Goal: Information Seeking & Learning: Find specific fact

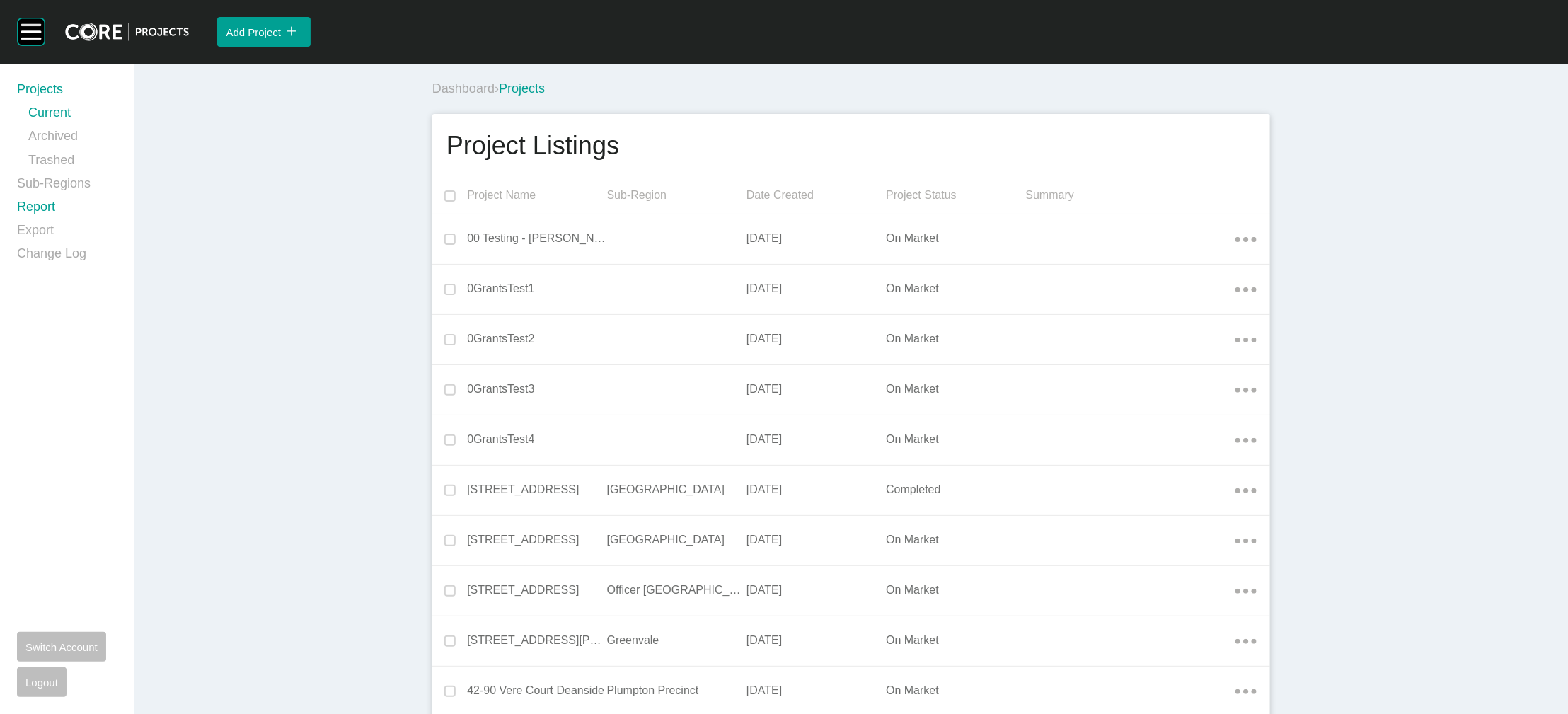
click at [65, 221] on link "Report" at bounding box center [67, 209] width 100 height 23
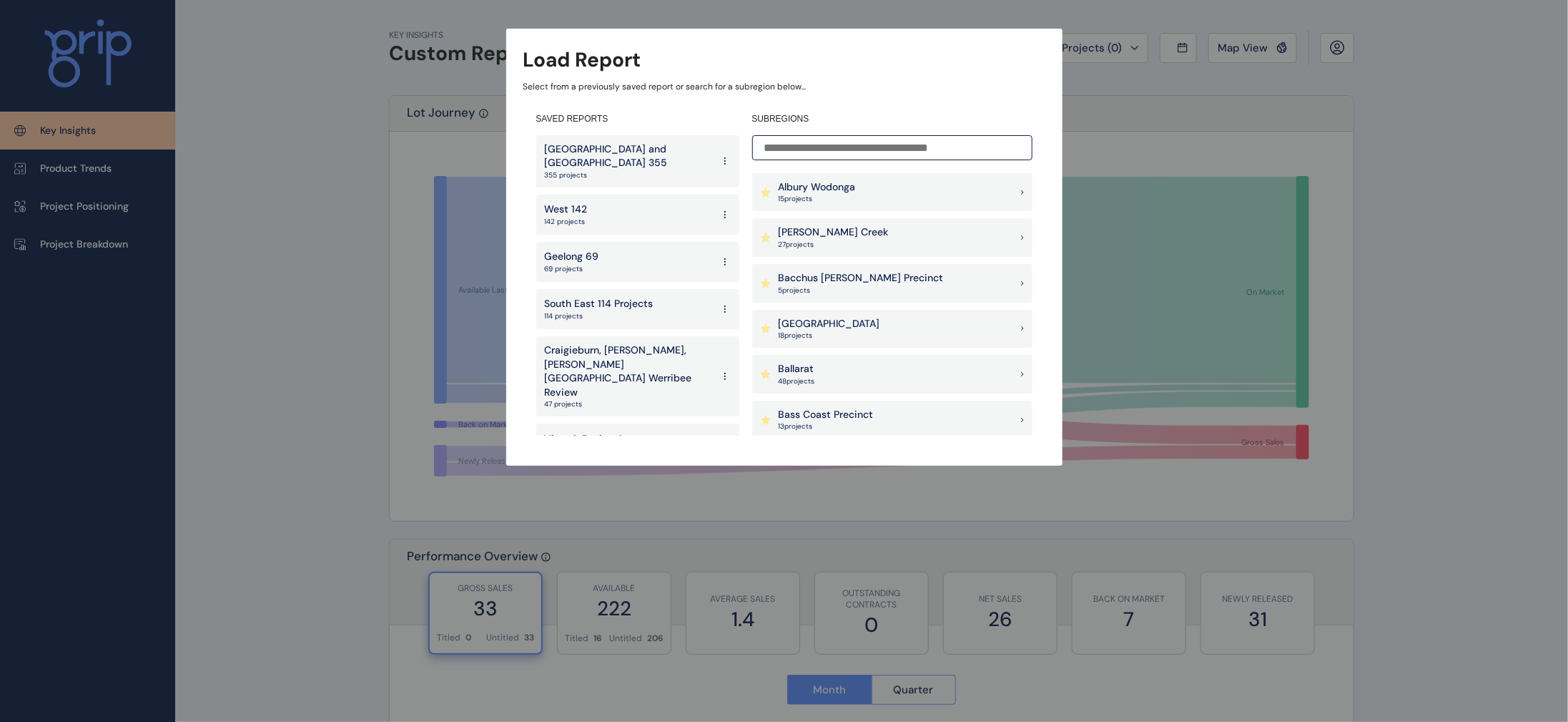
click at [838, 136] on input at bounding box center [893, 147] width 280 height 25
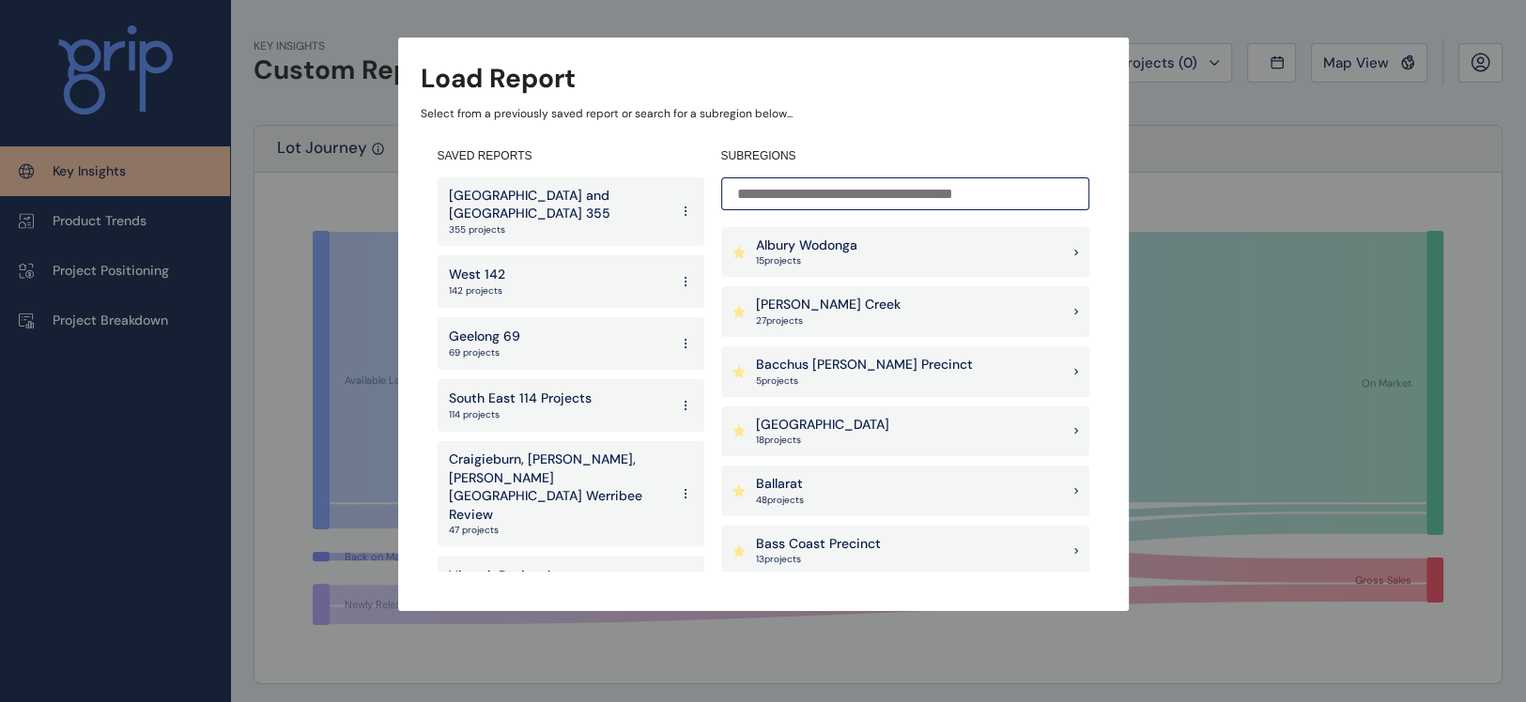
drag, startPoint x: 1863, startPoint y: 7, endPoint x: 774, endPoint y: 189, distance: 1104.5
click at [774, 189] on input at bounding box center [905, 193] width 368 height 33
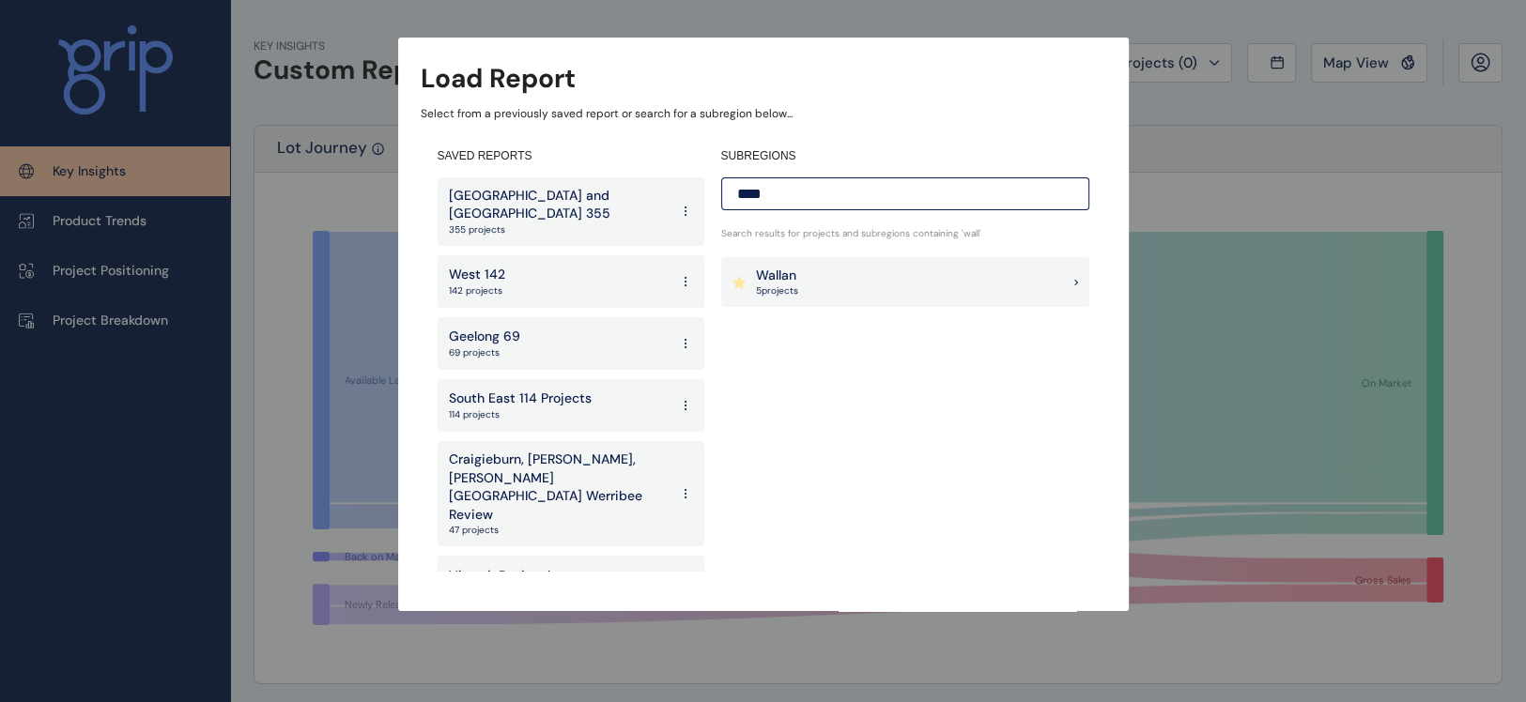
type input "****"
click at [770, 276] on p "Wallan" at bounding box center [777, 276] width 42 height 19
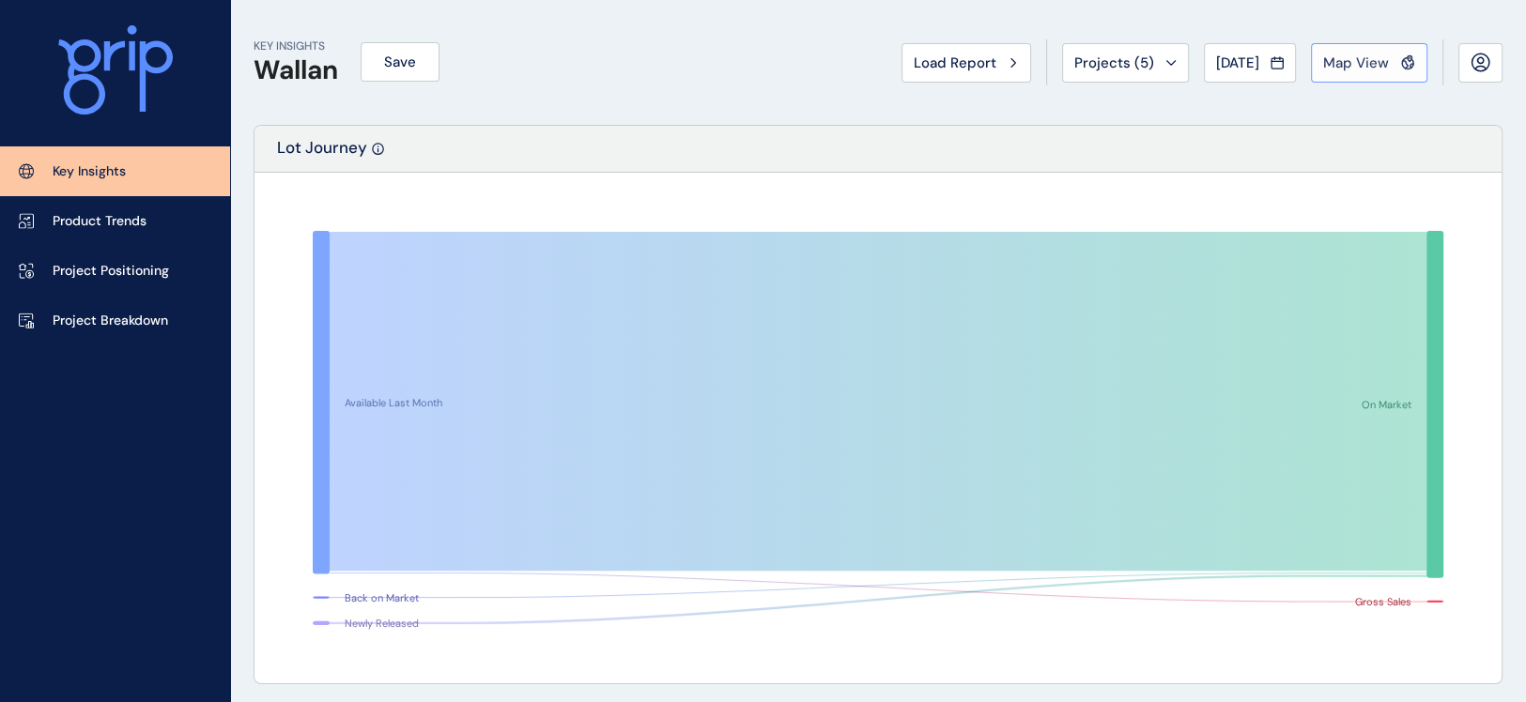
click at [1348, 75] on button "Map View" at bounding box center [1369, 62] width 116 height 39
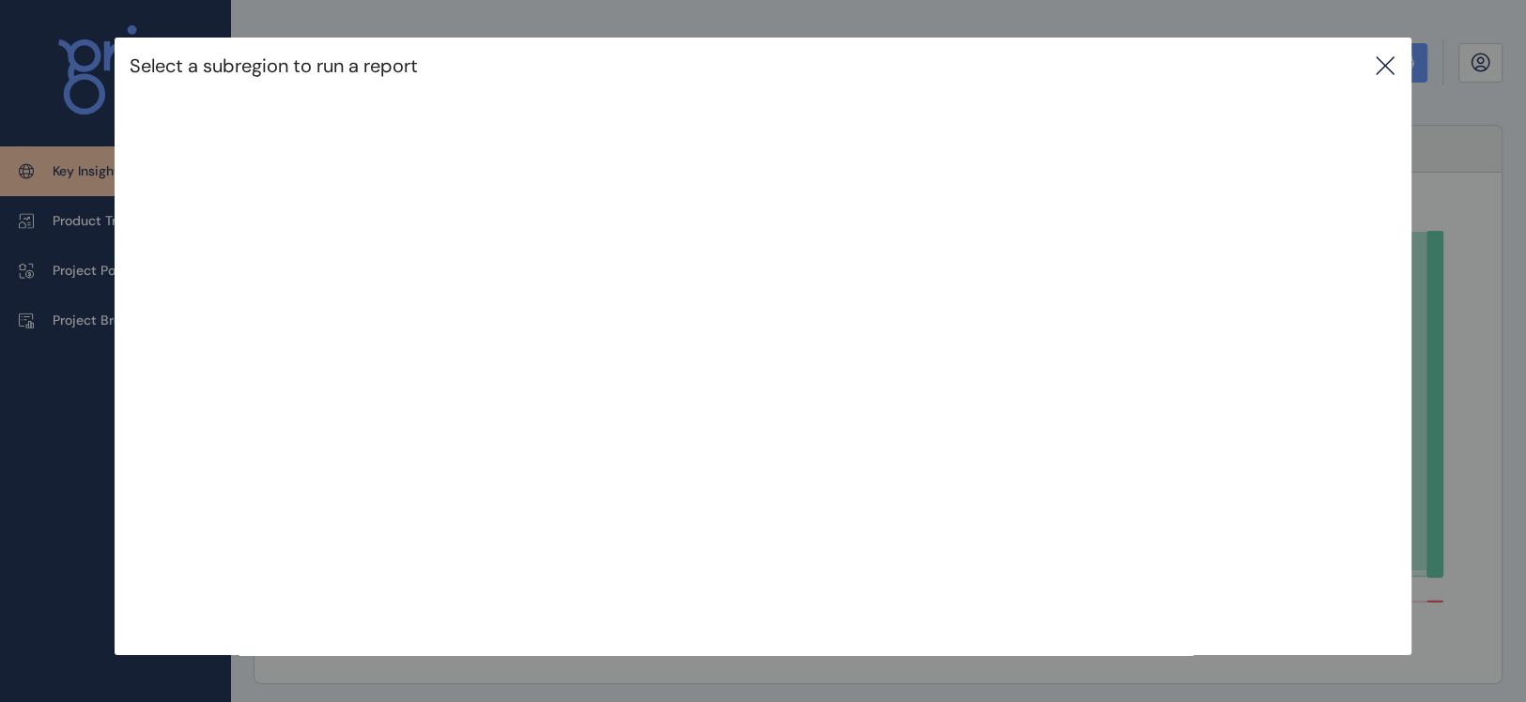
click at [1390, 69] on icon at bounding box center [1385, 65] width 23 height 23
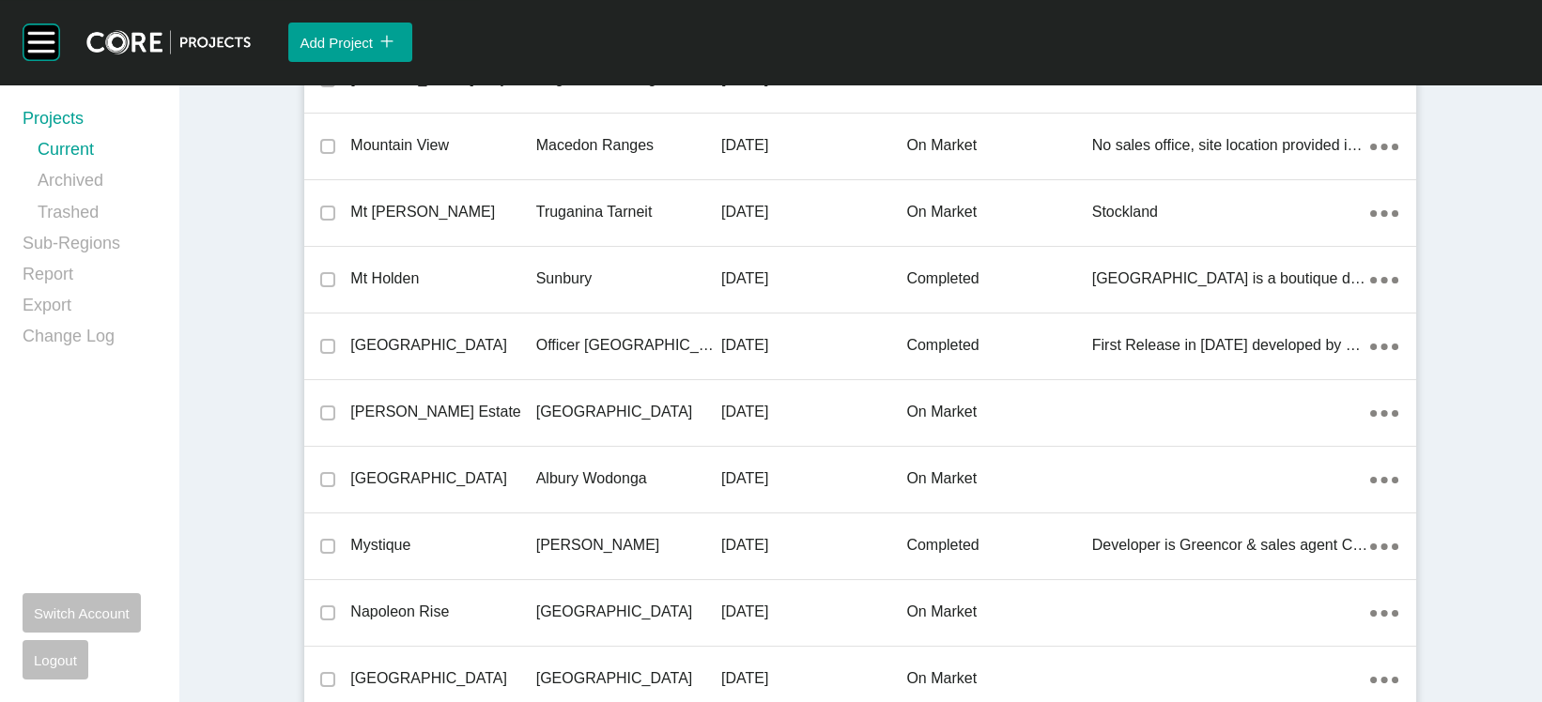
scroll to position [52953, 0]
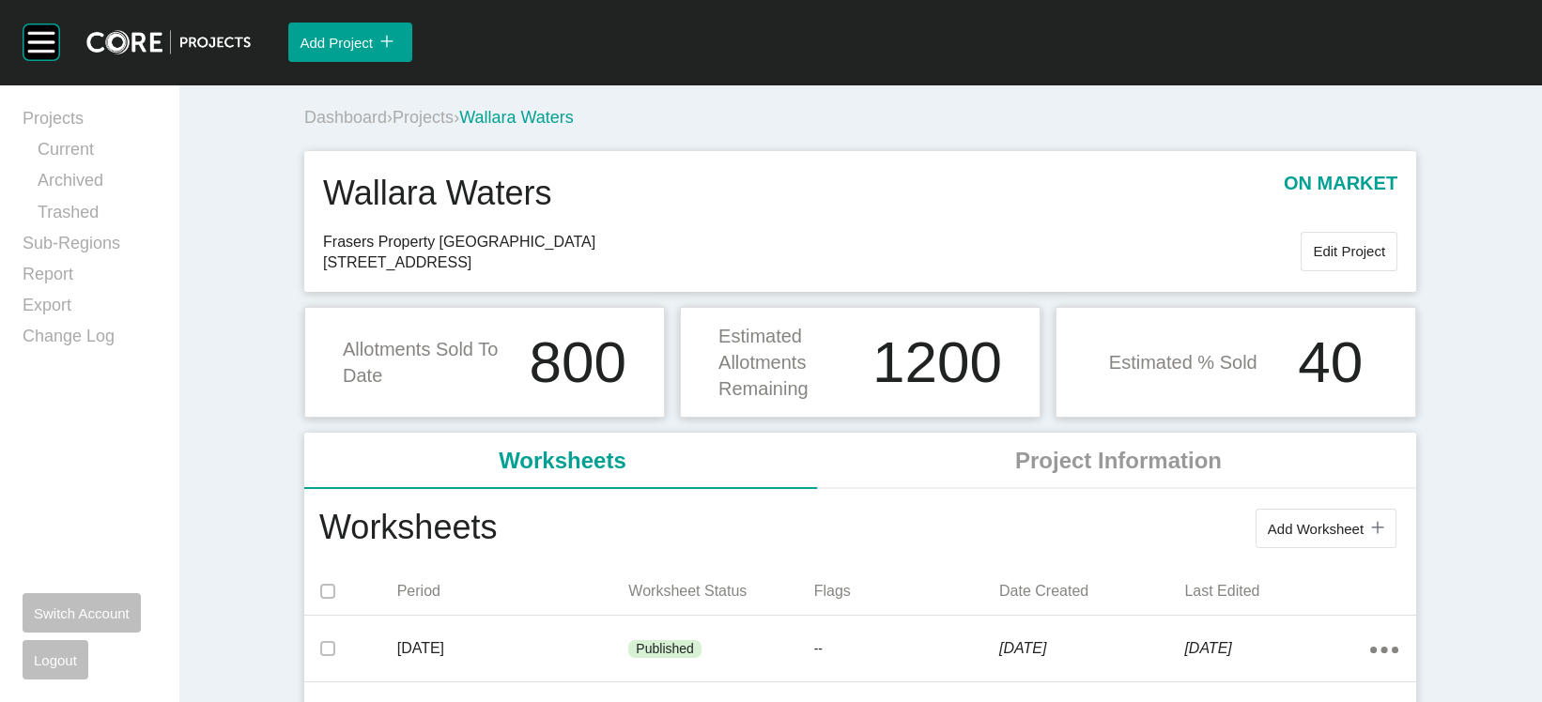
drag, startPoint x: 239, startPoint y: 325, endPoint x: 543, endPoint y: 324, distance: 303.3
click at [543, 273] on span "54 Wallara Waters Boulevard Wallan, Wallan 3757" at bounding box center [812, 263] width 978 height 21
copy span "54 Wallara Waters Boulevard Wallan"
click at [393, 127] on span "Projects" at bounding box center [423, 117] width 61 height 19
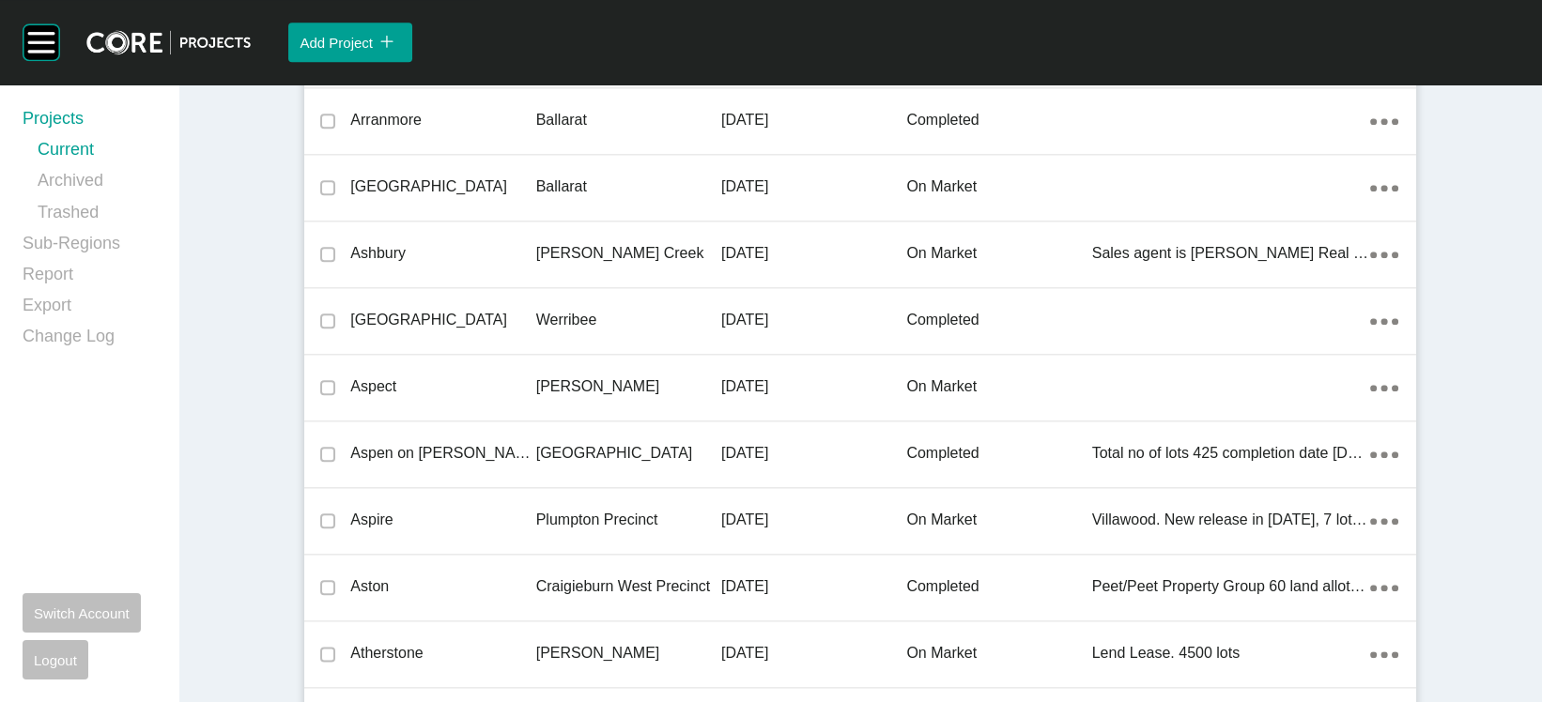
scroll to position [26291, 0]
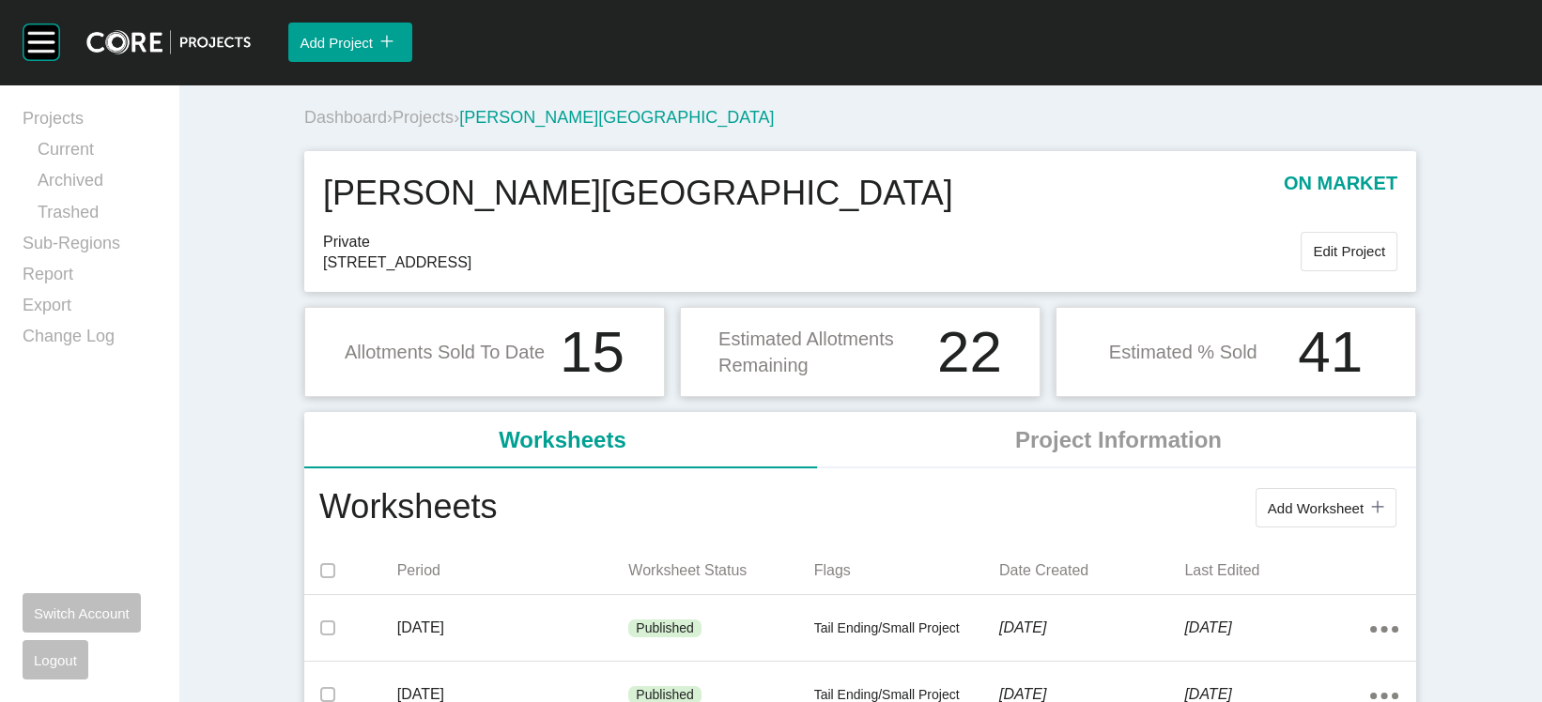
drag, startPoint x: 467, startPoint y: 331, endPoint x: 238, endPoint y: 335, distance: 229.2
click at [304, 292] on div "Kingsley Place on market Private 149-157 King Street Wallan, Wallan 3756 Edit P…" at bounding box center [860, 221] width 1112 height 141
copy span "149-157 King Street Wallan"
click at [393, 127] on span "Projects" at bounding box center [423, 117] width 61 height 19
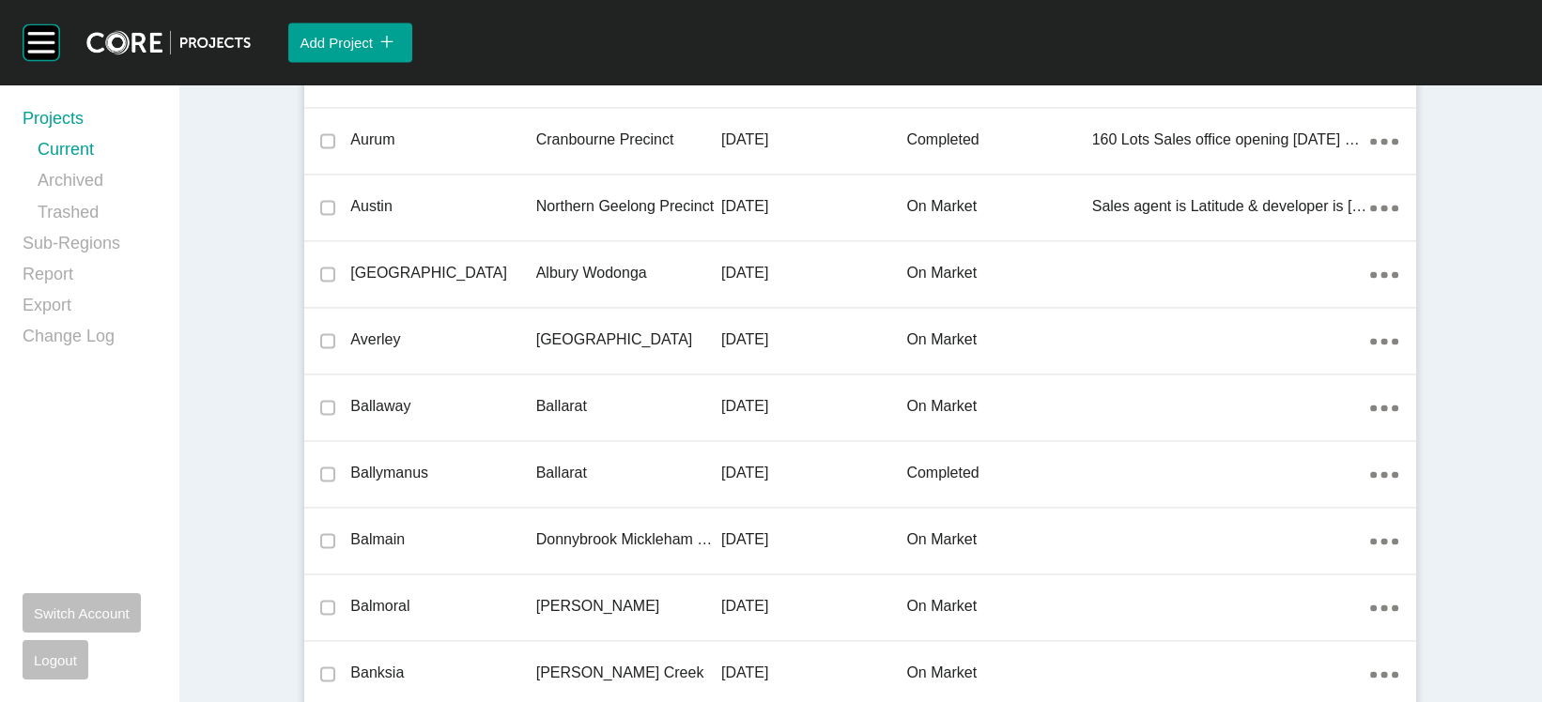
scroll to position [44979, 0]
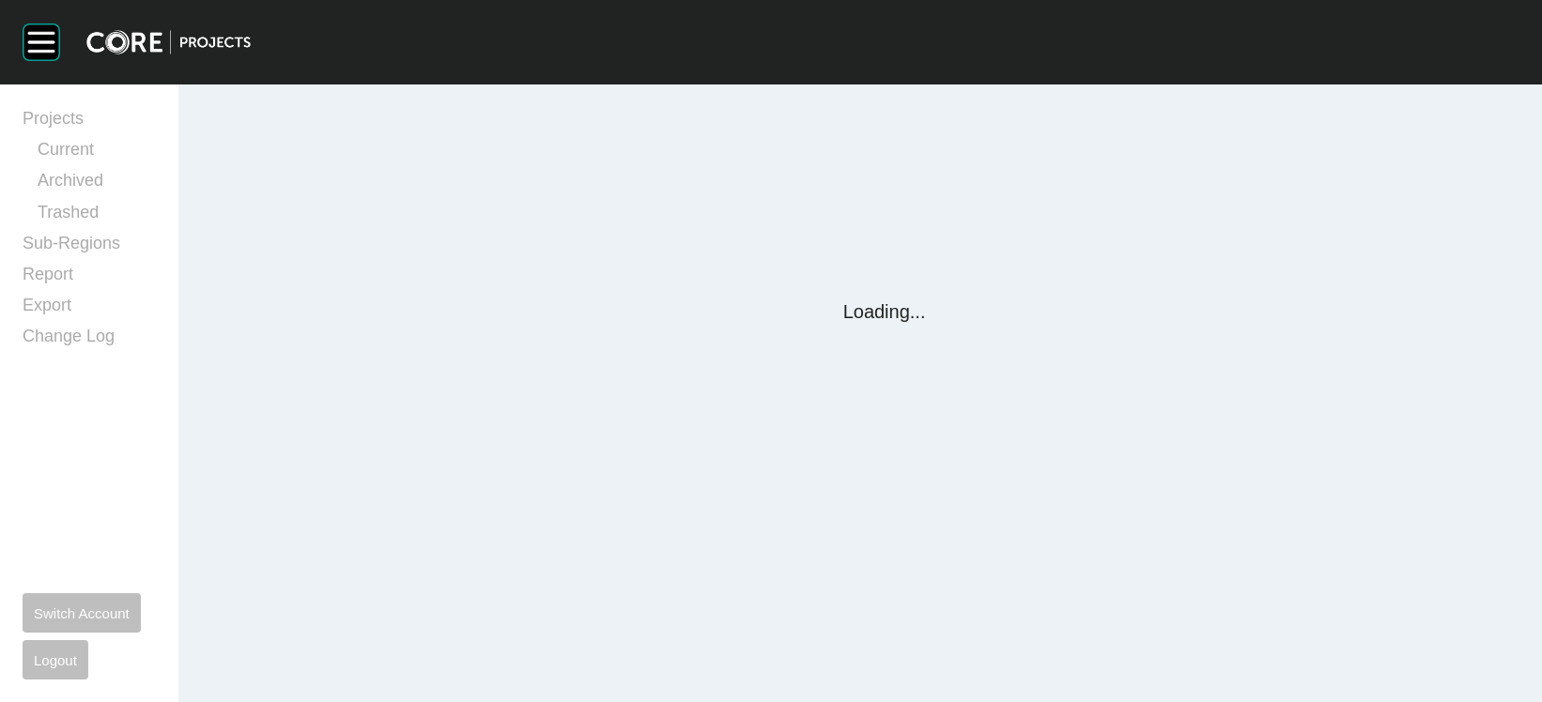
click at [531, 328] on div "Loading..." at bounding box center [860, 206] width 1127 height 243
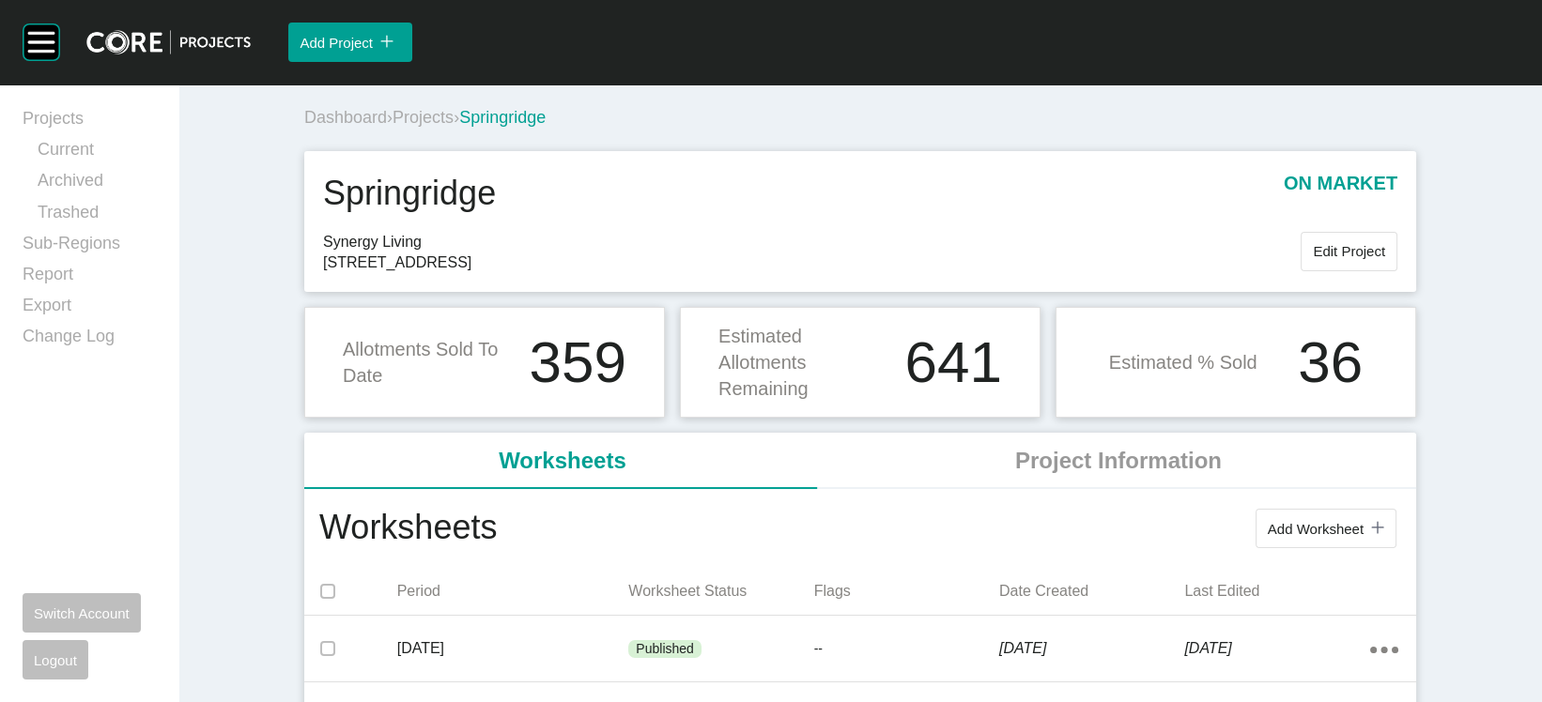
drag, startPoint x: 456, startPoint y: 329, endPoint x: 230, endPoint y: 323, distance: 226.4
click at [304, 292] on div "Springridge on market Synergy Living 625 Northern Hwy, Wallan VIC 3756, Wallan …" at bounding box center [860, 221] width 1112 height 141
copy span "625 Northern Hwy, Wallan"
click at [393, 127] on span "Projects" at bounding box center [423, 117] width 61 height 19
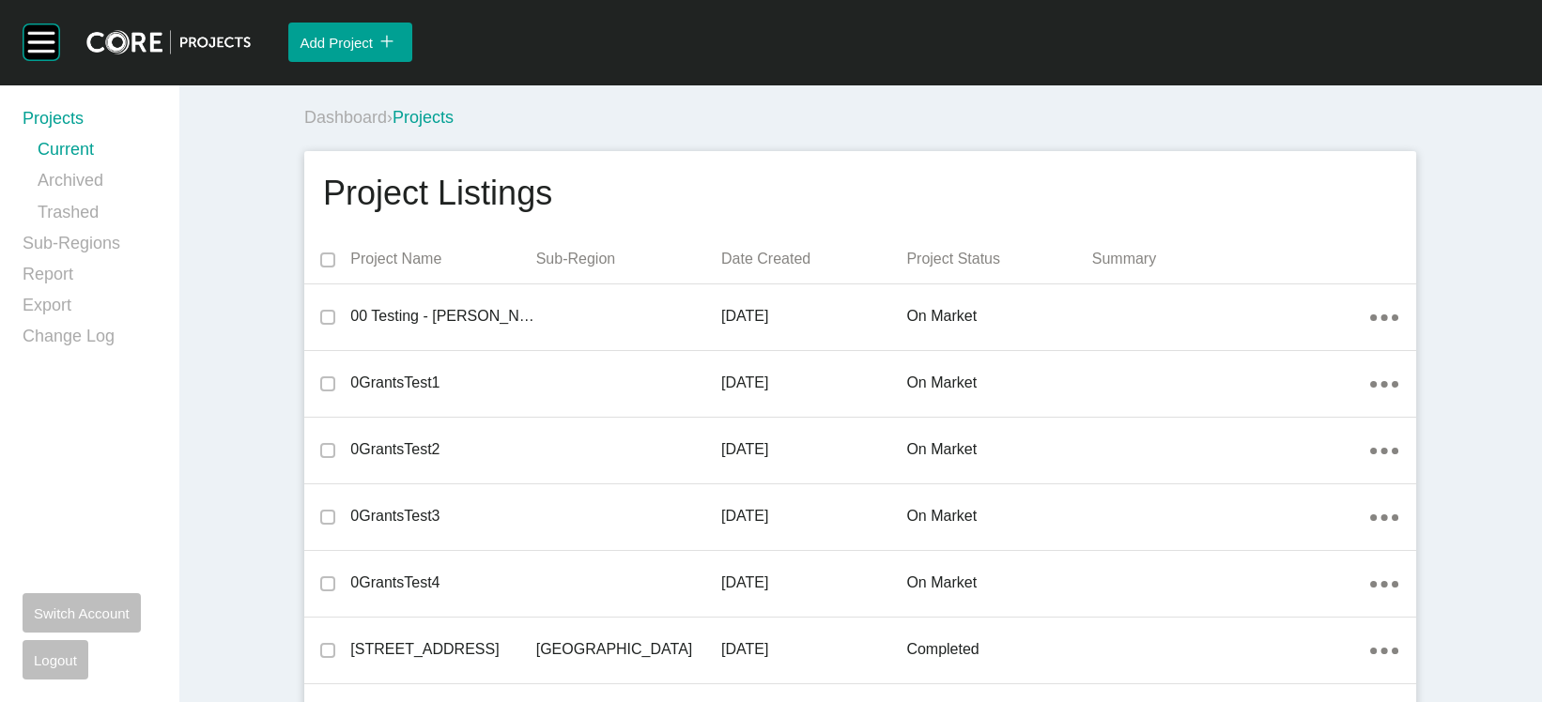
scroll to position [52787, 0]
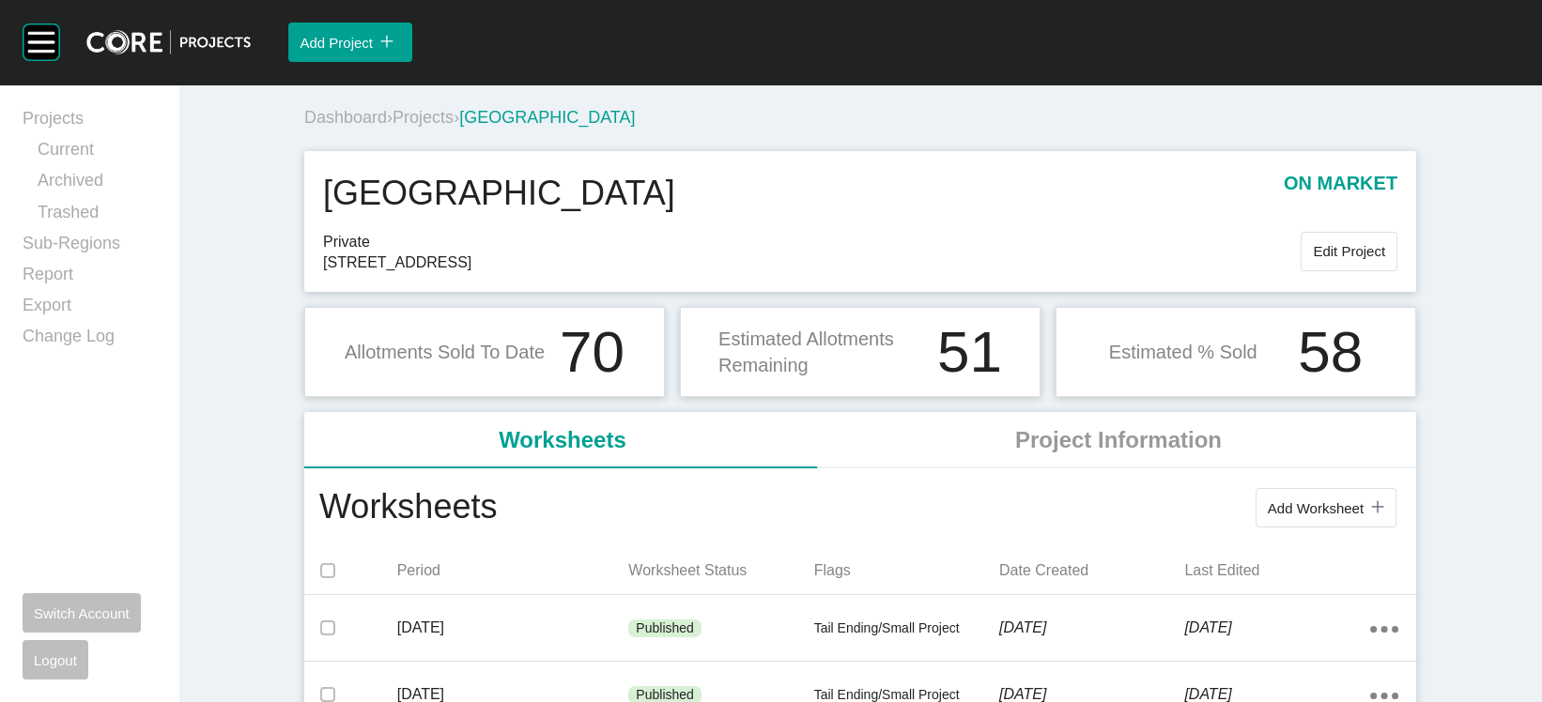
drag, startPoint x: 441, startPoint y: 330, endPoint x: 265, endPoint y: 329, distance: 176.5
click at [323, 273] on span "125 Rowes Lane, Wallan 3756" at bounding box center [812, 263] width 978 height 21
drag, startPoint x: 447, startPoint y: 325, endPoint x: 238, endPoint y: 330, distance: 209.5
click at [304, 292] on div "Wallan Valley on market Private 125 Rowes Lane, Wallan 3756 Edit Project" at bounding box center [860, 221] width 1112 height 141
copy span "125 Rowes Lane, Wallan"
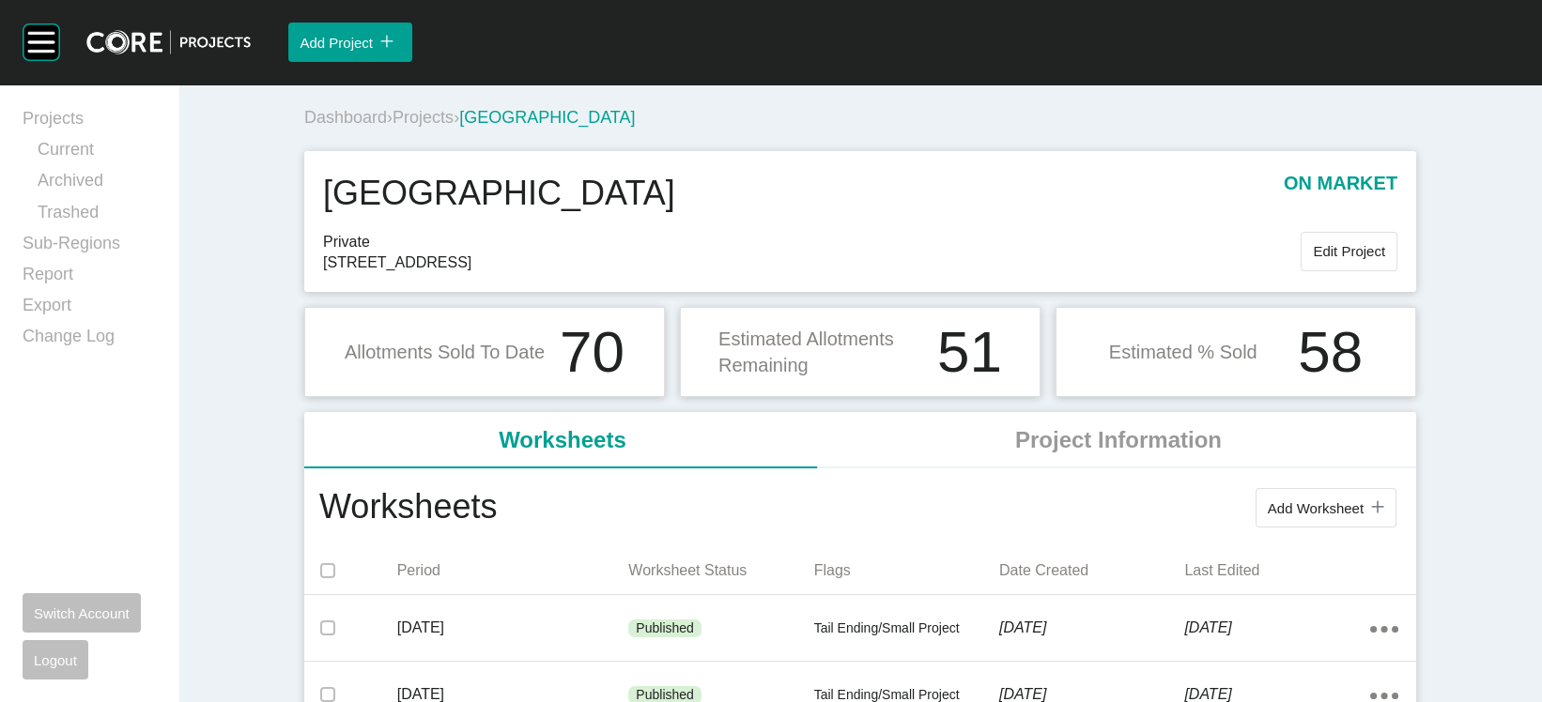
click at [393, 127] on span "Projects" at bounding box center [423, 117] width 61 height 19
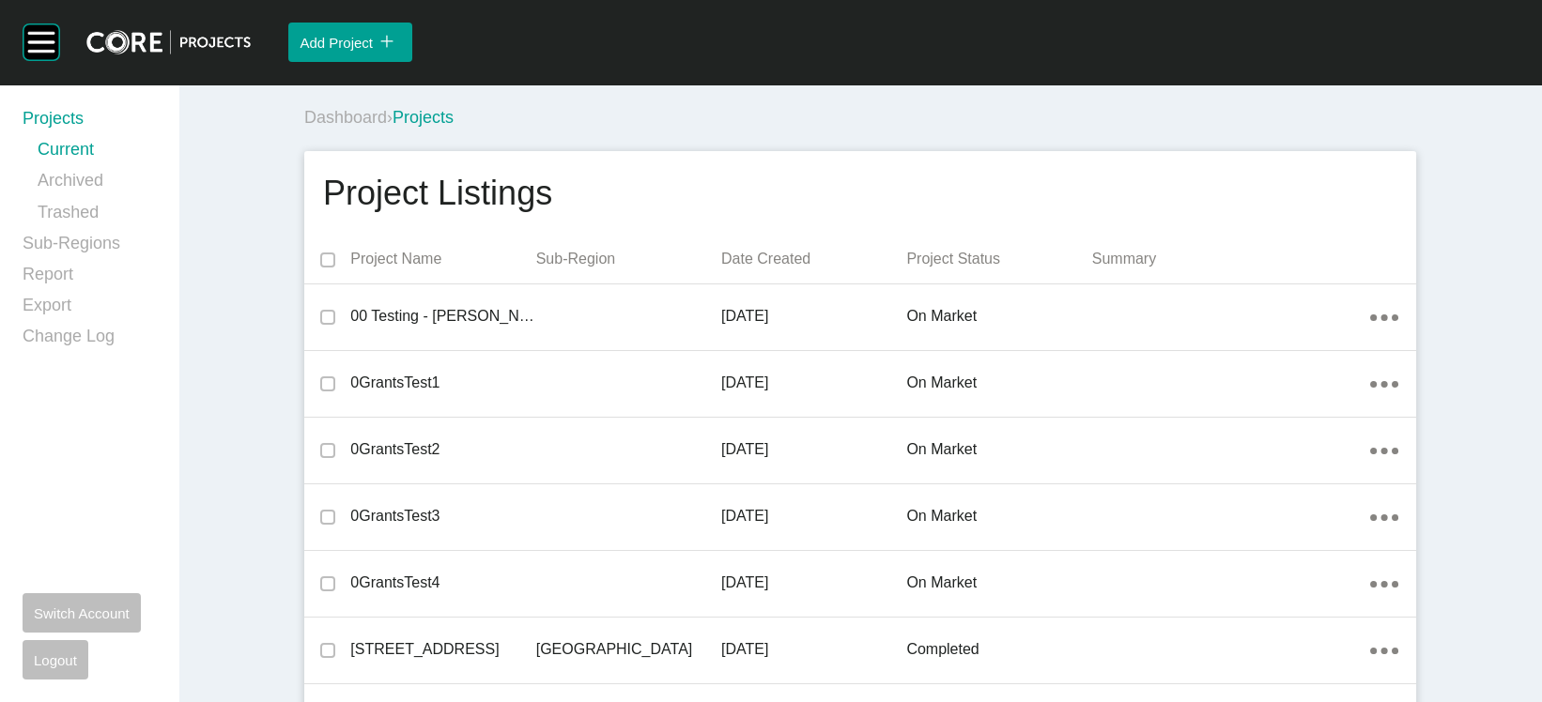
scroll to position [22719, 0]
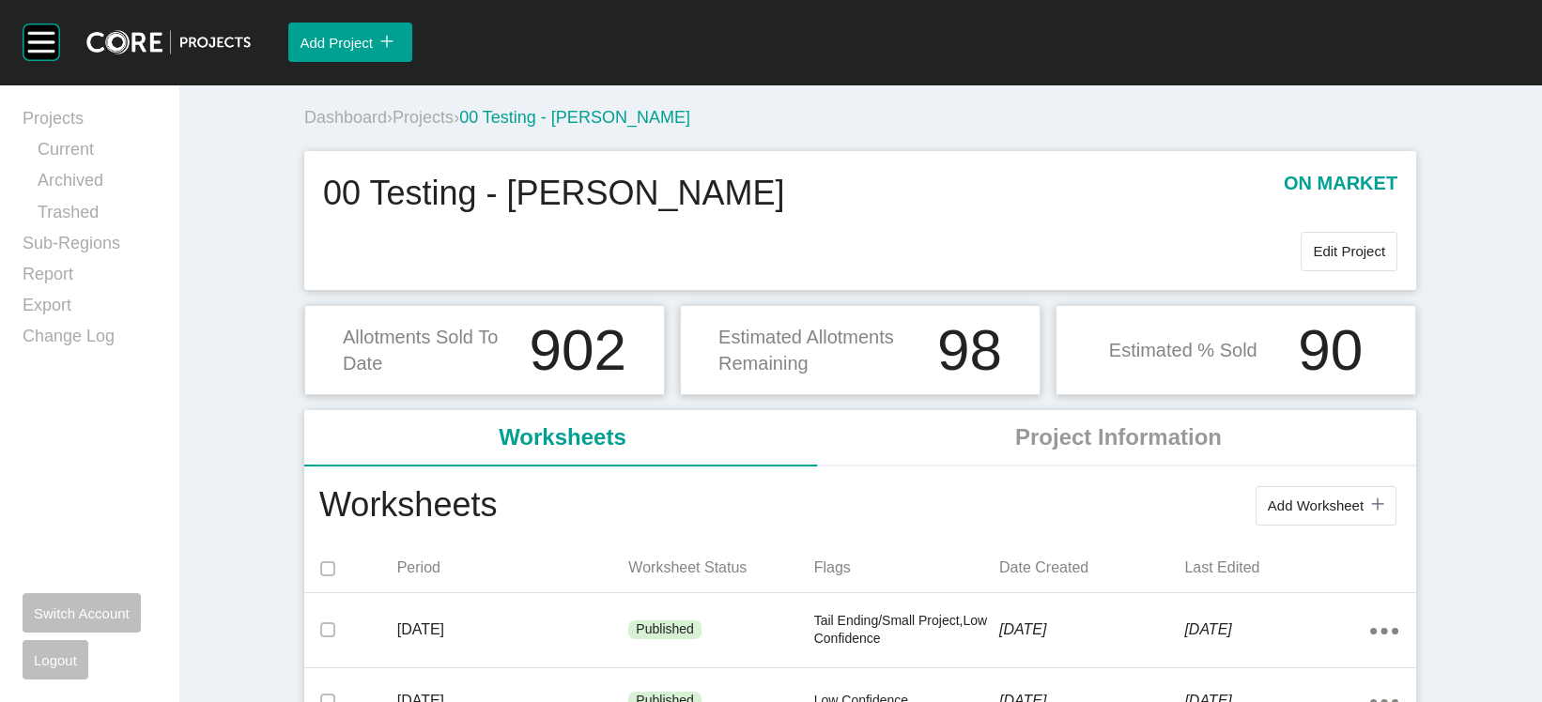
click at [393, 127] on span "Projects" at bounding box center [423, 117] width 61 height 19
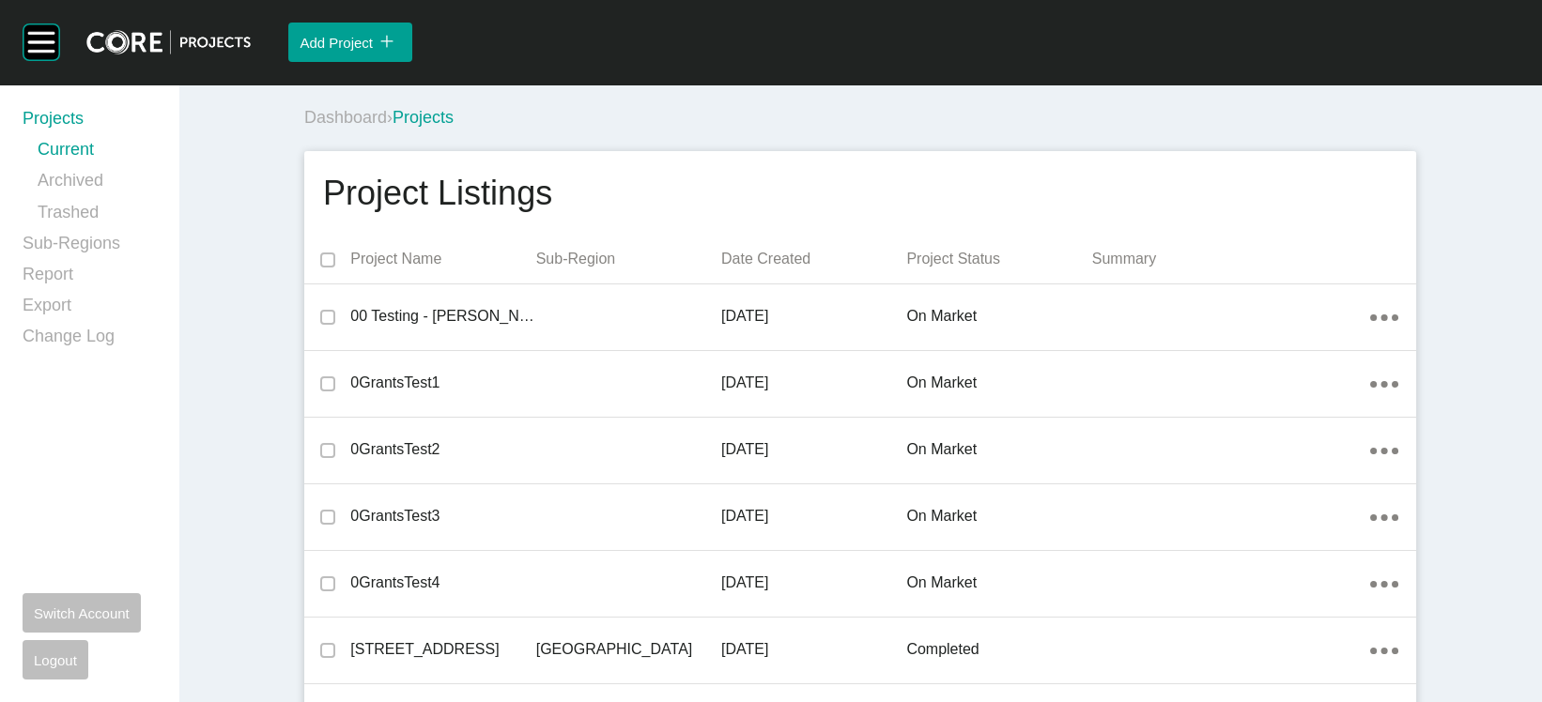
click at [784, 270] on p "Date Created" at bounding box center [813, 259] width 185 height 21
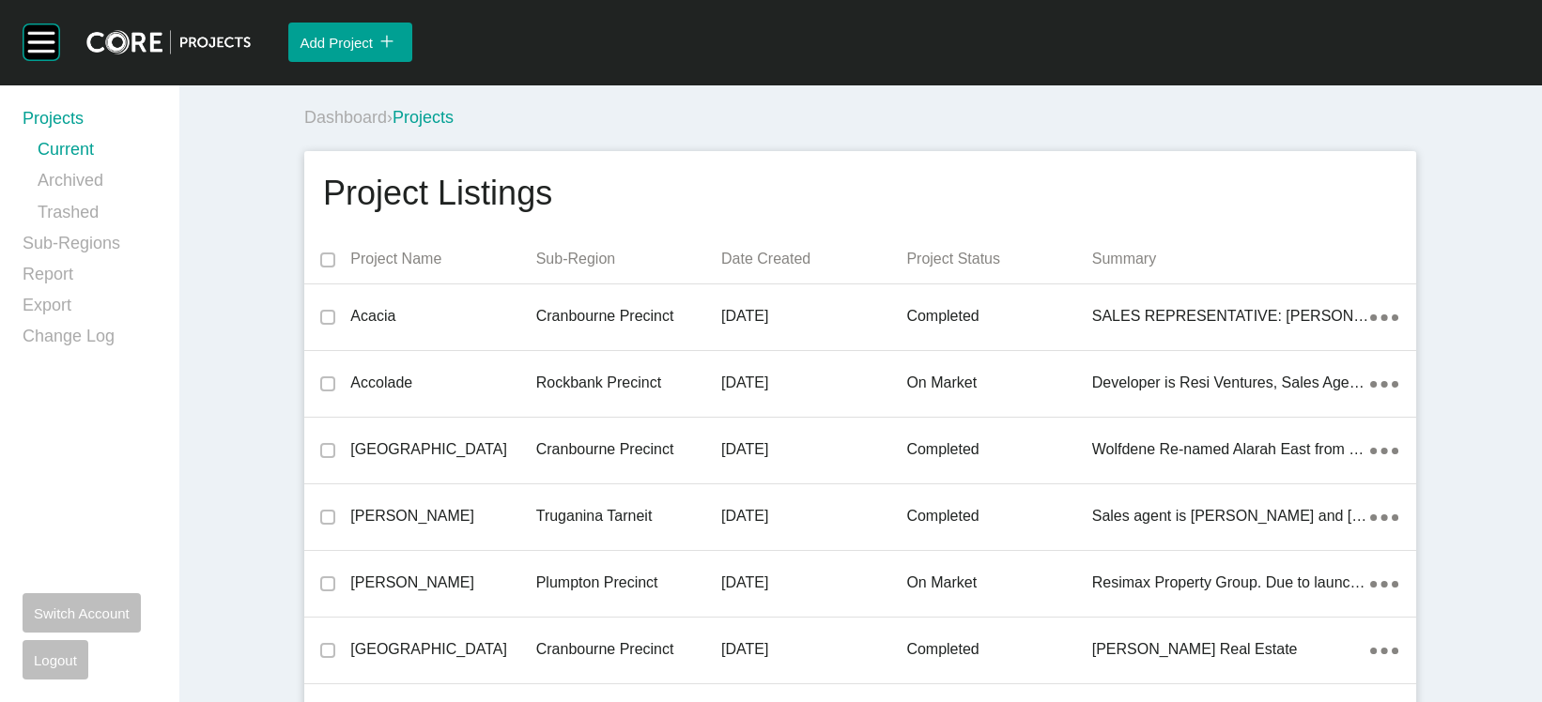
click at [784, 270] on p "Date Created" at bounding box center [813, 259] width 185 height 21
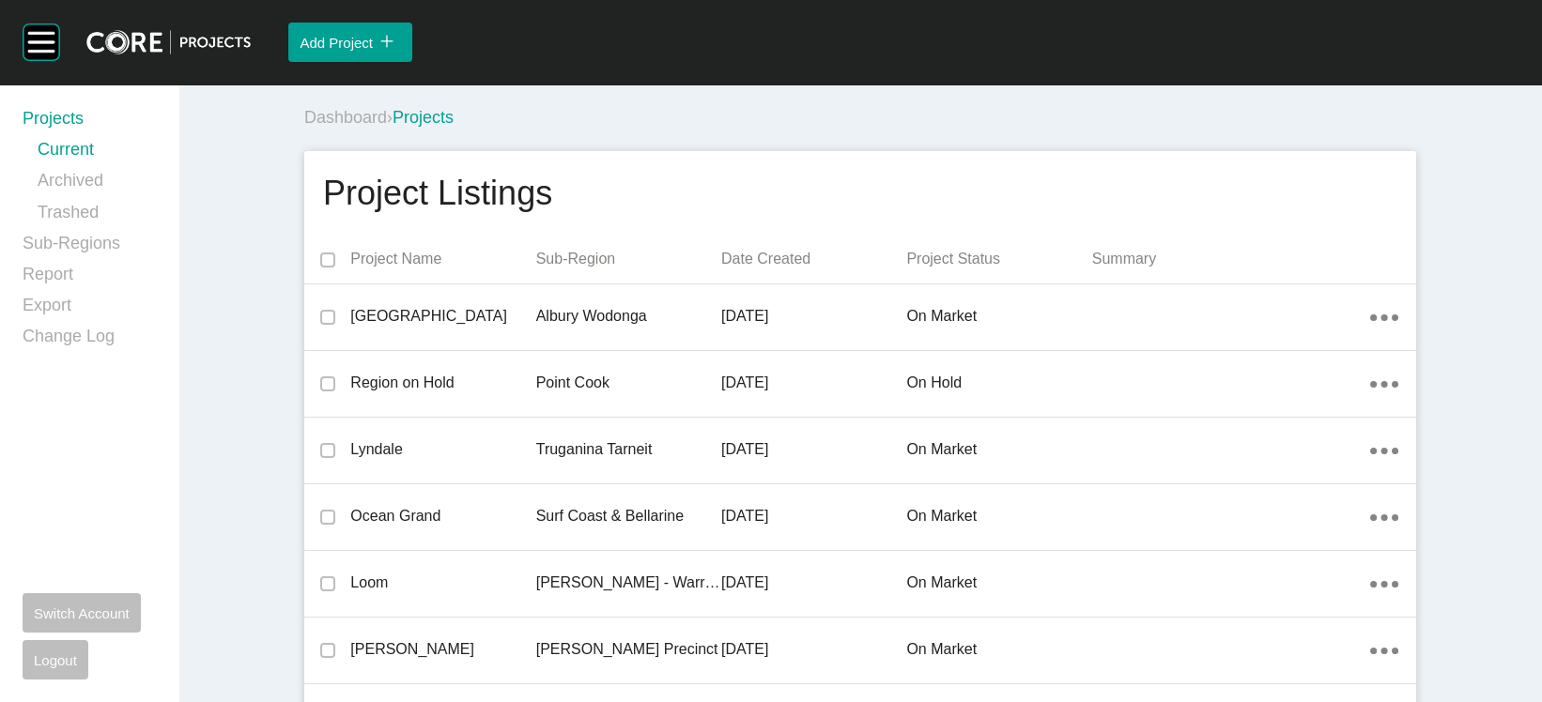
click at [721, 346] on div "[DATE]" at bounding box center [813, 316] width 185 height 58
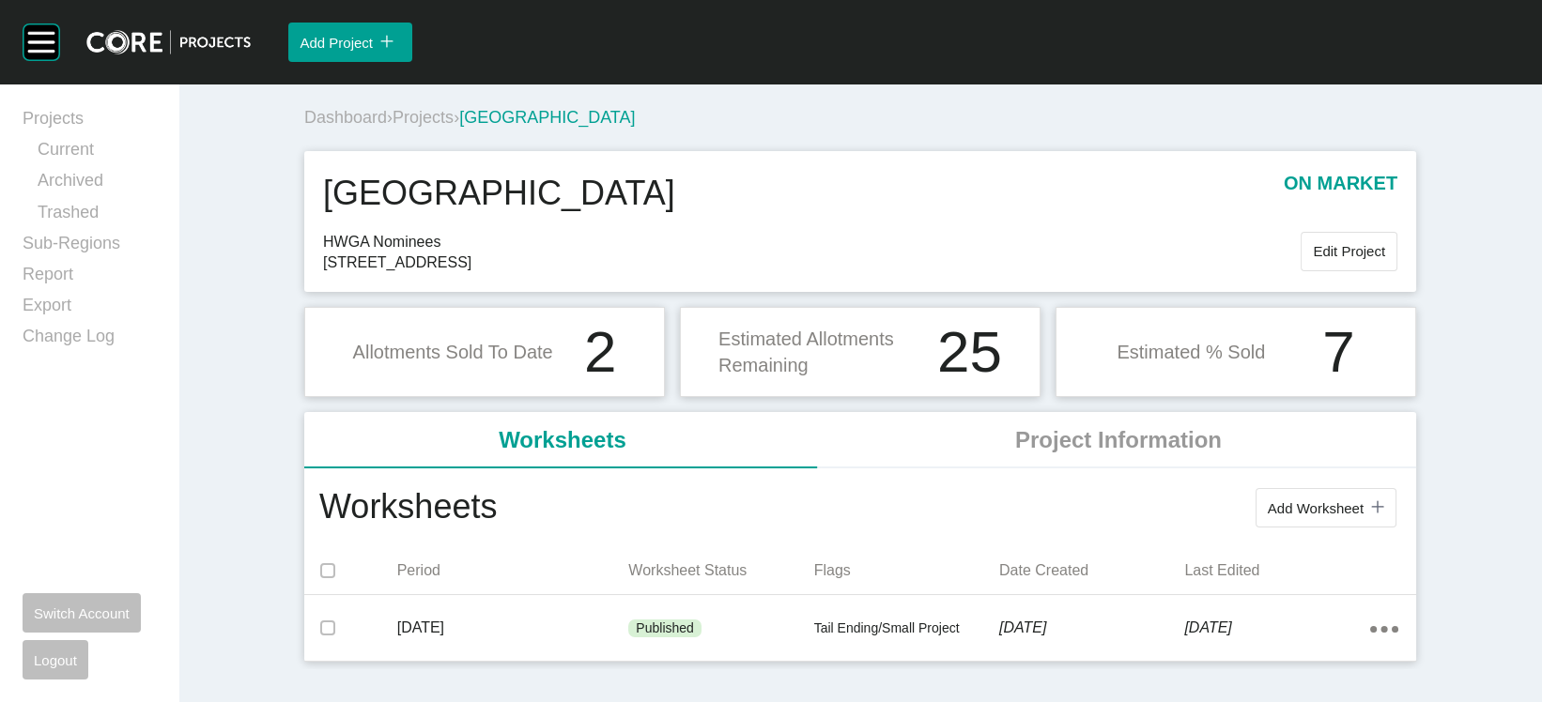
drag, startPoint x: 514, startPoint y: 331, endPoint x: 234, endPoint y: 331, distance: 279.8
click at [304, 292] on div "One Mile Creek on market HWGA Nominees 101 Salisbury Street, Wangaratta 3677 Ed…" at bounding box center [860, 221] width 1112 height 141
copy span "101 Salisbury Street, Wangaratta"
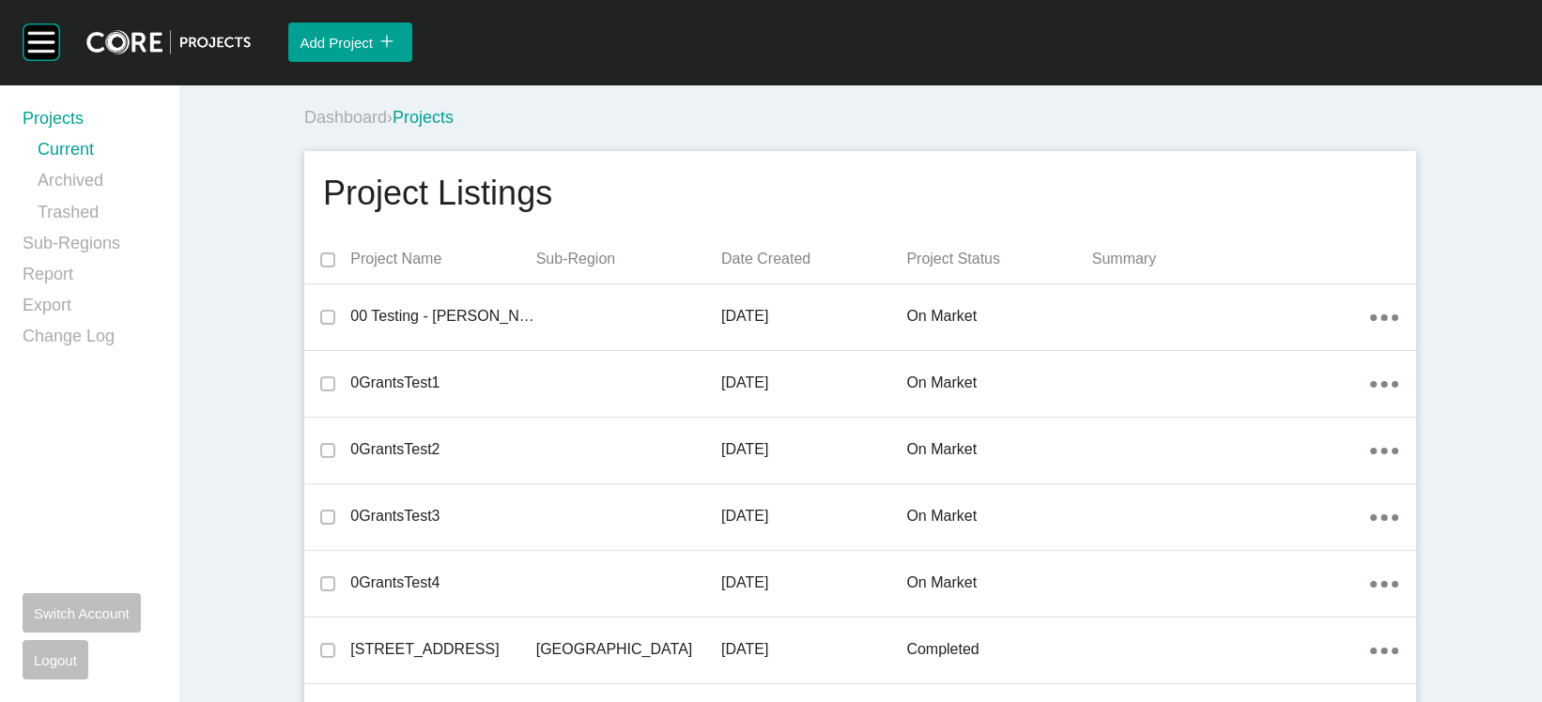
click at [721, 270] on p "Date Created" at bounding box center [813, 259] width 185 height 21
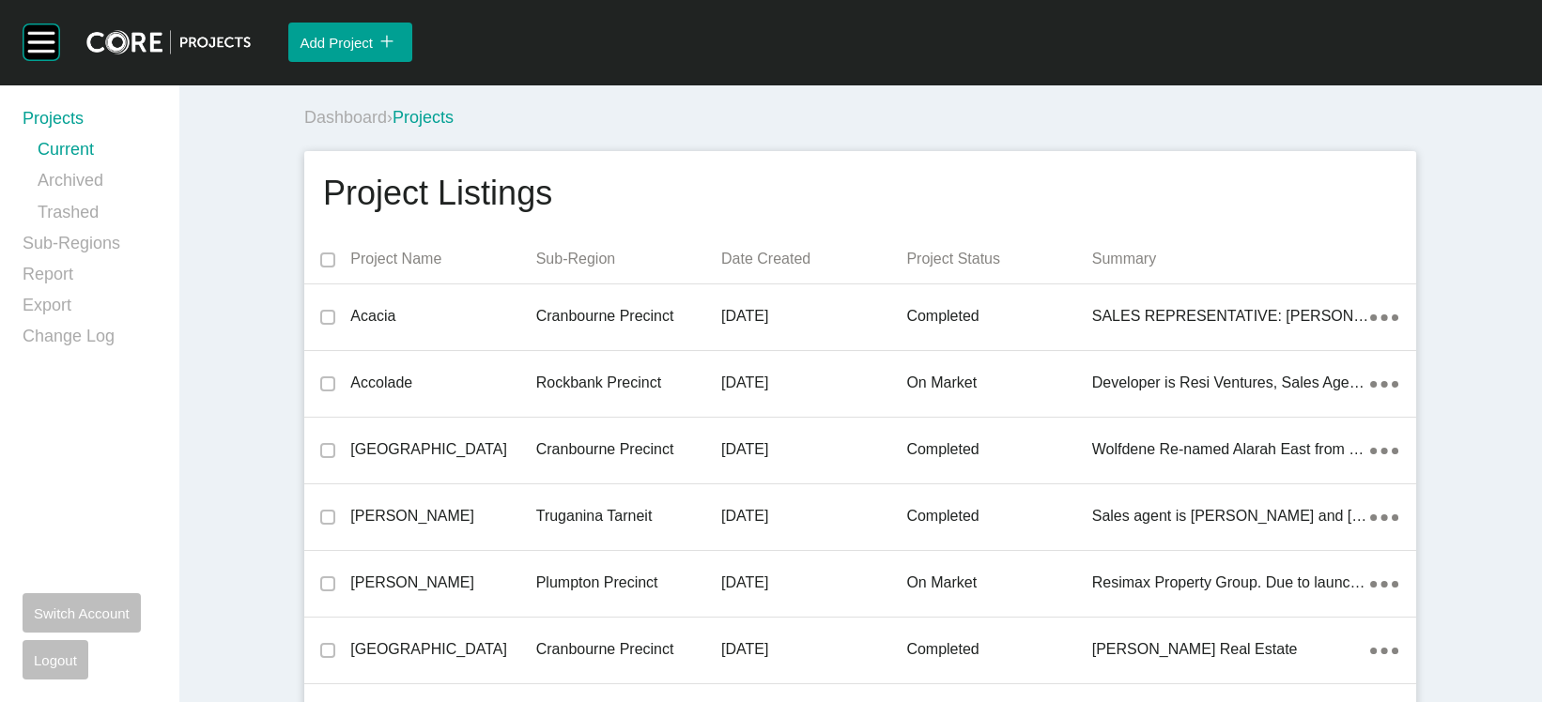
click at [721, 270] on p "Date Created" at bounding box center [813, 259] width 185 height 21
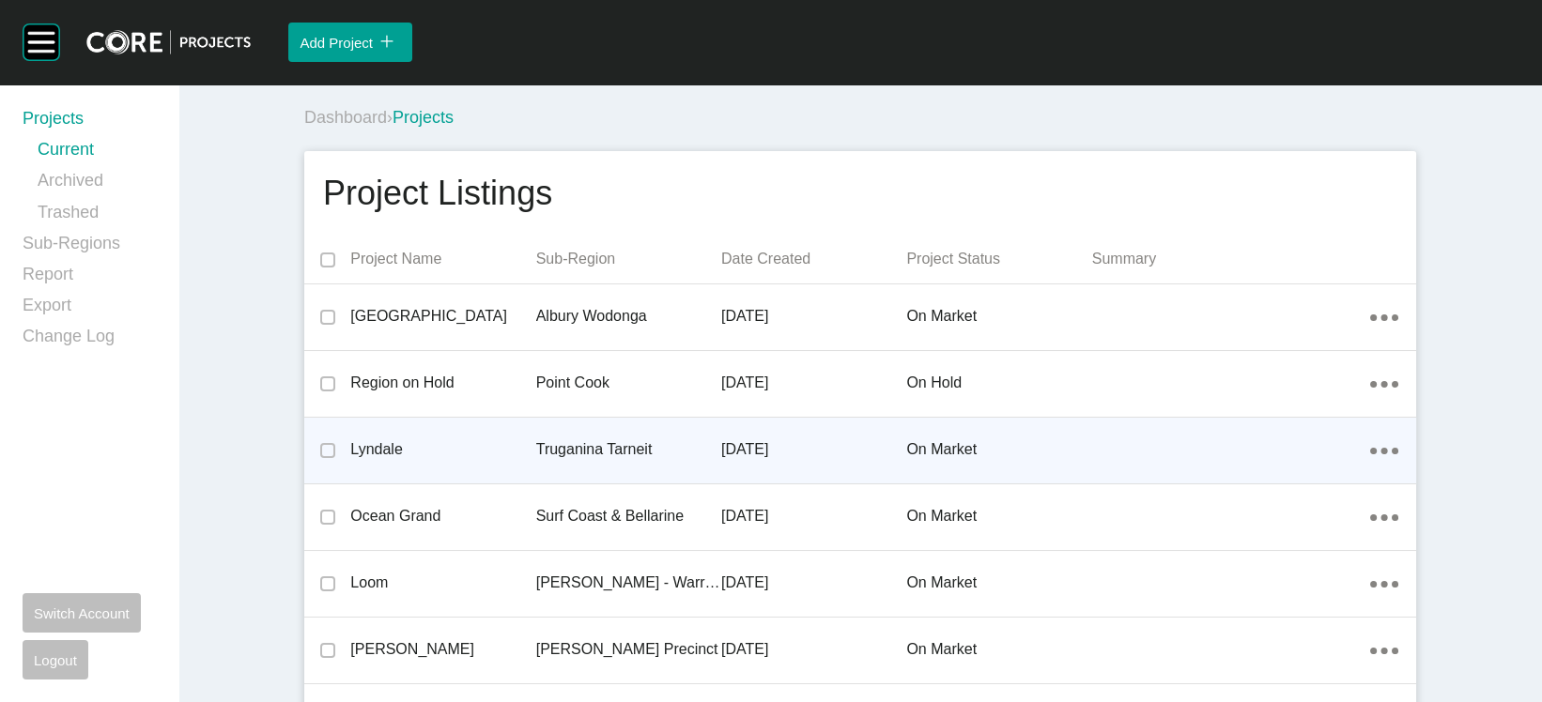
click at [536, 460] on p "Truganina Tarneit" at bounding box center [628, 449] width 185 height 21
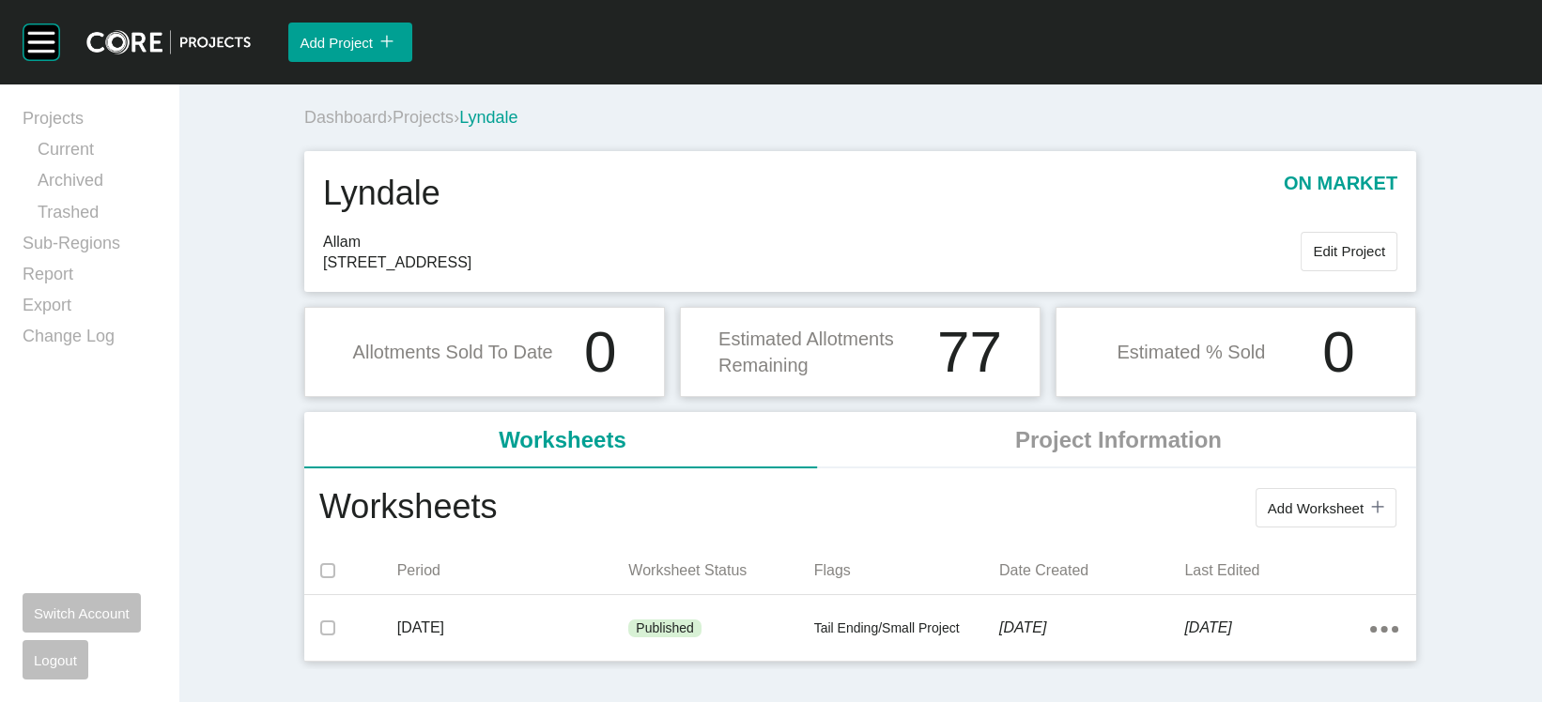
drag, startPoint x: 457, startPoint y: 324, endPoint x: 405, endPoint y: 324, distance: 52.6
click at [405, 273] on span "1070 Tarneit Road, Tarneit 3029" at bounding box center [812, 263] width 978 height 21
copy span "Tarneit"
click at [393, 127] on span "Projects" at bounding box center [423, 117] width 61 height 19
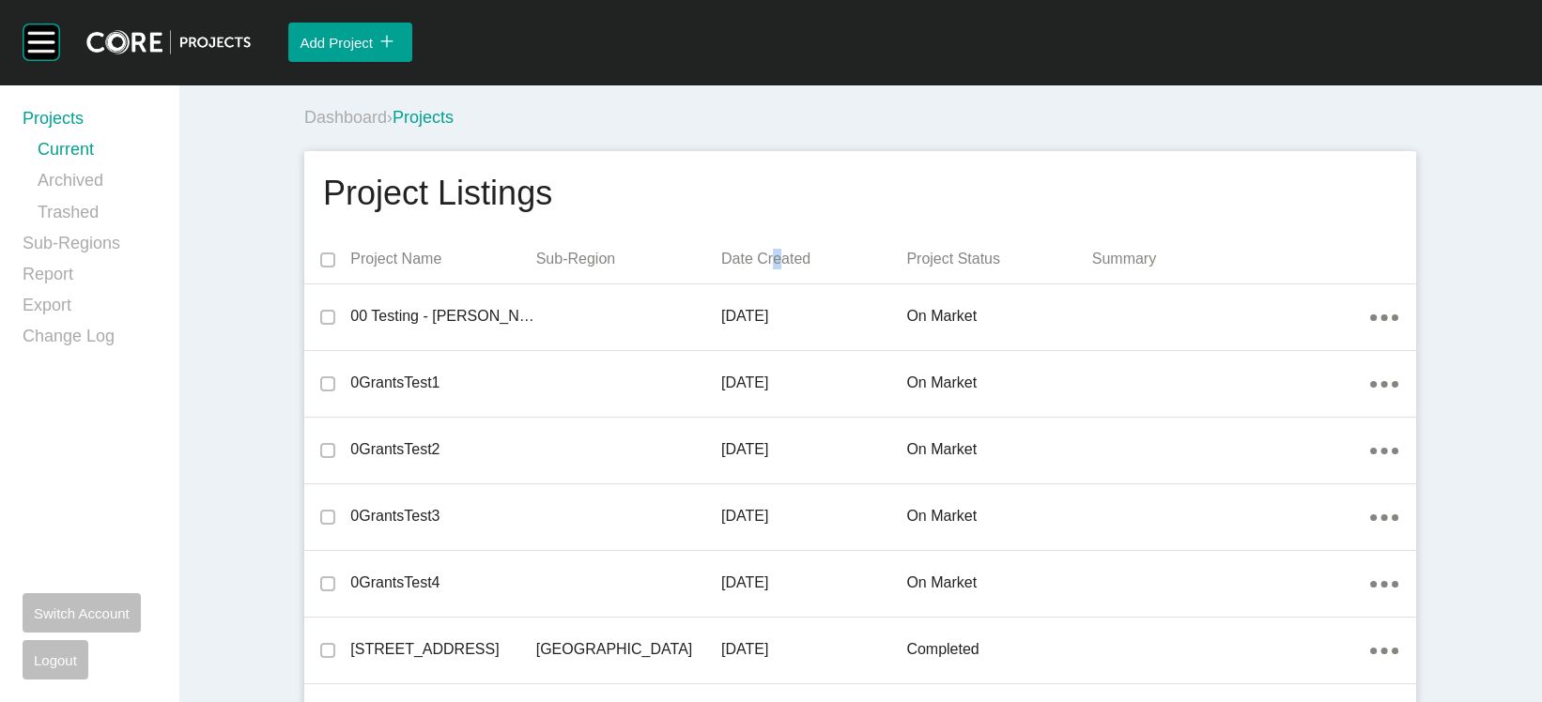
click at [762, 270] on p "Date Created" at bounding box center [813, 259] width 185 height 21
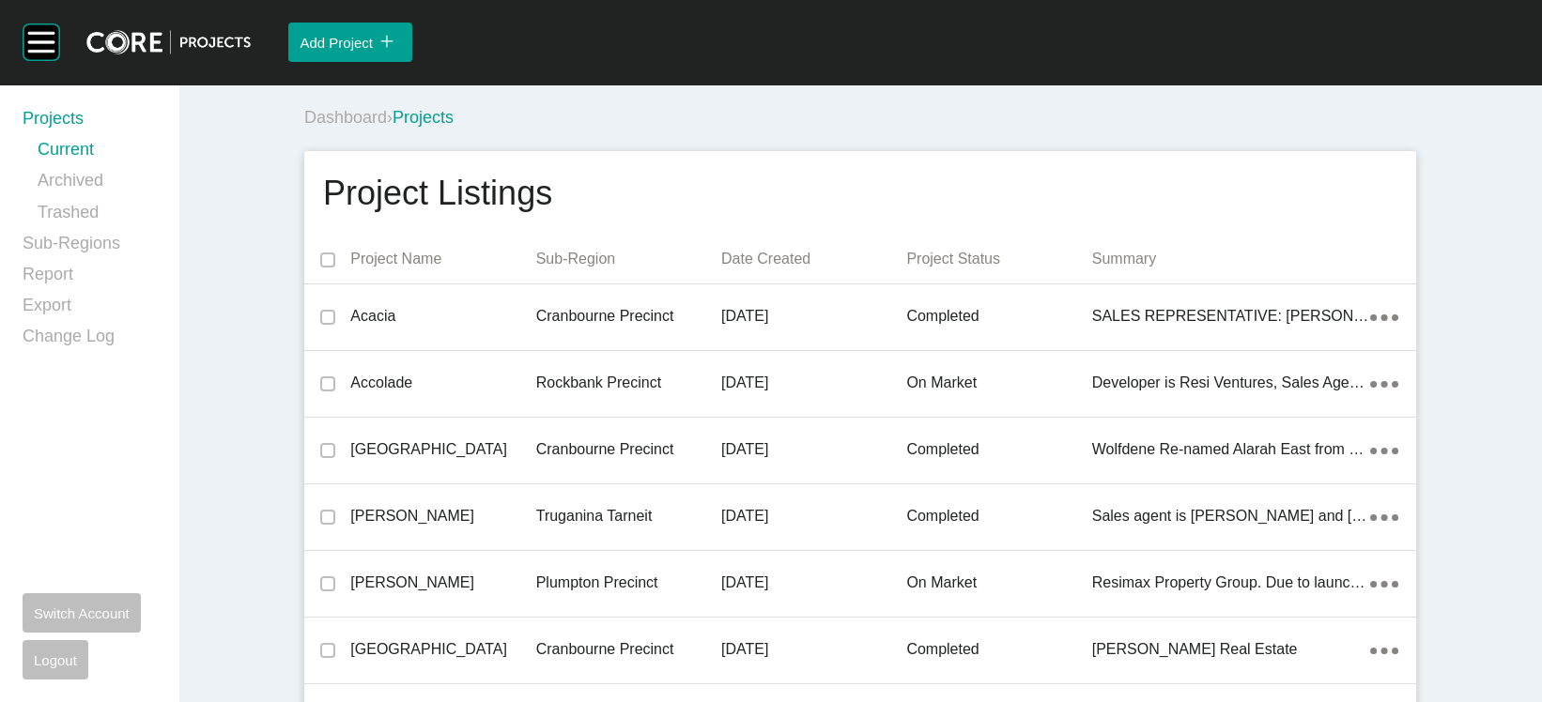
click at [776, 270] on p "Date Created" at bounding box center [813, 259] width 185 height 21
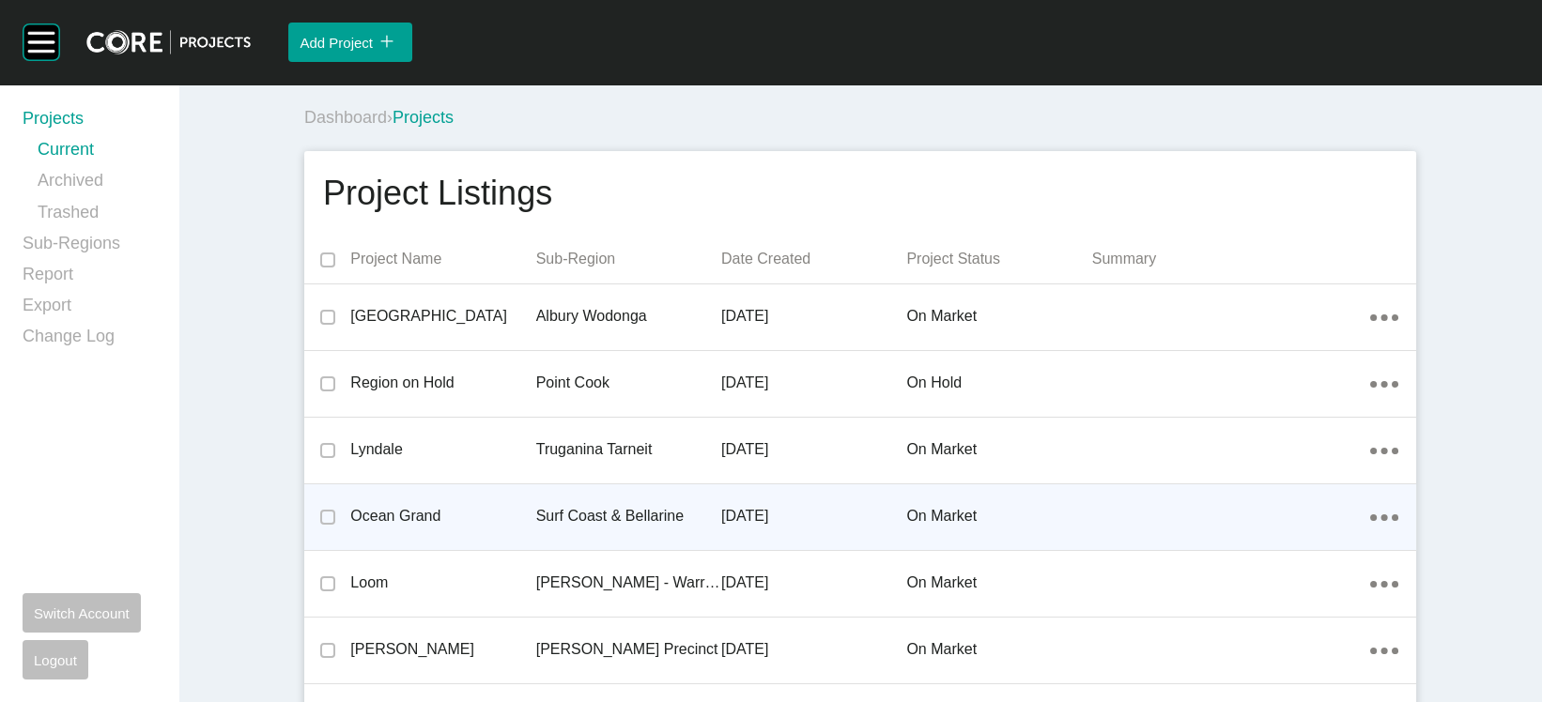
click at [450, 527] on p "Ocean Grand" at bounding box center [442, 516] width 185 height 21
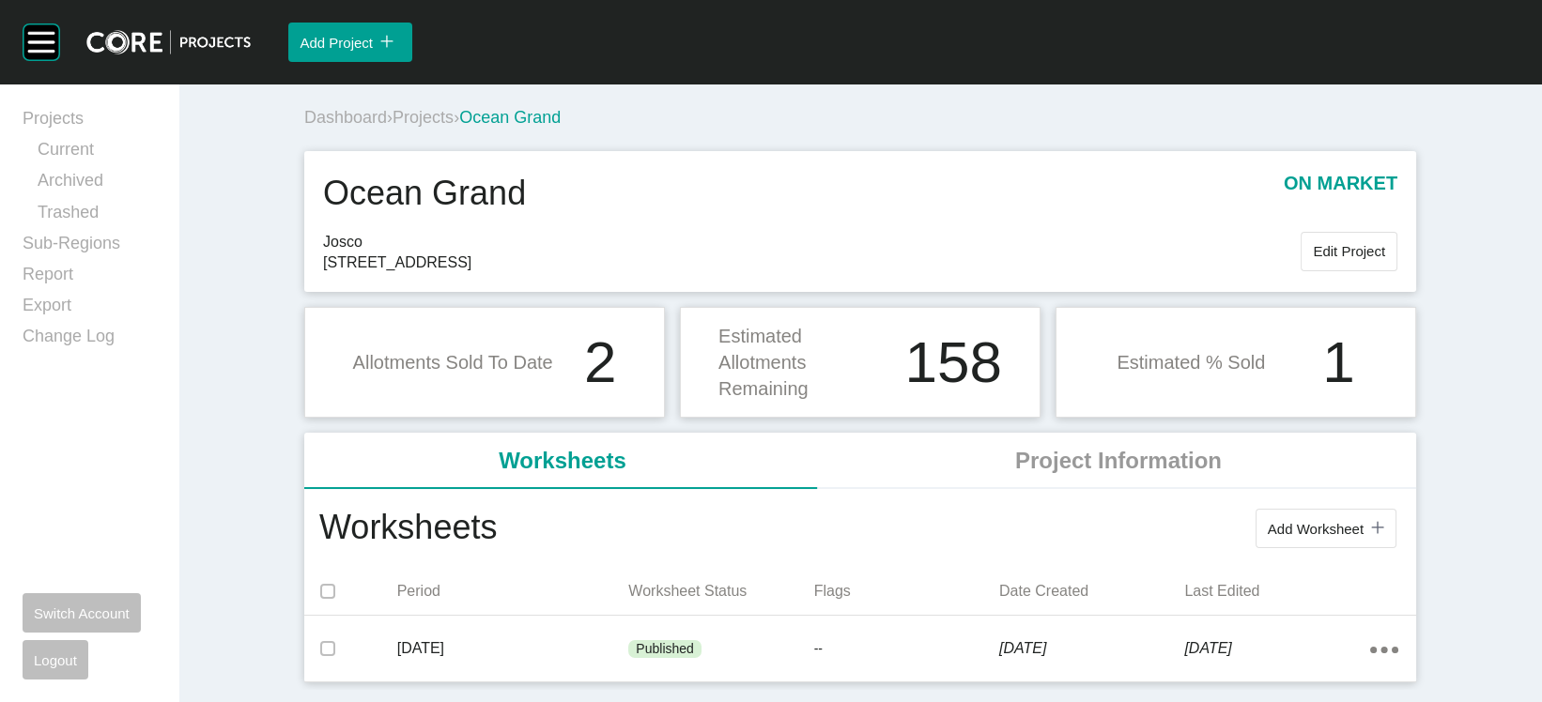
drag, startPoint x: 456, startPoint y: 335, endPoint x: 239, endPoint y: 340, distance: 217.9
click at [323, 273] on span "21-59 Ocean Grand Drive, Ocean Grove 3226" at bounding box center [812, 263] width 978 height 21
copy span "21-59 Ocean Grand Drive"
drag, startPoint x: 574, startPoint y: 329, endPoint x: 470, endPoint y: 330, distance: 104.2
click at [470, 273] on span "21-59 Ocean Grand Drive, Ocean Grove 3226" at bounding box center [812, 263] width 978 height 21
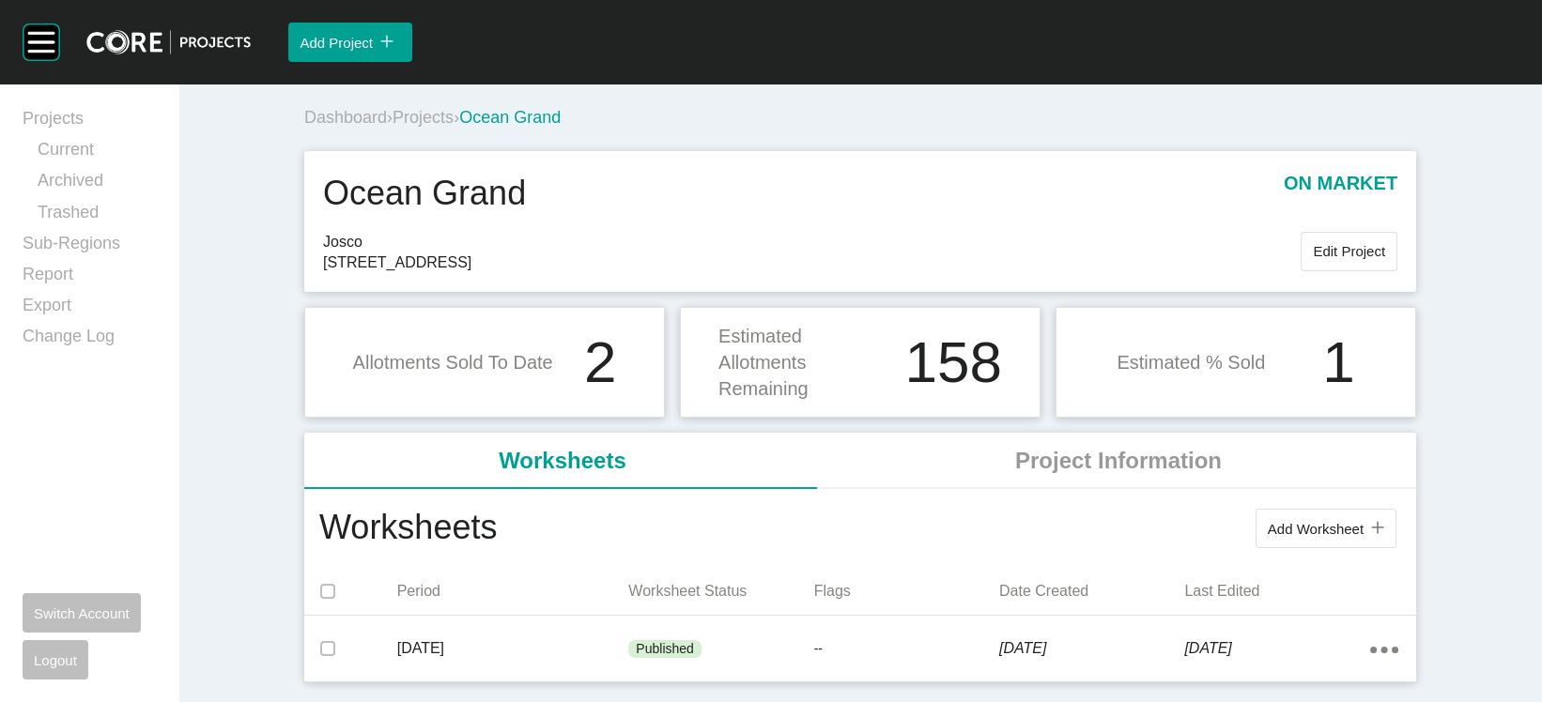
copy span "Ocean Grove"
click at [1385, 259] on span "Edit Project" at bounding box center [1349, 251] width 72 height 16
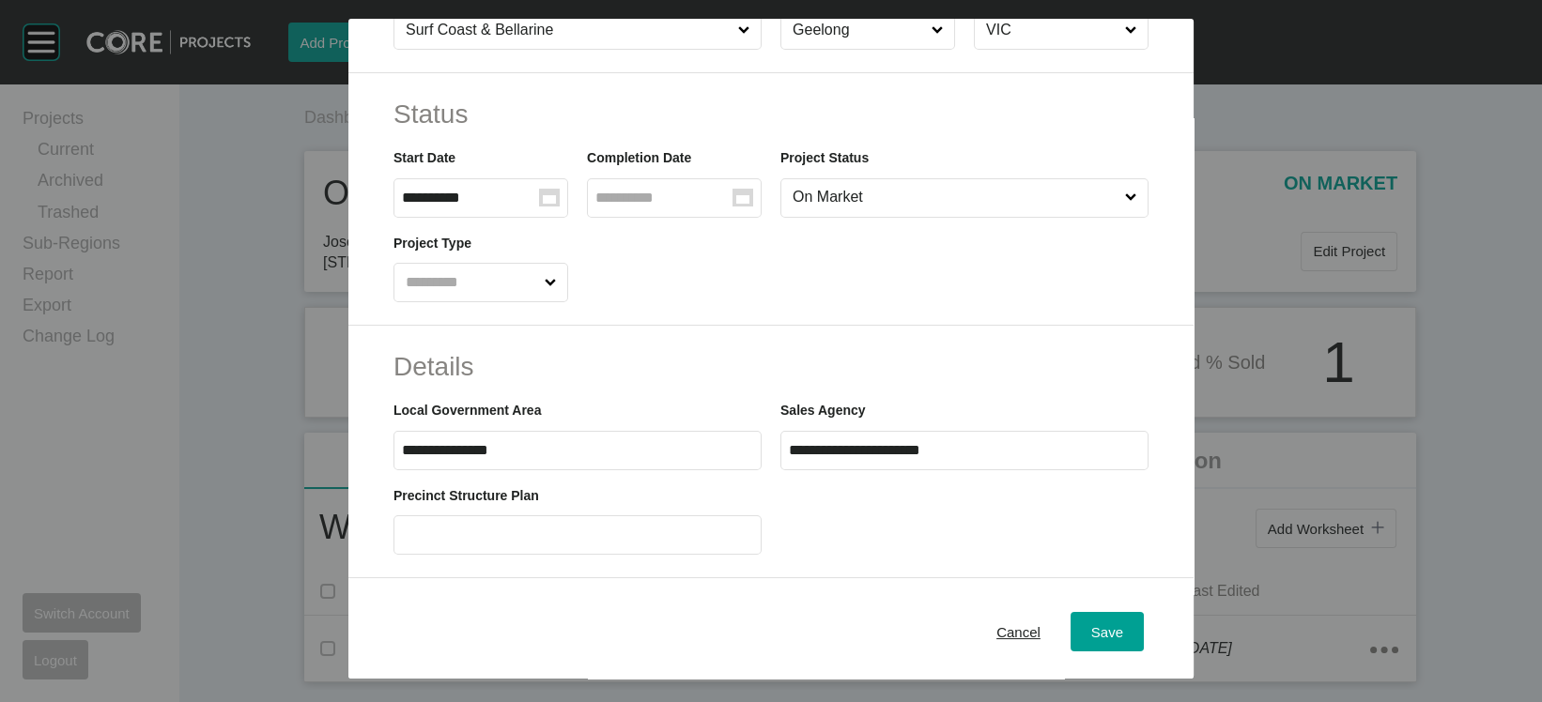
scroll to position [381, 0]
click at [1041, 624] on span "Cancel" at bounding box center [1018, 632] width 44 height 16
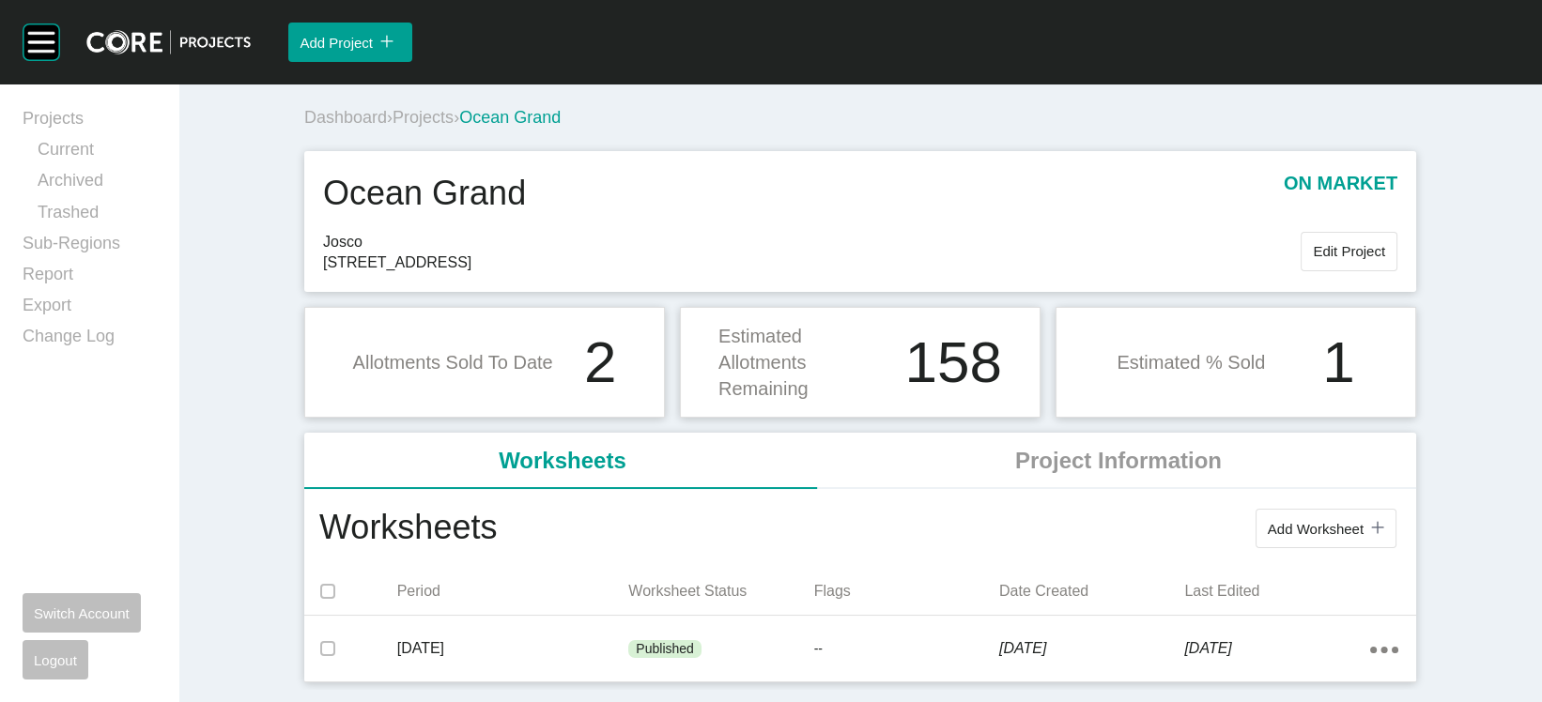
click at [393, 127] on span "Projects" at bounding box center [423, 117] width 61 height 19
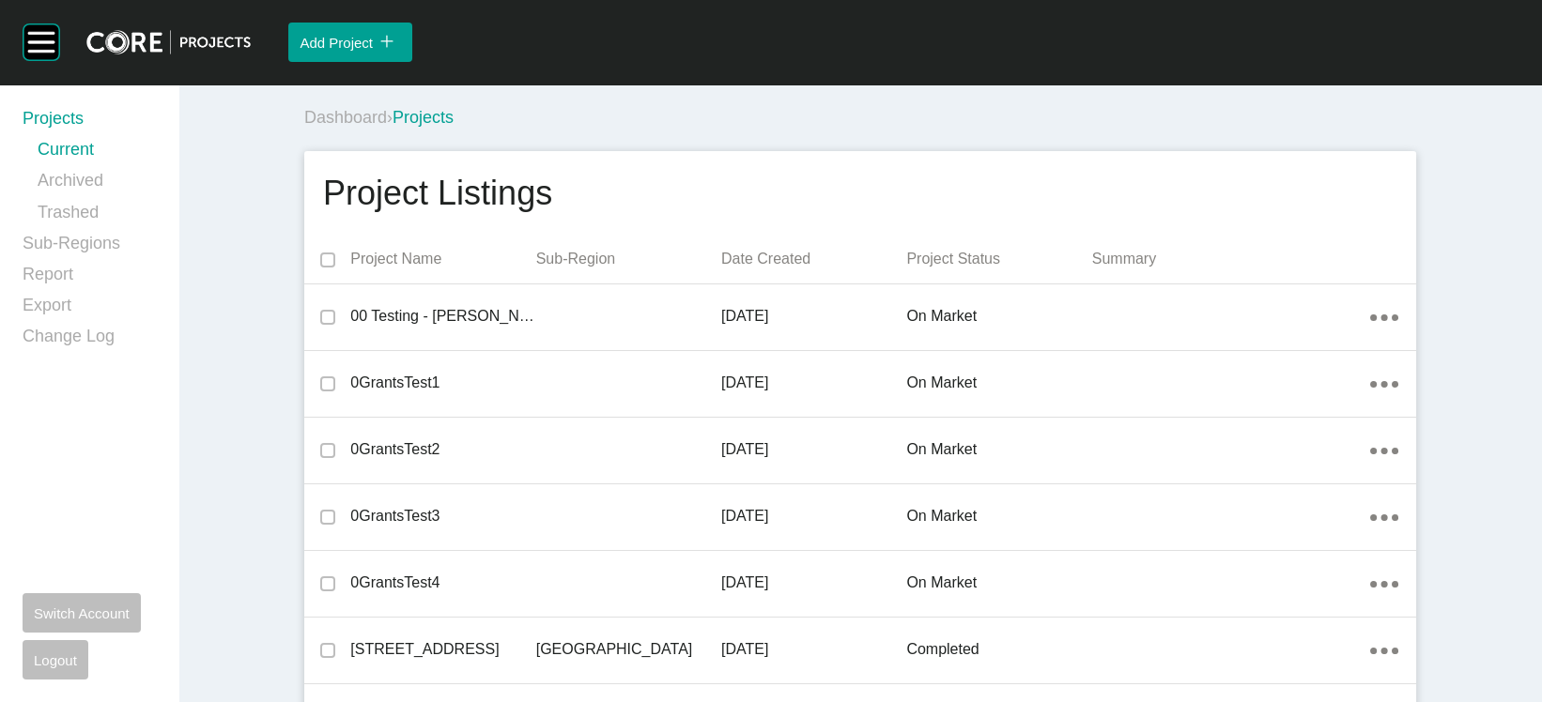
click at [721, 270] on p "Date Created" at bounding box center [813, 259] width 185 height 21
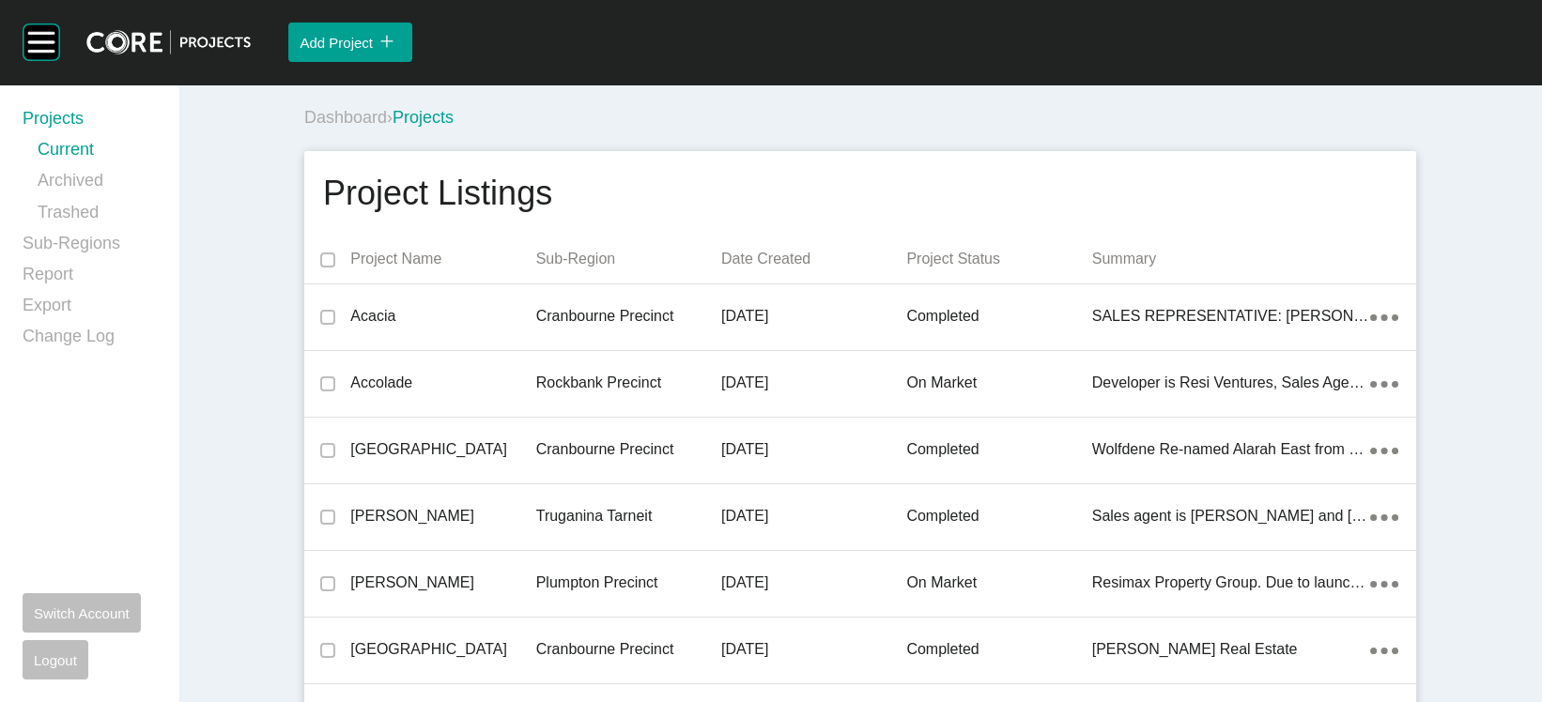
click at [721, 270] on p "Date Created" at bounding box center [813, 259] width 185 height 21
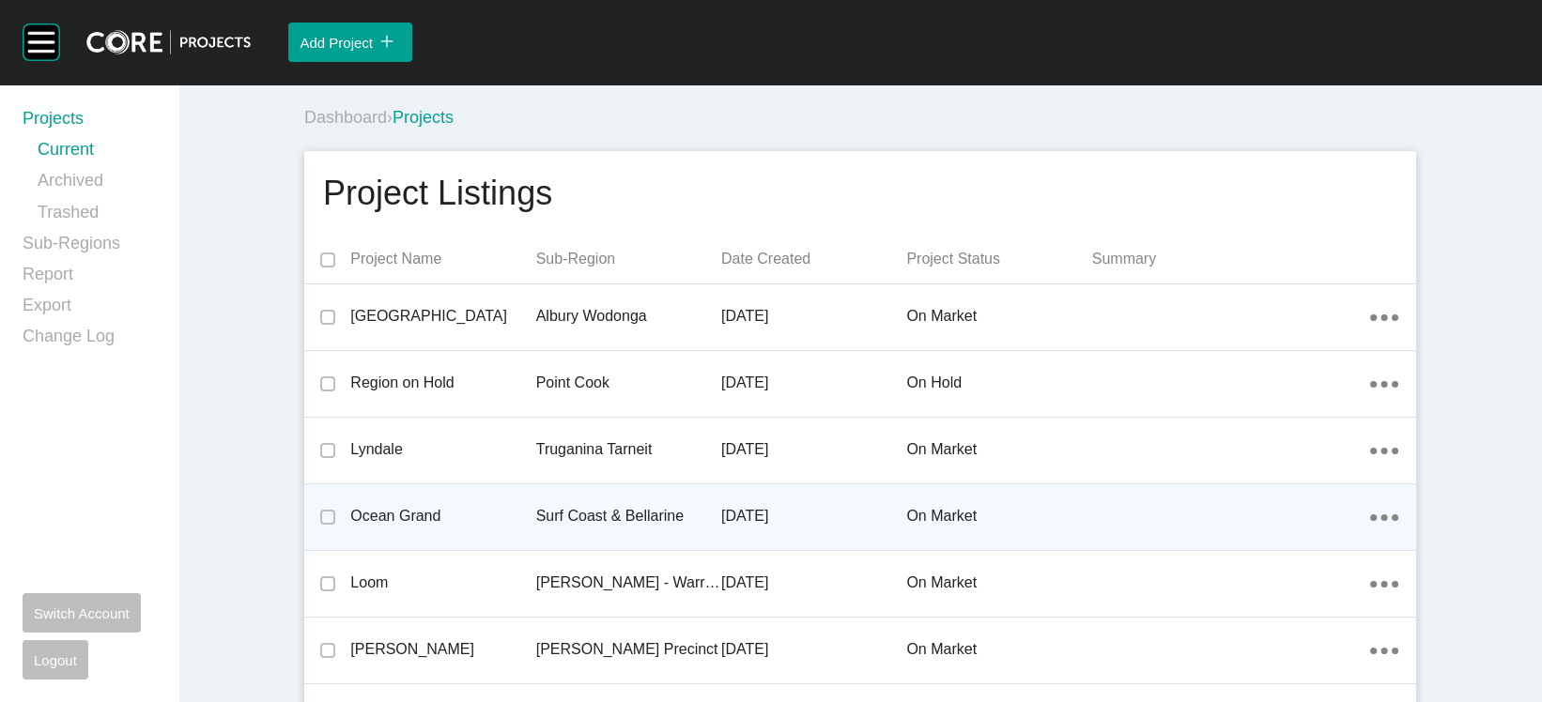
click at [661, 527] on p "Surf Coast & Bellarine" at bounding box center [628, 516] width 185 height 21
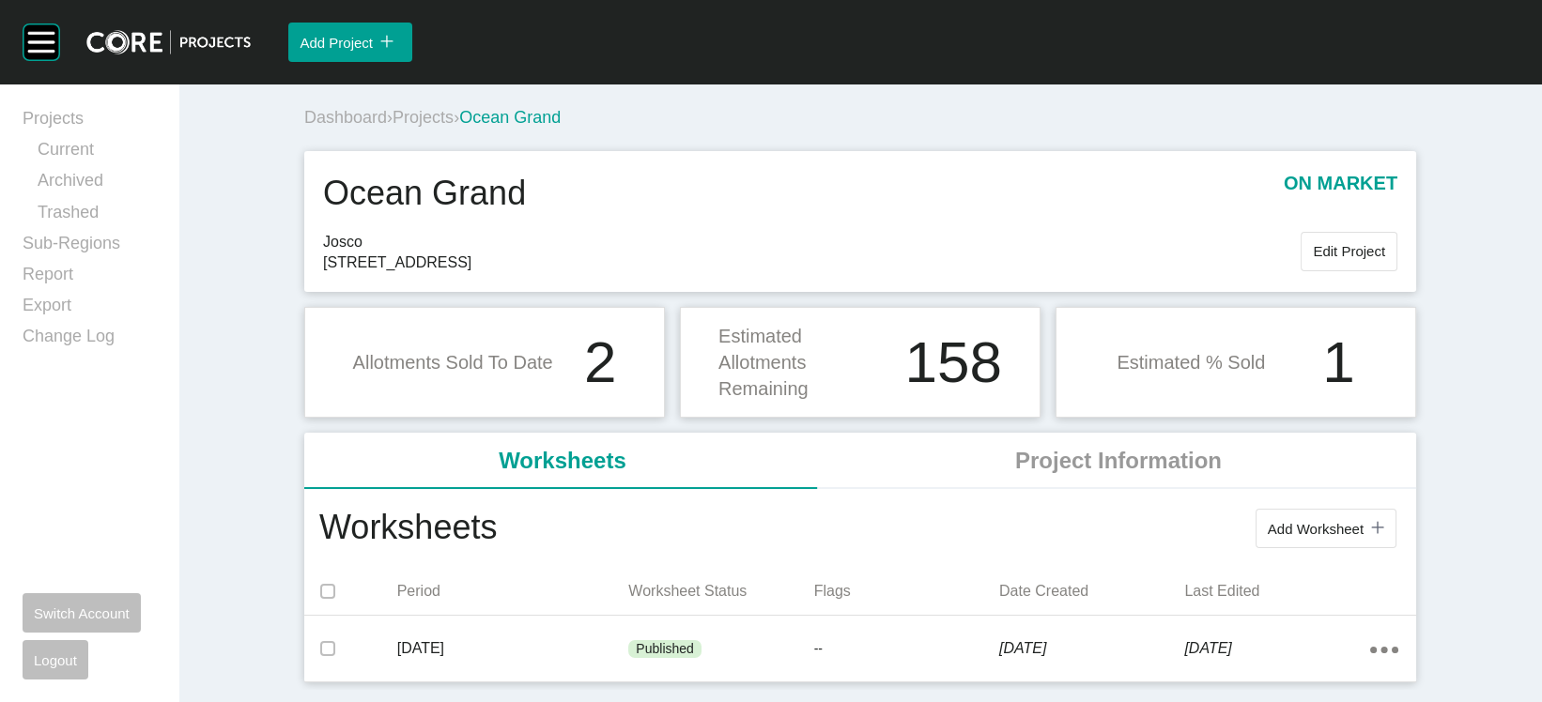
click at [393, 127] on span "Projects" at bounding box center [423, 117] width 61 height 19
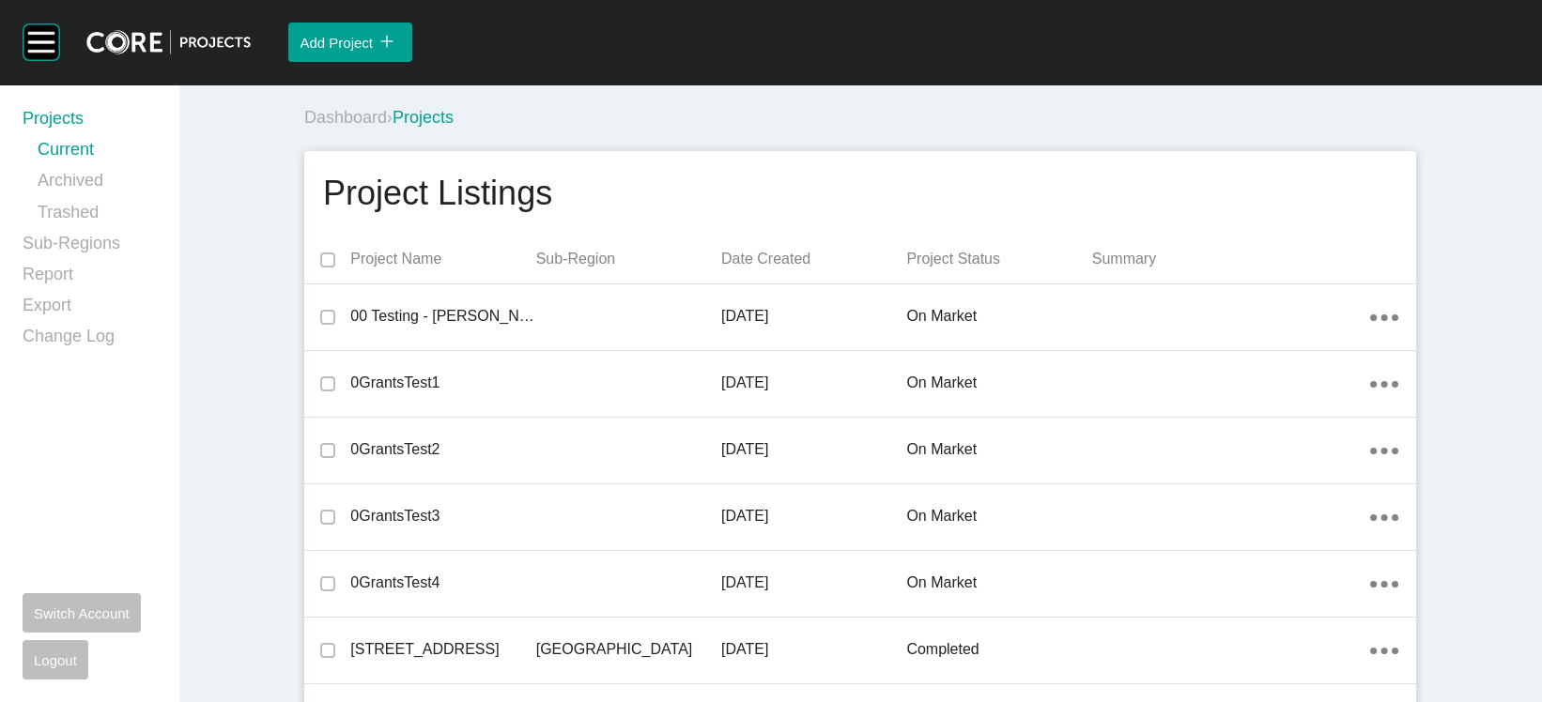
click at [767, 270] on p "Date Created" at bounding box center [813, 259] width 185 height 21
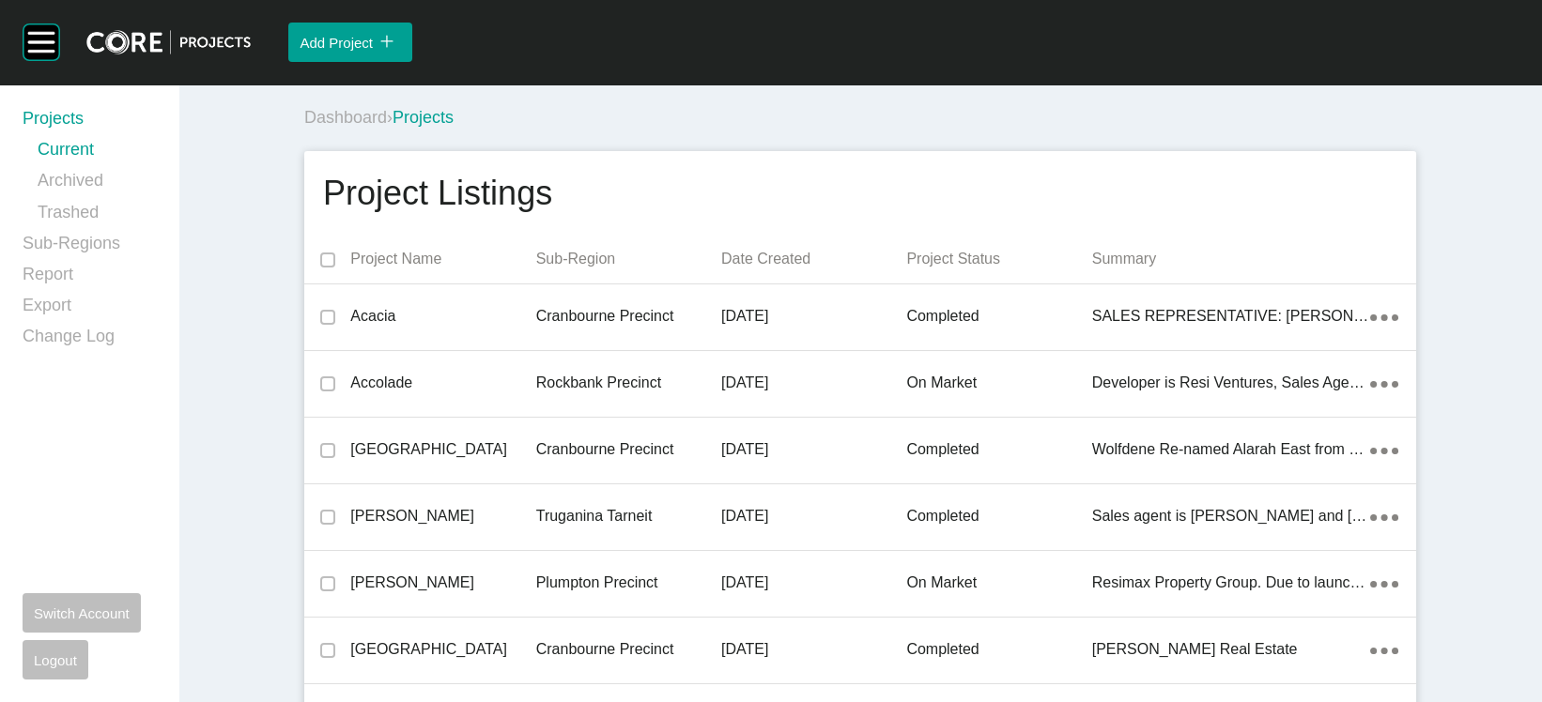
click at [767, 270] on p "Date Created" at bounding box center [813, 259] width 185 height 21
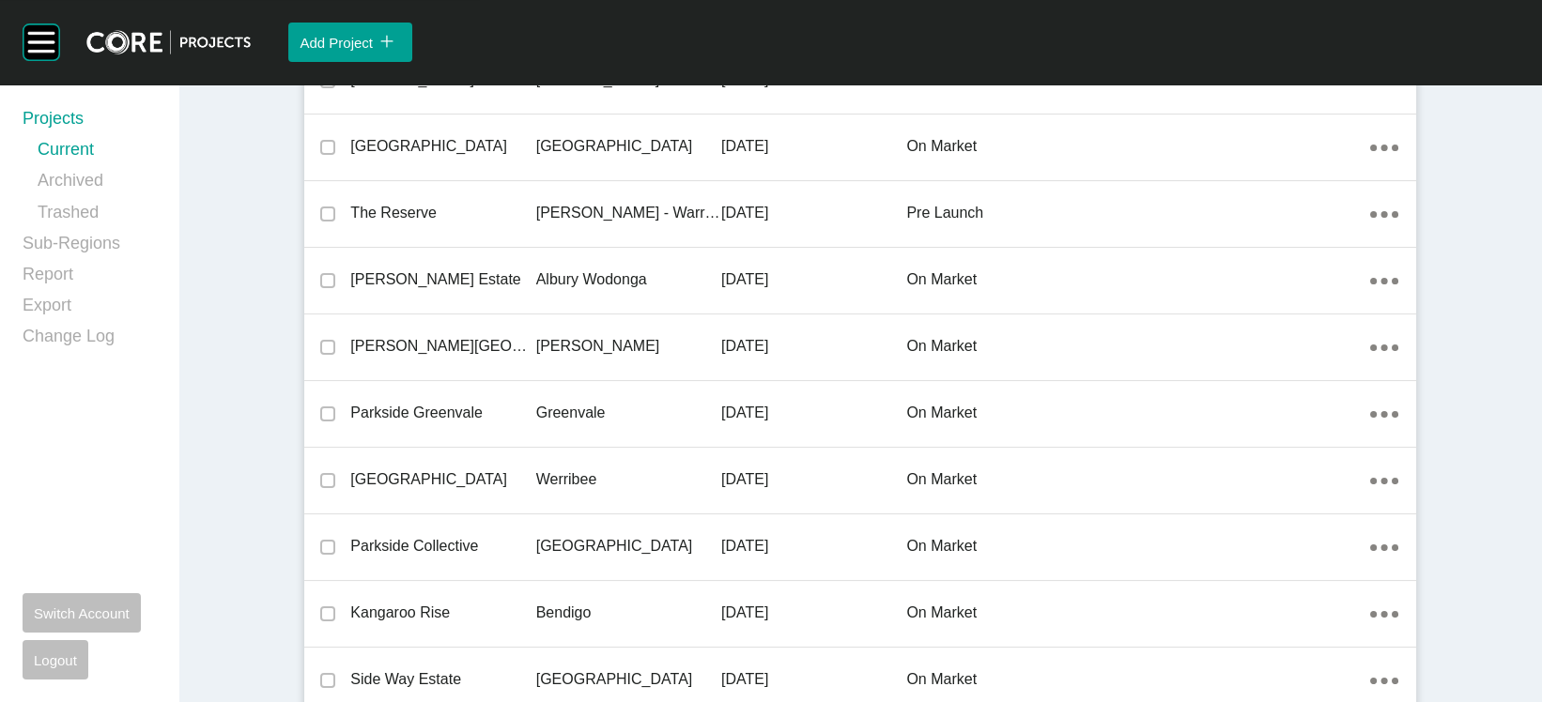
scroll to position [584, 0]
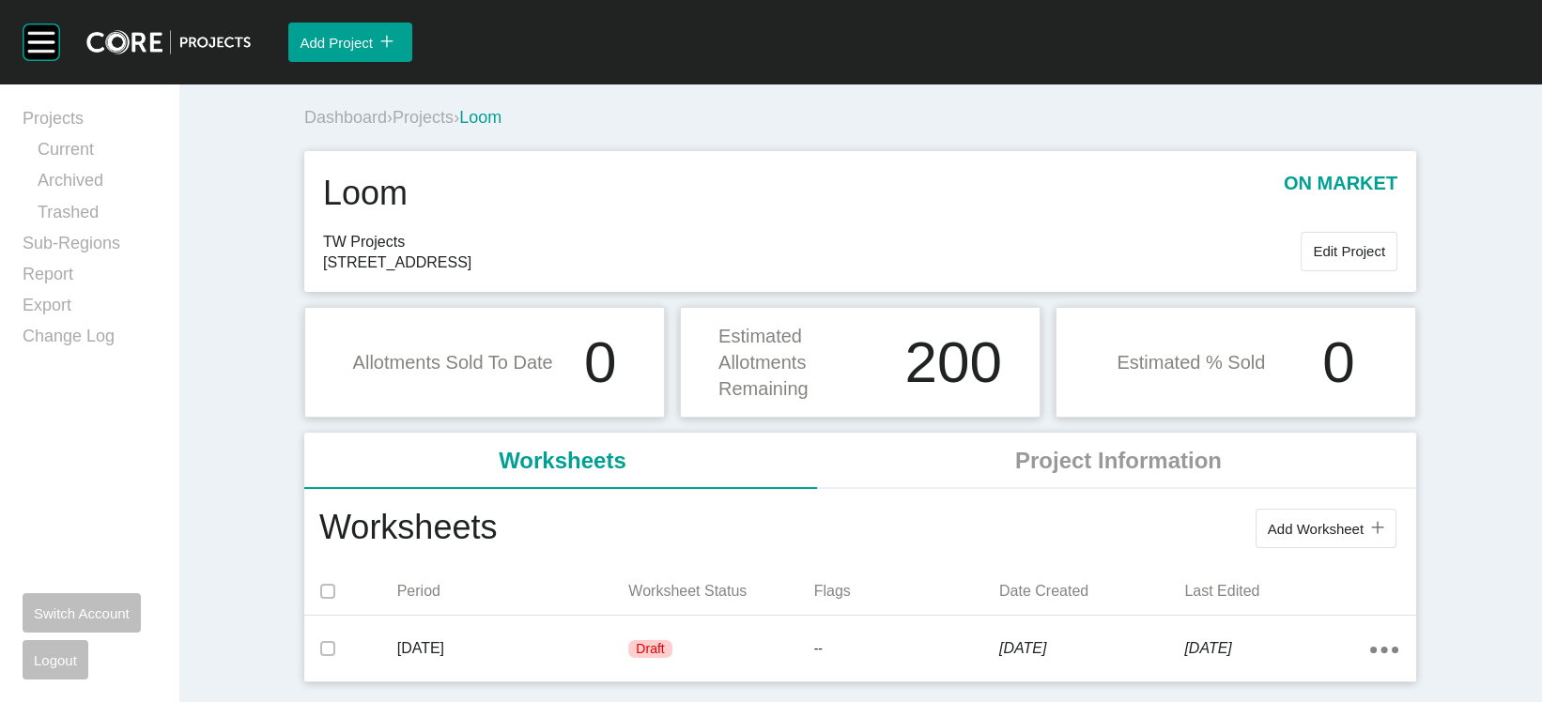
drag, startPoint x: 431, startPoint y: 318, endPoint x: 501, endPoint y: 318, distance: 70.4
click at [501, 273] on span "[STREET_ADDRESS]" at bounding box center [812, 263] width 978 height 21
copy span "Warragul"
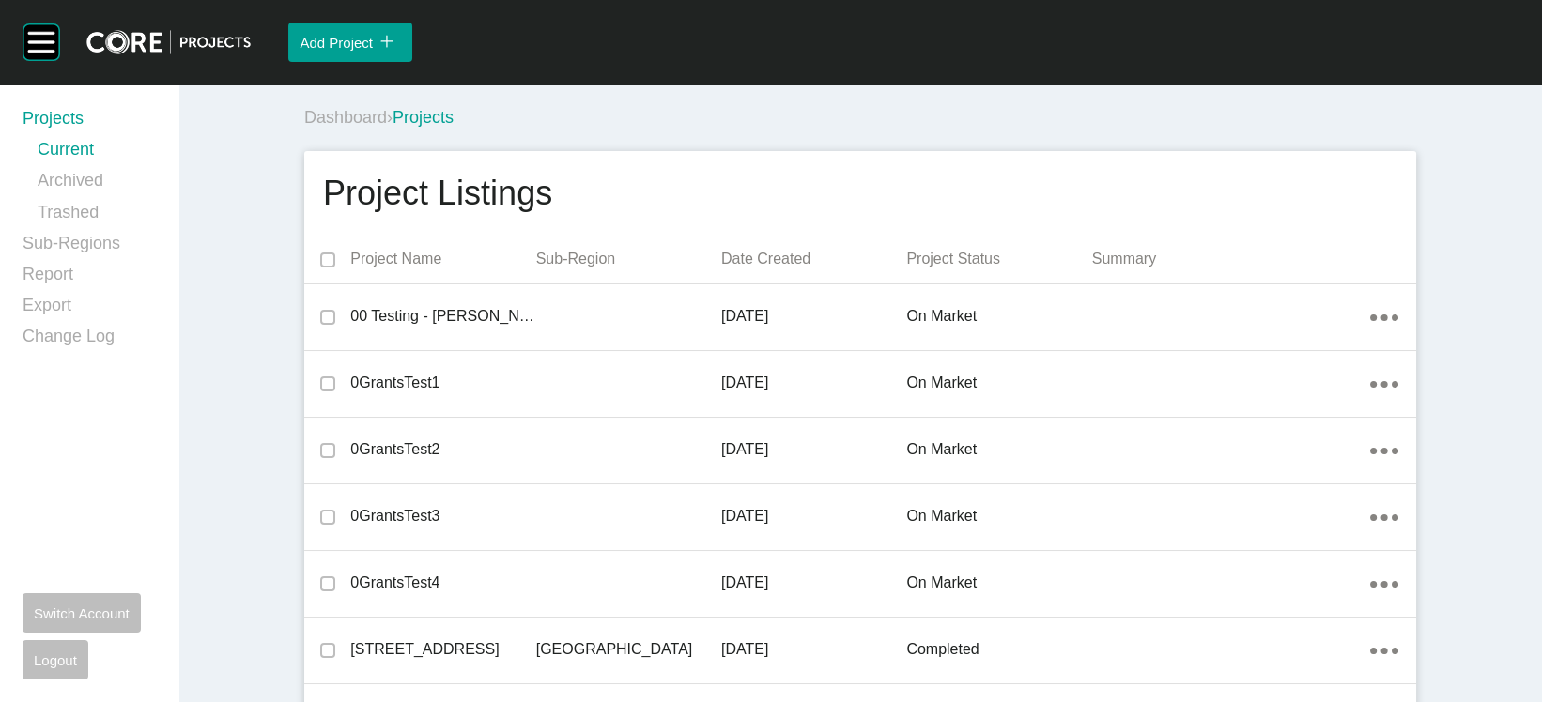
click at [756, 270] on p "Date Created" at bounding box center [813, 259] width 185 height 21
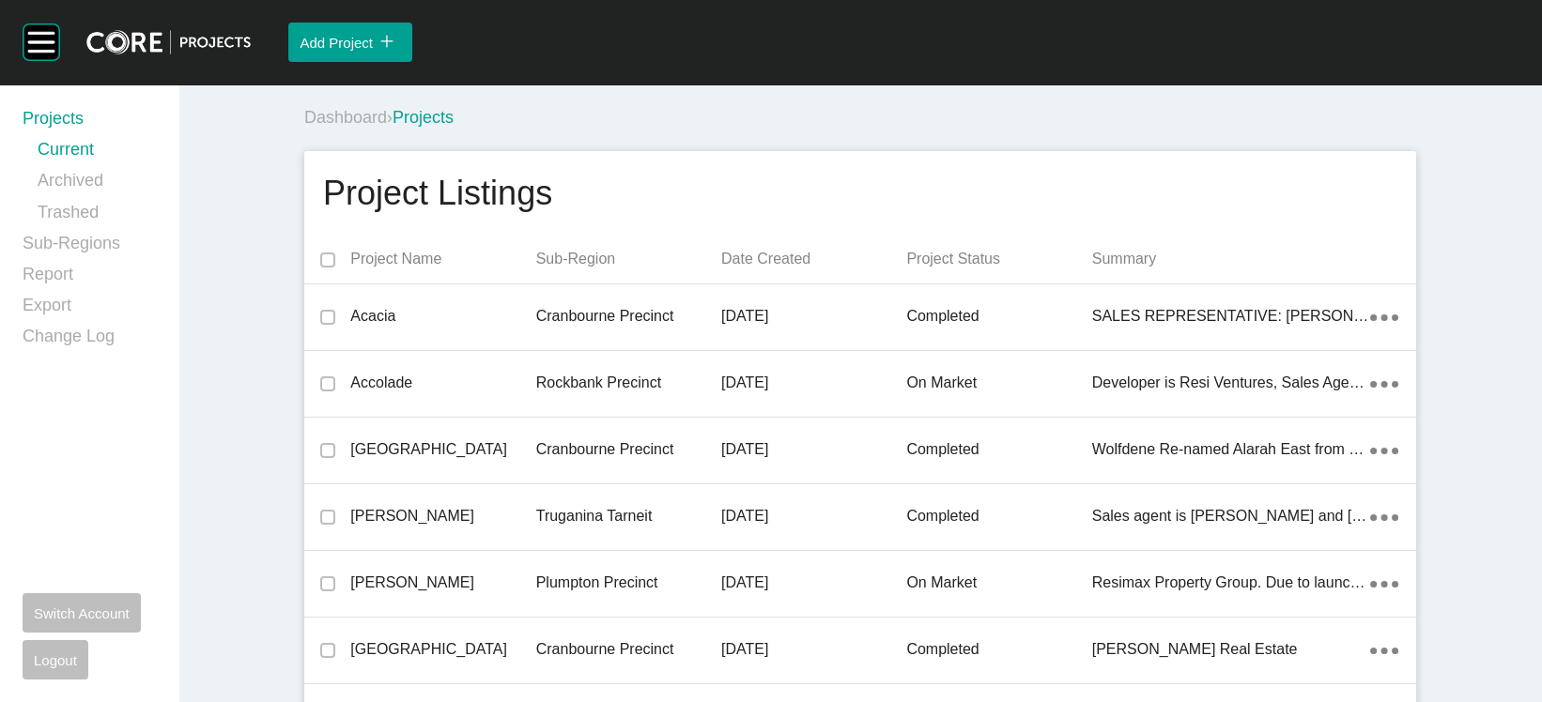
click at [756, 270] on p "Date Created" at bounding box center [813, 259] width 185 height 21
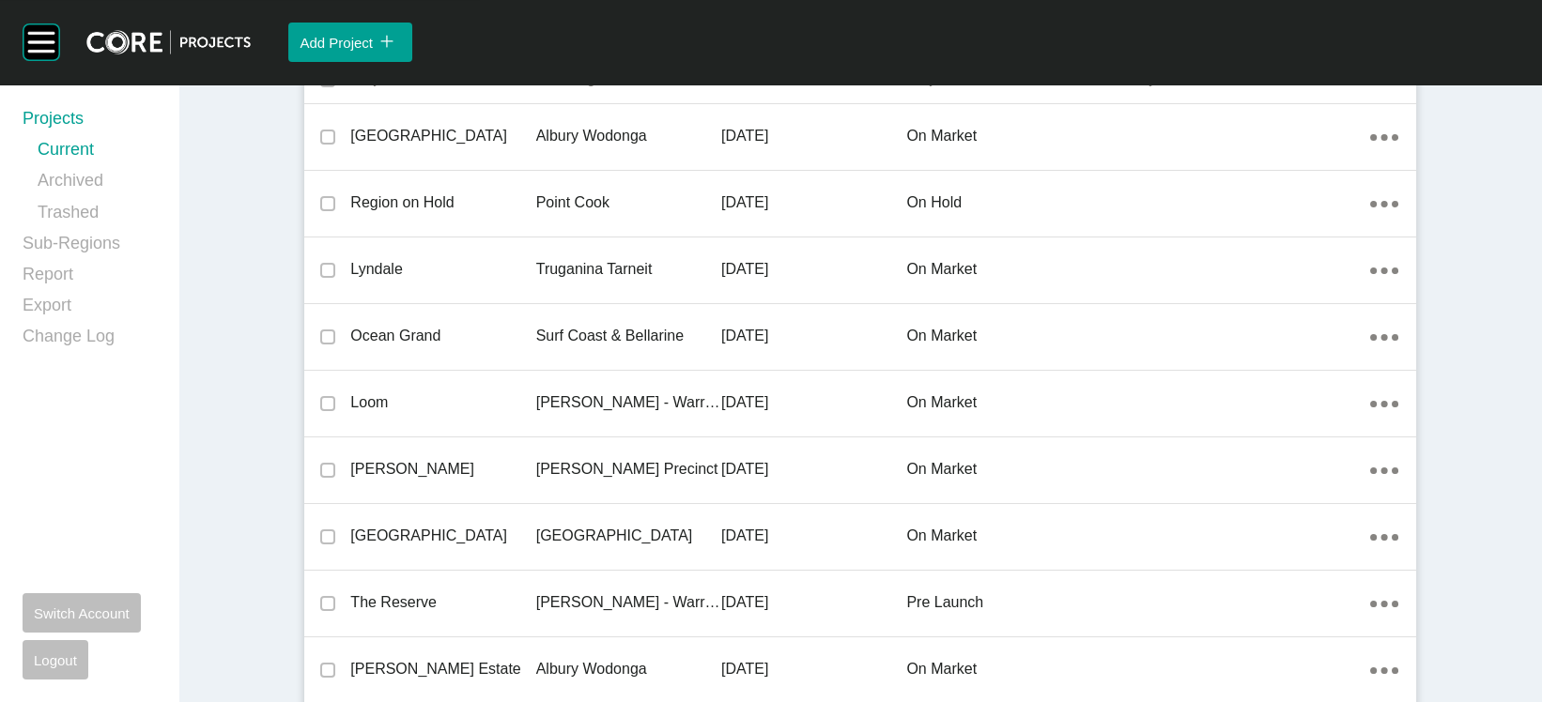
scroll to position [222, 0]
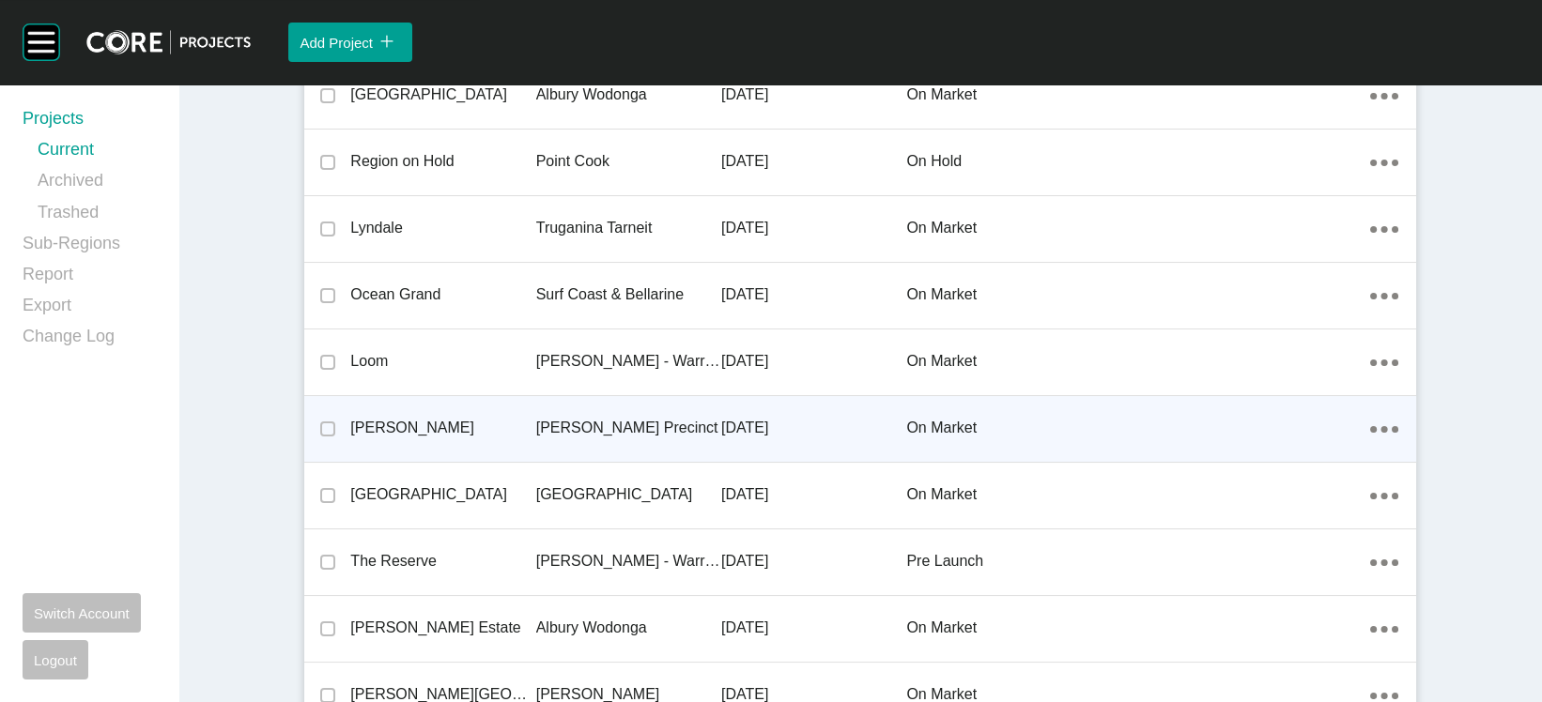
click at [875, 457] on div "[DATE]" at bounding box center [813, 428] width 185 height 58
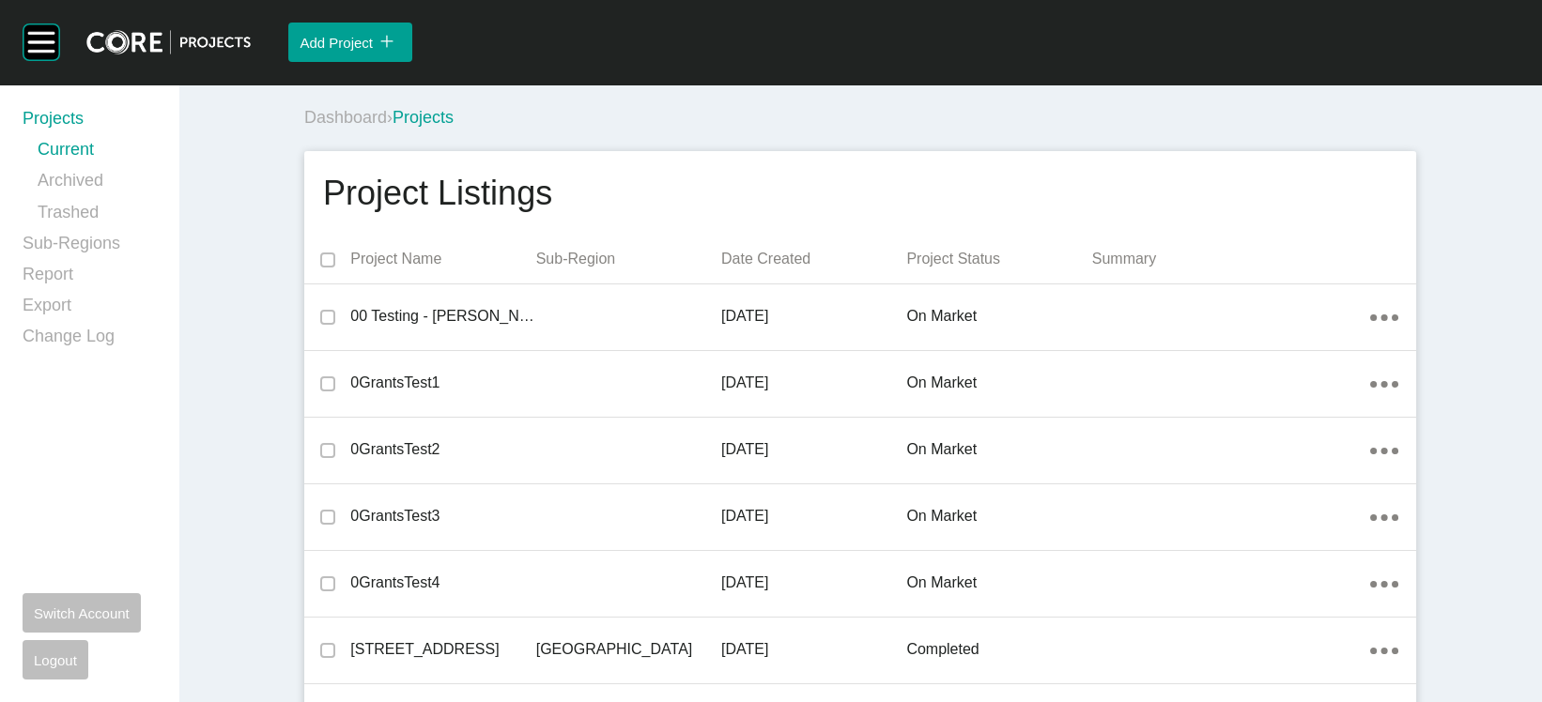
click at [773, 270] on p "Date Created" at bounding box center [813, 259] width 185 height 21
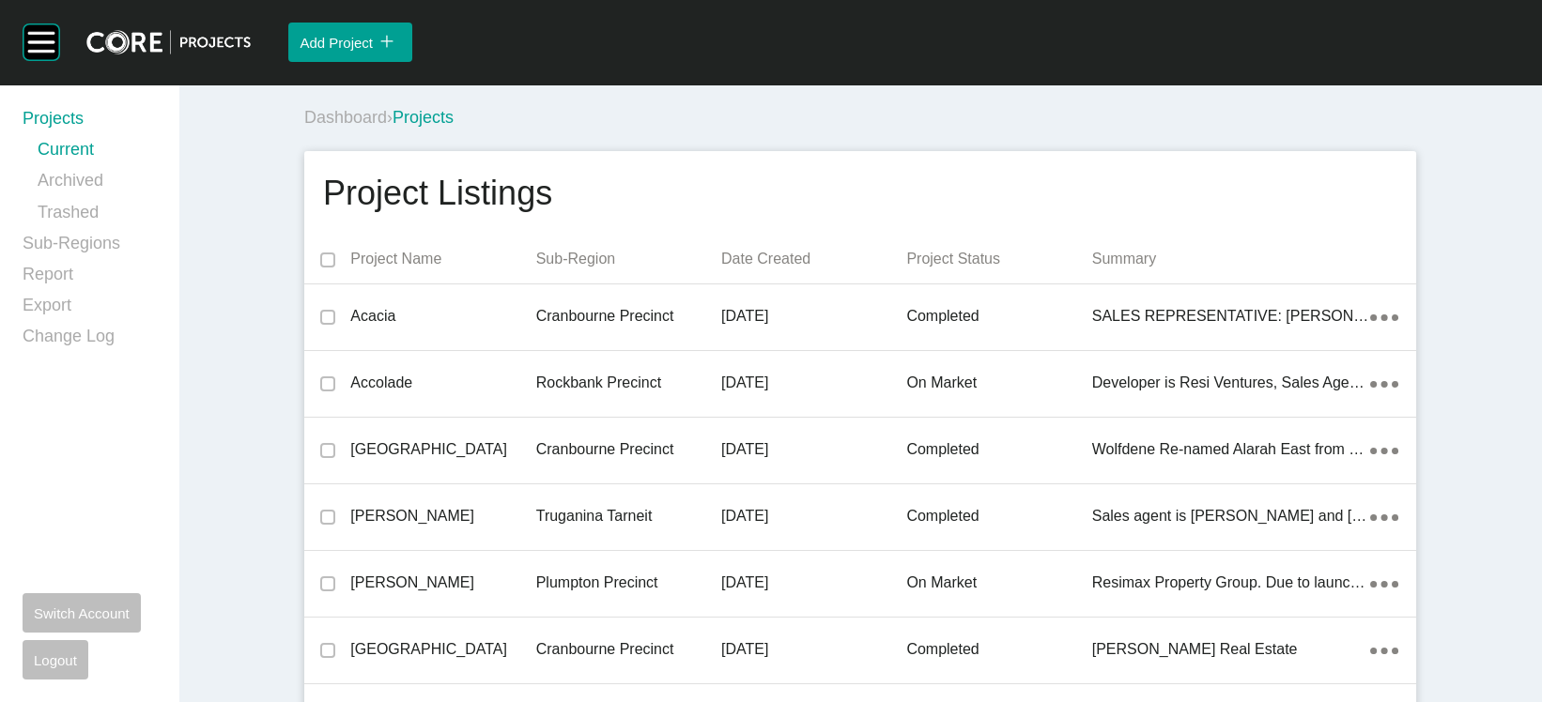
click at [773, 270] on p "Date Created" at bounding box center [813, 259] width 185 height 21
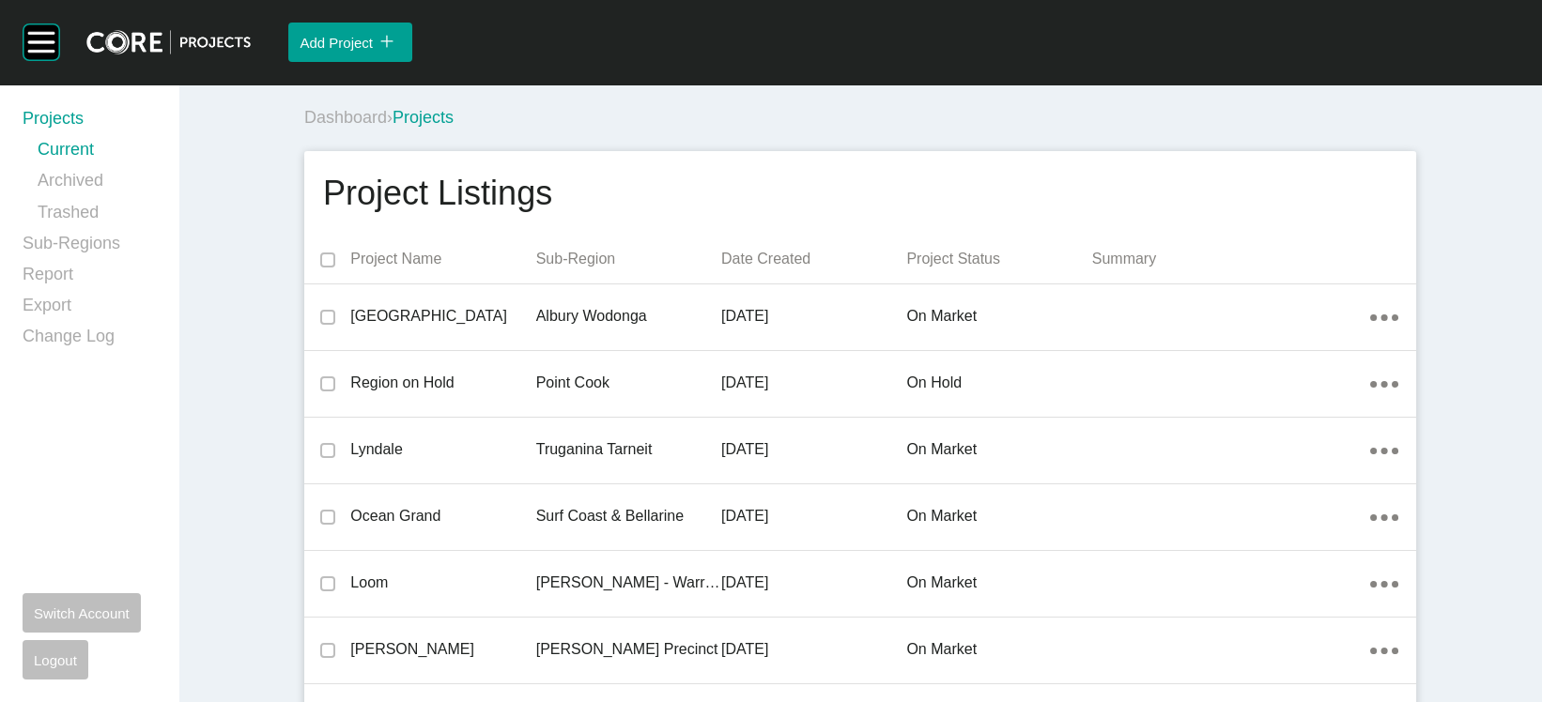
scroll to position [613, 0]
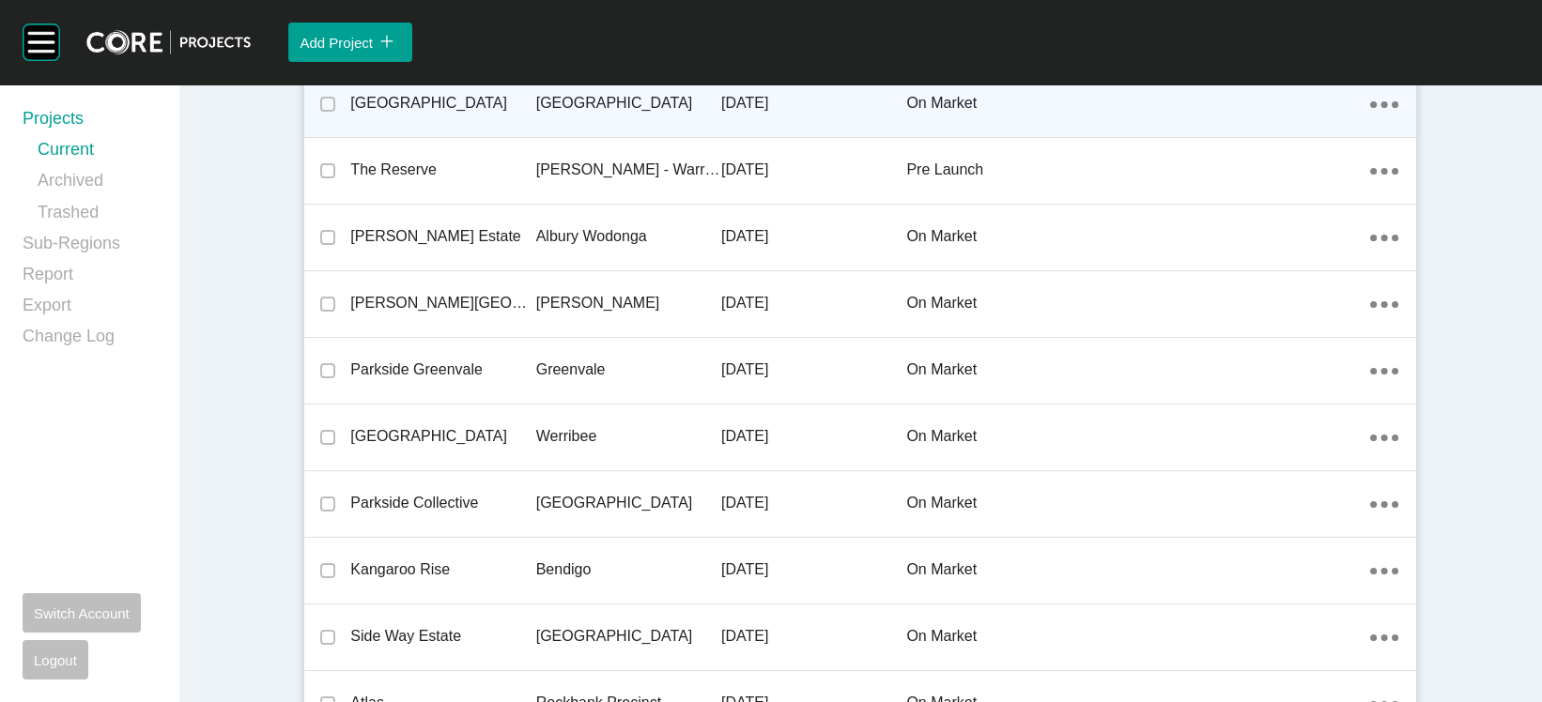
click at [1179, 123] on div at bounding box center [1231, 104] width 278 height 38
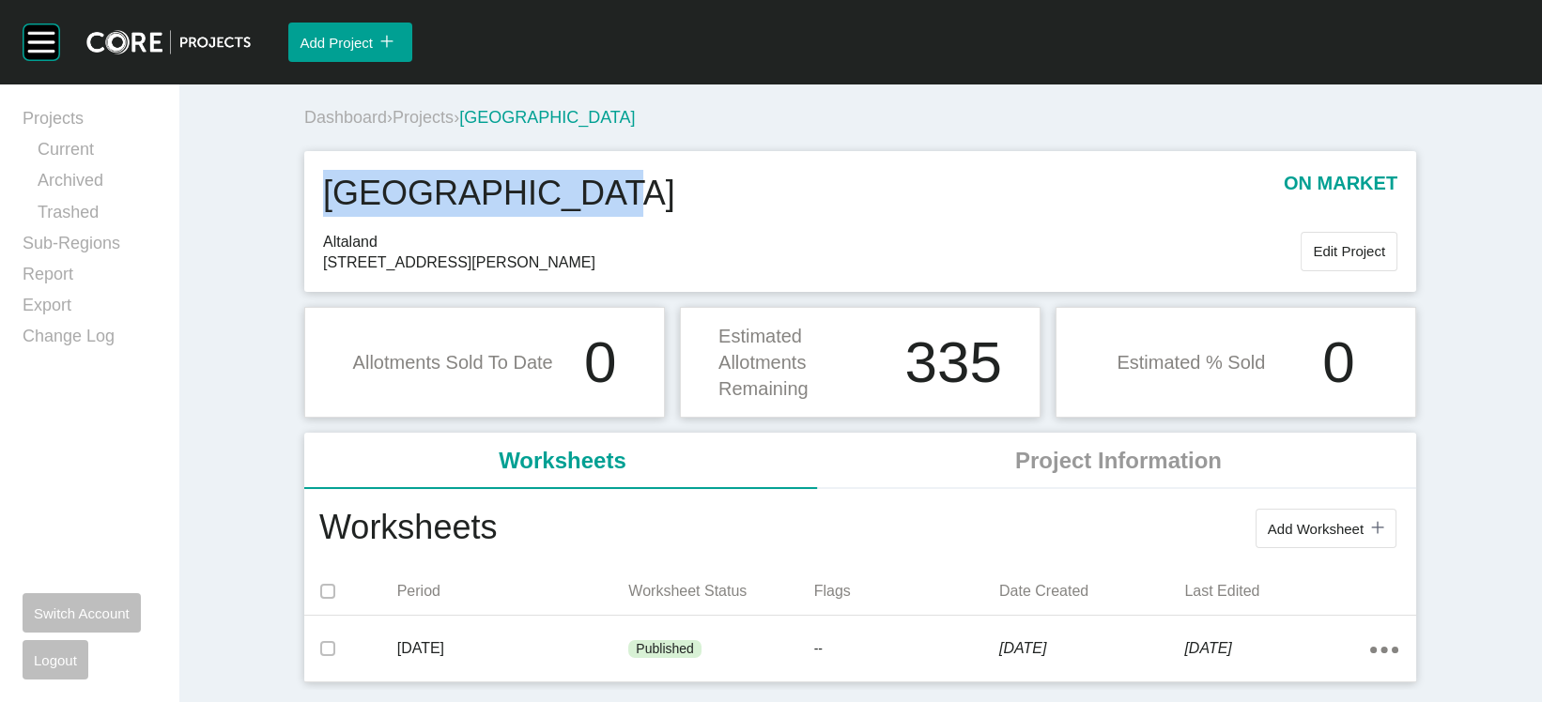
drag, startPoint x: 621, startPoint y: 244, endPoint x: 232, endPoint y: 241, distance: 388.8
click at [304, 241] on div "Wyndham Gardens on market Altaland 575 McGrath Road, Wyndham Vale 3024 Edit Pro…" at bounding box center [860, 221] width 1112 height 141
copy h1 "[GEOGRAPHIC_DATA]"
drag, startPoint x: 531, startPoint y: 327, endPoint x: 415, endPoint y: 335, distance: 115.8
click at [415, 273] on span "575 McGrath Road, Wyndham Vale 3024" at bounding box center [812, 263] width 978 height 21
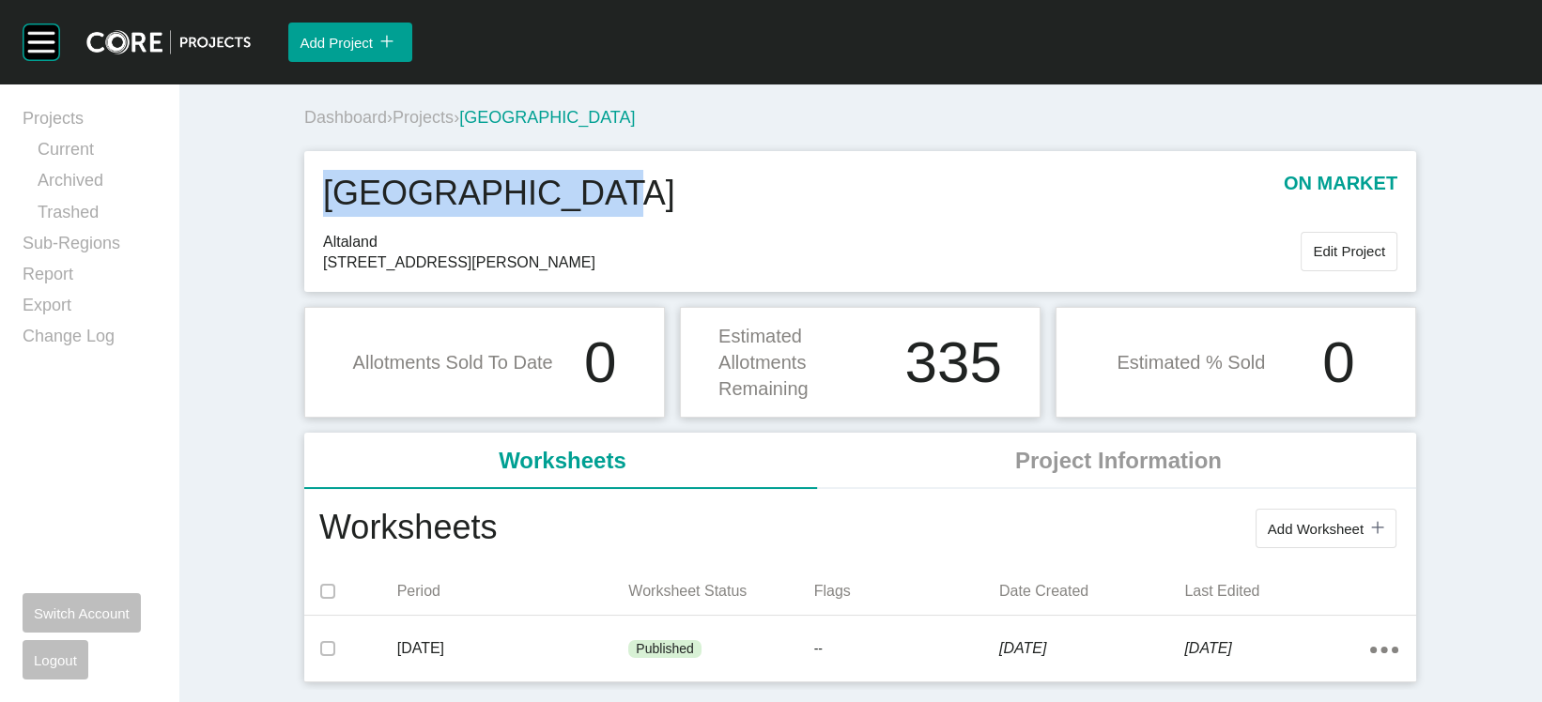
copy span "Wyndham Vale"
click at [395, 127] on span "Projects" at bounding box center [423, 117] width 61 height 19
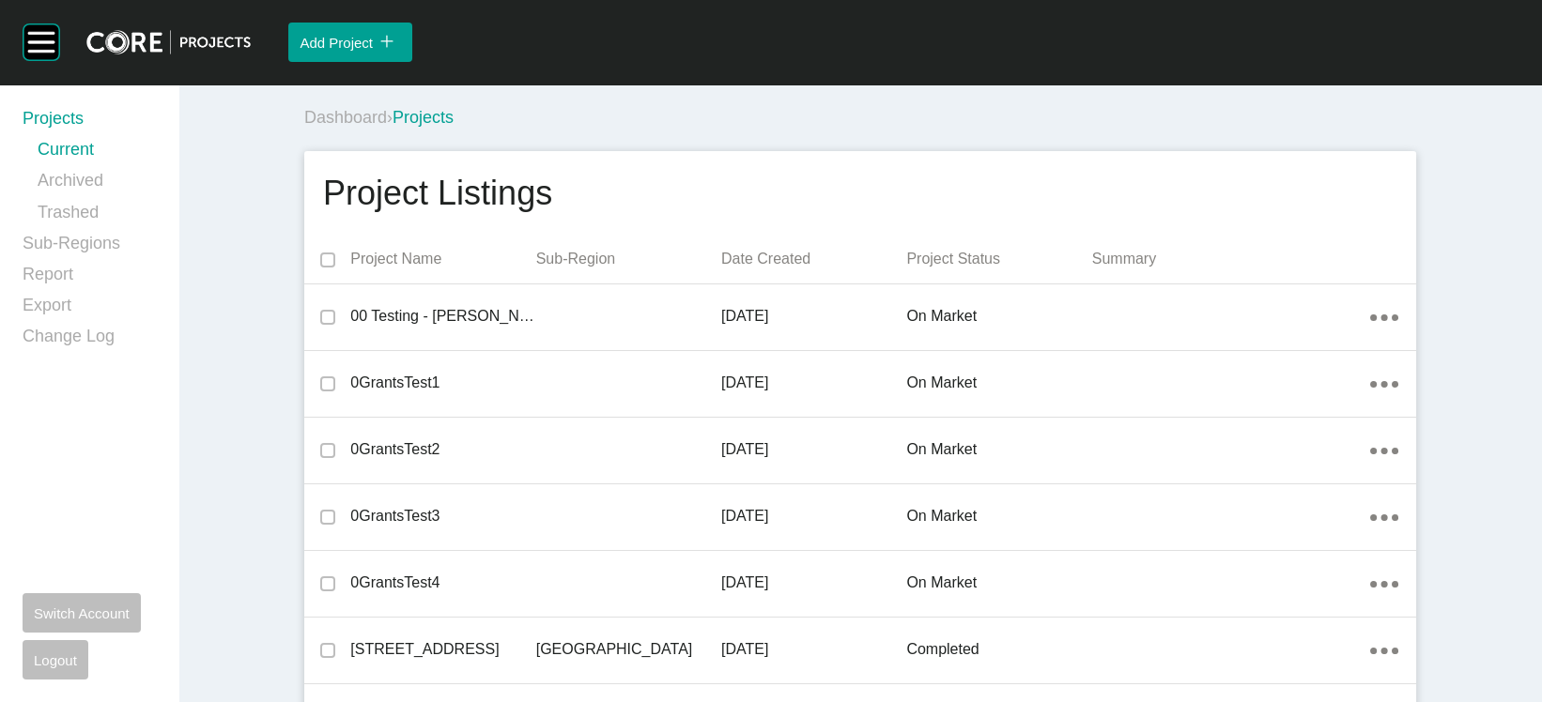
click at [746, 270] on p "Date Created" at bounding box center [813, 259] width 185 height 21
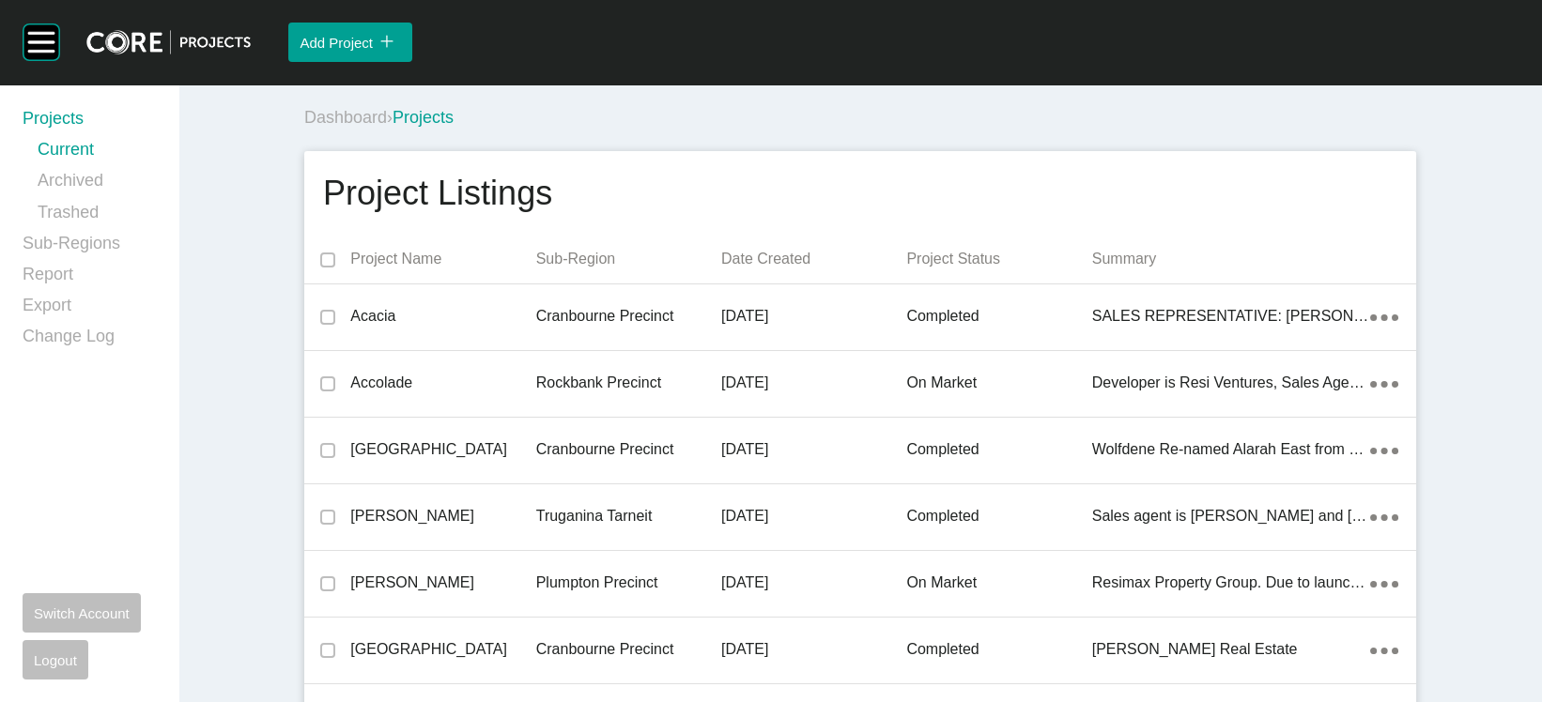
click at [746, 270] on p "Date Created" at bounding box center [813, 259] width 185 height 21
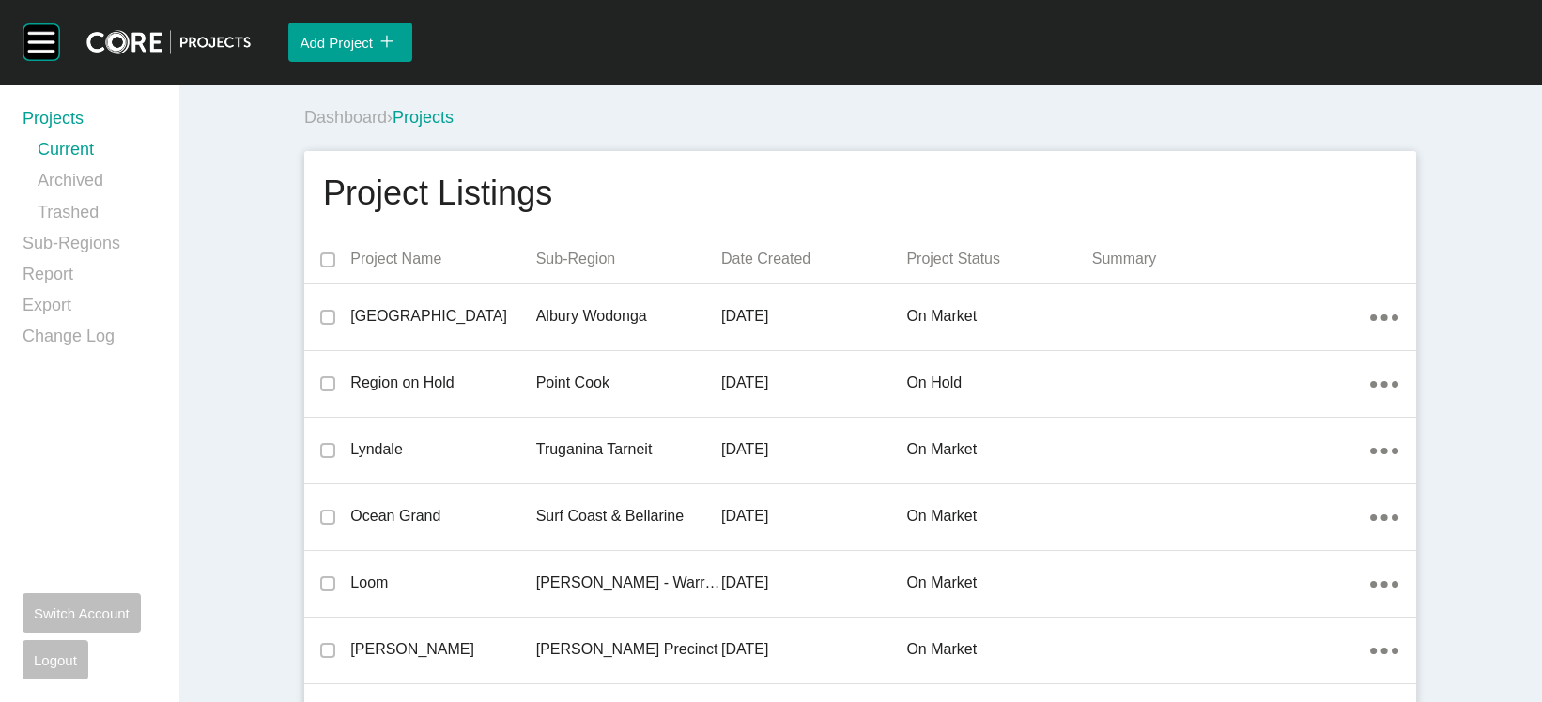
scroll to position [613, 0]
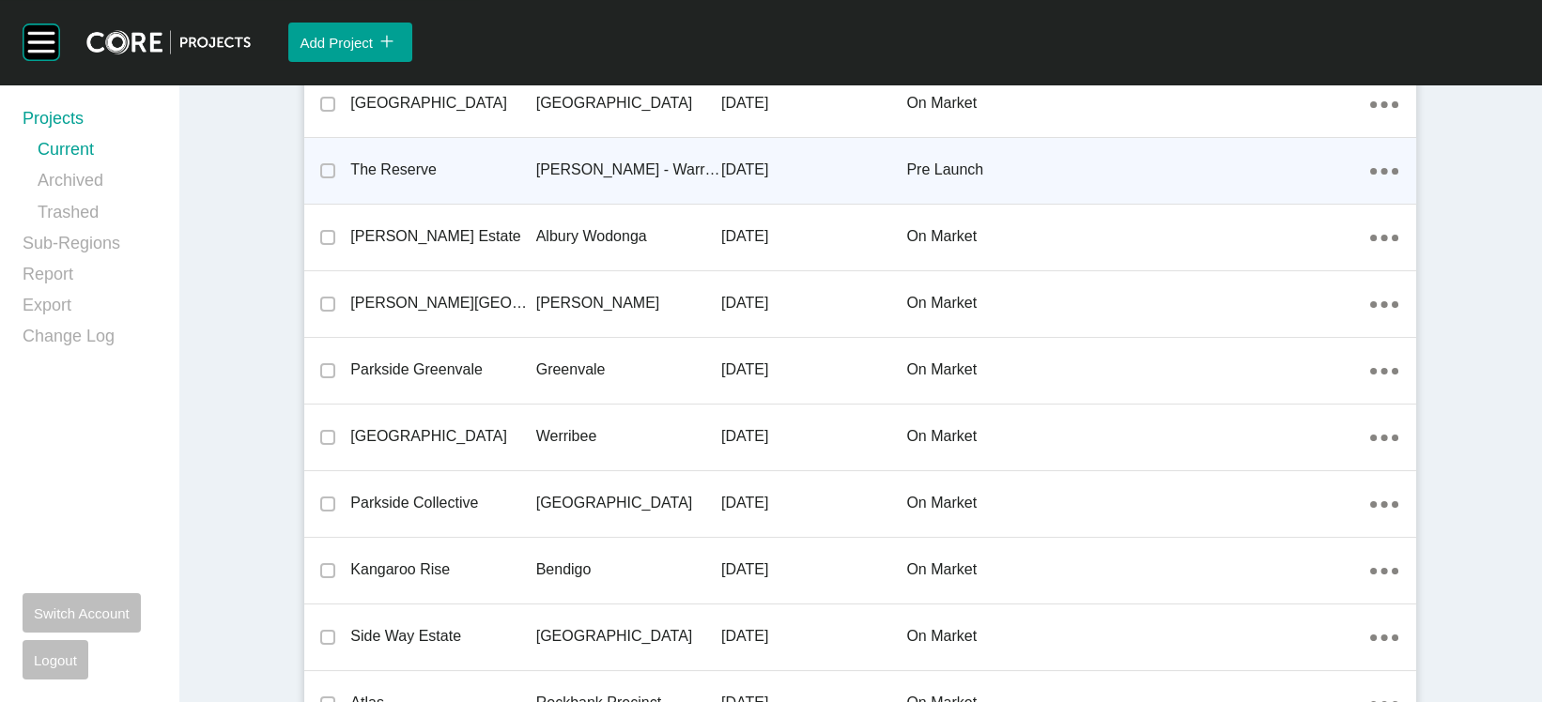
click at [536, 199] on div "[PERSON_NAME] - Warragul" at bounding box center [628, 170] width 185 height 58
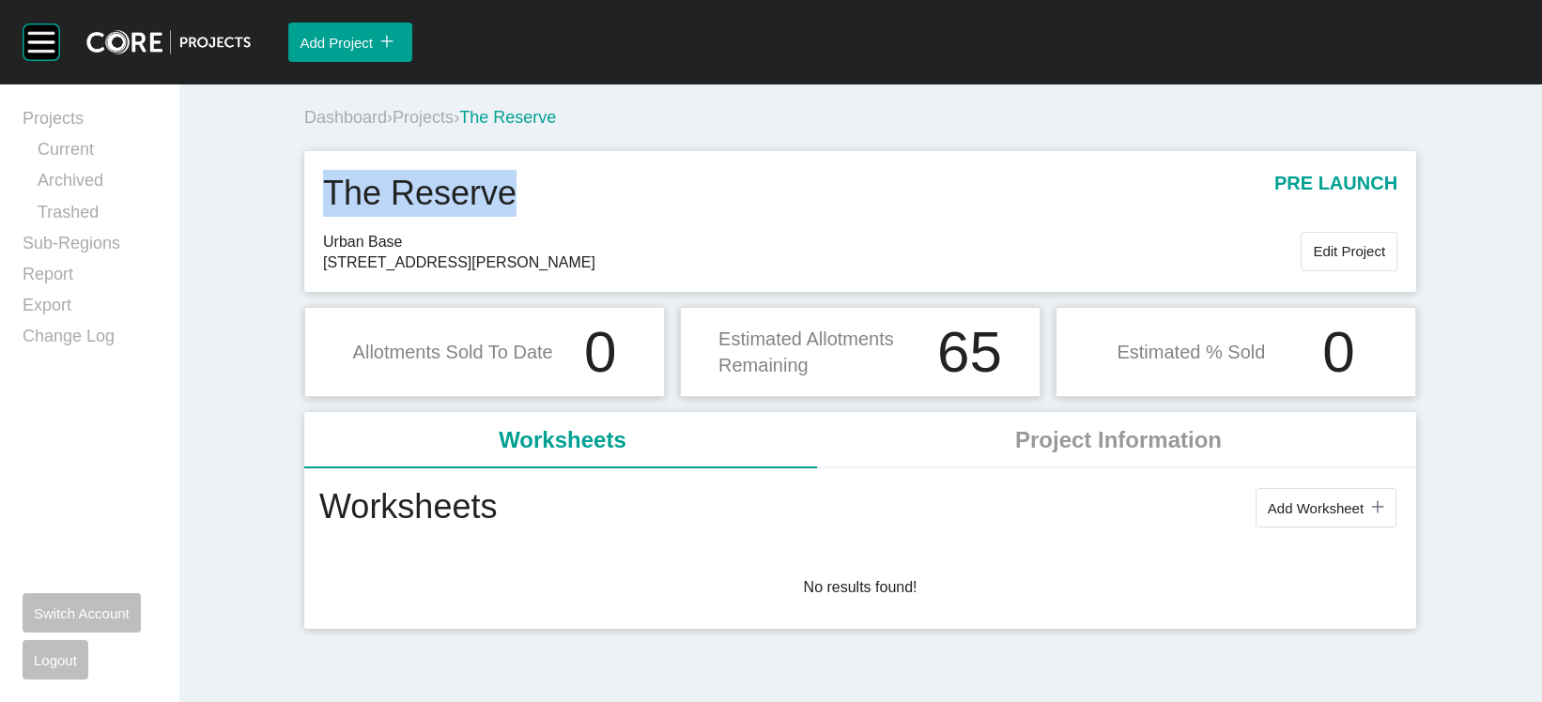
drag, startPoint x: 499, startPoint y: 252, endPoint x: 231, endPoint y: 230, distance: 268.5
click at [304, 230] on div "The Reserve pre launch Urban Base Muster Street, Drouin 3818 Edit Project" at bounding box center [860, 221] width 1112 height 141
copy h1 "The Reserve"
drag, startPoint x: 415, startPoint y: 327, endPoint x: 364, endPoint y: 330, distance: 50.8
click at [364, 273] on span "[STREET_ADDRESS][PERSON_NAME]" at bounding box center [812, 263] width 978 height 21
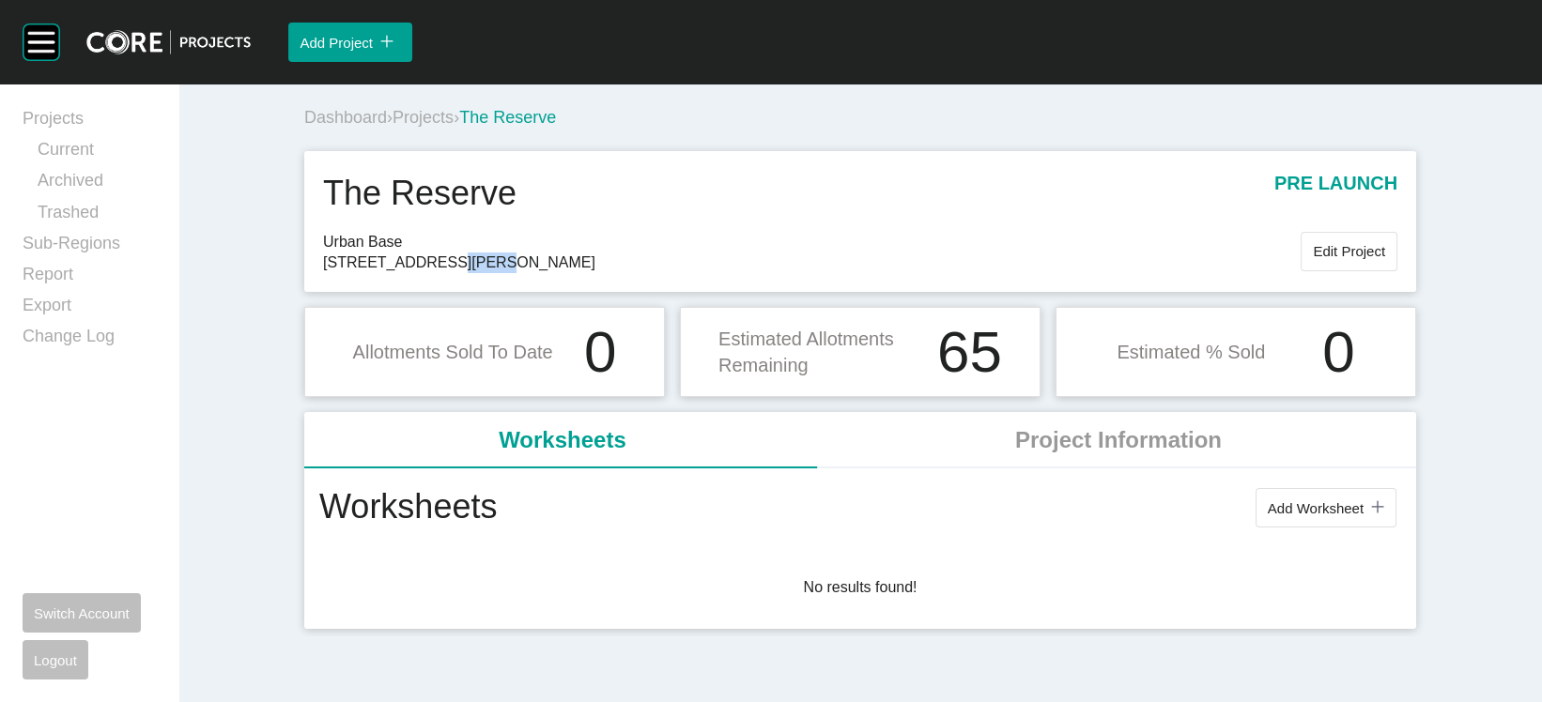
copy span "Drouin"
click at [393, 127] on span "Projects" at bounding box center [423, 117] width 61 height 19
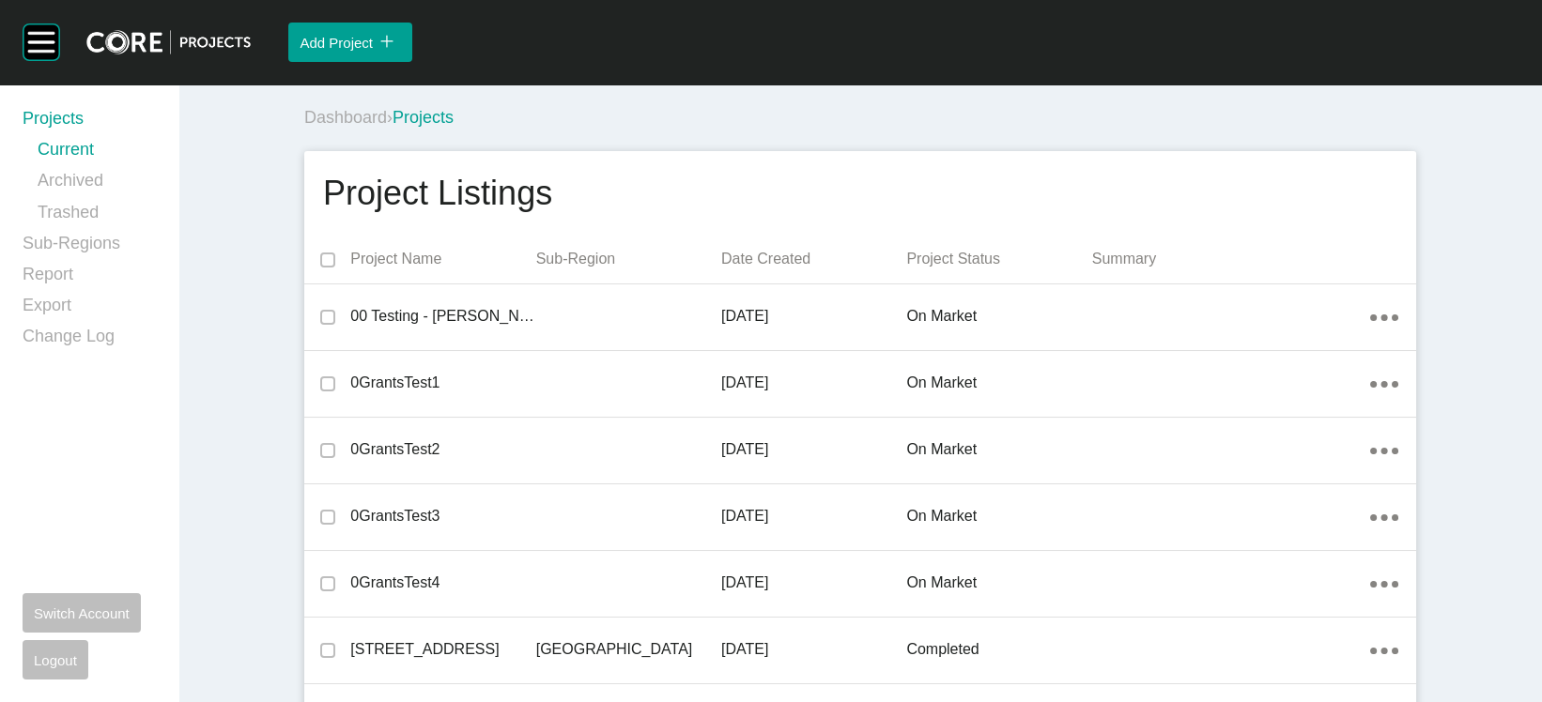
click at [778, 270] on p "Date Created" at bounding box center [813, 259] width 185 height 21
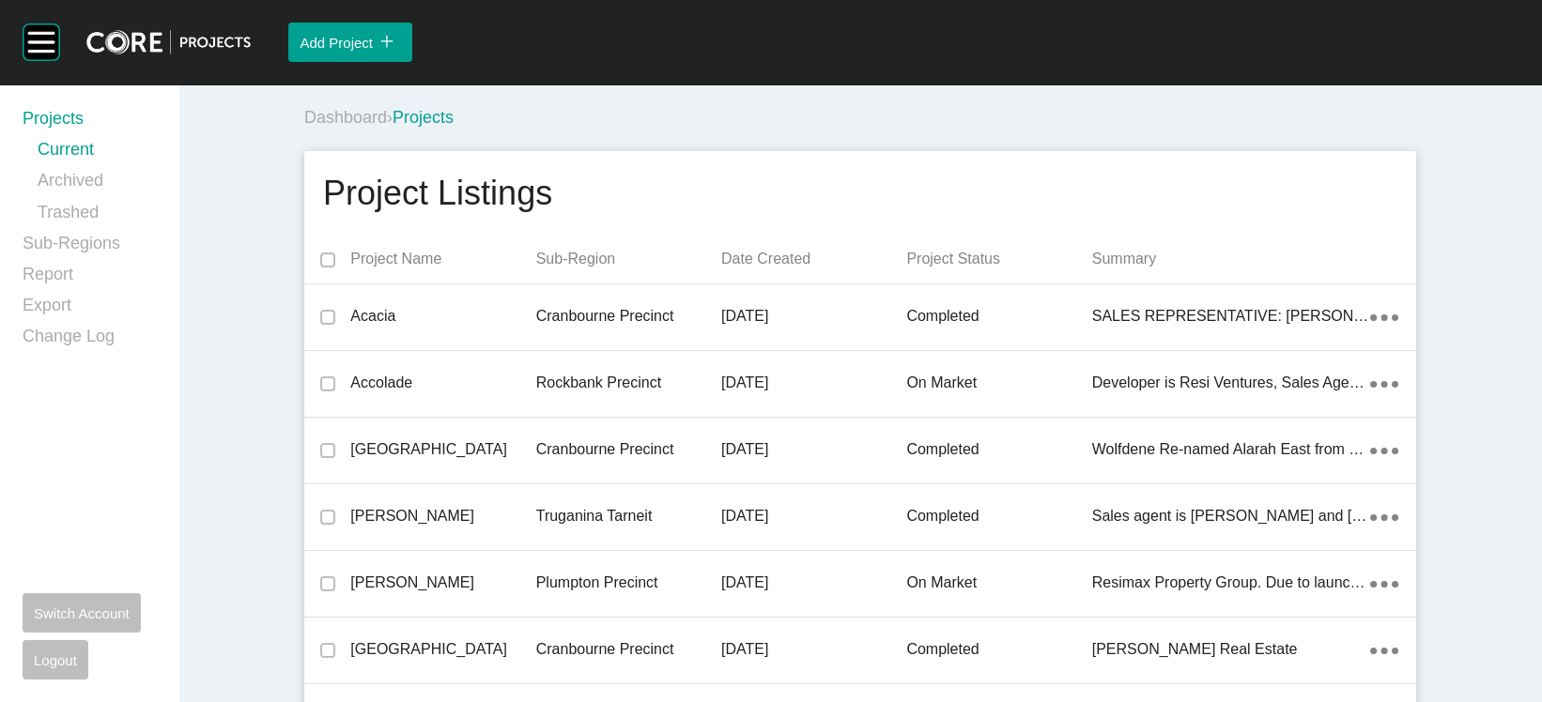
click at [778, 270] on p "Date Created" at bounding box center [813, 259] width 185 height 21
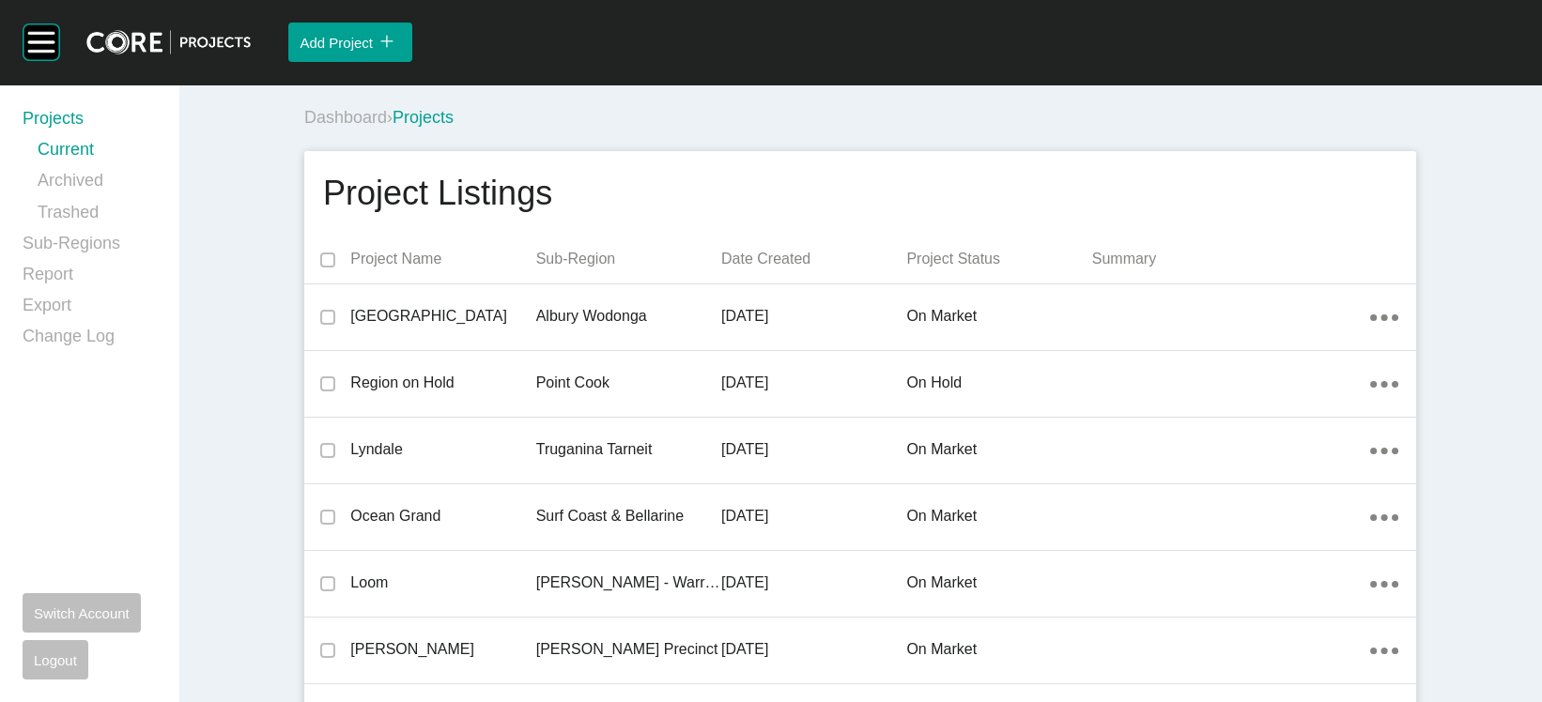
scroll to position [613, 0]
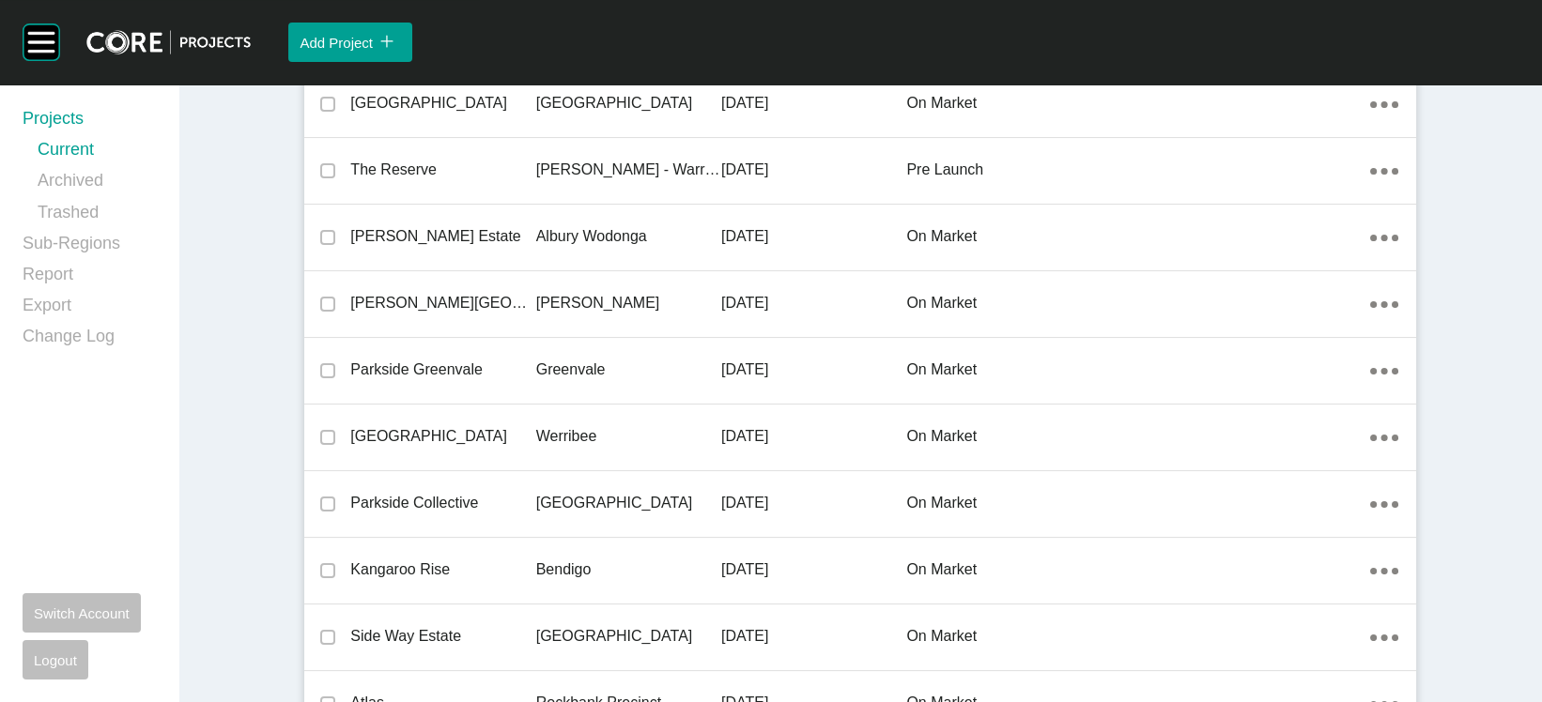
click at [536, 247] on p "Albury Wodonga" at bounding box center [628, 236] width 185 height 21
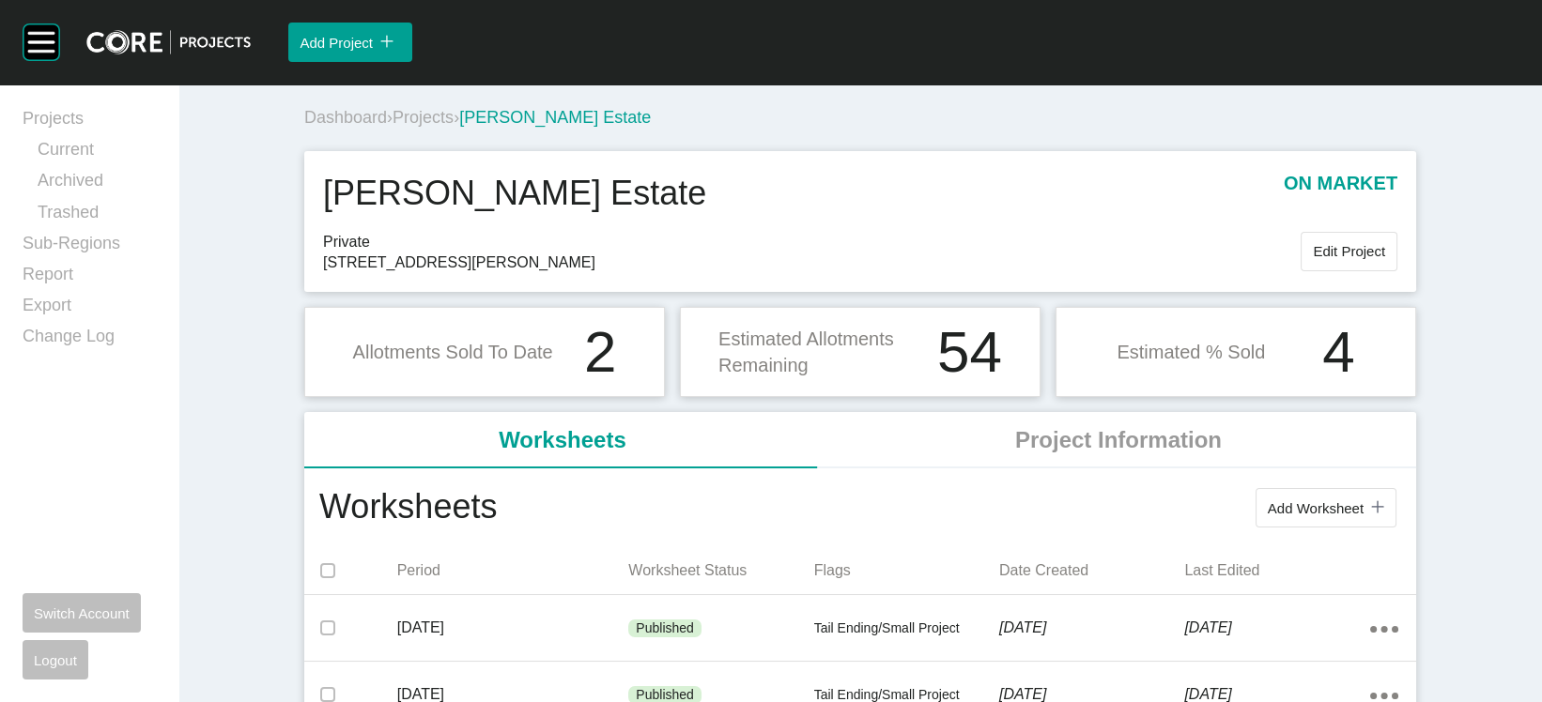
drag, startPoint x: 512, startPoint y: 327, endPoint x: 226, endPoint y: 325, distance: 285.5
click at [304, 292] on div "Mason Estate on market Private 79-89 Mason Street, Wangaratta 3677 Edit Project" at bounding box center [860, 221] width 1112 height 141
copy span "79-89 Mason Street, Wangaratta"
click at [393, 127] on span "Projects" at bounding box center [423, 117] width 61 height 19
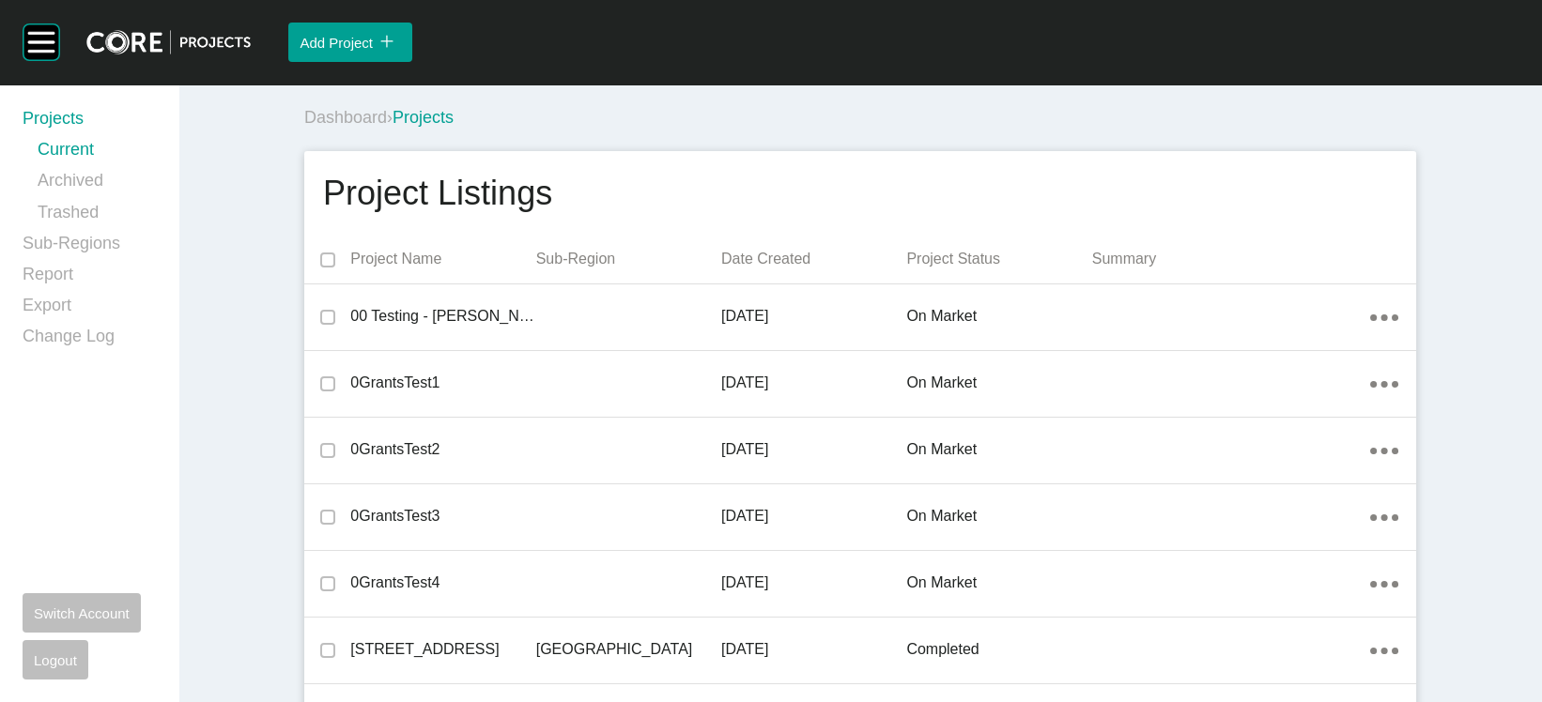
click at [755, 270] on p "Date Created" at bounding box center [813, 259] width 185 height 21
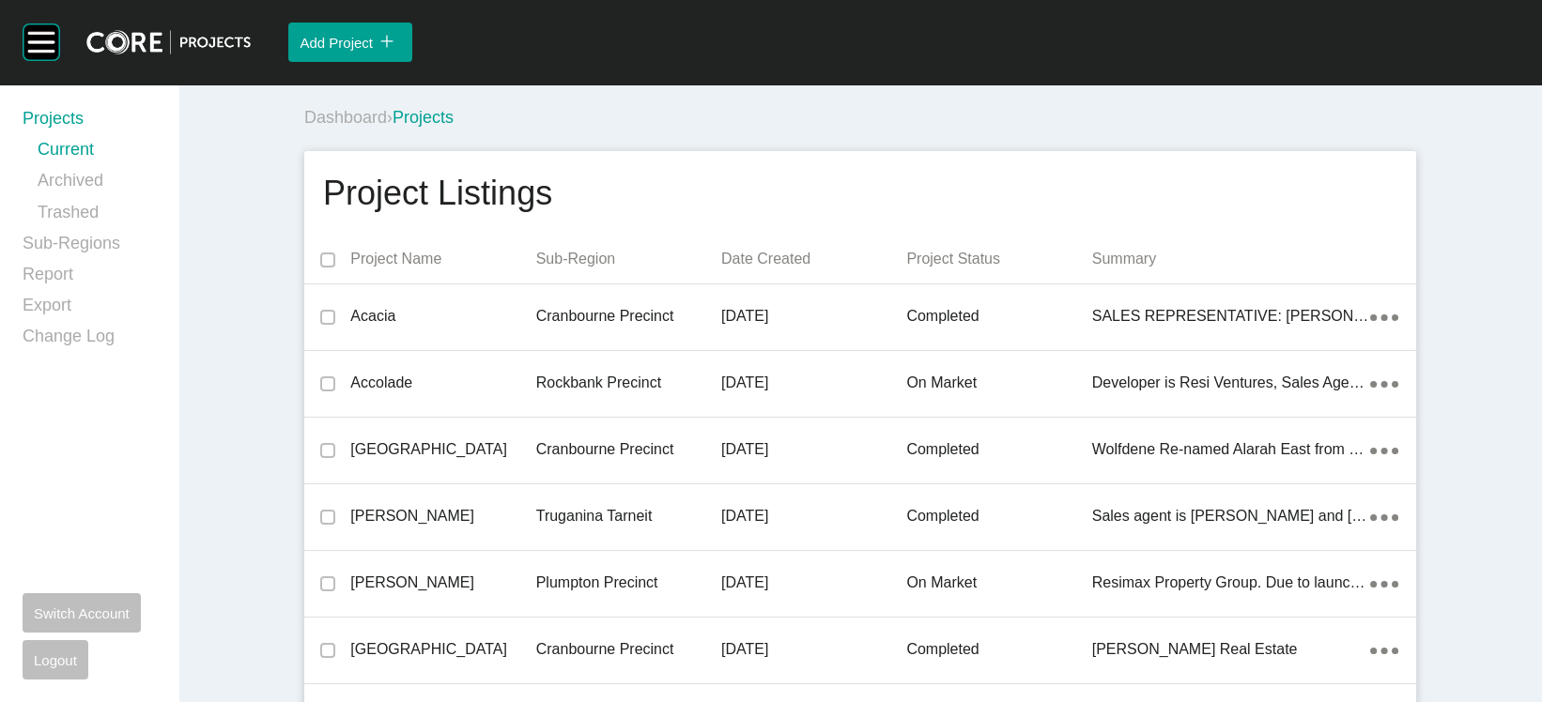
click at [772, 270] on p "Date Created" at bounding box center [813, 259] width 185 height 21
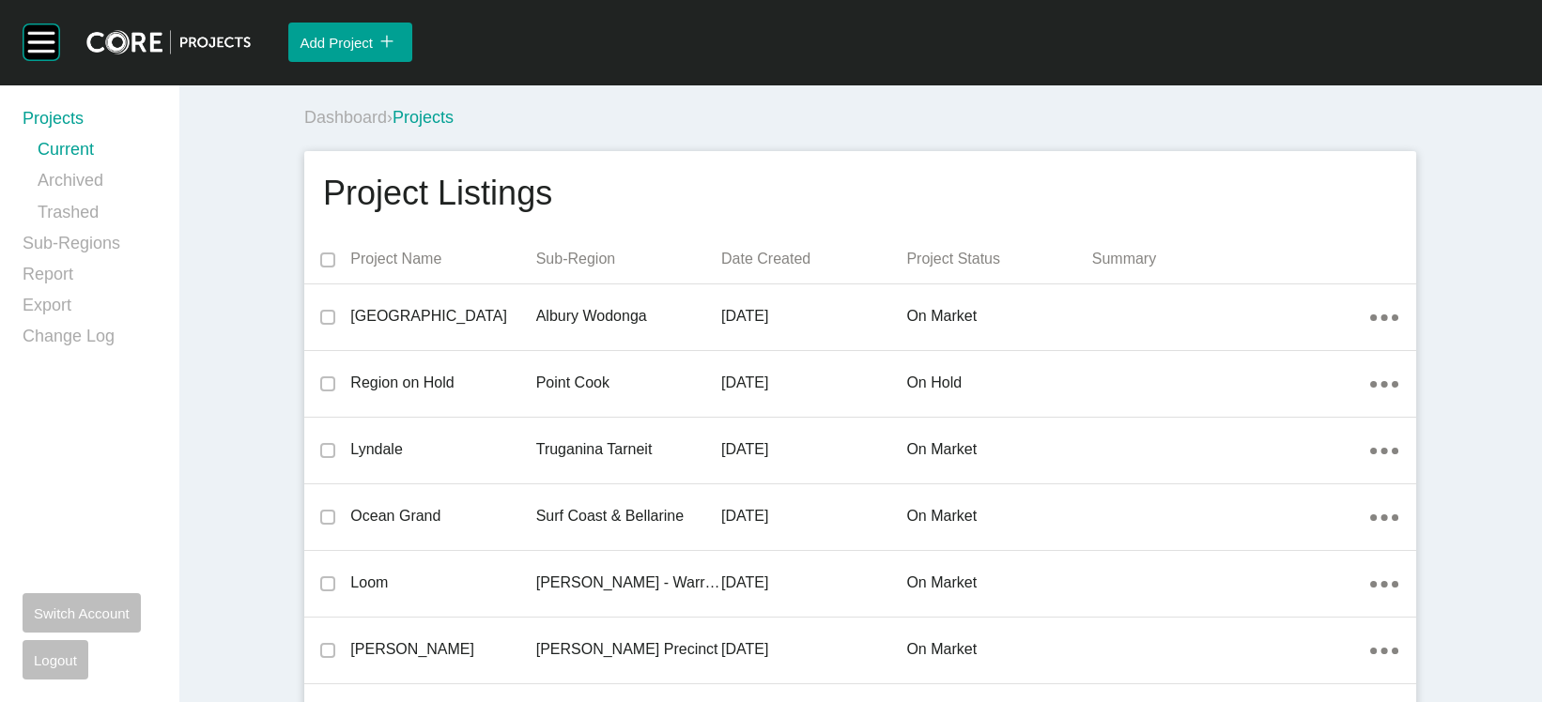
scroll to position [613, 0]
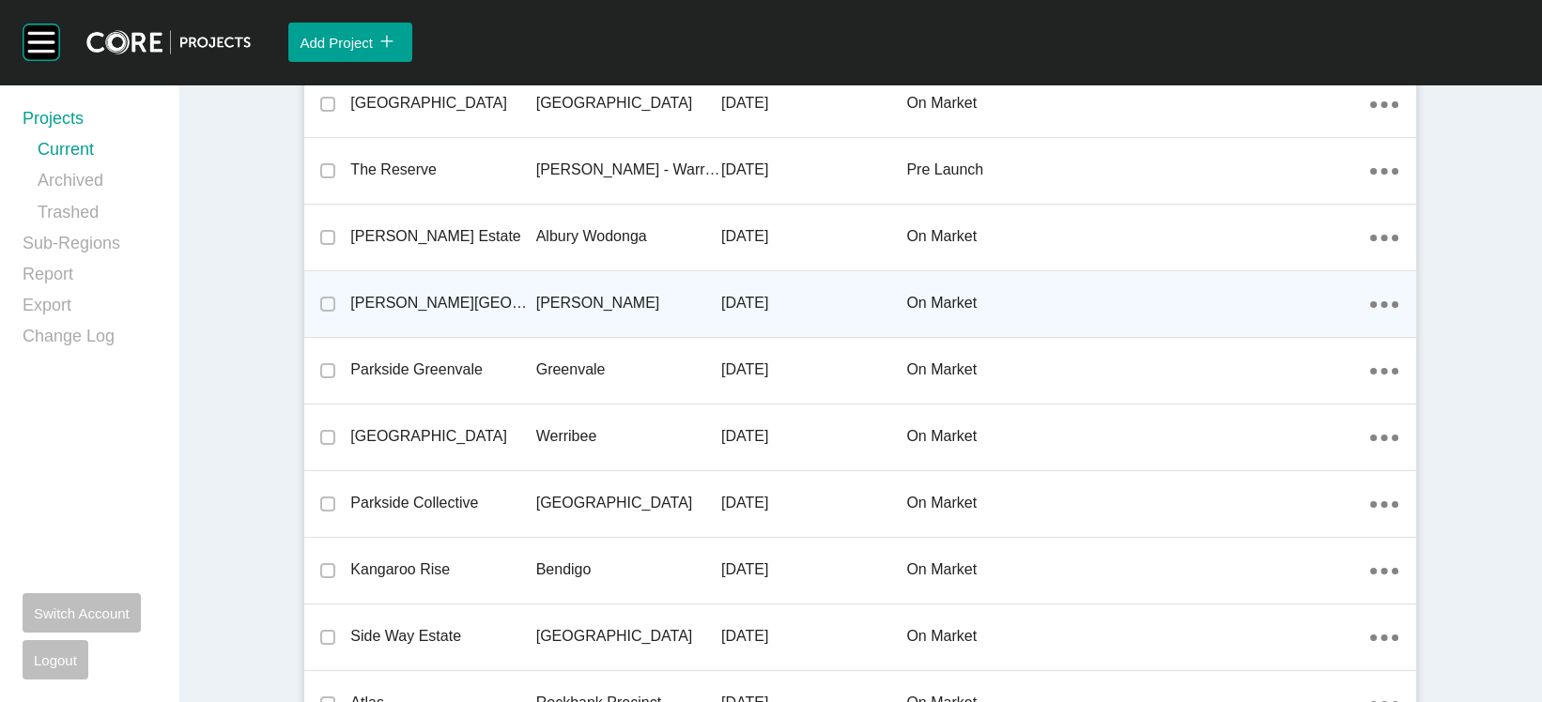
click at [585, 314] on p "[PERSON_NAME]" at bounding box center [628, 303] width 185 height 21
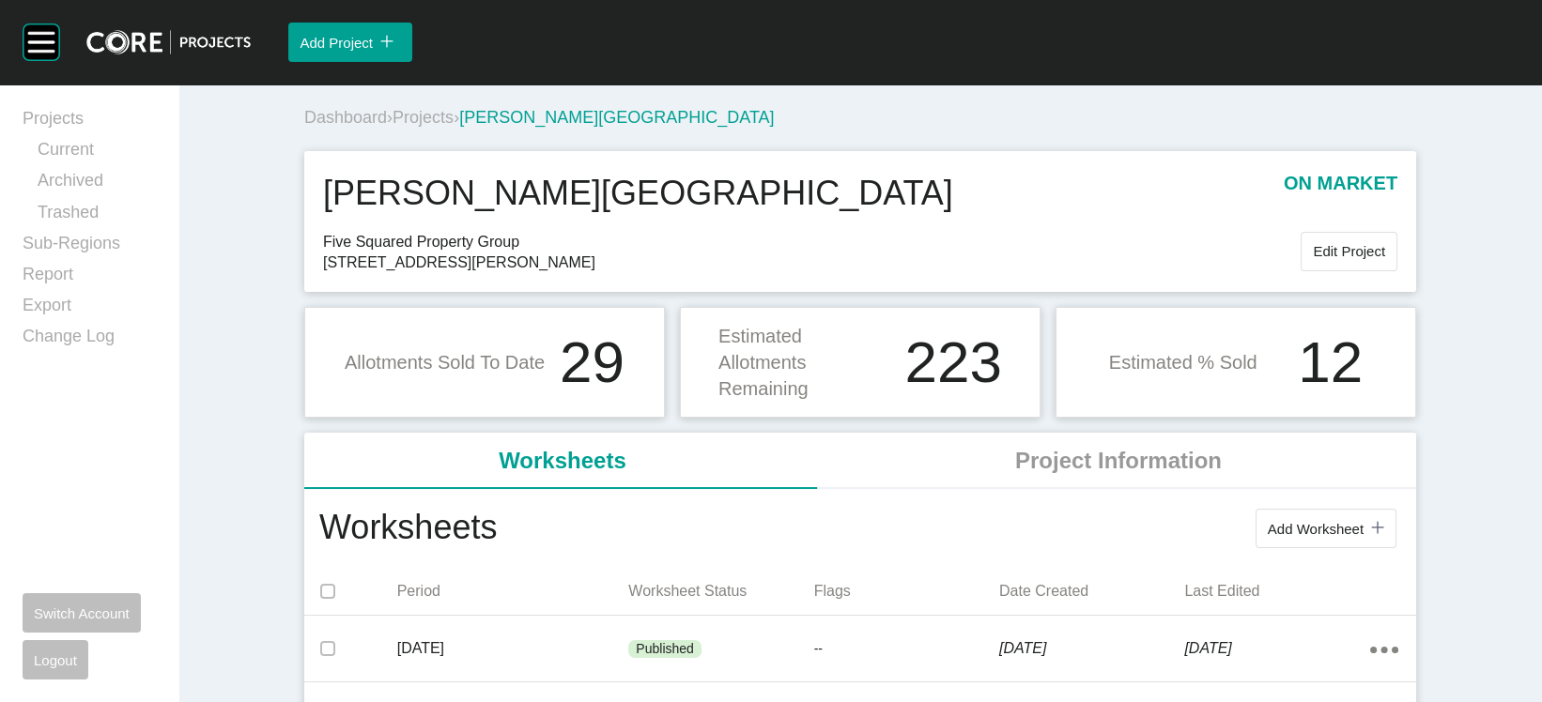
drag, startPoint x: 492, startPoint y: 328, endPoint x: 237, endPoint y: 322, distance: 255.5
click at [304, 292] on div "Tulloh Street on market Five Squared Property Group 43-57 Alfred Road, Strathtu…" at bounding box center [860, 221] width 1112 height 141
click at [486, 273] on span "43-57 Alfred Road, Strathtulloh 3338" at bounding box center [812, 263] width 978 height 21
drag, startPoint x: 493, startPoint y: 327, endPoint x: 408, endPoint y: 324, distance: 85.5
click at [408, 273] on span "43-57 Alfred Road, Strathtulloh 3338" at bounding box center [812, 263] width 978 height 21
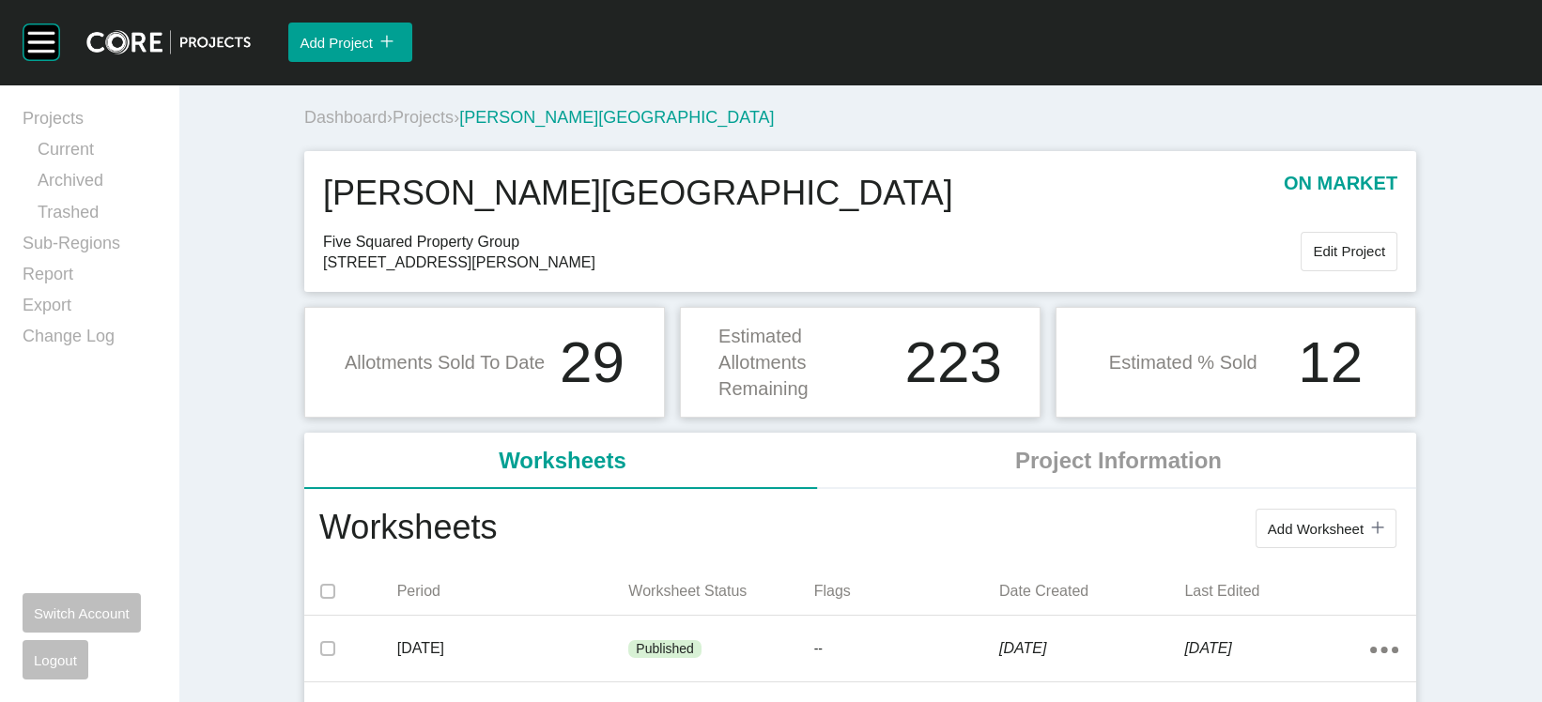
click at [1397, 271] on button "Edit Project" at bounding box center [1349, 251] width 97 height 39
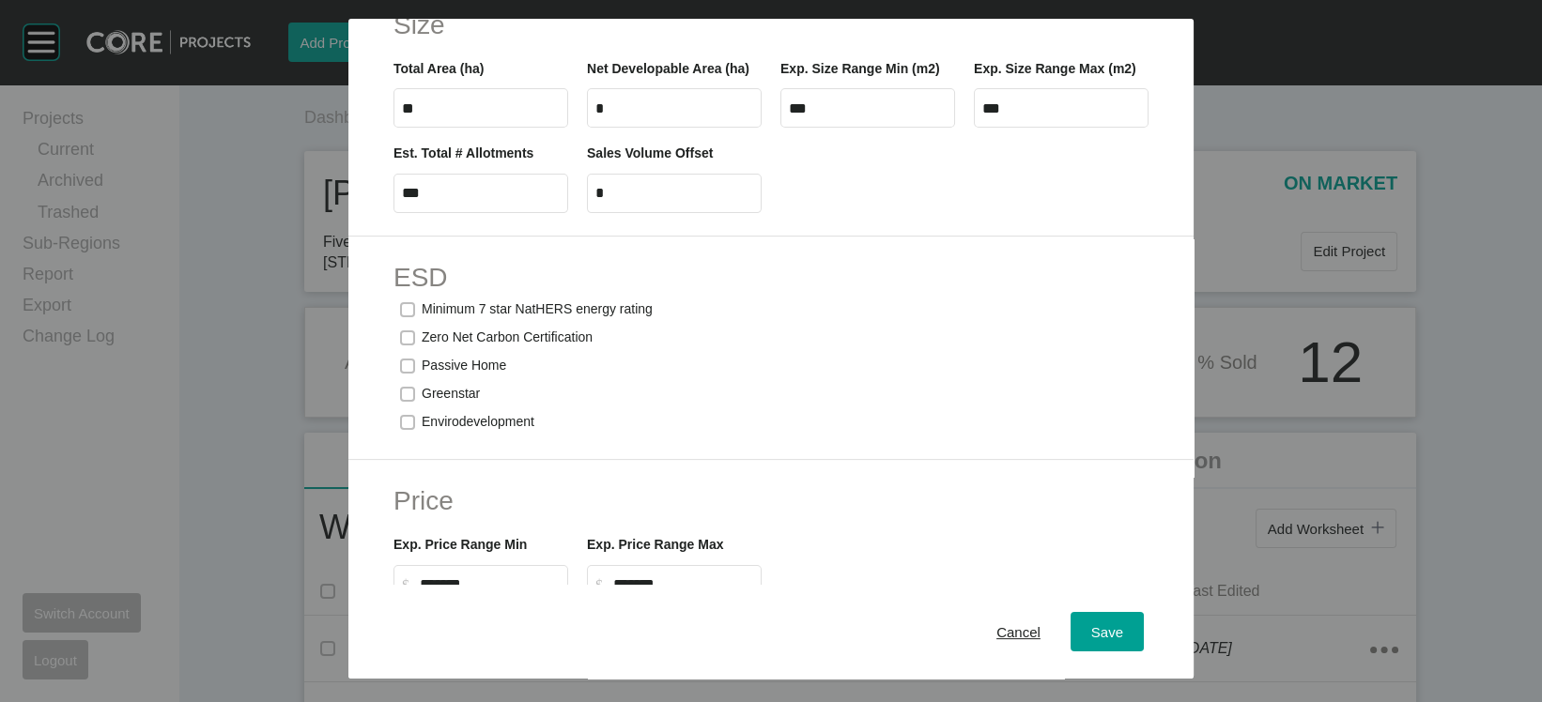
scroll to position [994, 0]
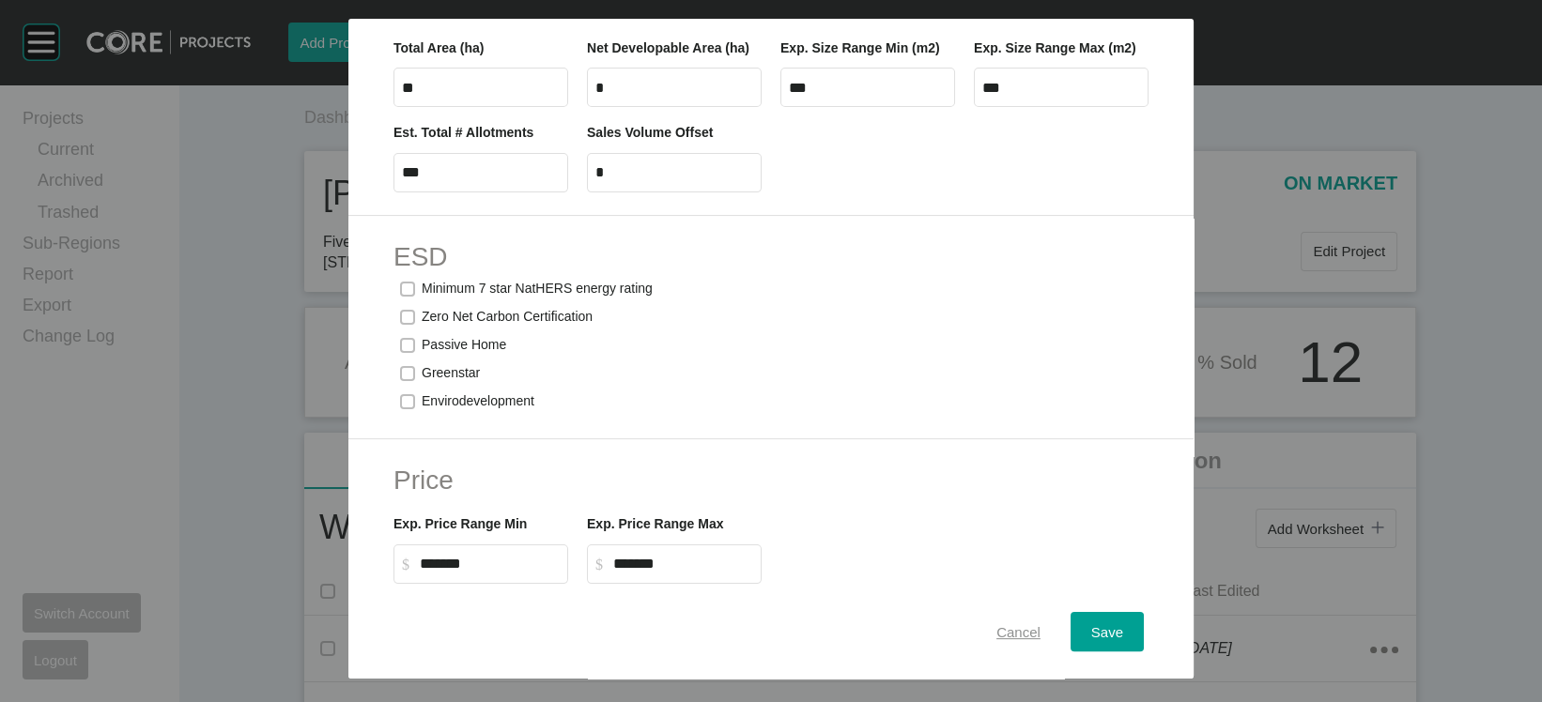
click at [1032, 620] on div "Cancel" at bounding box center [1019, 632] width 54 height 25
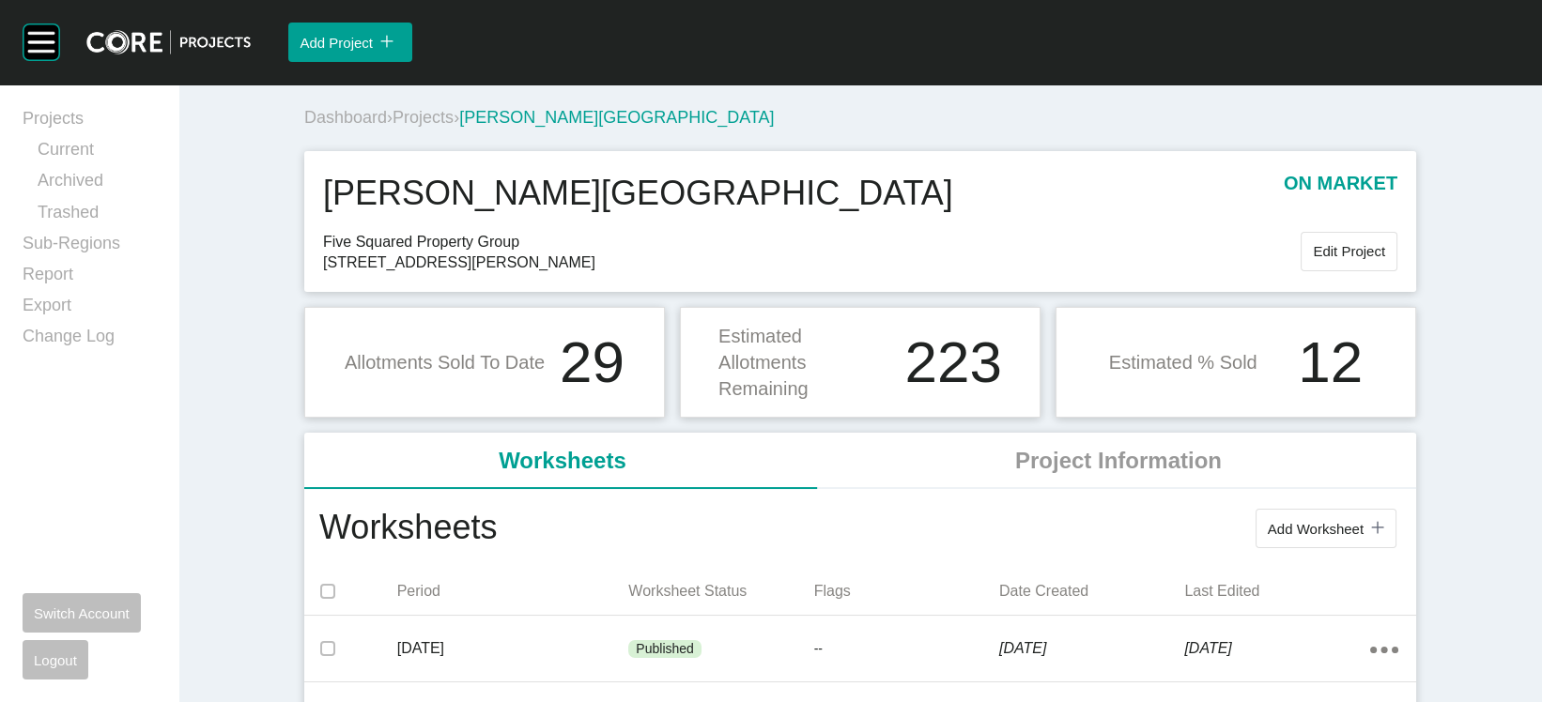
click at [393, 127] on span "Projects" at bounding box center [423, 117] width 61 height 19
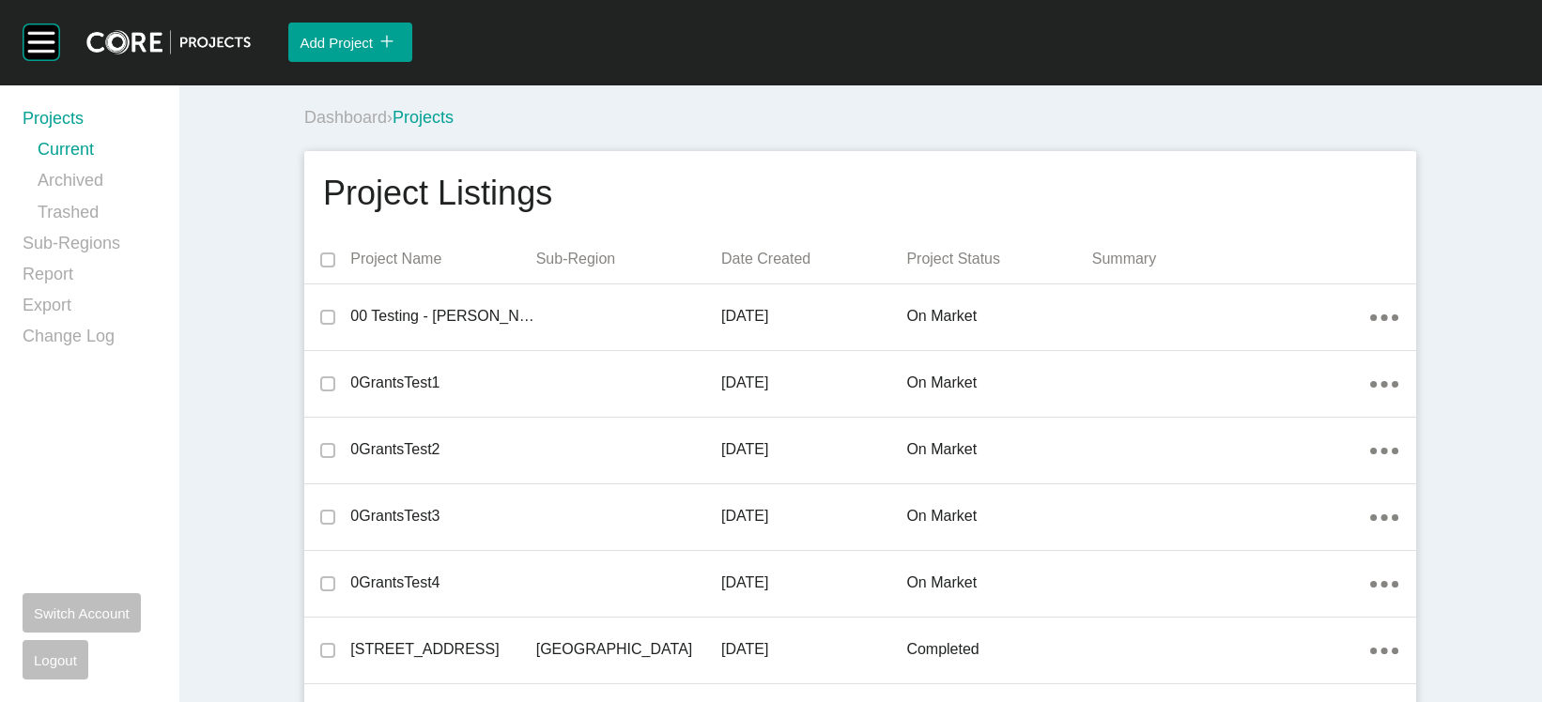
click at [765, 270] on p "Date Created" at bounding box center [813, 259] width 185 height 21
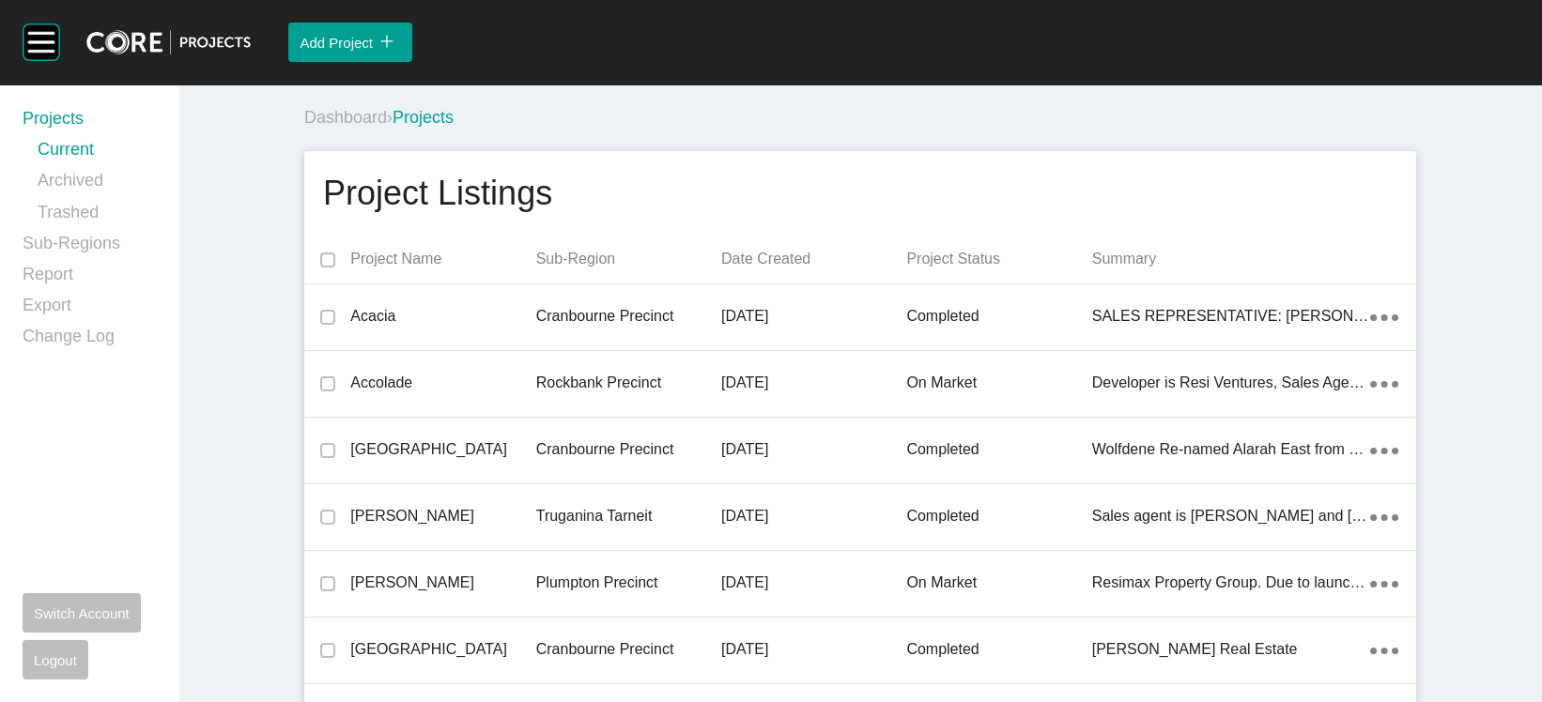
click at [764, 270] on p "Date Created" at bounding box center [813, 259] width 185 height 21
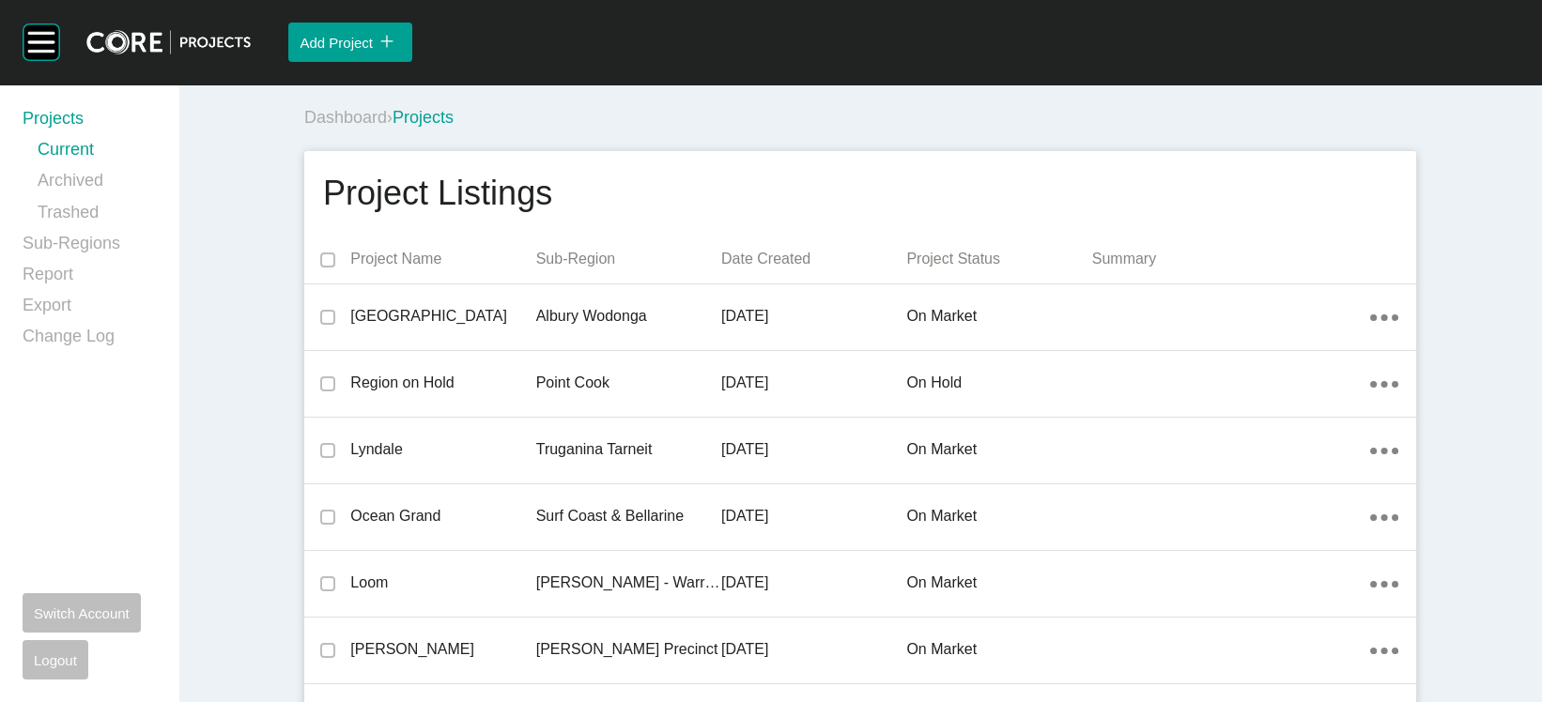
scroll to position [613, 0]
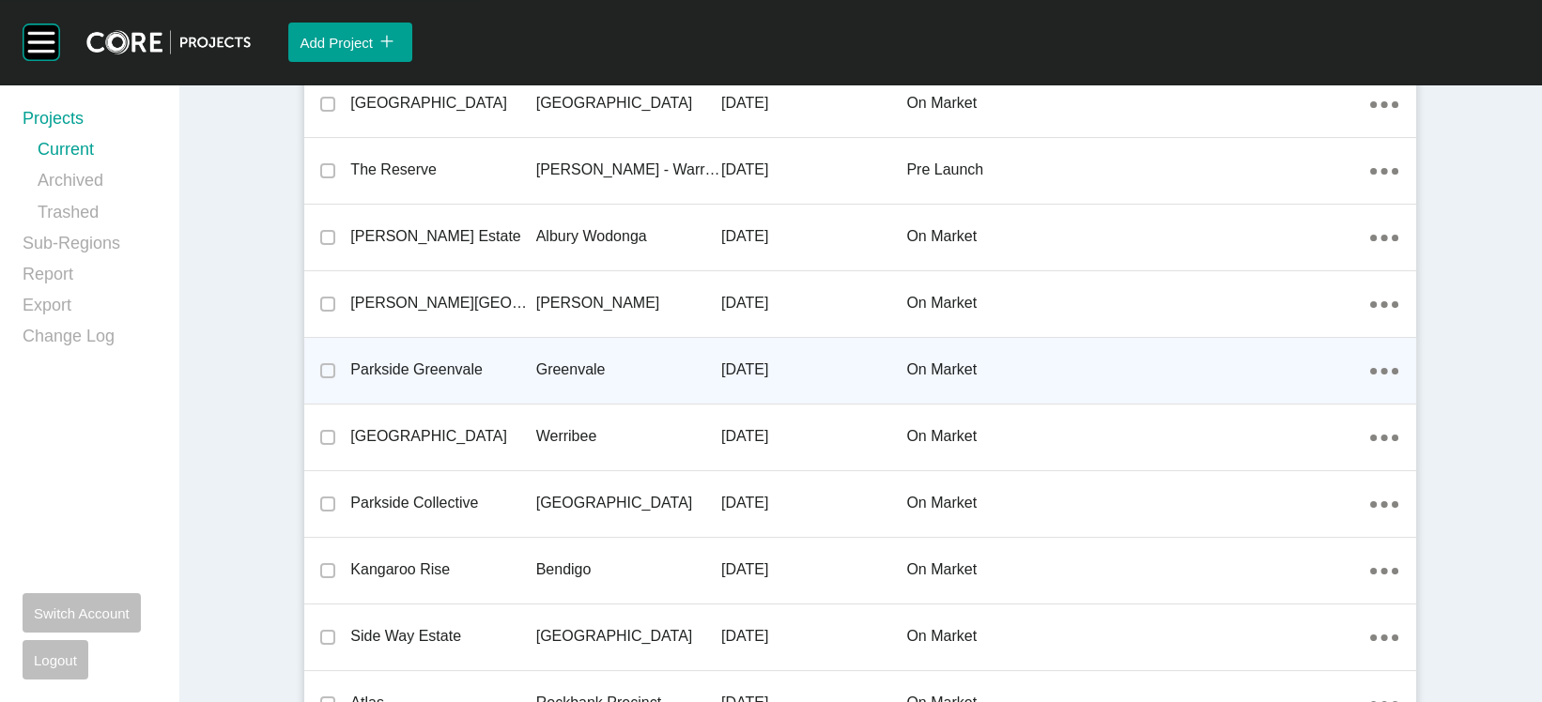
click at [1060, 399] on div "on market" at bounding box center [998, 370] width 185 height 58
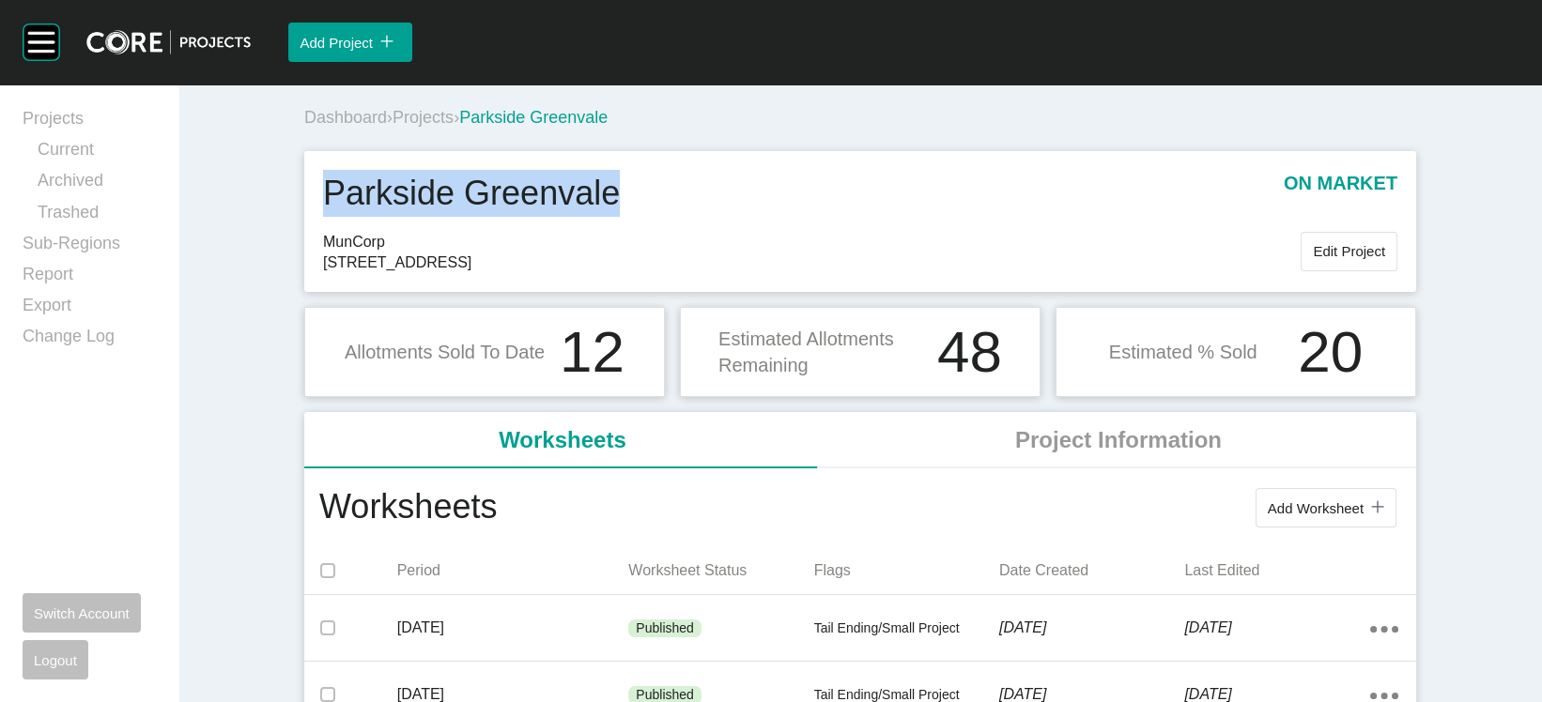
drag, startPoint x: 612, startPoint y: 246, endPoint x: 239, endPoint y: 241, distance: 373.8
click at [323, 231] on div "Parkside Greenvale on market" at bounding box center [860, 200] width 1074 height 61
click at [393, 127] on span "Projects" at bounding box center [423, 117] width 61 height 19
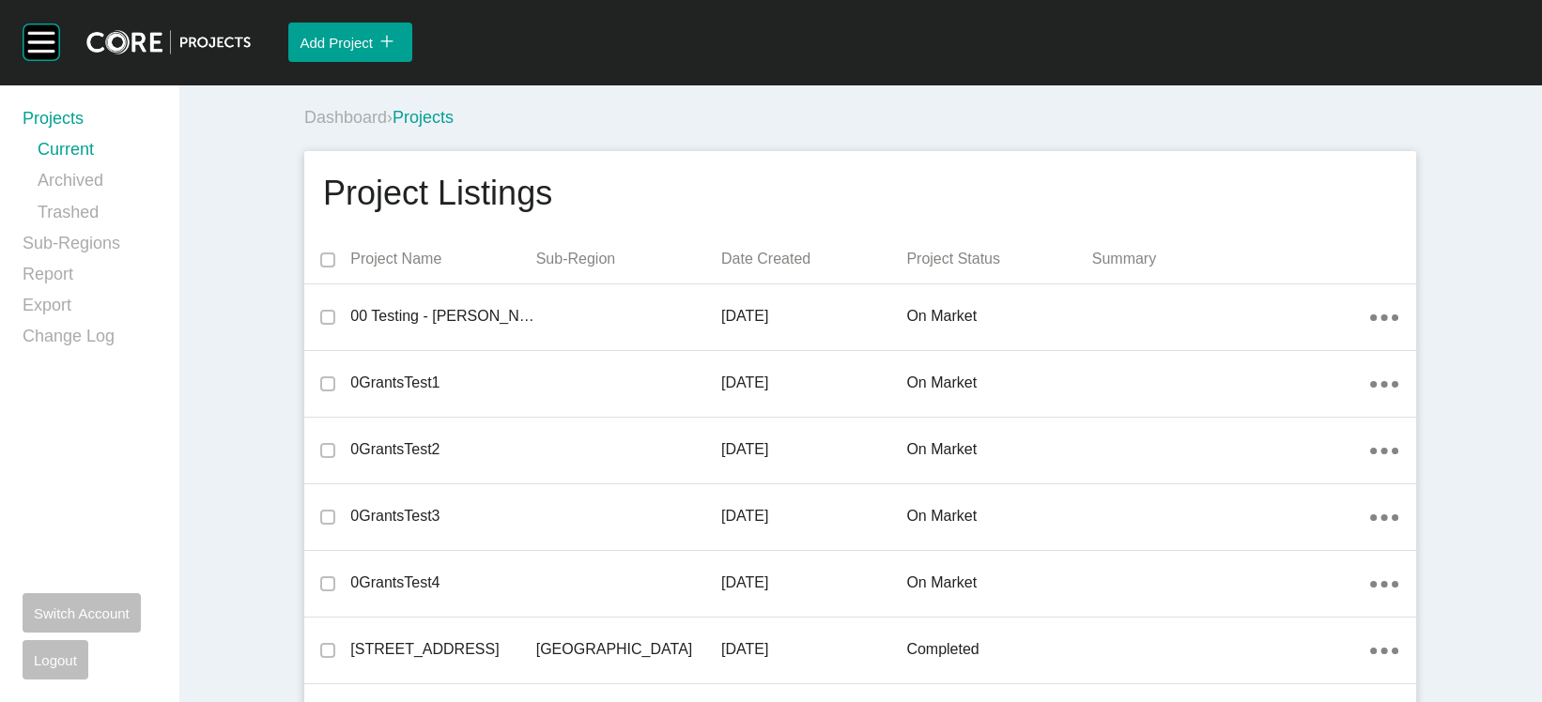
click at [805, 270] on p "Date Created" at bounding box center [813, 259] width 185 height 21
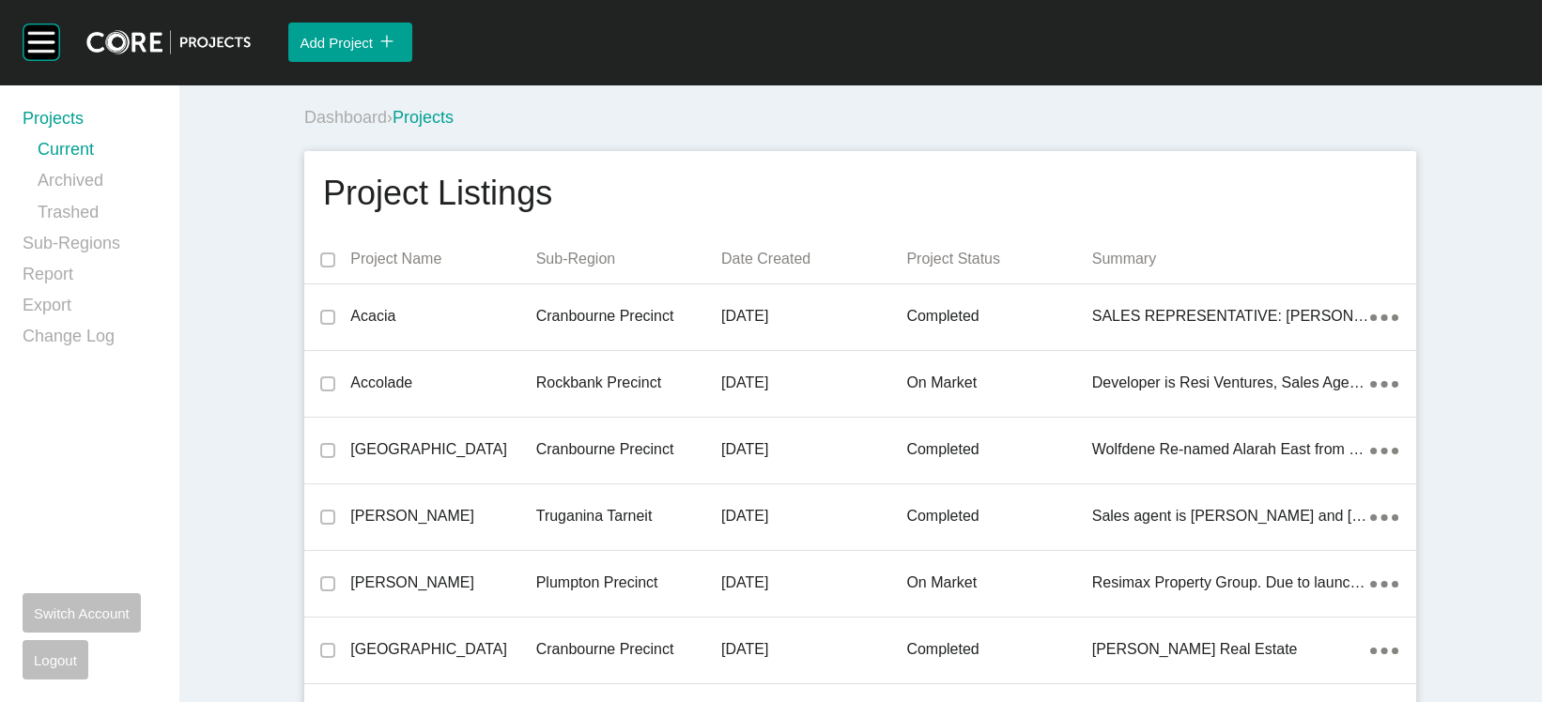
click at [790, 270] on p "Date Created" at bounding box center [813, 259] width 185 height 21
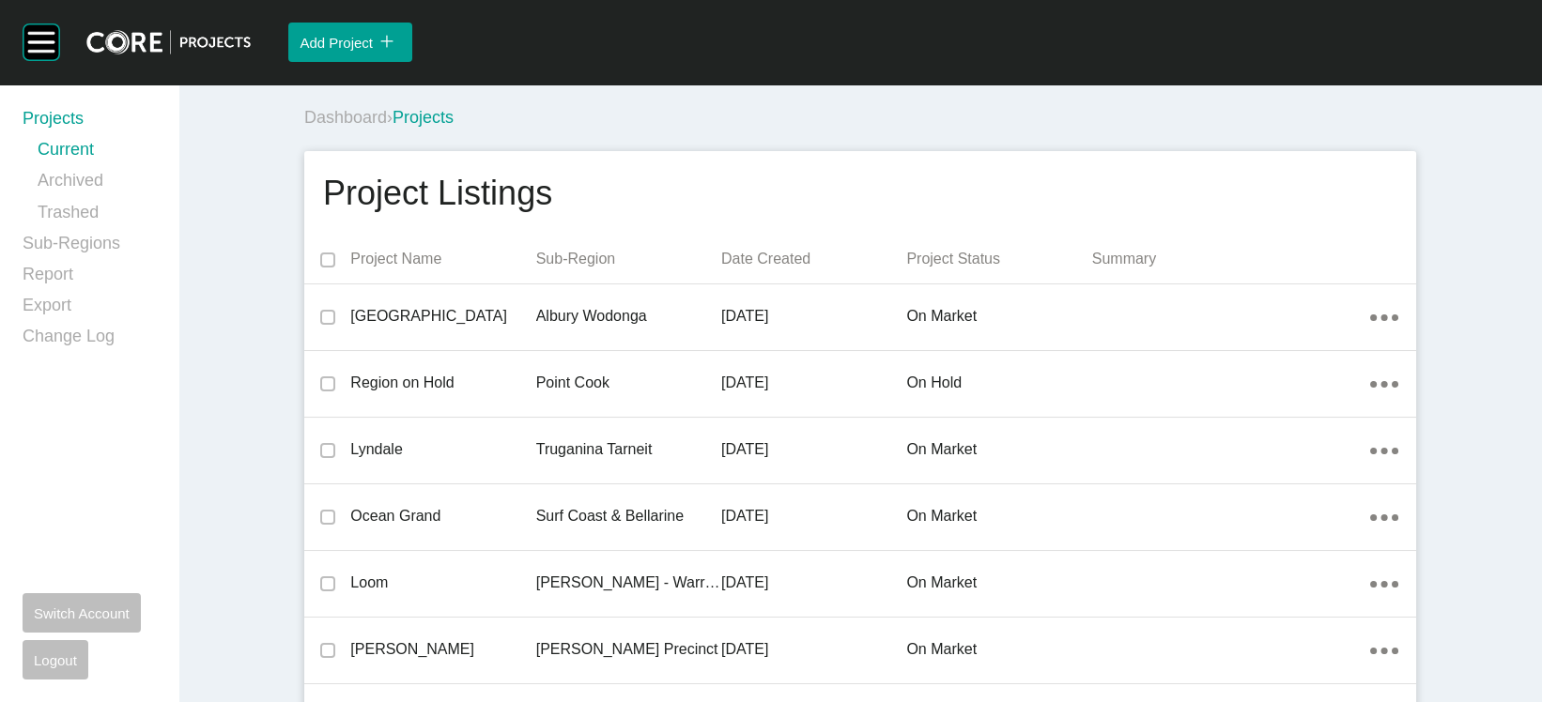
scroll to position [613, 0]
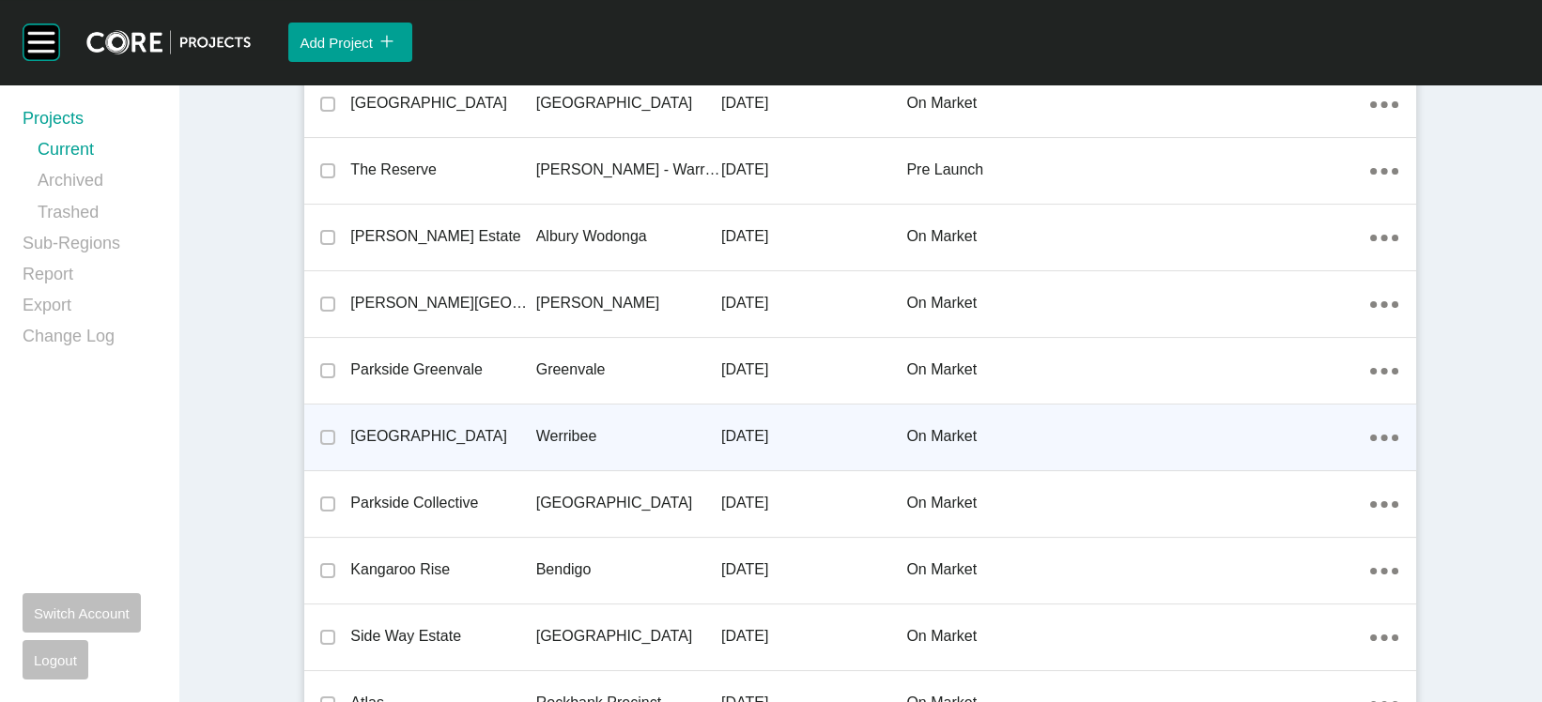
click at [566, 466] on div "Werribee" at bounding box center [628, 437] width 185 height 58
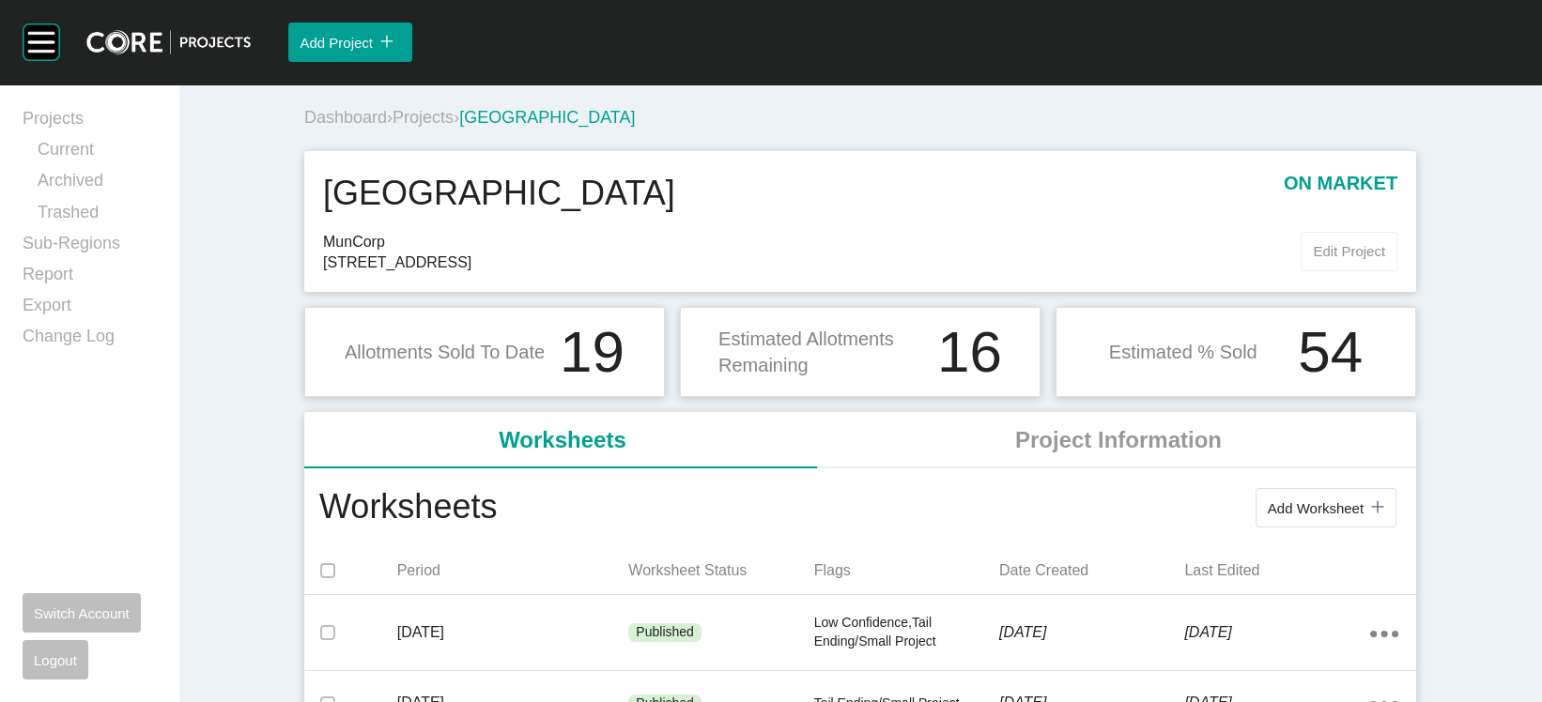
click at [1385, 259] on span "Edit Project" at bounding box center [1349, 251] width 72 height 16
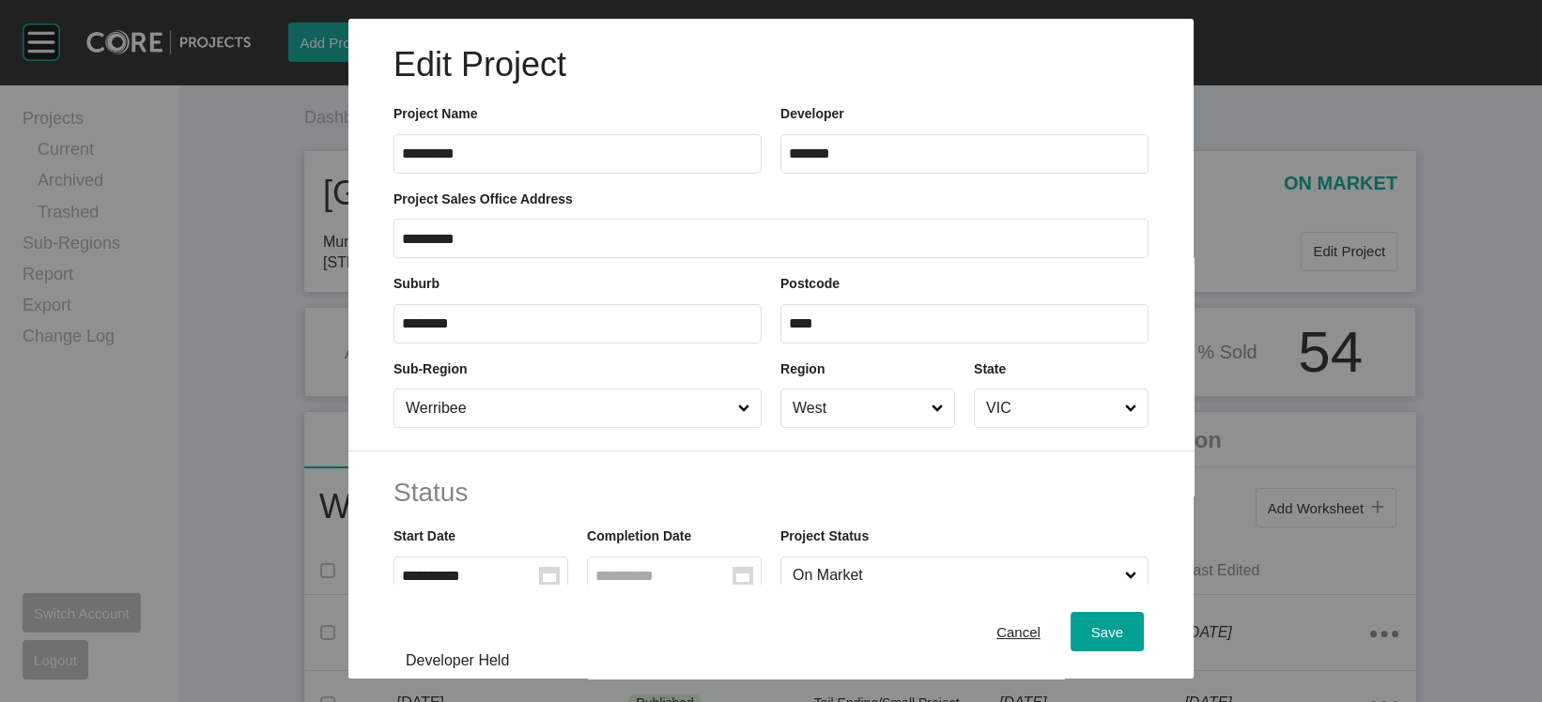
drag, startPoint x: 482, startPoint y: 381, endPoint x: 448, endPoint y: 384, distance: 33.9
click at [451, 344] on label "********" at bounding box center [577, 323] width 368 height 39
click at [451, 331] on input "********" at bounding box center [577, 324] width 351 height 16
drag, startPoint x: 440, startPoint y: 392, endPoint x: 236, endPoint y: 377, distance: 205.3
click at [236, 377] on div "**********" at bounding box center [771, 339] width 1542 height 679
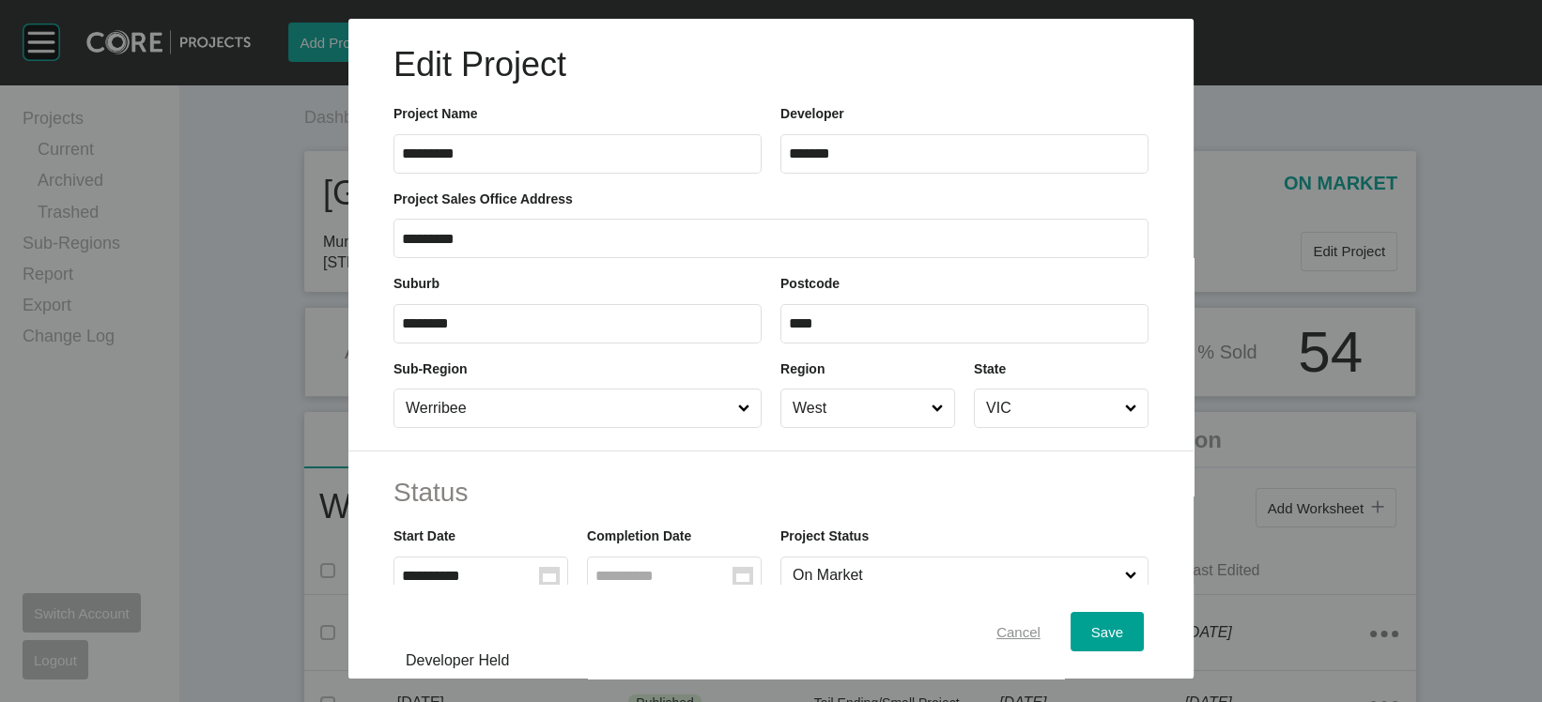
click at [1041, 630] on span "Cancel" at bounding box center [1018, 632] width 44 height 16
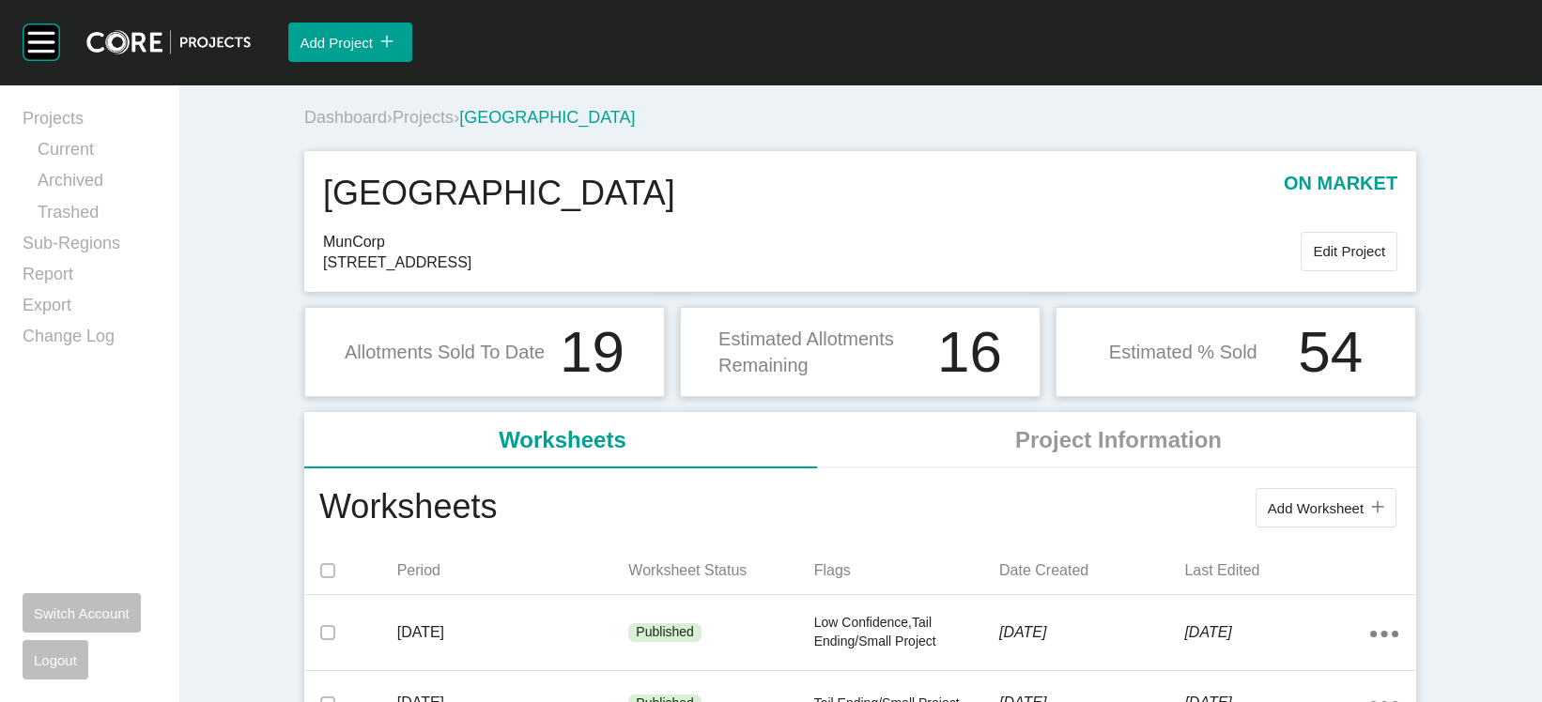
click at [393, 127] on span "Projects" at bounding box center [423, 117] width 61 height 19
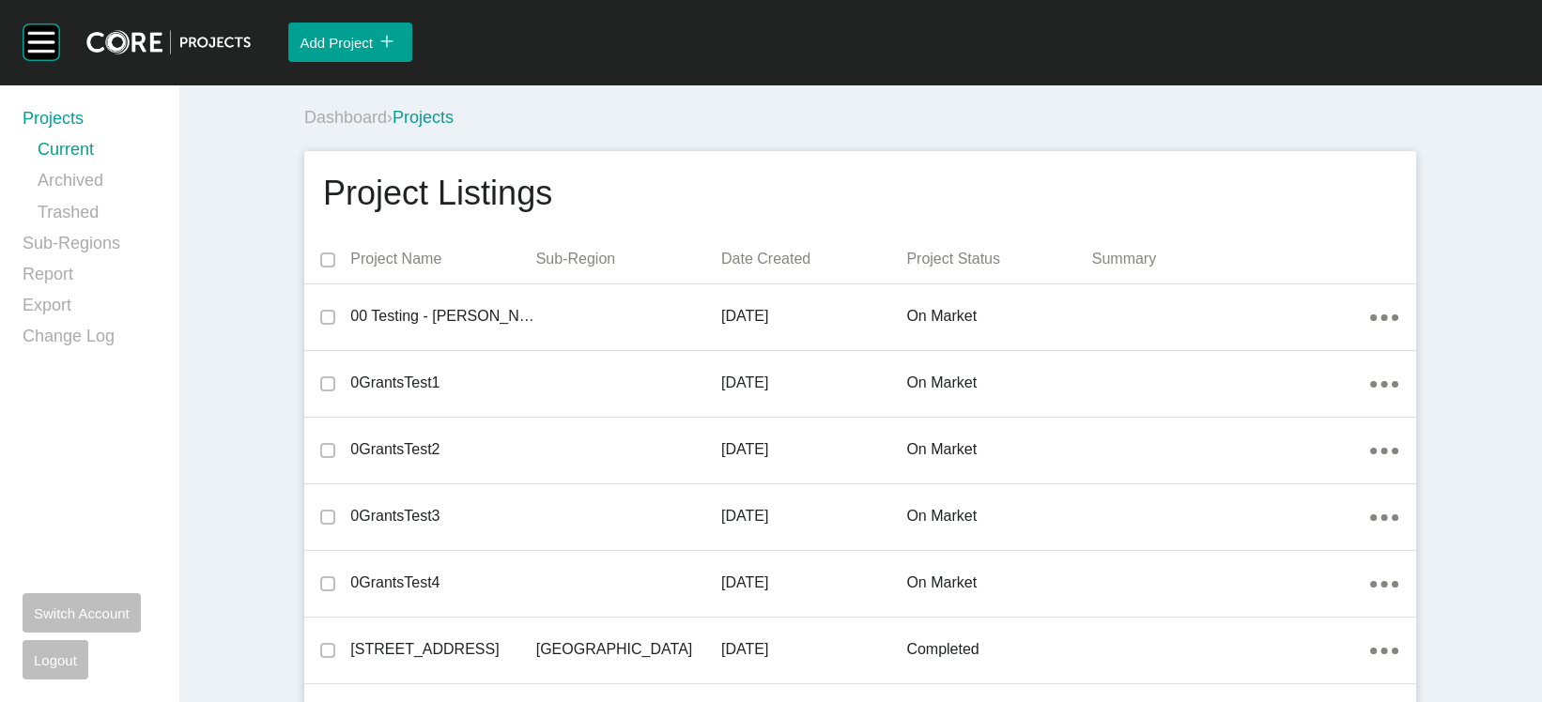
click at [746, 270] on p "Date Created" at bounding box center [813, 259] width 185 height 21
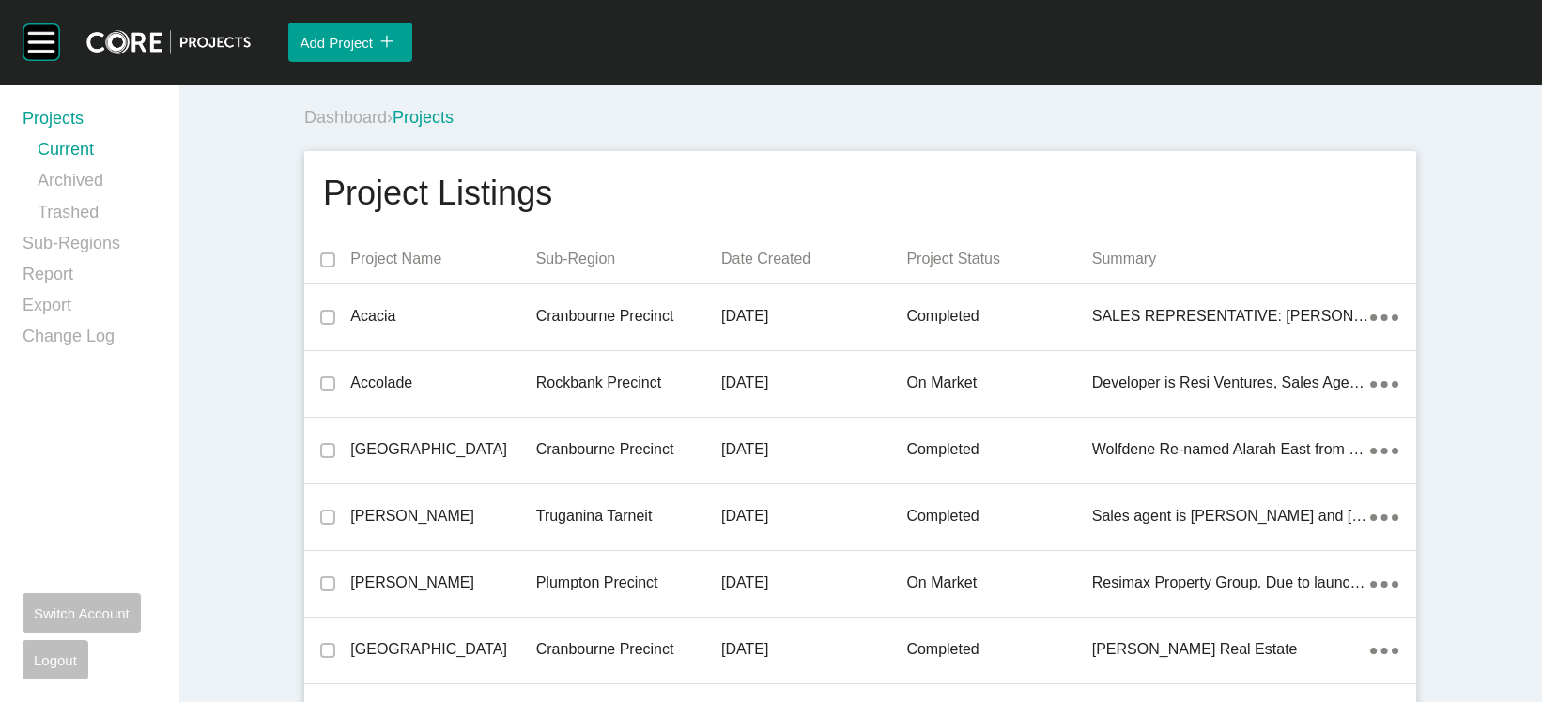
click at [802, 279] on div "Date Created" at bounding box center [813, 258] width 185 height 39
click at [802, 270] on p "Date Created" at bounding box center [813, 259] width 185 height 21
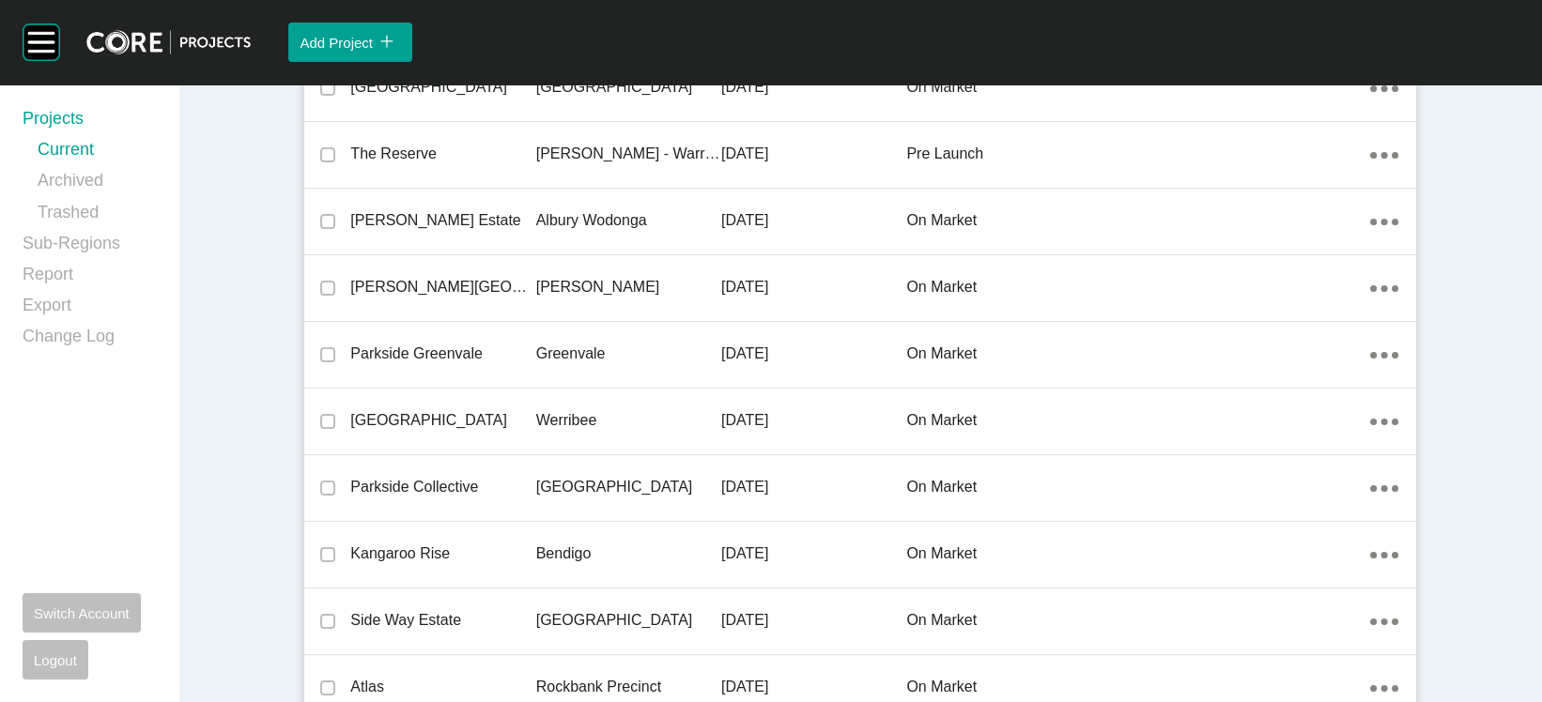
scroll to position [1242, 0]
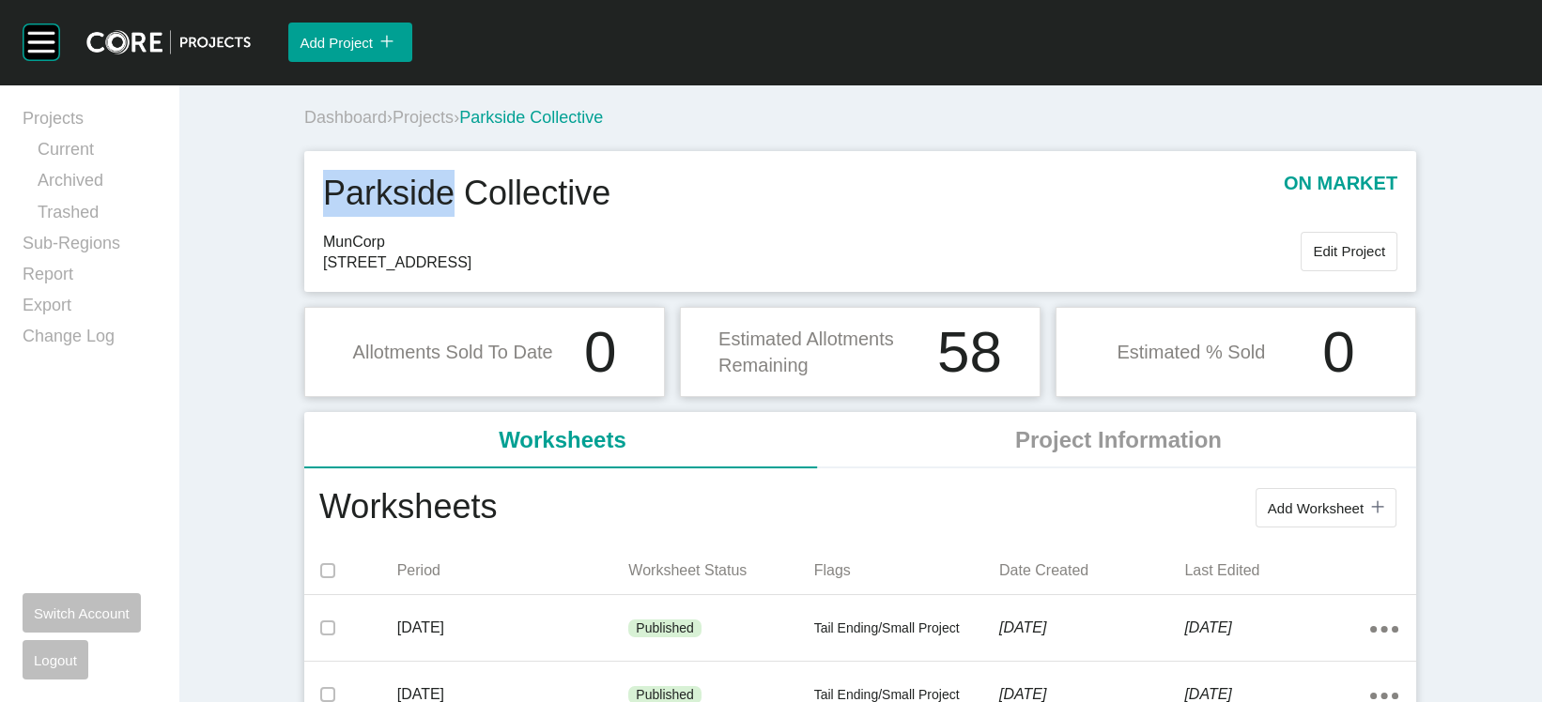
drag, startPoint x: 400, startPoint y: 250, endPoint x: 237, endPoint y: 246, distance: 163.4
click at [304, 246] on div "Parkside Collective on market MunCorp 349-351 Centre Road, Berwick 3806 Edit Pr…" at bounding box center [860, 221] width 1112 height 141
drag, startPoint x: 590, startPoint y: 252, endPoint x: 237, endPoint y: 246, distance: 353.1
click at [304, 246] on div "Parkside Collective on market MunCorp 349-351 Centre Road, Berwick 3806 Edit Pr…" at bounding box center [860, 221] width 1112 height 141
drag, startPoint x: 497, startPoint y: 325, endPoint x: 432, endPoint y: 325, distance: 64.8
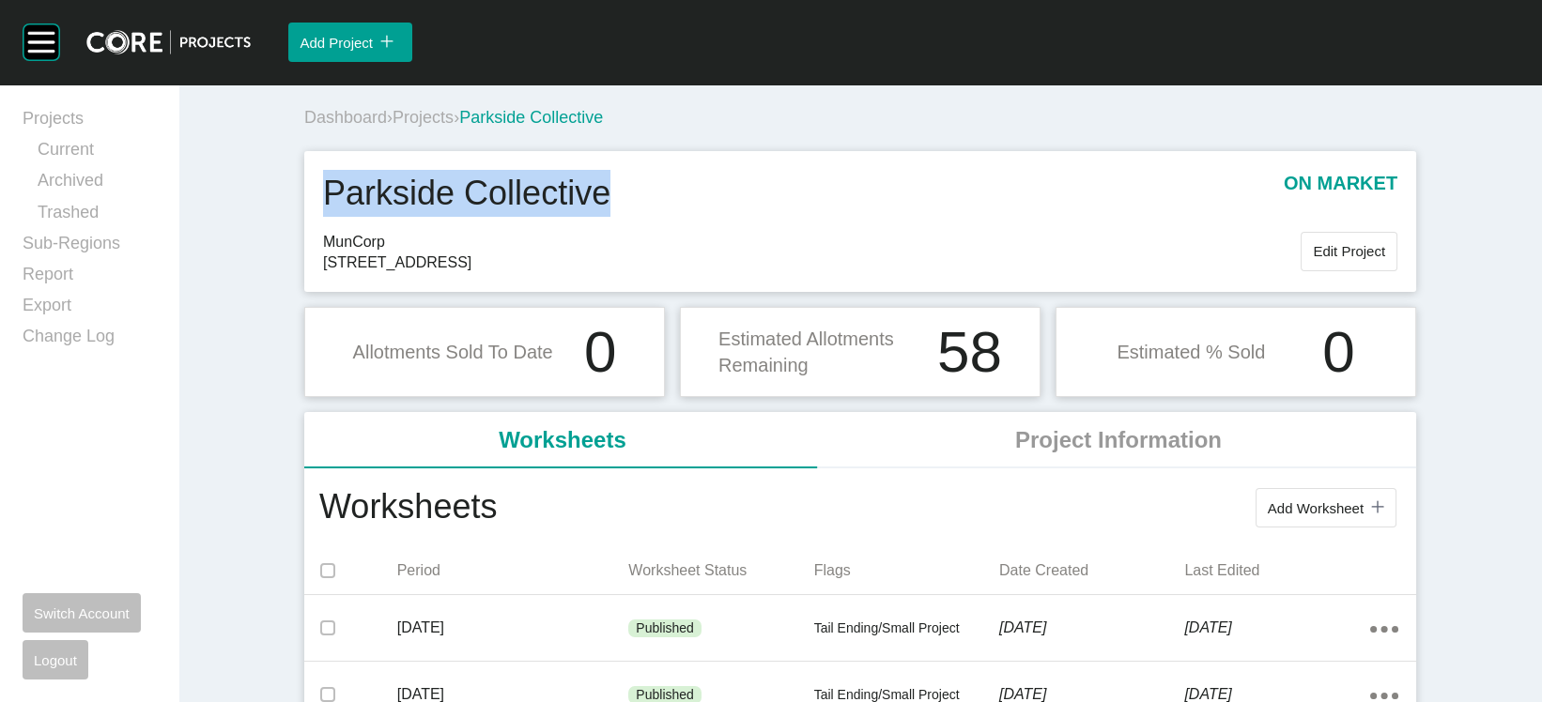
click at [432, 273] on span "349-351 Centre Road, Berwick 3806" at bounding box center [812, 263] width 978 height 21
click at [1366, 259] on span "Edit Project" at bounding box center [1349, 251] width 72 height 16
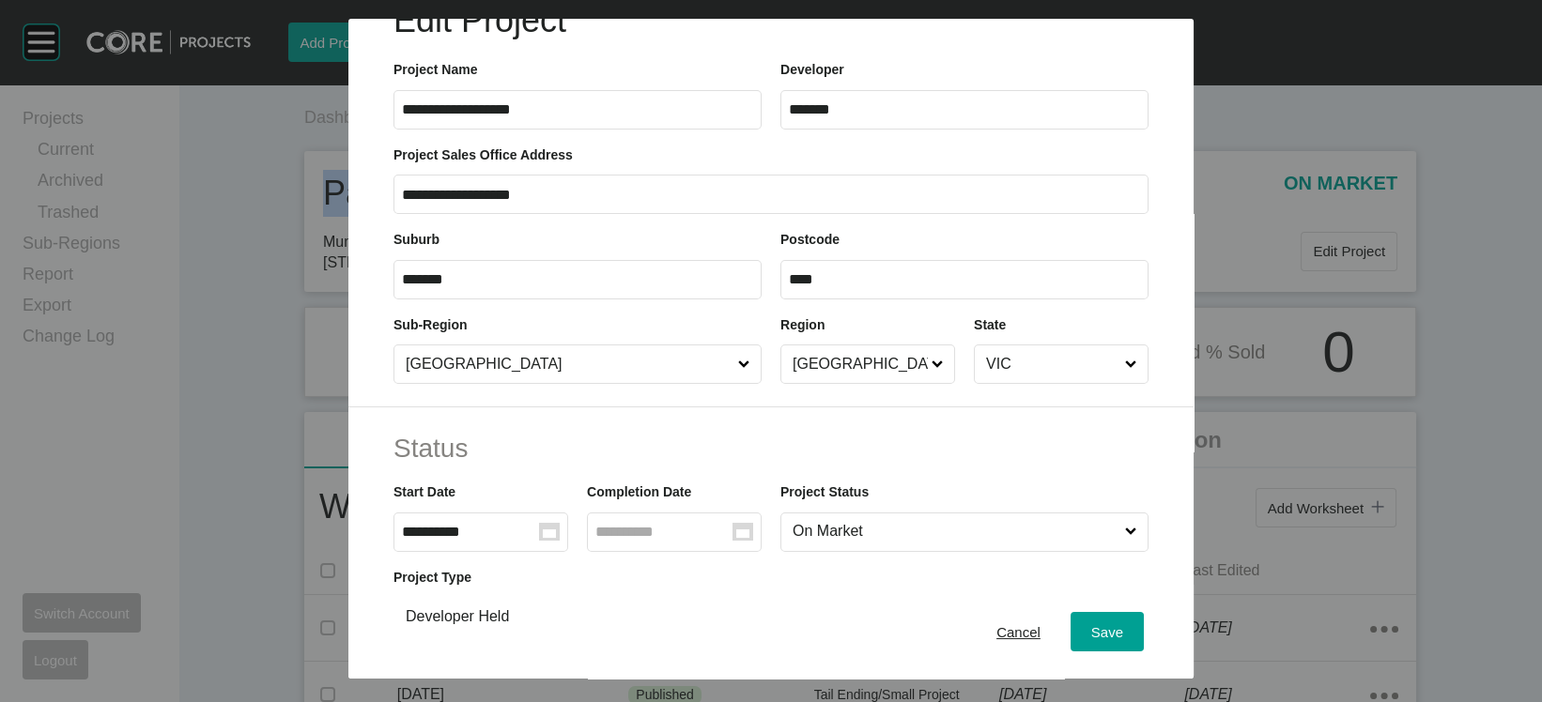
scroll to position [56, 0]
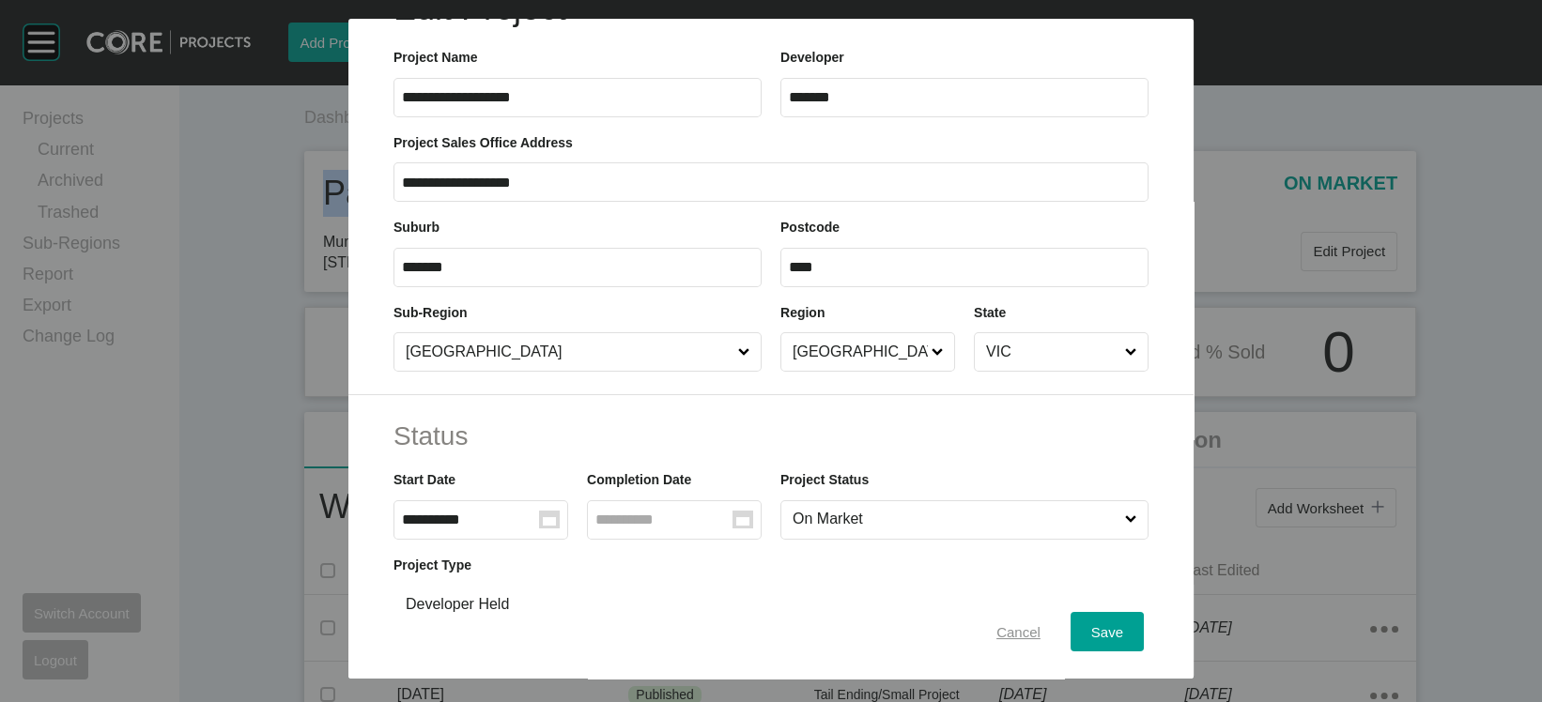
click at [1041, 624] on span "Cancel" at bounding box center [1018, 632] width 44 height 16
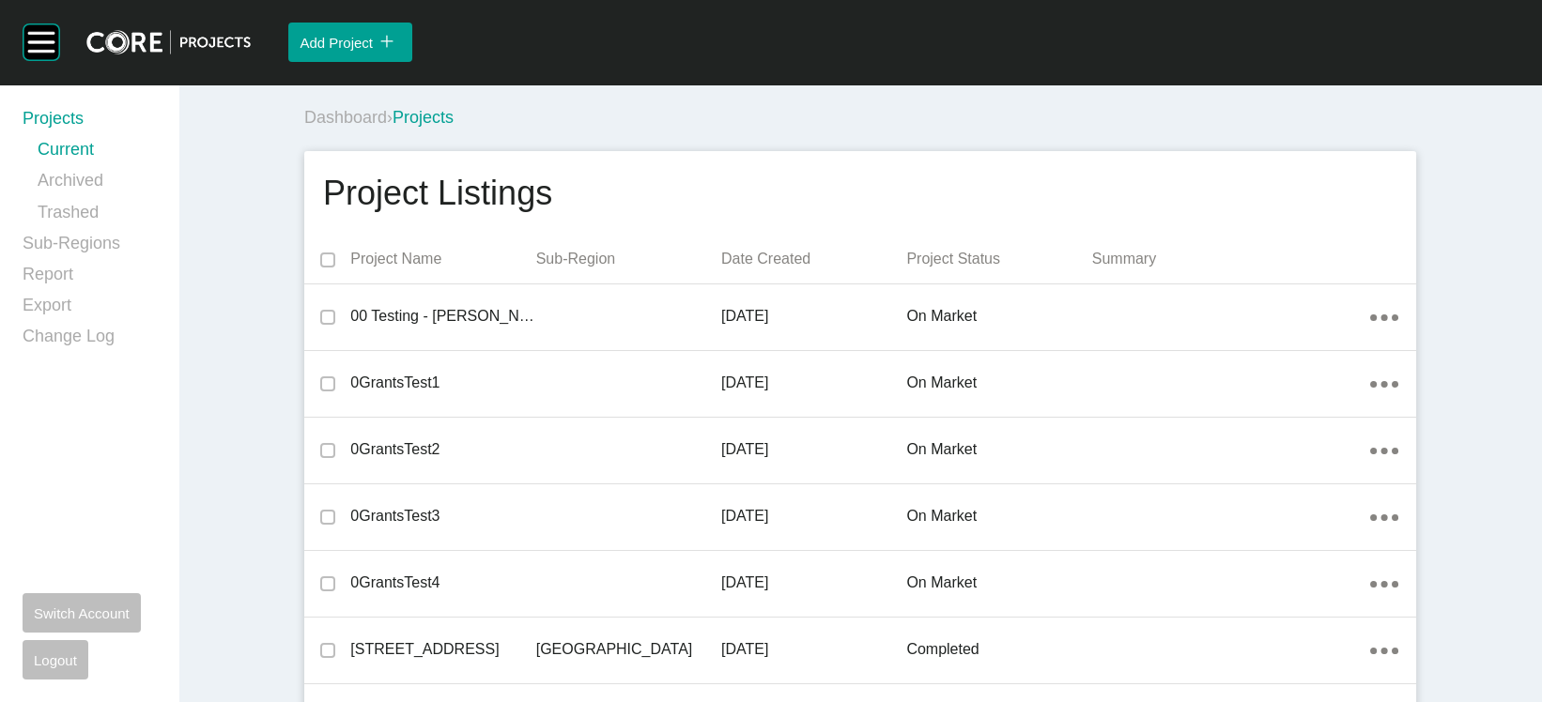
click at [775, 270] on p "Date Created" at bounding box center [813, 259] width 185 height 21
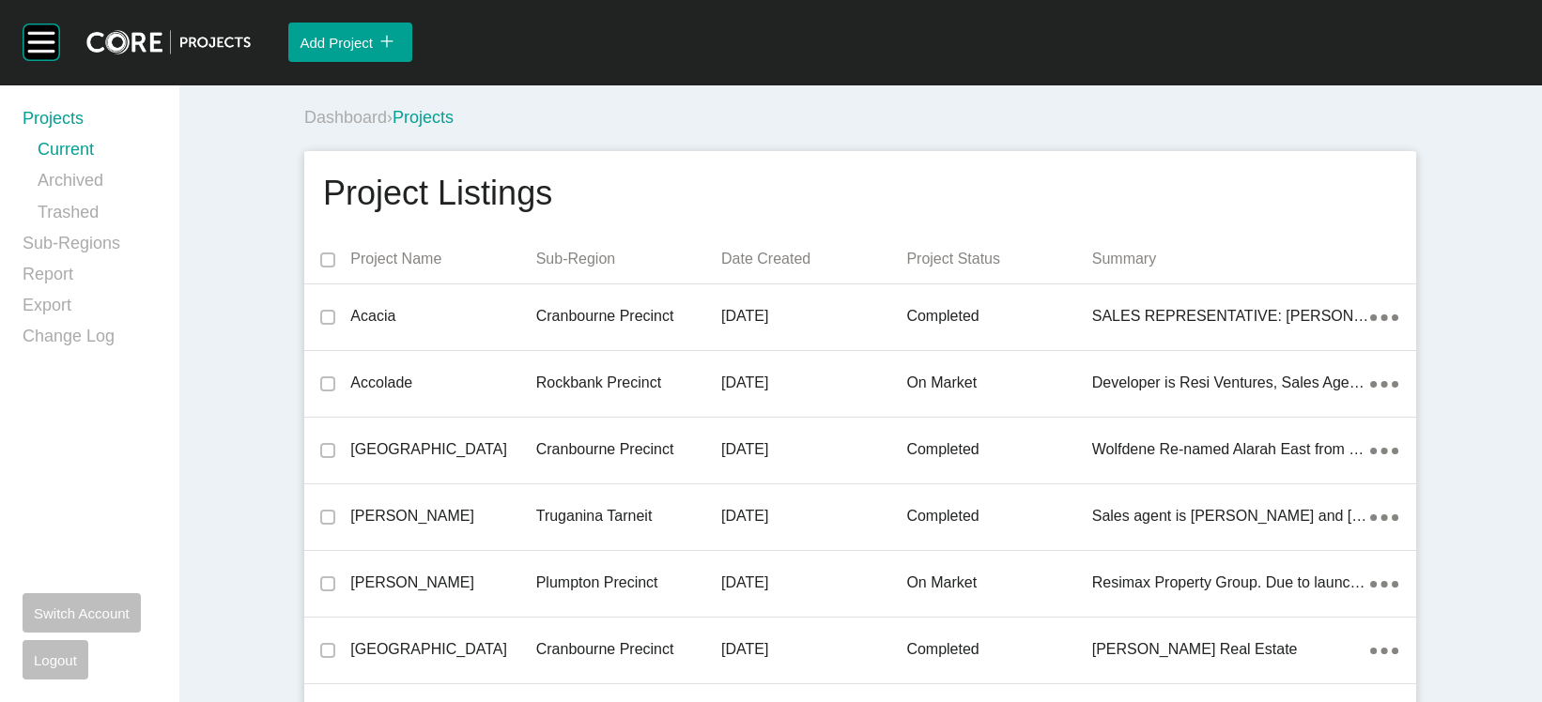
click at [775, 270] on p "Date Created" at bounding box center [813, 259] width 185 height 21
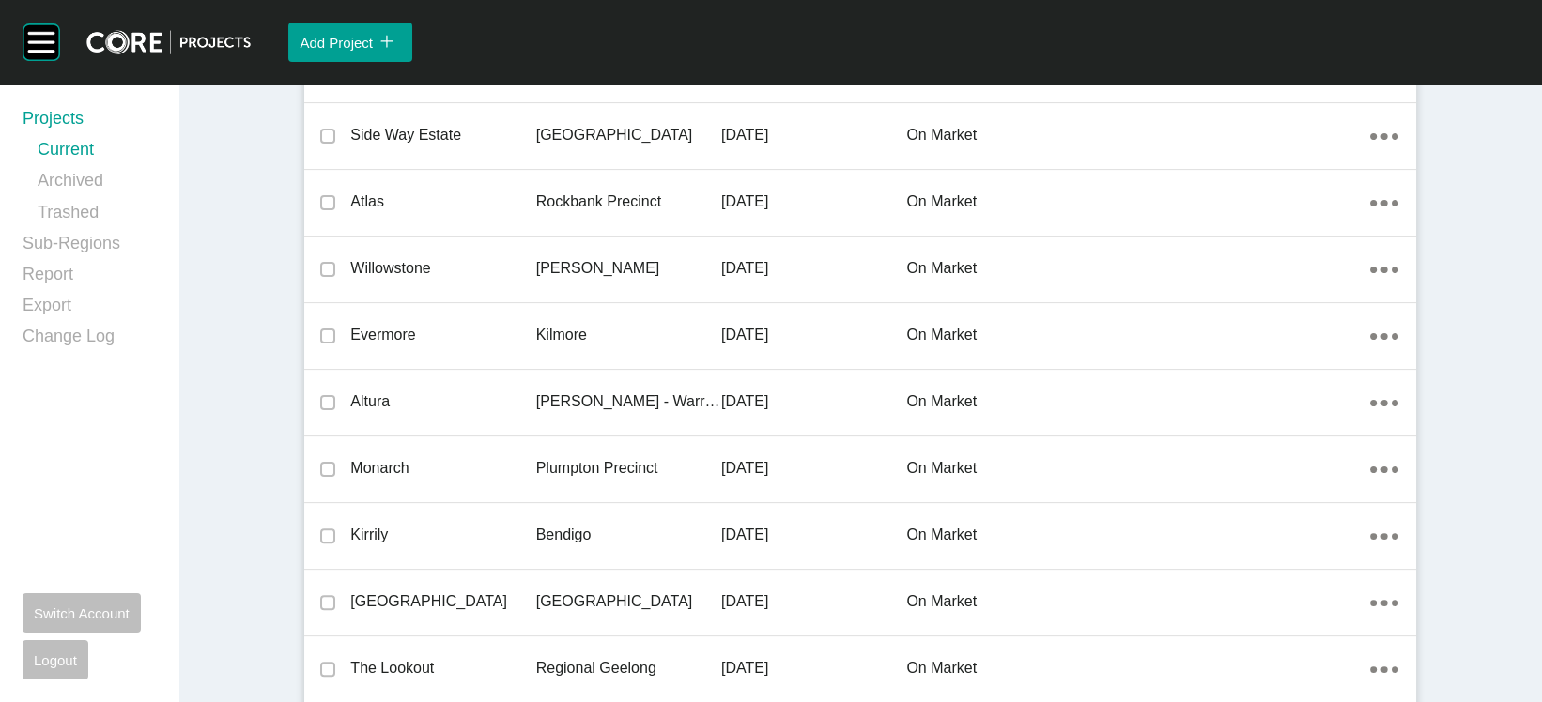
scroll to position [1156, 0]
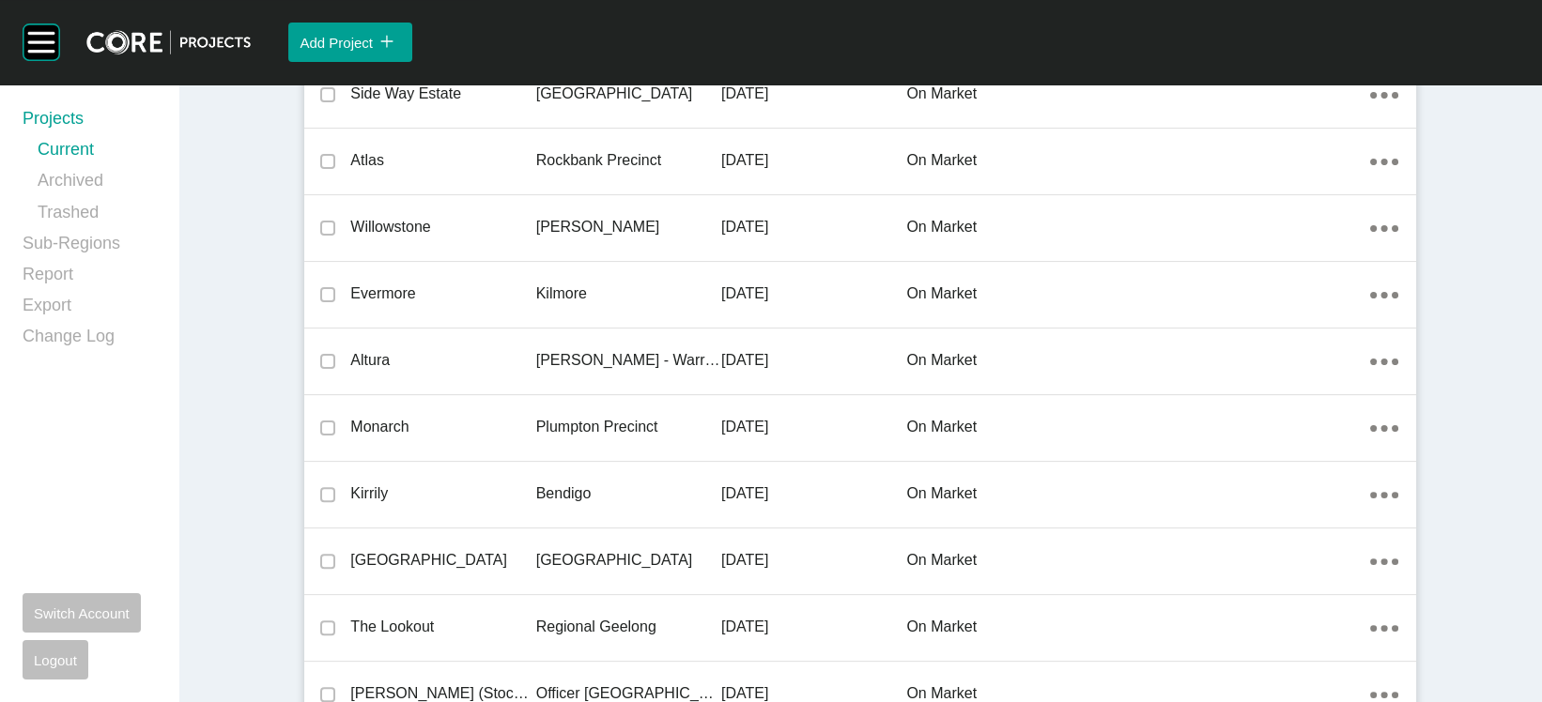
click at [536, 38] on p "Bendigo" at bounding box center [628, 27] width 185 height 21
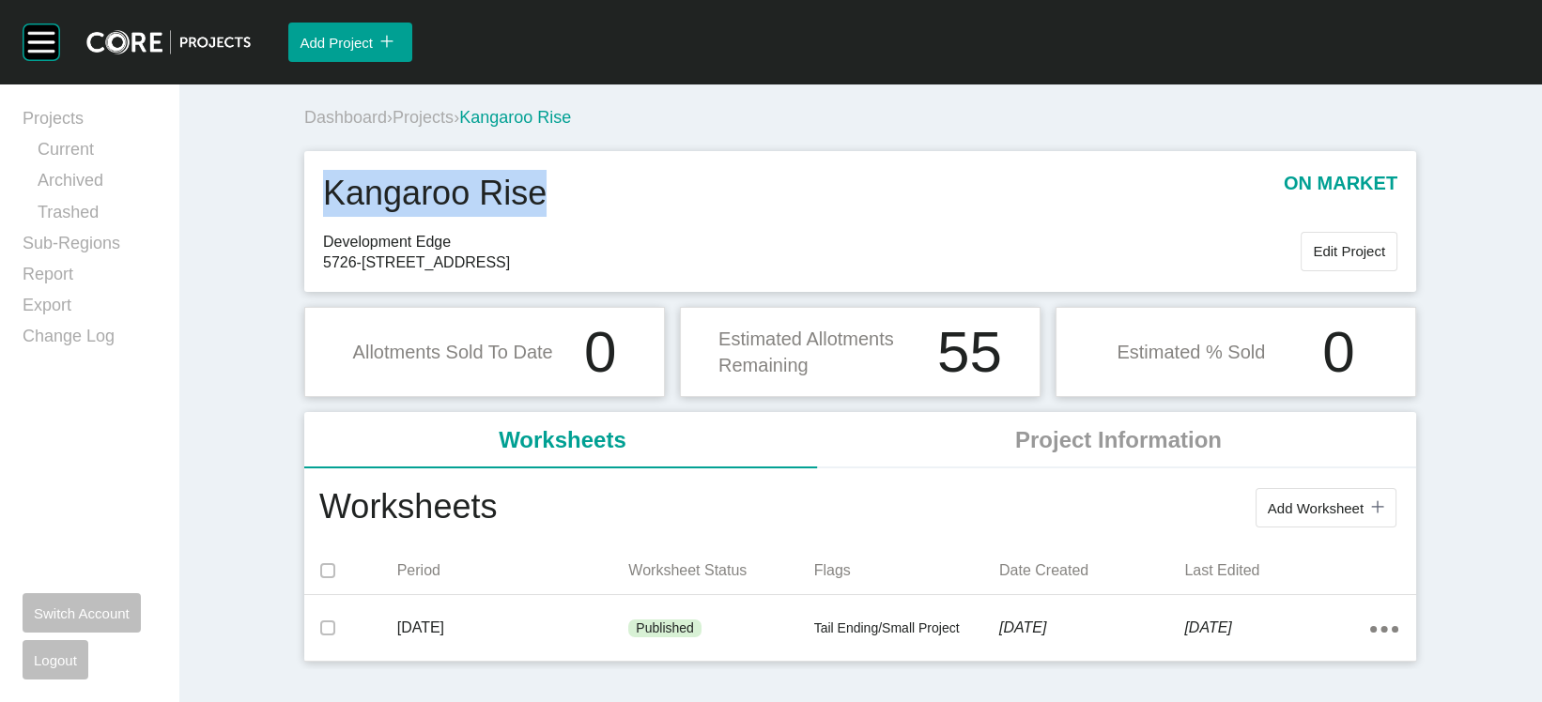
drag, startPoint x: 521, startPoint y: 245, endPoint x: 242, endPoint y: 239, distance: 279.0
click at [323, 231] on div "Kangaroo Rise on market" at bounding box center [860, 200] width 1074 height 61
drag, startPoint x: 598, startPoint y: 331, endPoint x: 474, endPoint y: 331, distance: 124.0
click at [474, 273] on span "5726-5728 Calder Highway, Kangaroo Flat 3555" at bounding box center [812, 263] width 978 height 21
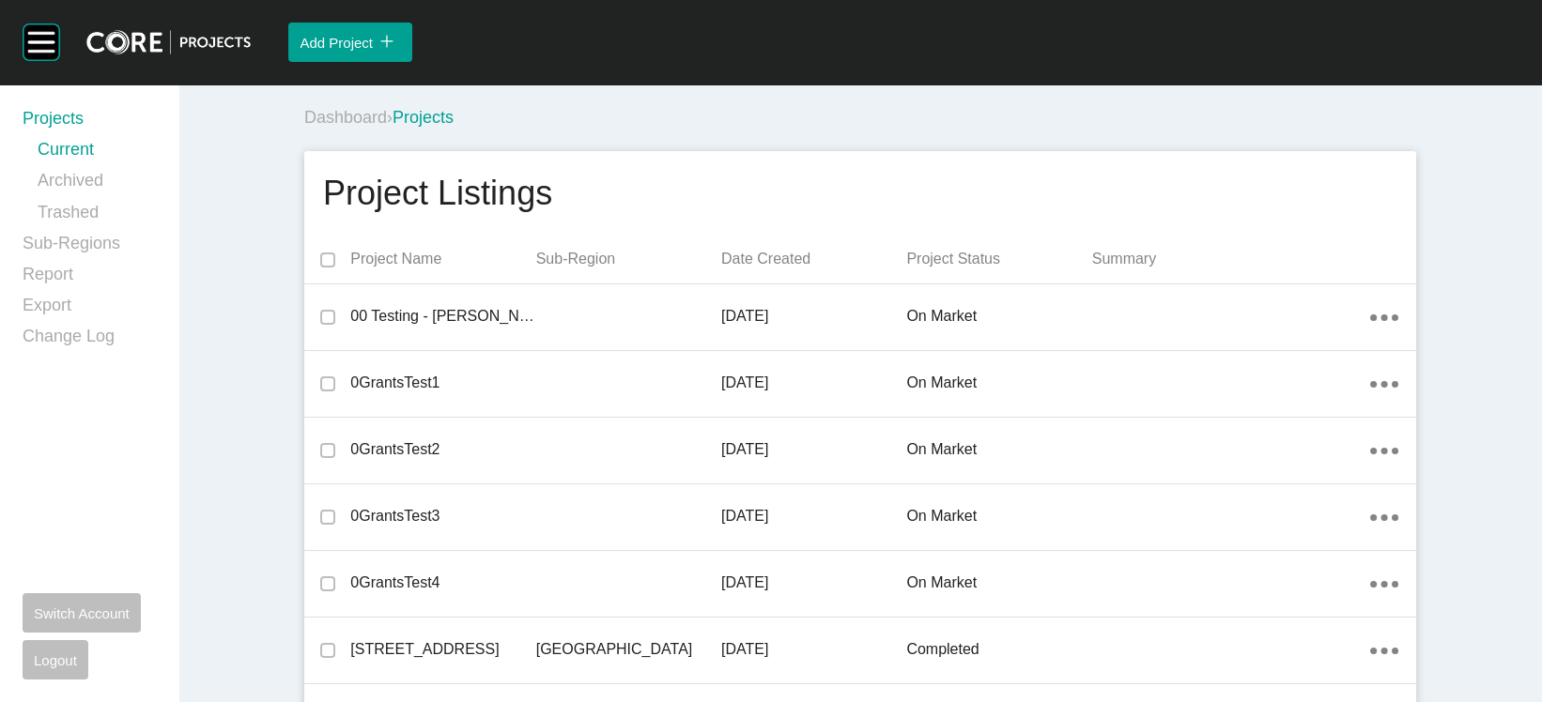
click at [757, 270] on p "Date Created" at bounding box center [813, 259] width 185 height 21
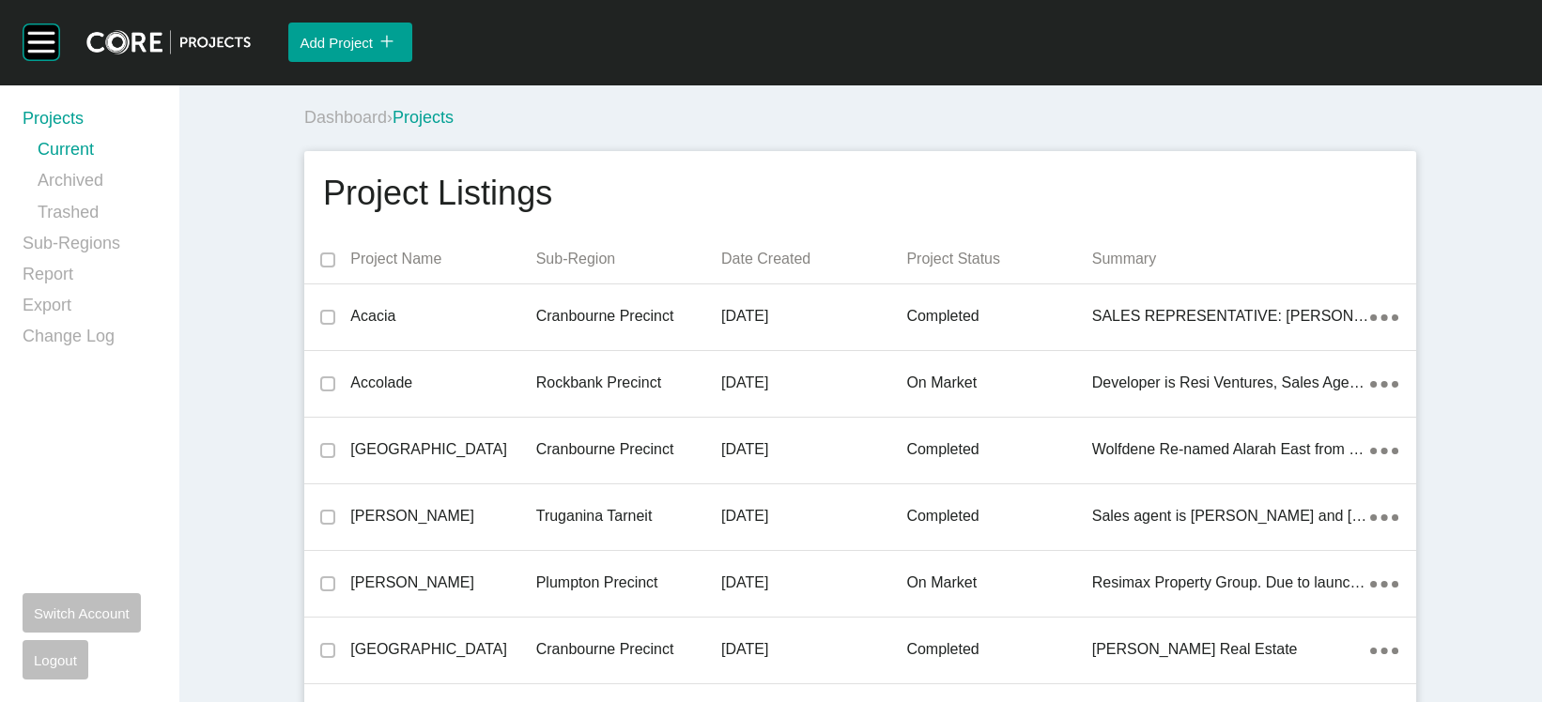
click at [757, 270] on p "Date Created" at bounding box center [813, 259] width 185 height 21
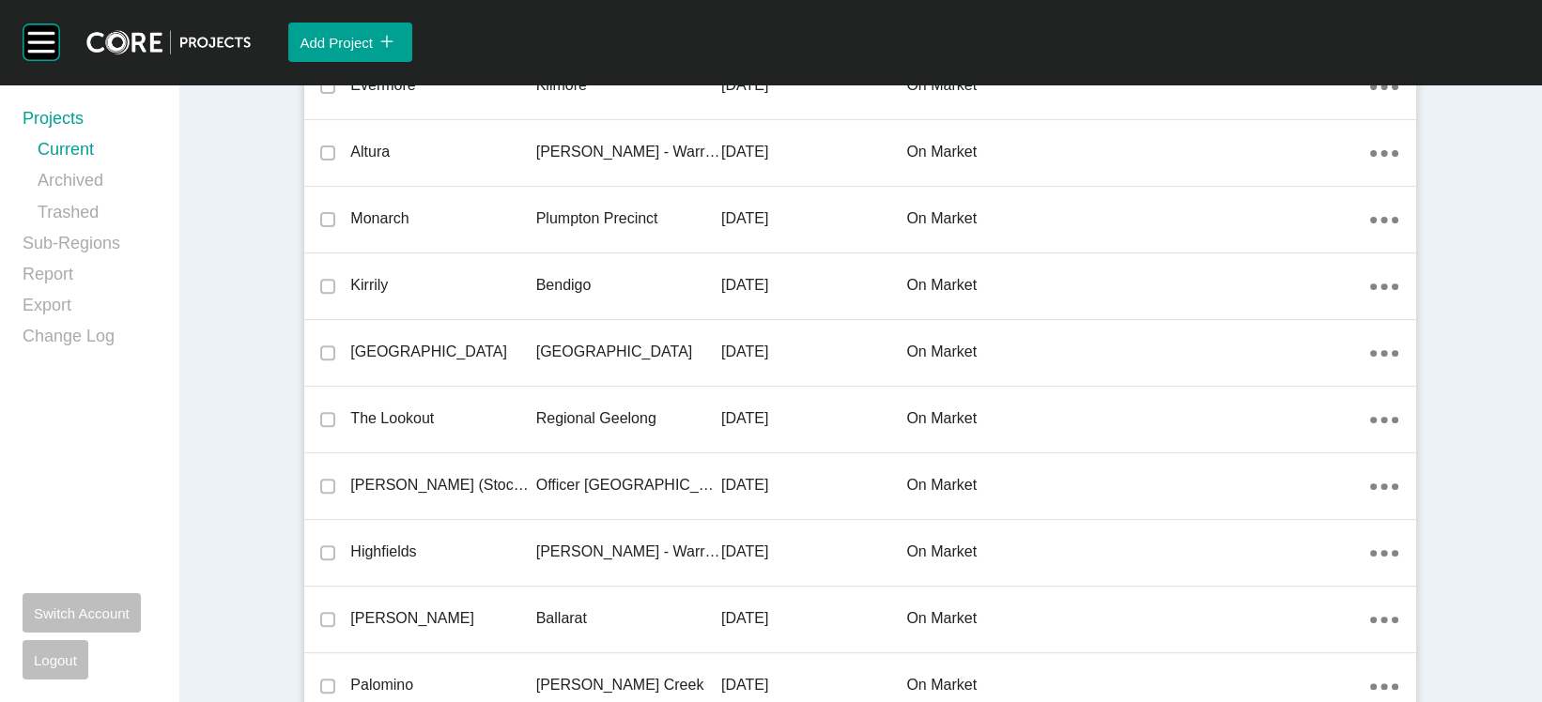
scroll to position [1407, 0]
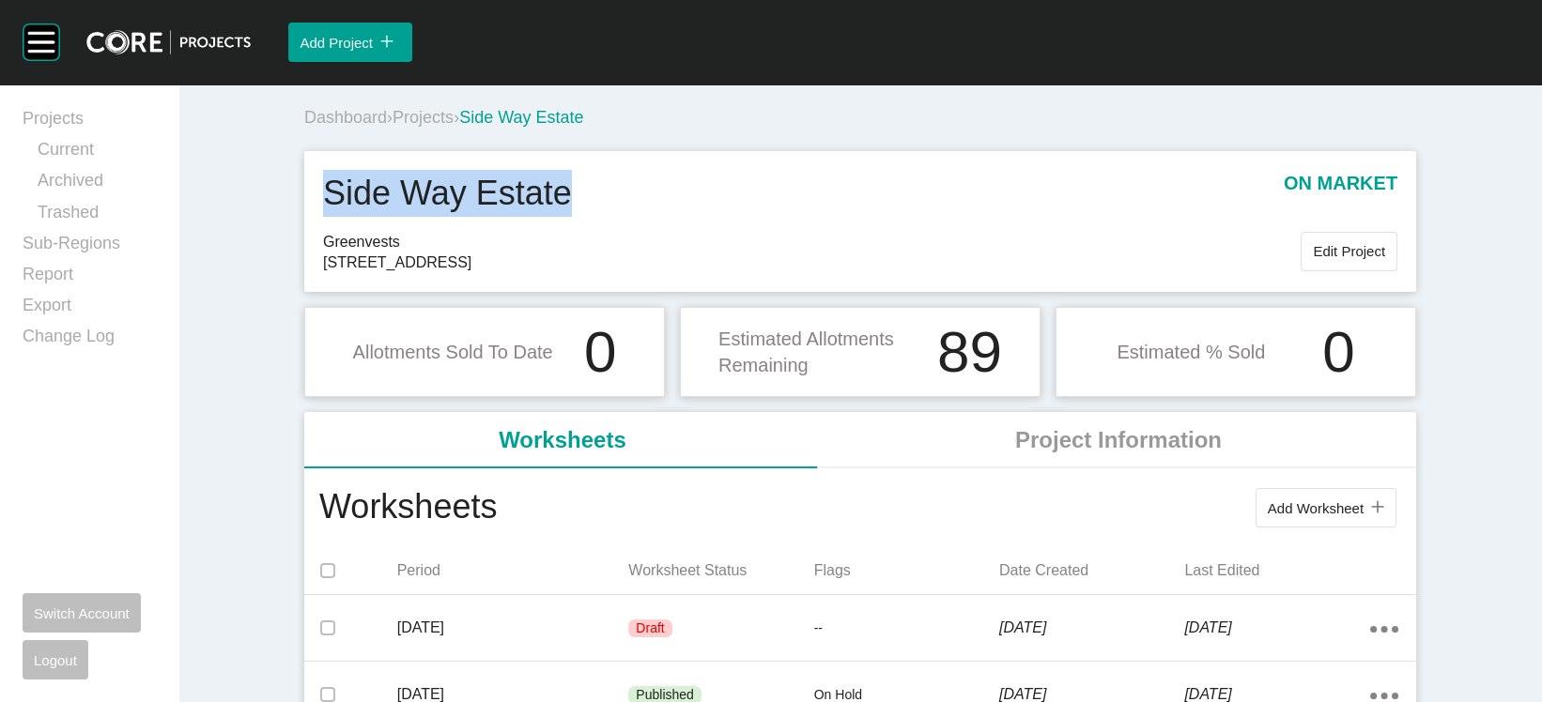
drag, startPoint x: 560, startPoint y: 249, endPoint x: 246, endPoint y: 241, distance: 313.7
click at [323, 231] on div "Side Way Estate on market" at bounding box center [860, 200] width 1074 height 61
drag, startPoint x: 465, startPoint y: 325, endPoint x: 396, endPoint y: 330, distance: 68.7
click at [396, 273] on span "142 Albion Street, Kyabram 3620" at bounding box center [812, 263] width 978 height 21
click at [1364, 259] on span "Edit Project" at bounding box center [1349, 251] width 72 height 16
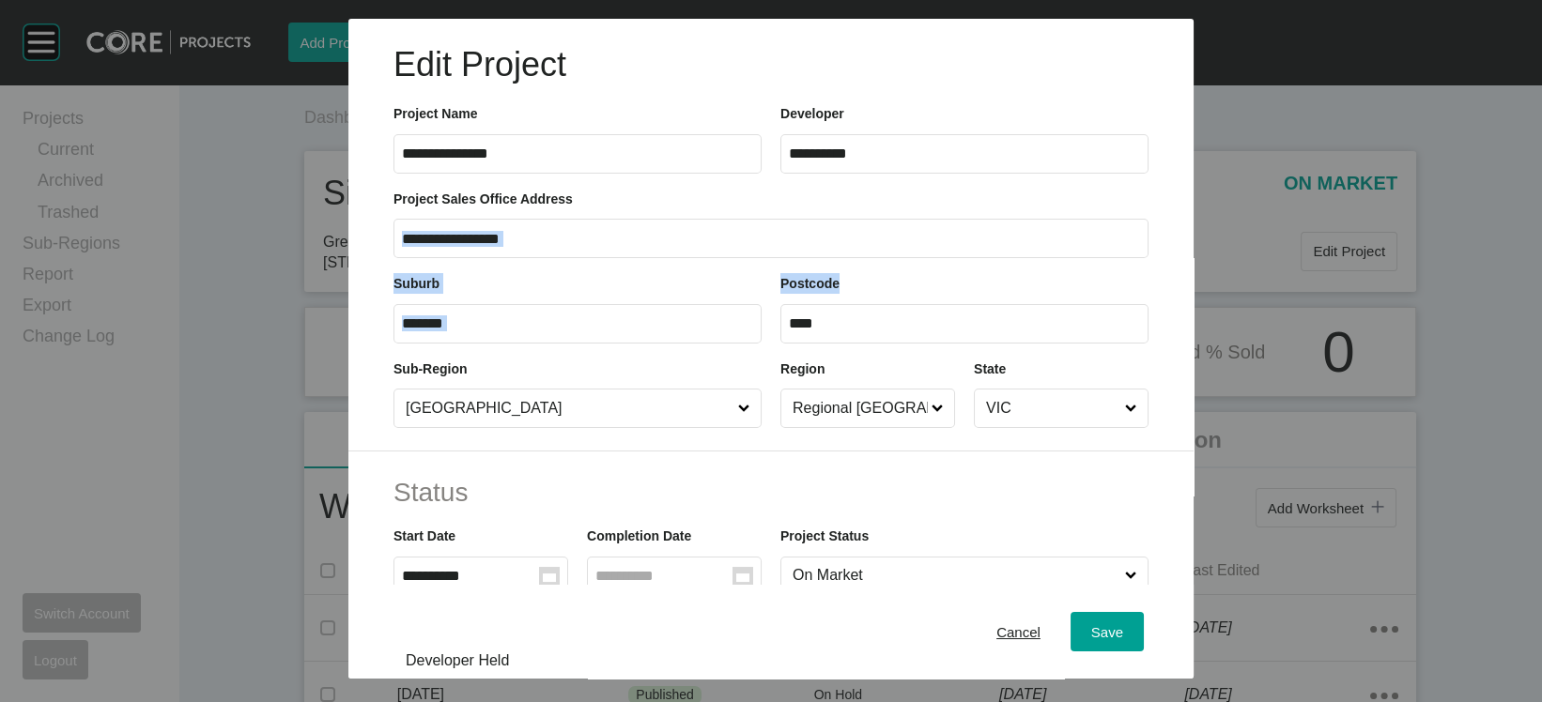
drag, startPoint x: 1357, startPoint y: 316, endPoint x: 1386, endPoint y: 379, distance: 69.3
click at [1386, 379] on div "**********" at bounding box center [771, 339] width 1542 height 679
click at [1041, 629] on span "Cancel" at bounding box center [1018, 632] width 44 height 16
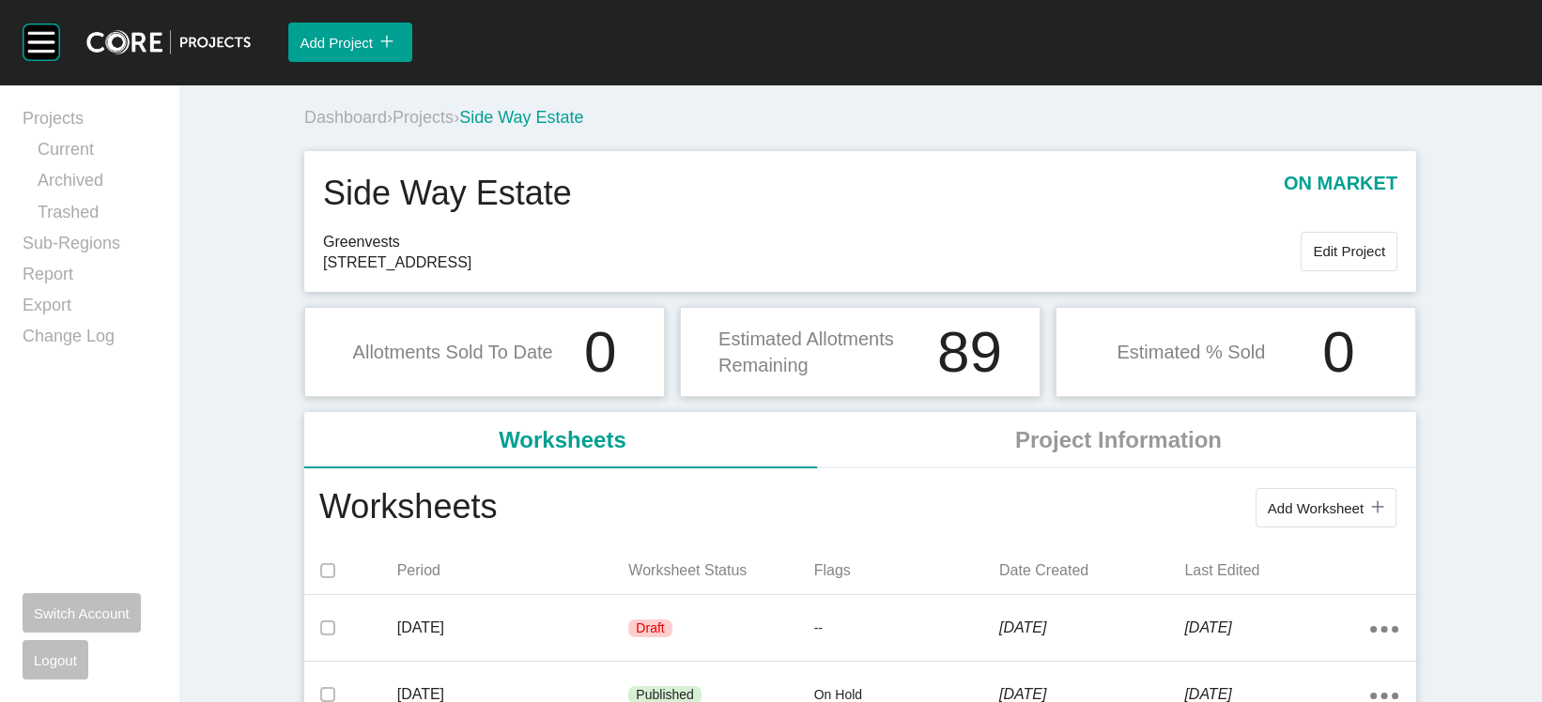
click at [393, 127] on span "Projects" at bounding box center [423, 117] width 61 height 19
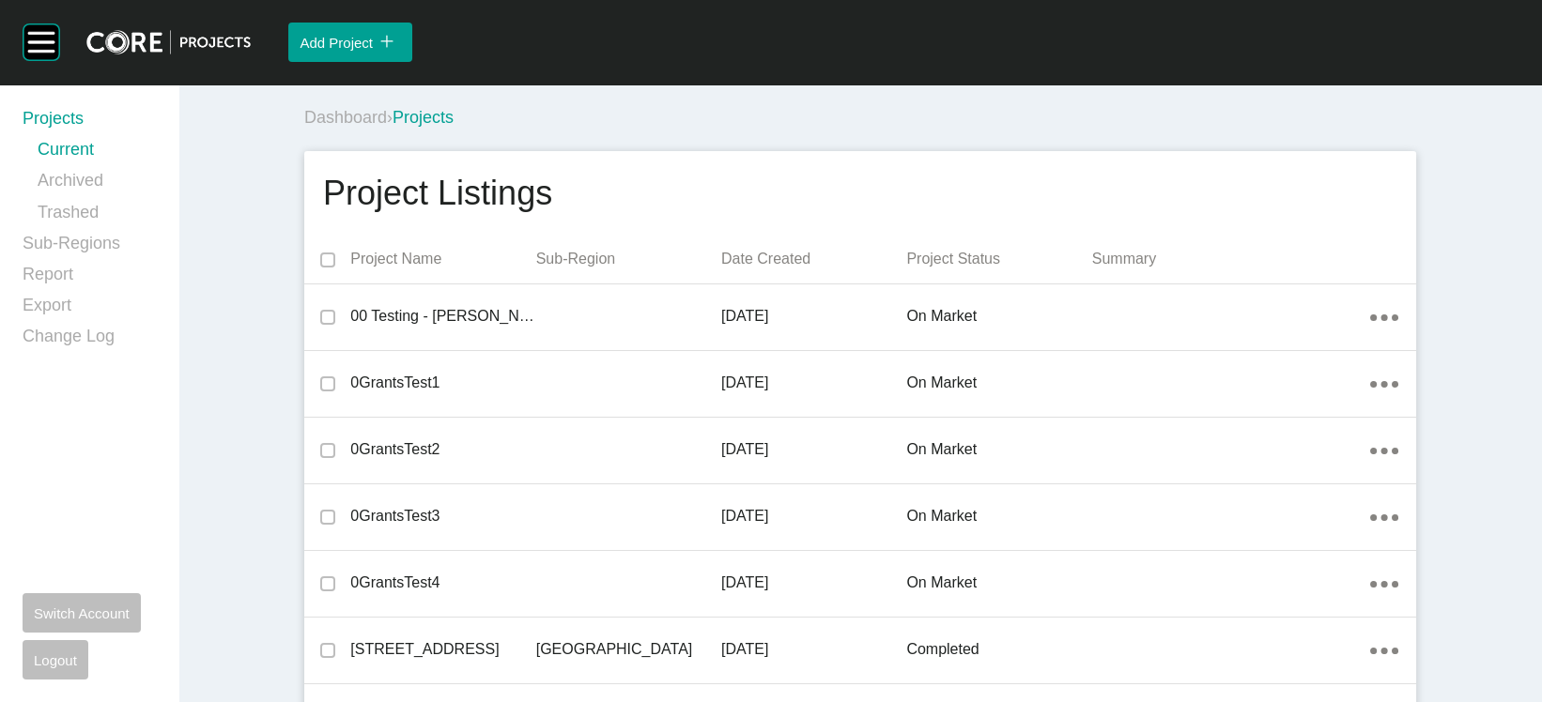
click at [794, 270] on p "Date Created" at bounding box center [813, 259] width 185 height 21
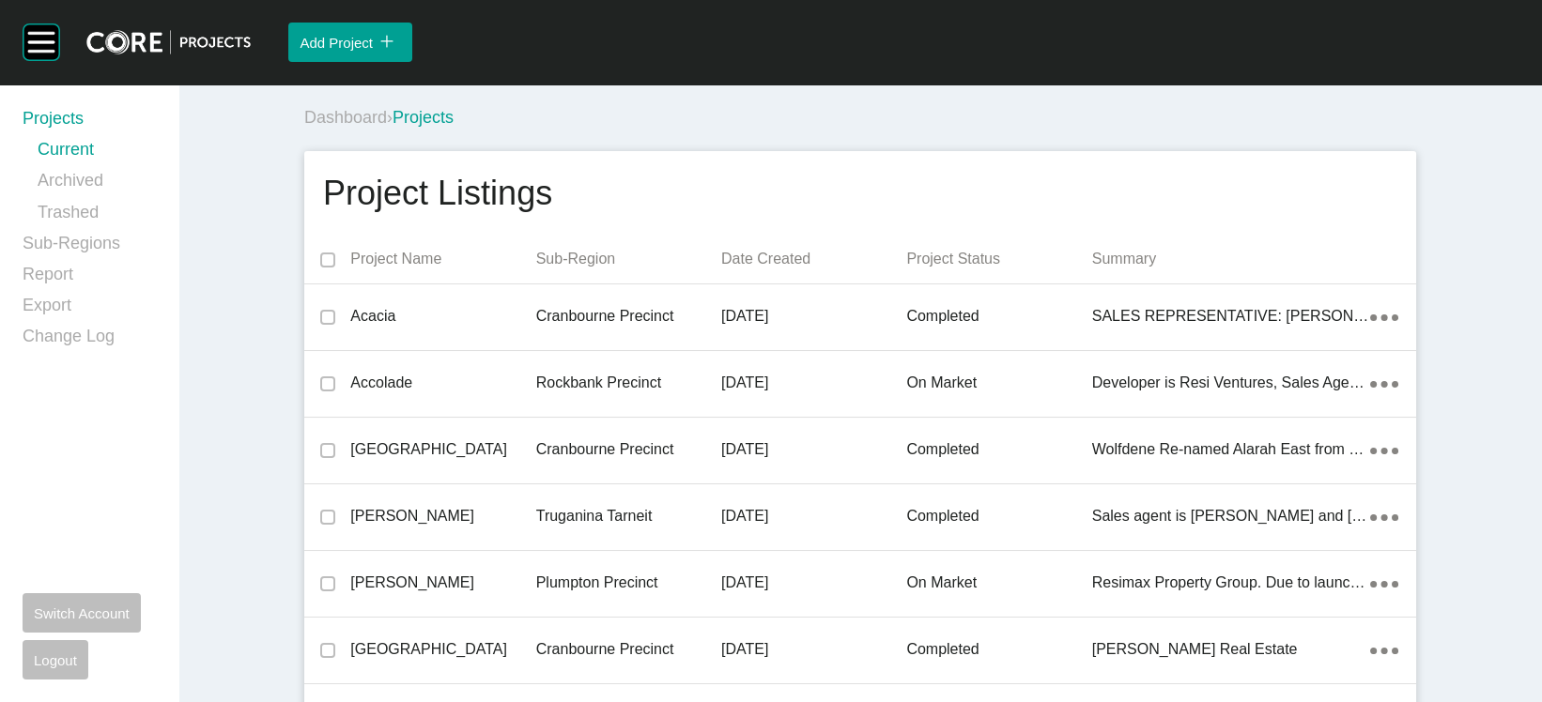
click at [794, 270] on p "Date Created" at bounding box center [813, 259] width 185 height 21
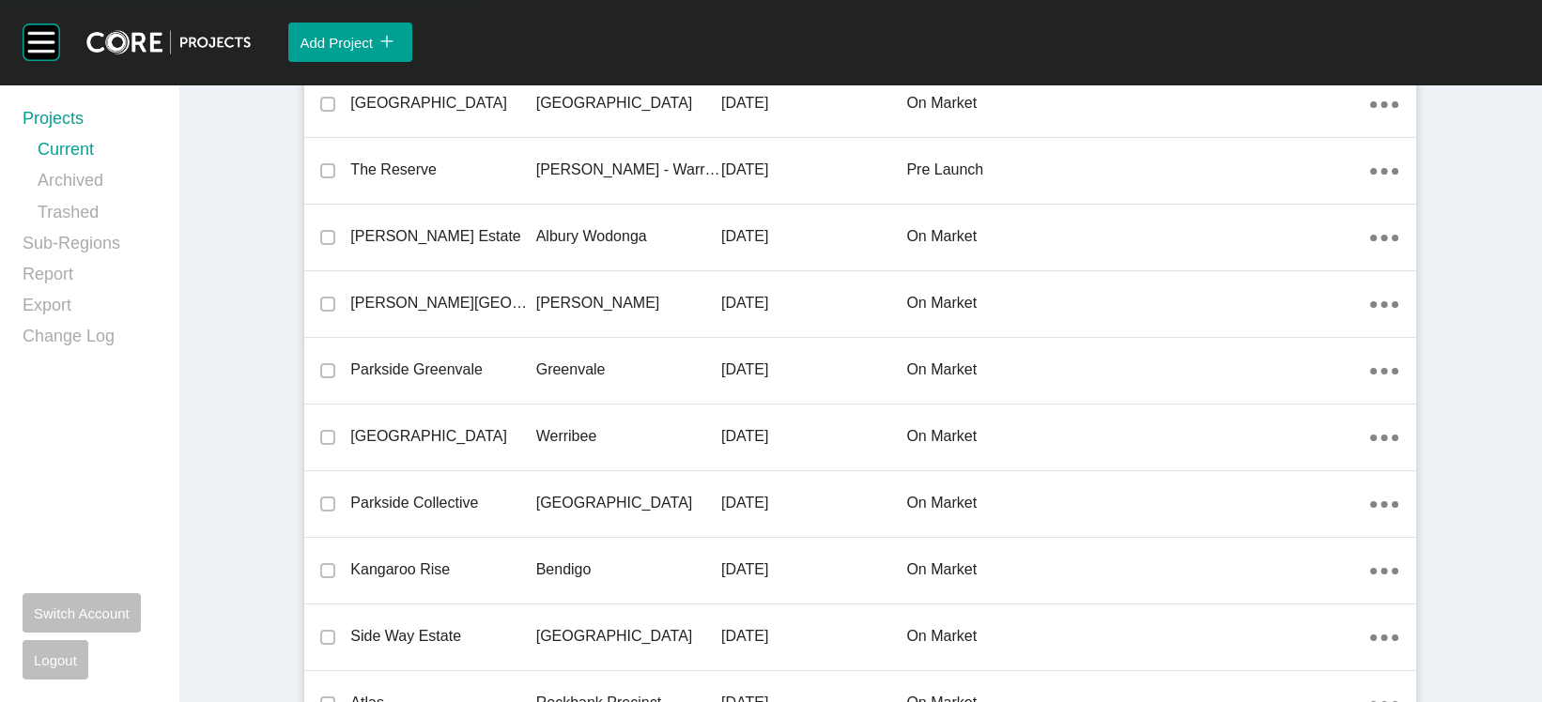
scroll to position [1227, 0]
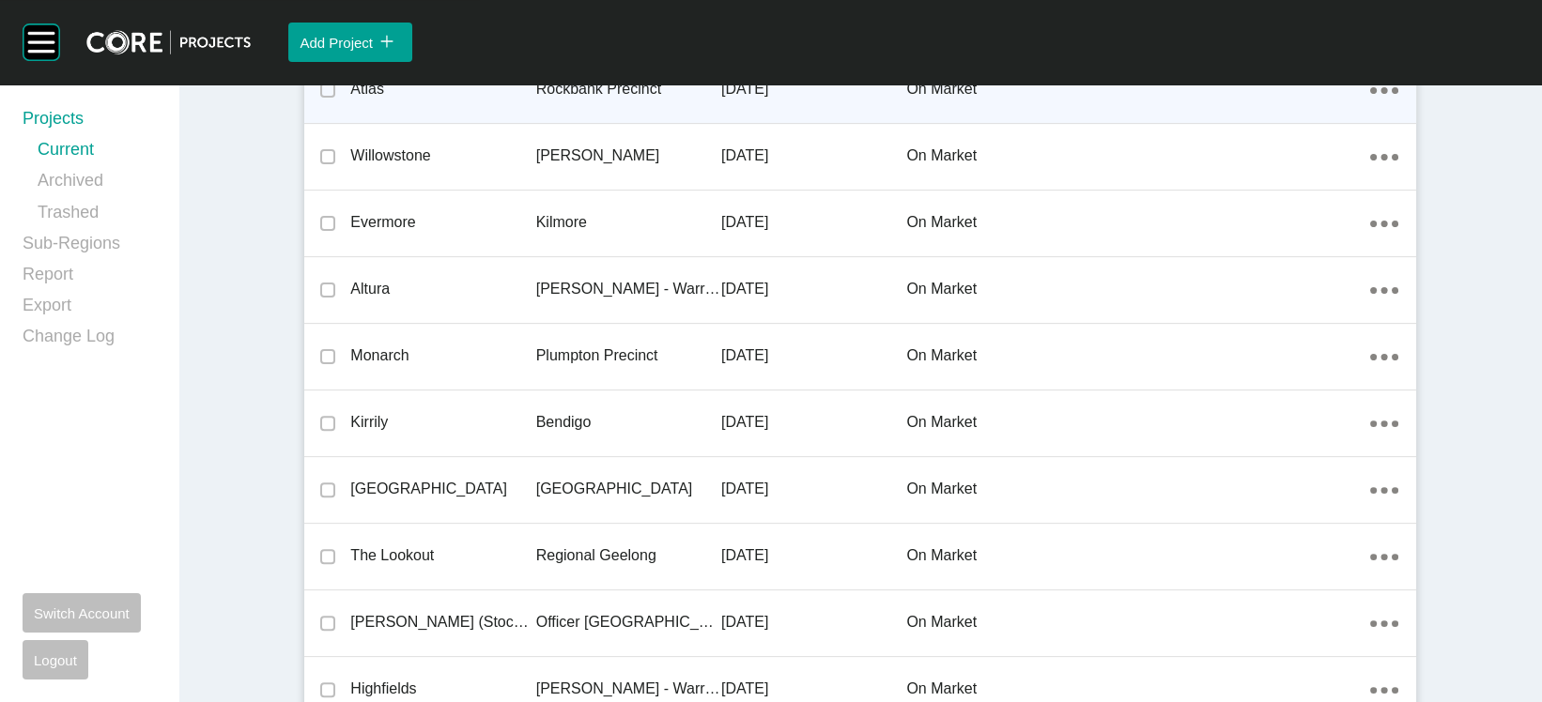
click at [667, 118] on div "Rockbank Precinct" at bounding box center [628, 89] width 185 height 58
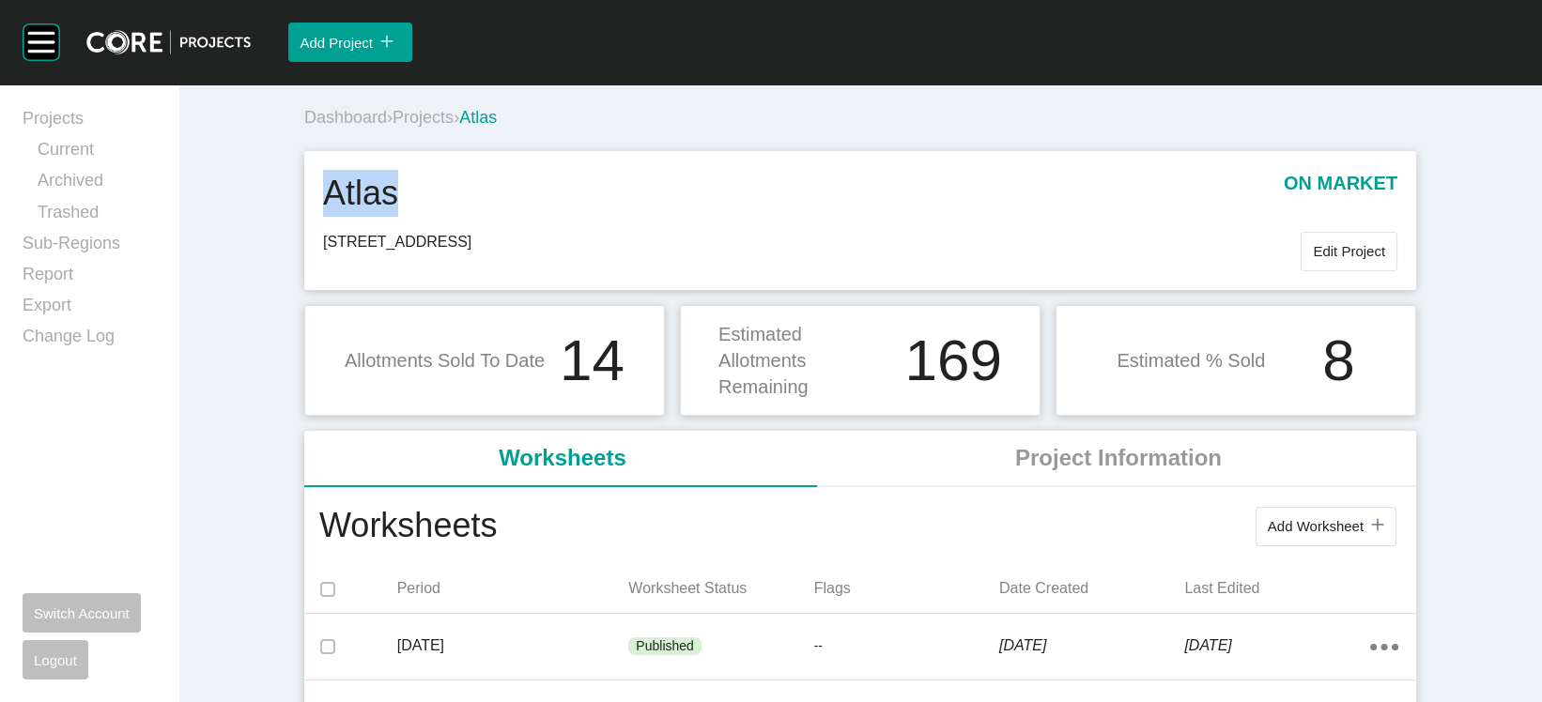
drag, startPoint x: 350, startPoint y: 257, endPoint x: 234, endPoint y: 250, distance: 116.7
click at [304, 250] on div "Atlas on market 2341-2421 Western Hwy, Rockbank 3335 Edit Project" at bounding box center [860, 220] width 1112 height 138
drag, startPoint x: 537, startPoint y: 301, endPoint x: 457, endPoint y: 300, distance: 79.8
click at [457, 253] on span "2341-2421 Western Hwy, Rockbank 3335" at bounding box center [812, 242] width 978 height 21
click at [394, 127] on span "Projects" at bounding box center [423, 117] width 61 height 19
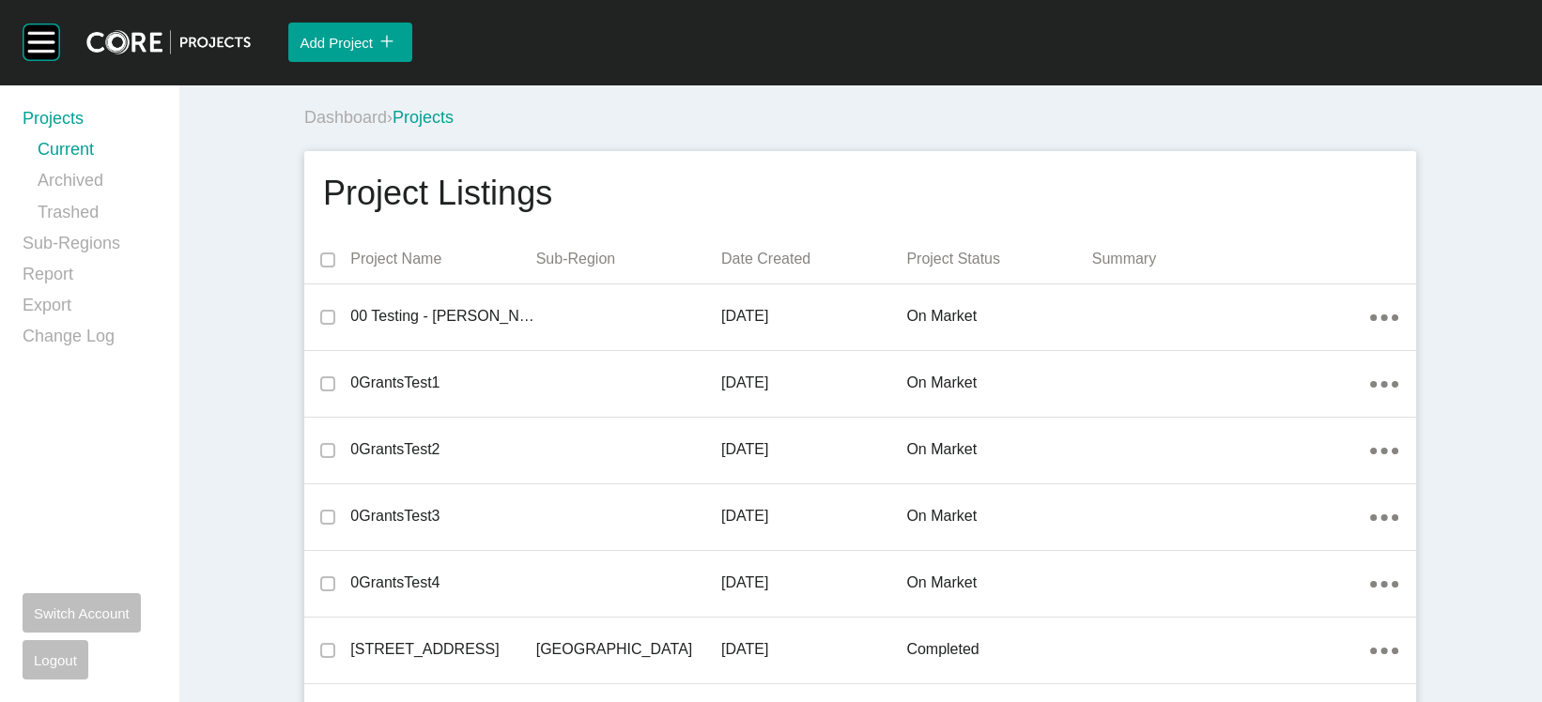
click at [790, 270] on p "Date Created" at bounding box center [813, 259] width 185 height 21
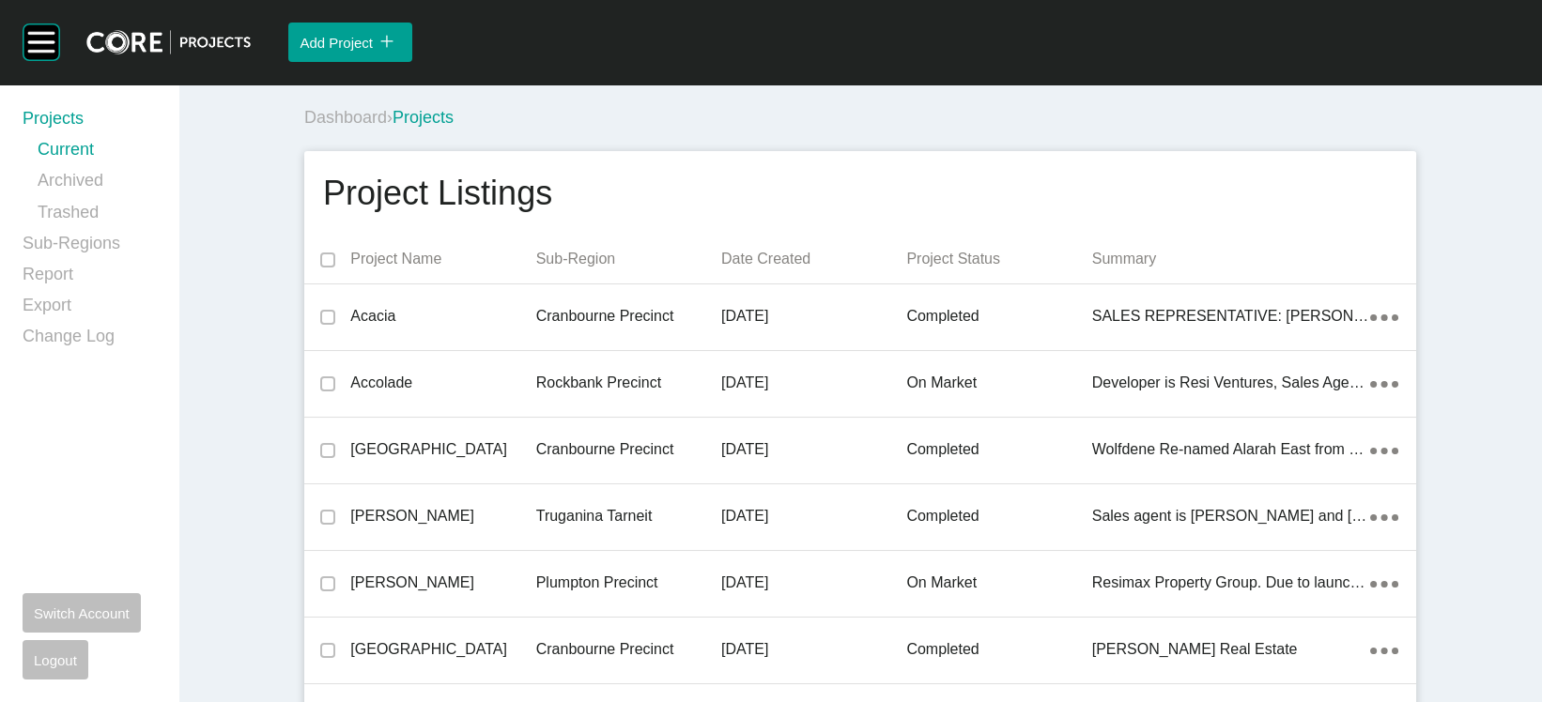
click at [790, 270] on p "Date Created" at bounding box center [813, 259] width 185 height 21
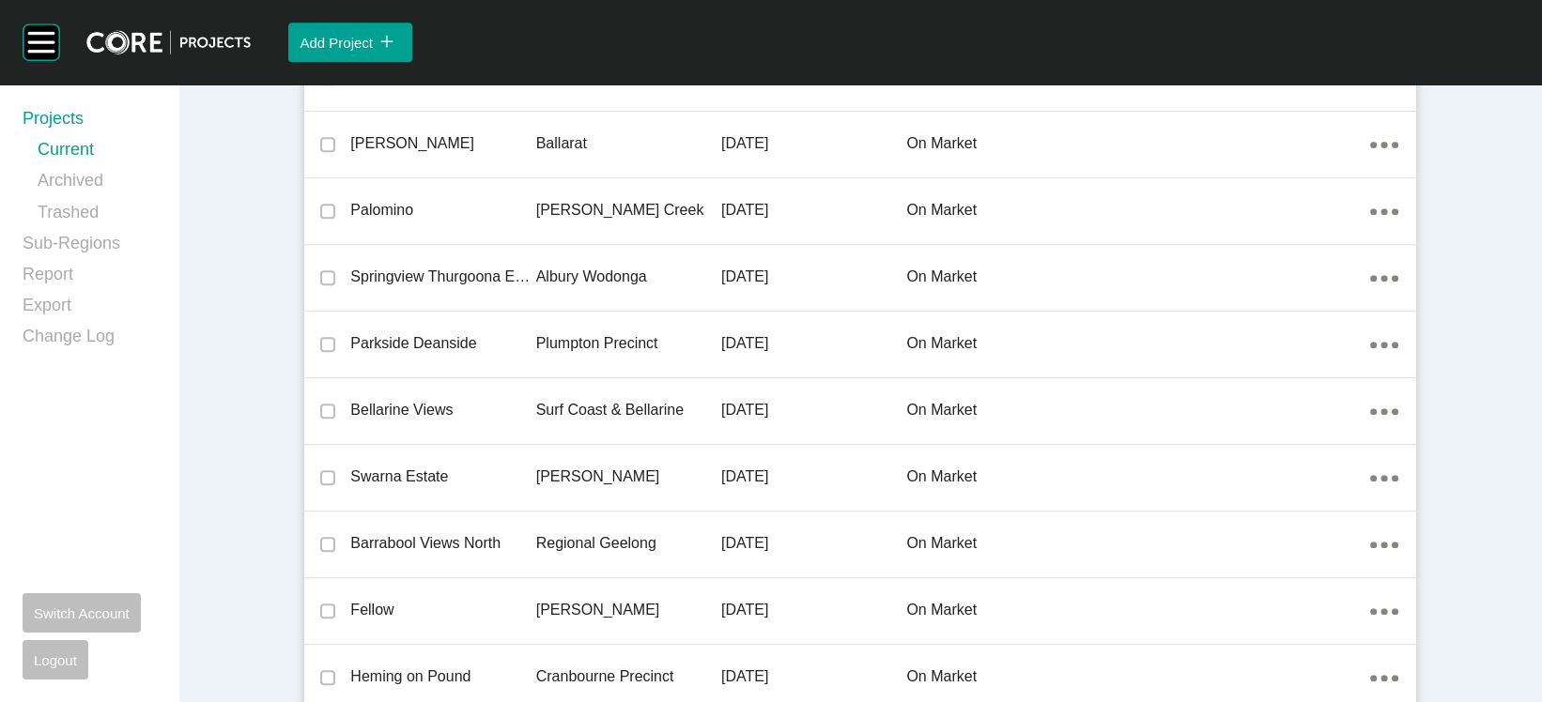
scroll to position [2454, 0]
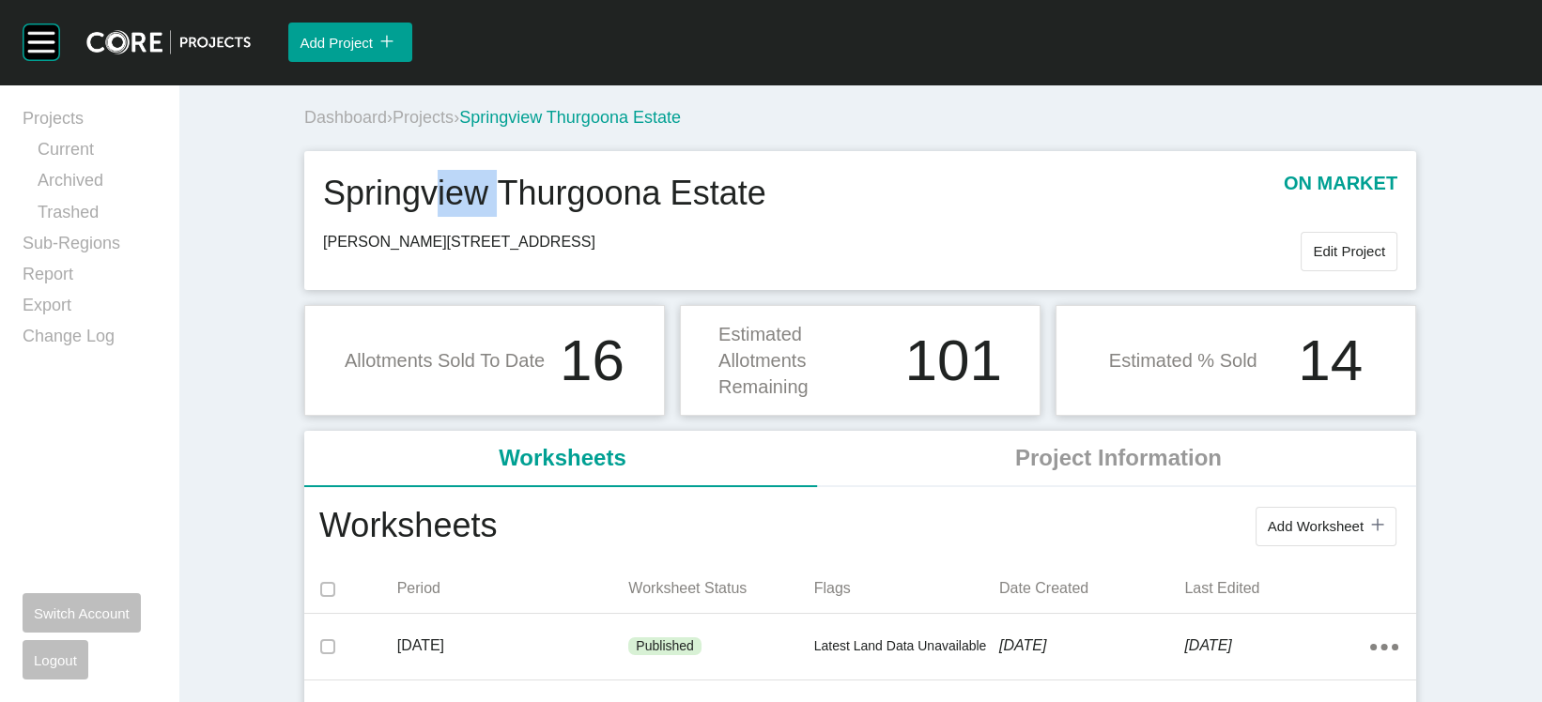
drag, startPoint x: 453, startPoint y: 248, endPoint x: 385, endPoint y: 249, distance: 67.6
click at [385, 217] on h1 "Springview Thurgoona Estate" at bounding box center [544, 193] width 443 height 47
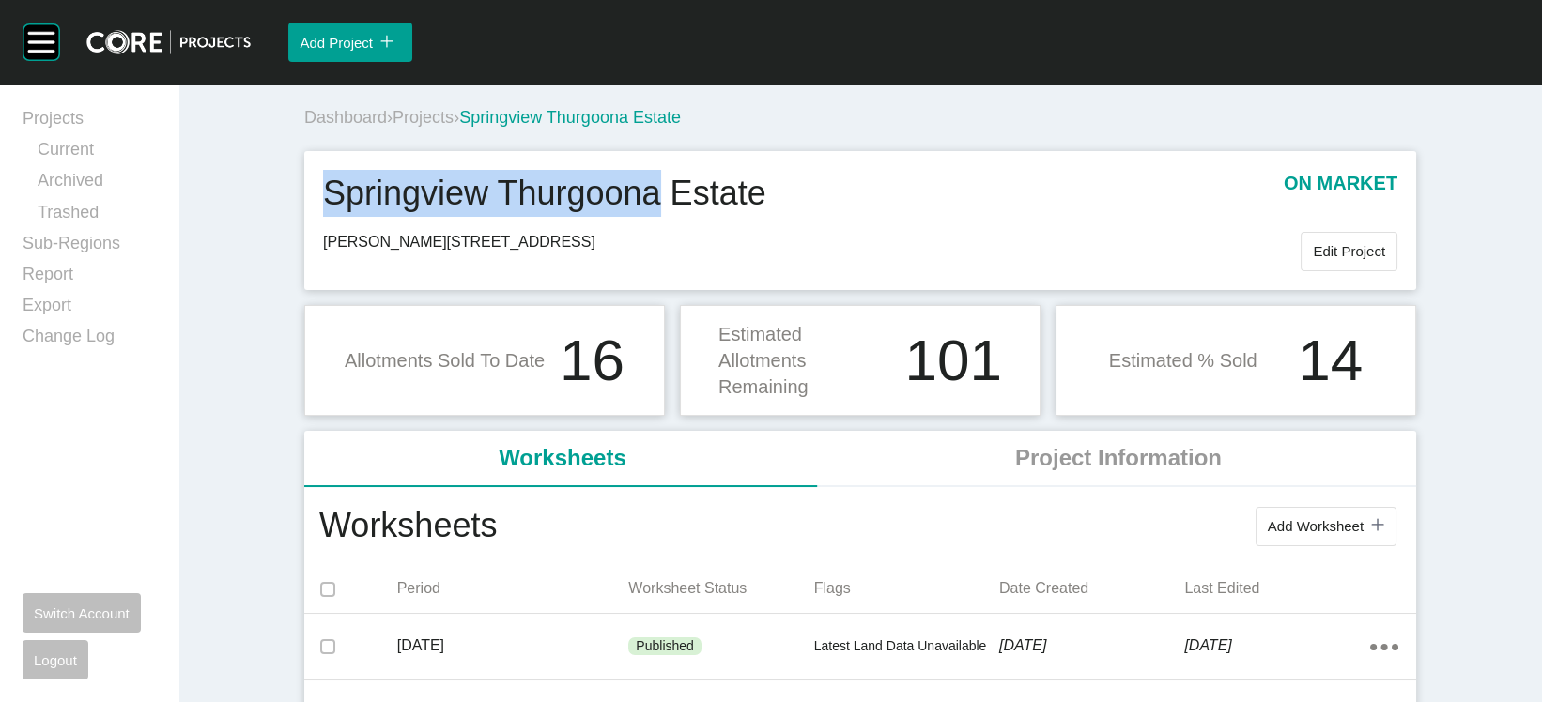
drag, startPoint x: 659, startPoint y: 253, endPoint x: 238, endPoint y: 237, distance: 421.9
click at [304, 237] on div "Springview Thurgoona Estate on market Kerr Road, Wirlinga 2640 Edit Project" at bounding box center [860, 220] width 1112 height 138
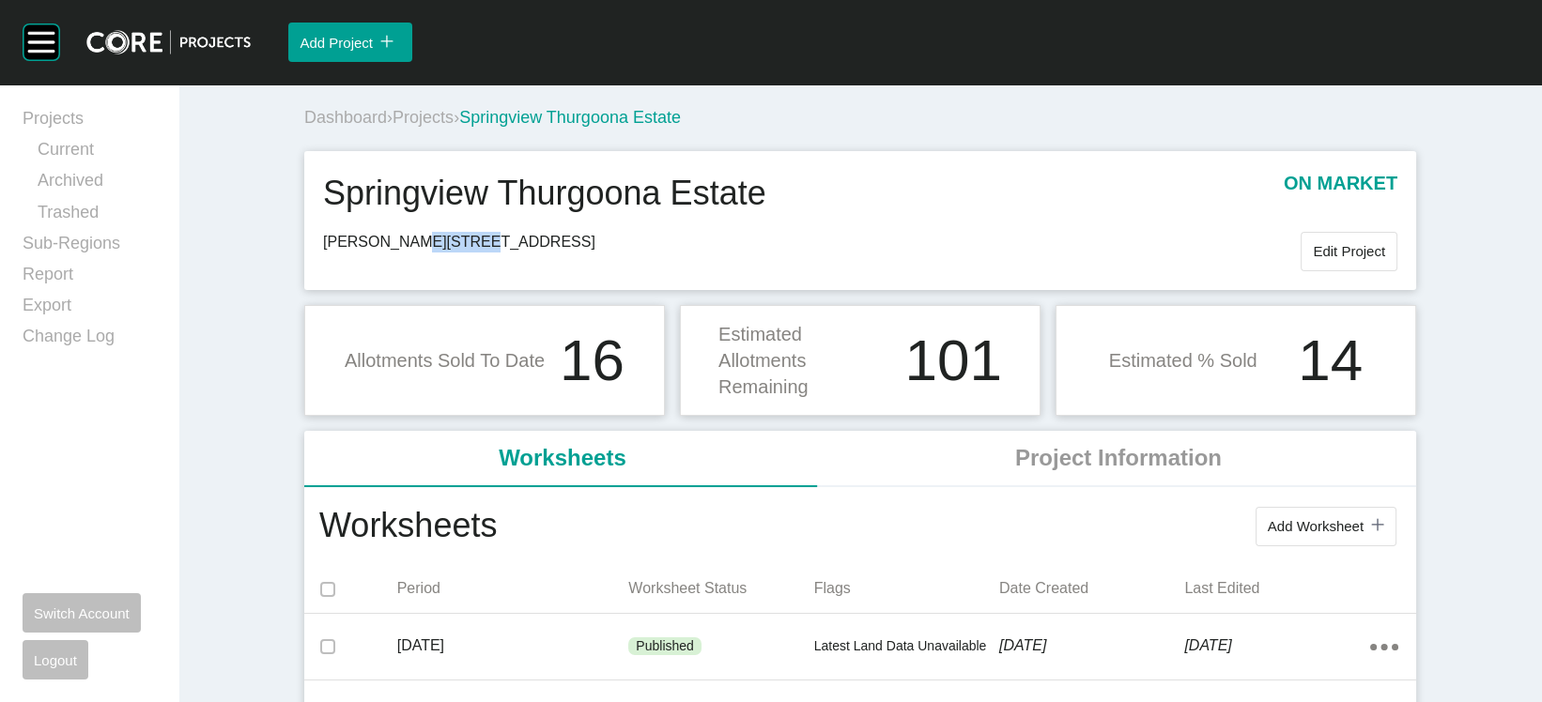
drag, startPoint x: 402, startPoint y: 306, endPoint x: 333, endPoint y: 296, distance: 69.3
click at [333, 253] on span "Kerr Road, Wirlinga 2640" at bounding box center [812, 242] width 978 height 21
click at [397, 127] on span "Projects" at bounding box center [423, 117] width 61 height 19
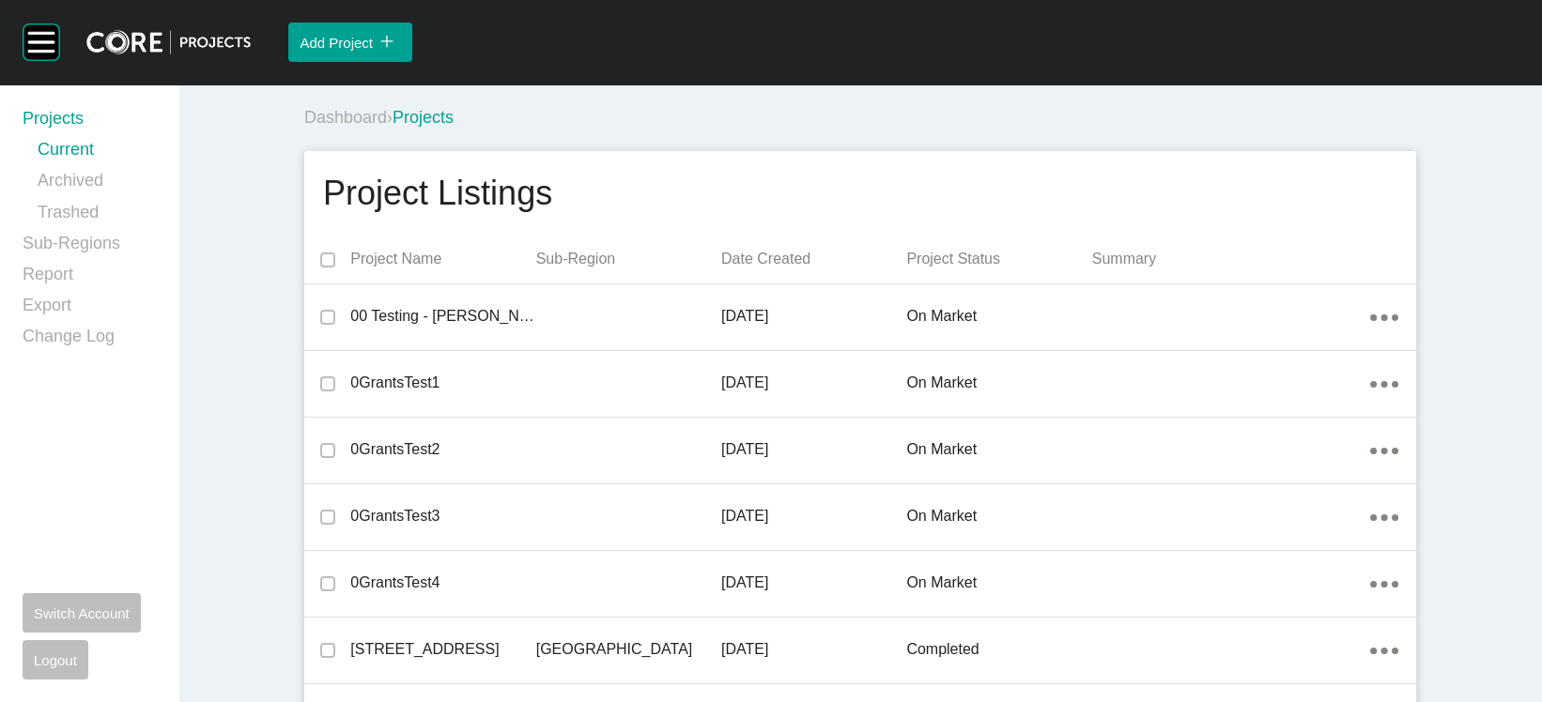
click at [746, 270] on p "Date Created" at bounding box center [813, 259] width 185 height 21
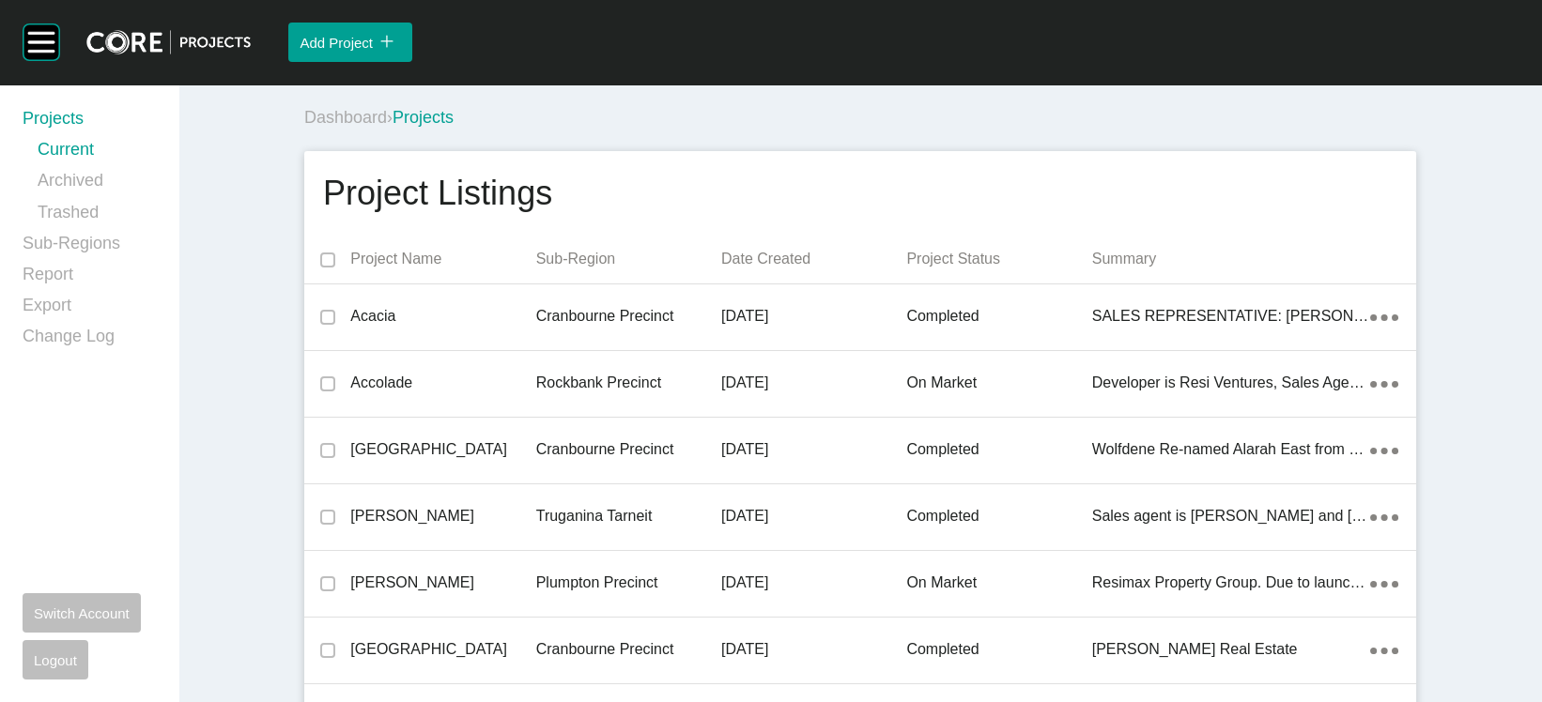
click at [746, 270] on p "Date Created" at bounding box center [813, 259] width 185 height 21
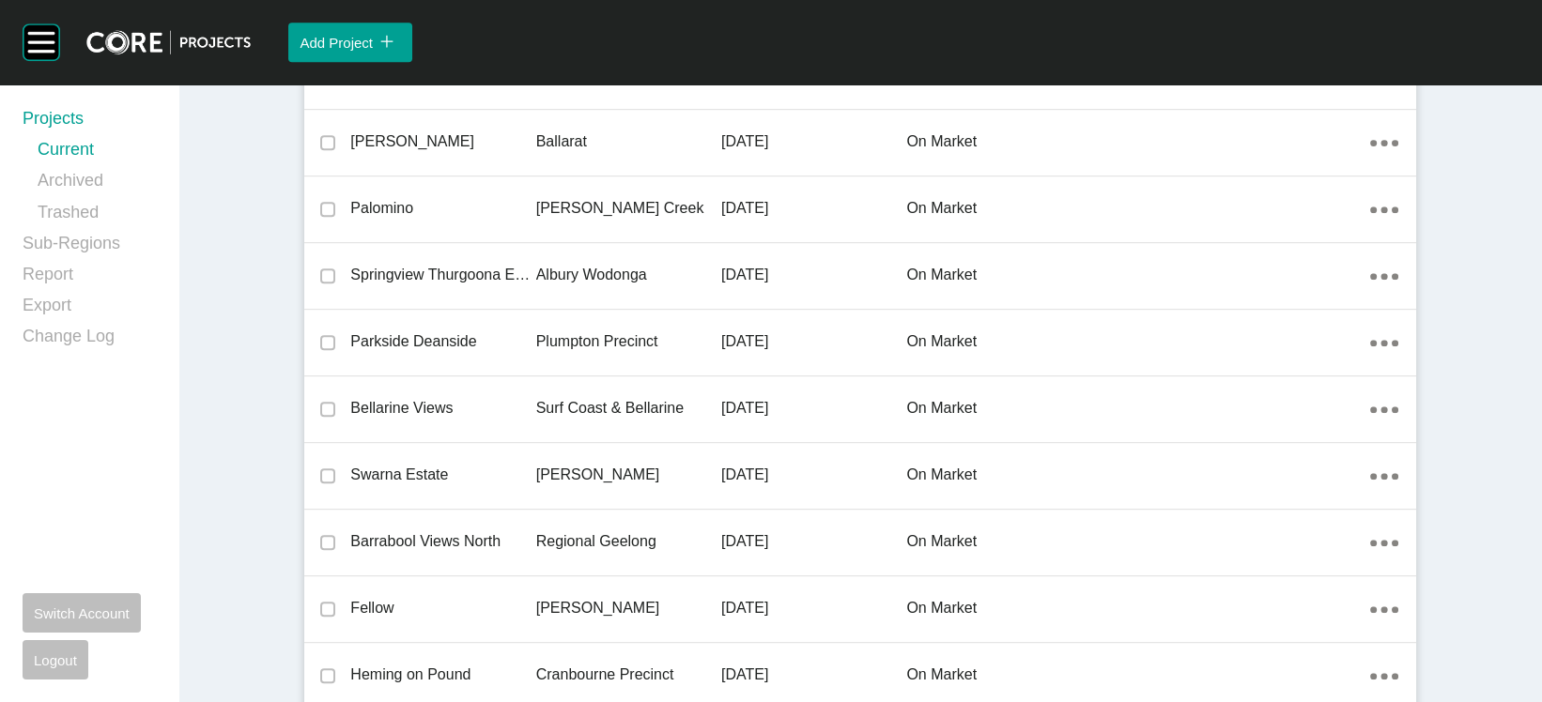
scroll to position [2251, 0]
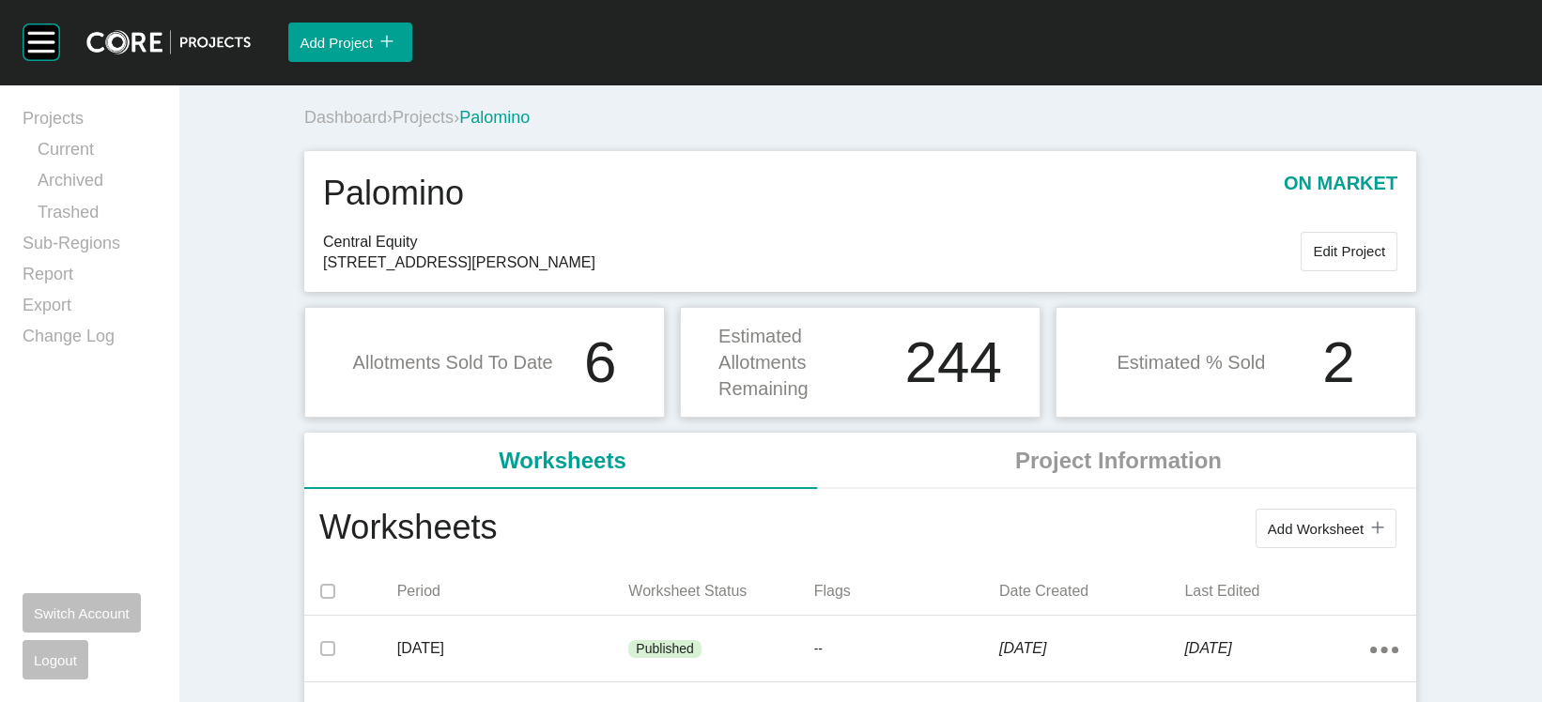
drag, startPoint x: 608, startPoint y: 324, endPoint x: 470, endPoint y: 324, distance: 138.0
click at [470, 273] on span "365 Horsehoe Bend Road, Armstrong Creek 3217" at bounding box center [812, 263] width 978 height 21
click at [393, 127] on span "Projects" at bounding box center [423, 117] width 61 height 19
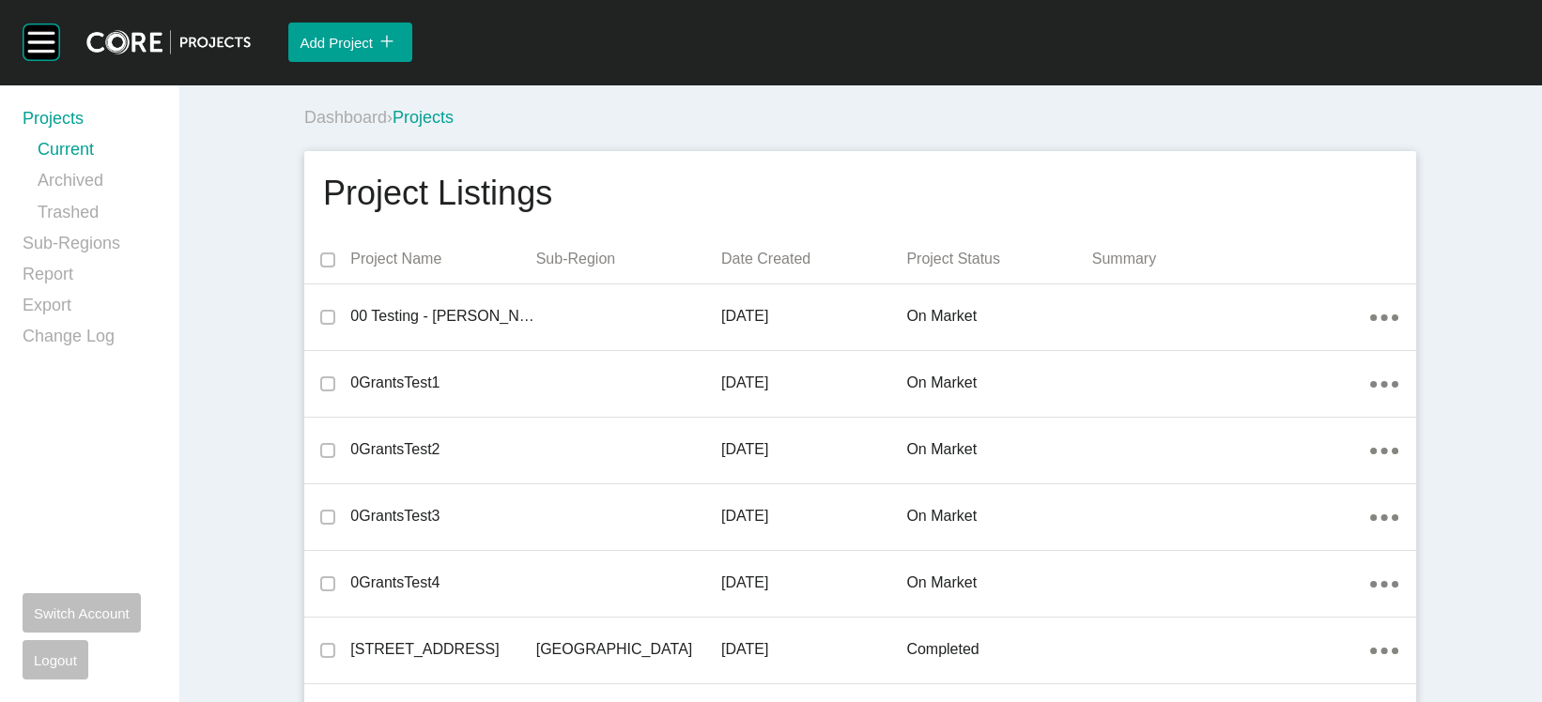
click at [777, 270] on p "Date Created" at bounding box center [813, 259] width 185 height 21
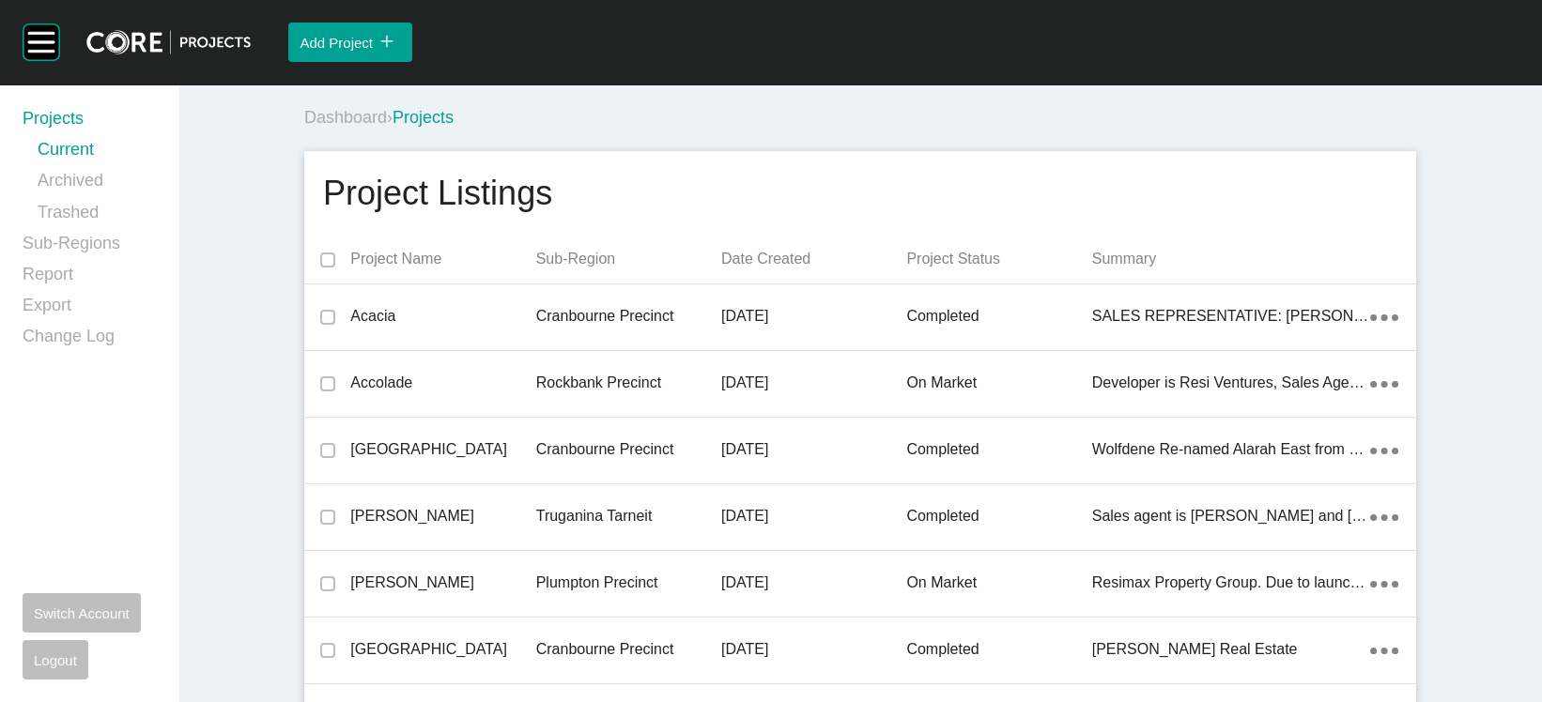
click at [777, 270] on p "Date Created" at bounding box center [813, 259] width 185 height 21
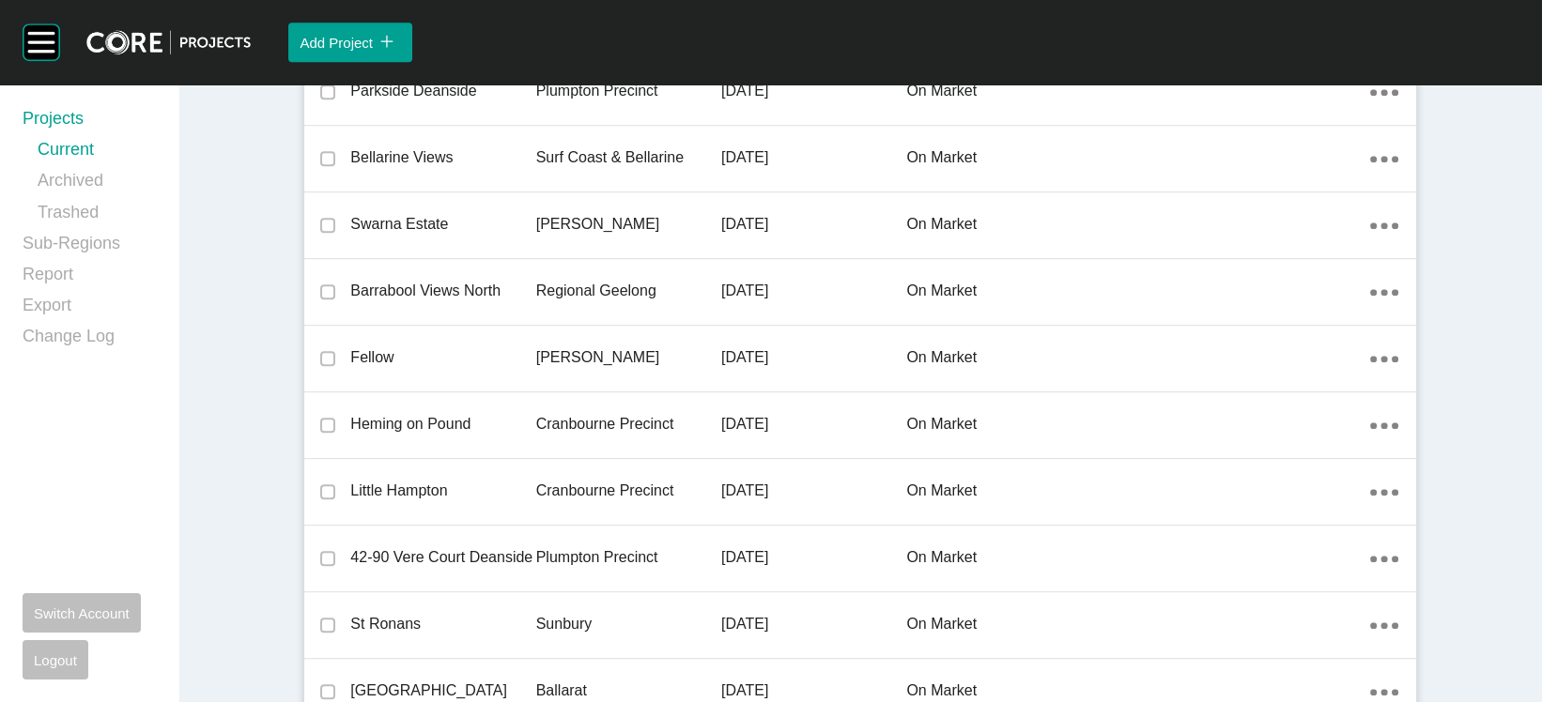
scroll to position [2080, 0]
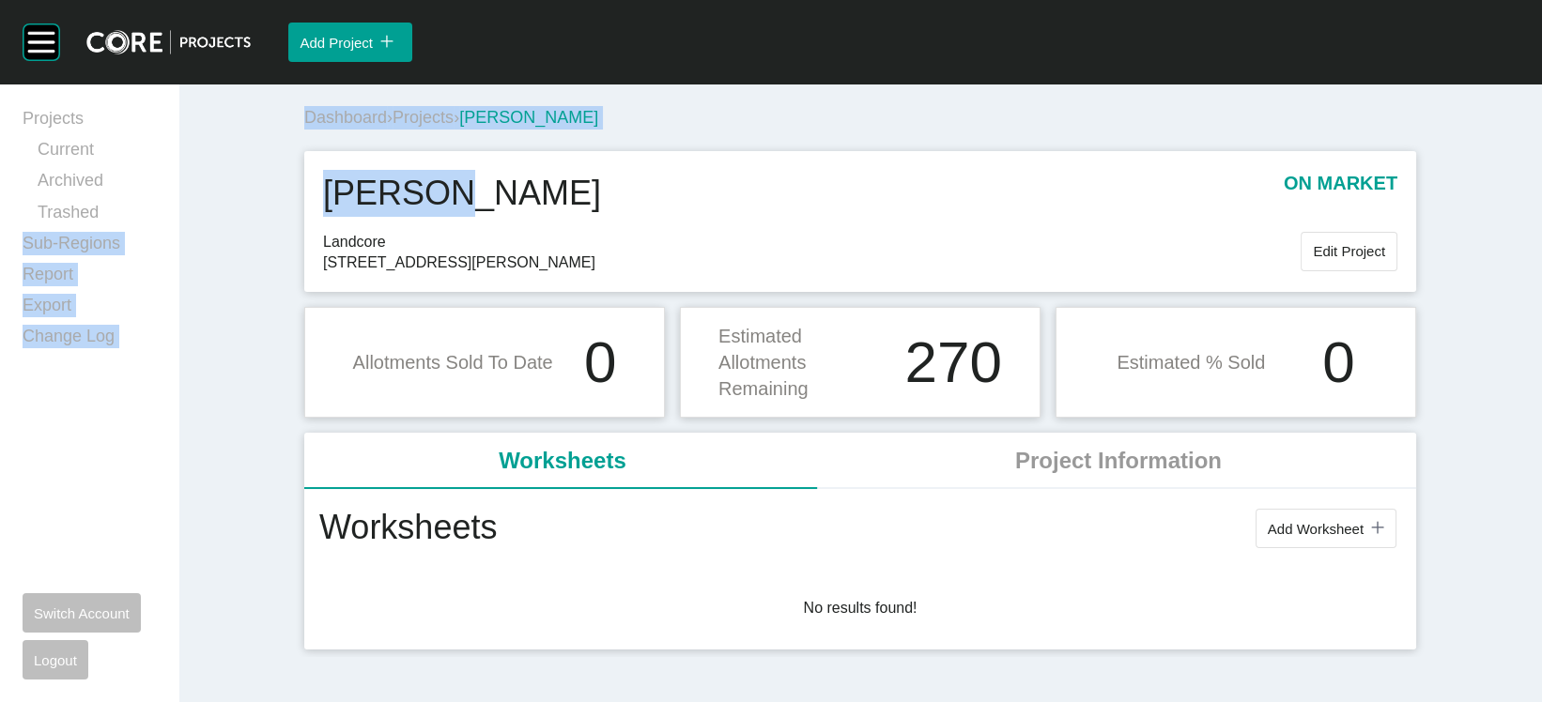
drag, startPoint x: 369, startPoint y: 244, endPoint x: 215, endPoint y: 236, distance: 154.2
click at [215, 236] on div "Projects Current Archived Trashed Sub-Regions Report Export Change Log Switch A…" at bounding box center [771, 371] width 1542 height 573
click at [323, 217] on h1 "[PERSON_NAME]" at bounding box center [462, 193] width 278 height 47
click at [375, 231] on div "Florian on market" at bounding box center [860, 200] width 1074 height 61
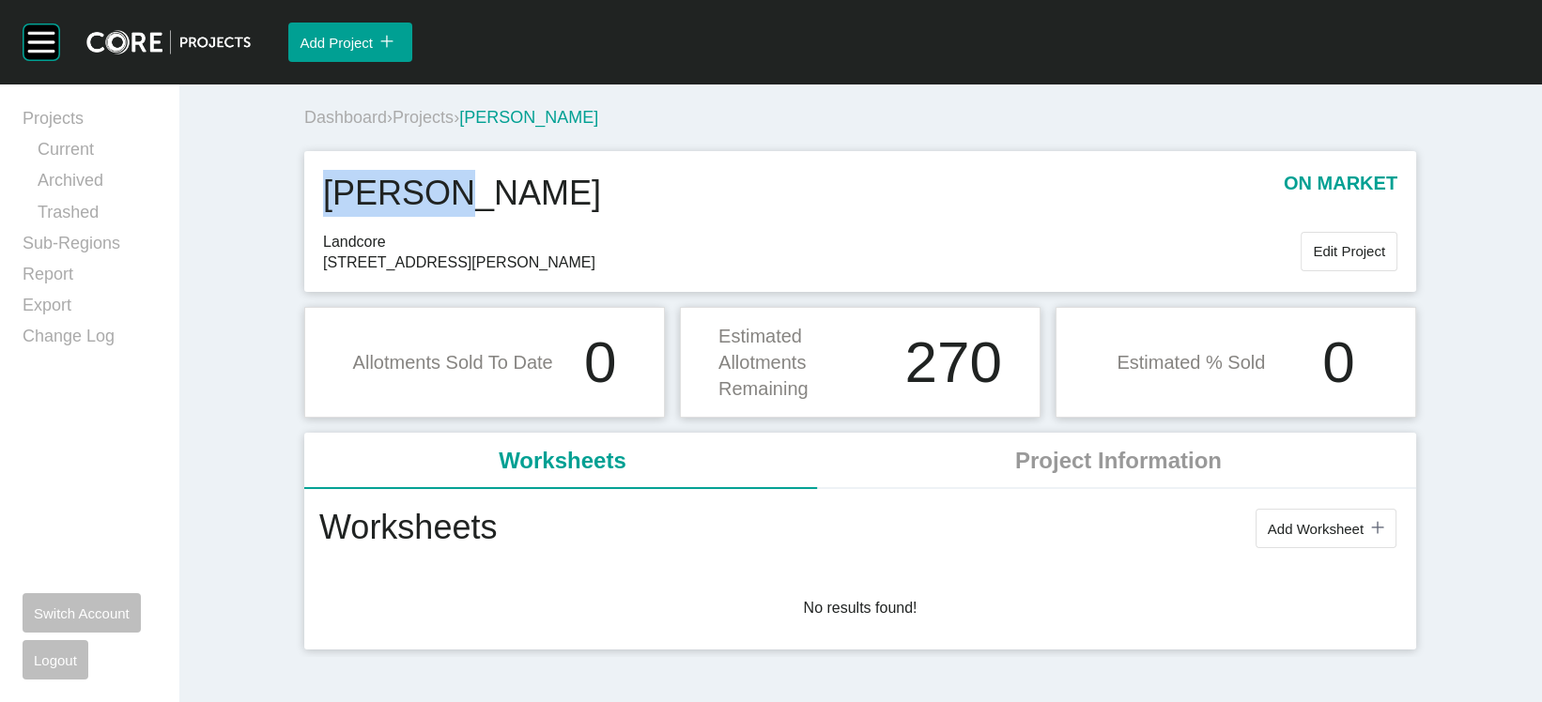
drag, startPoint x: 374, startPoint y: 249, endPoint x: 246, endPoint y: 247, distance: 127.7
click at [323, 231] on div "Florian on market" at bounding box center [860, 200] width 1074 height 61
click at [408, 127] on span "Projects" at bounding box center [423, 117] width 61 height 19
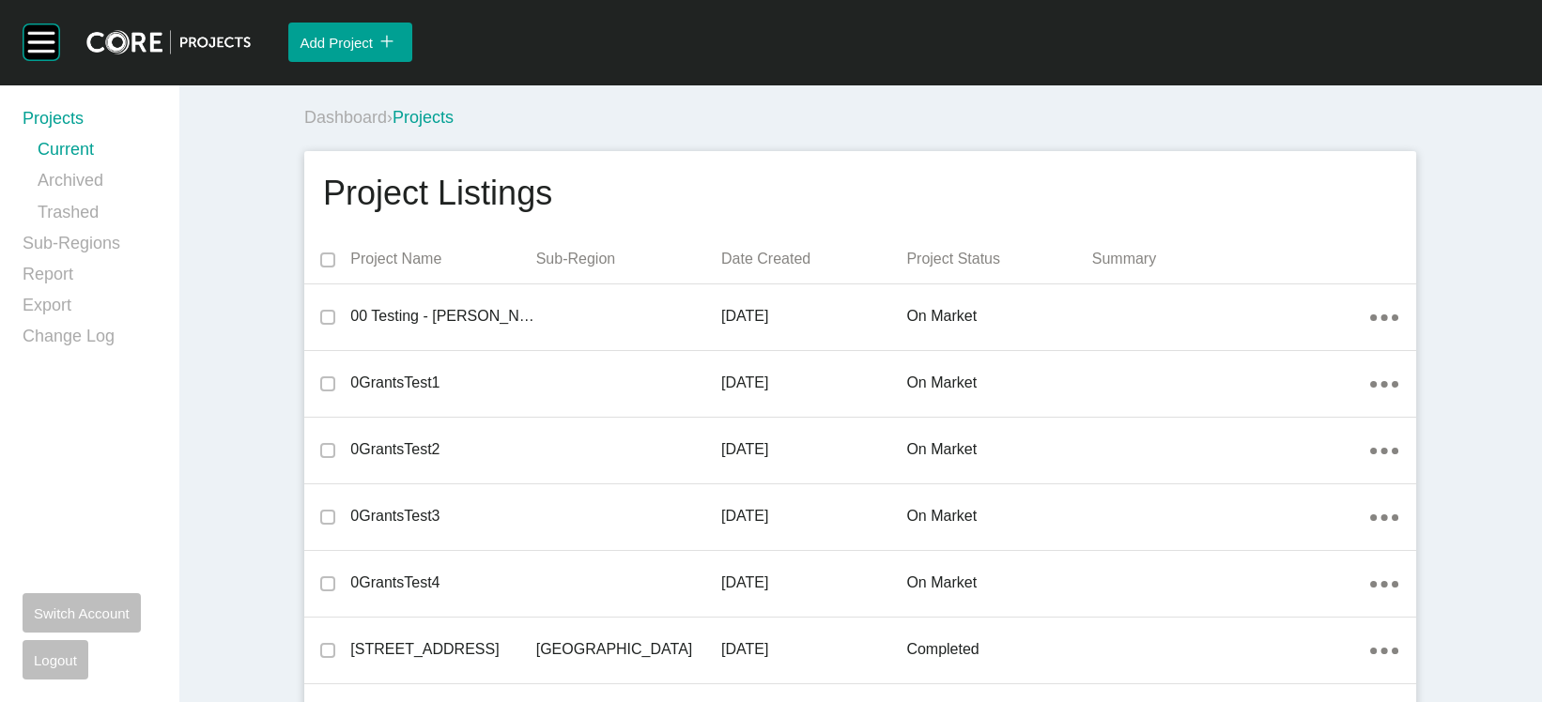
click at [773, 270] on p "Date Created" at bounding box center [813, 259] width 185 height 21
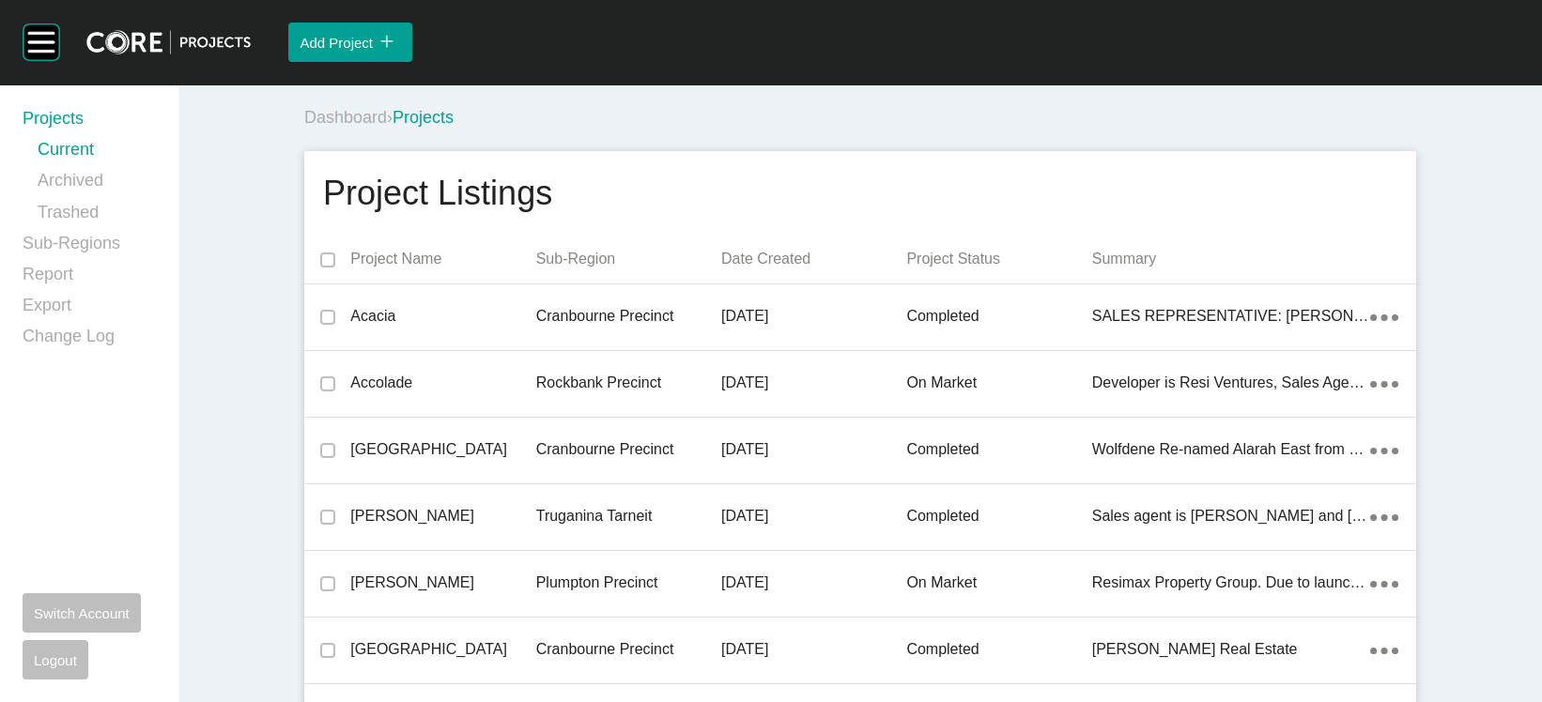
click at [770, 270] on p "Date Created" at bounding box center [813, 259] width 185 height 21
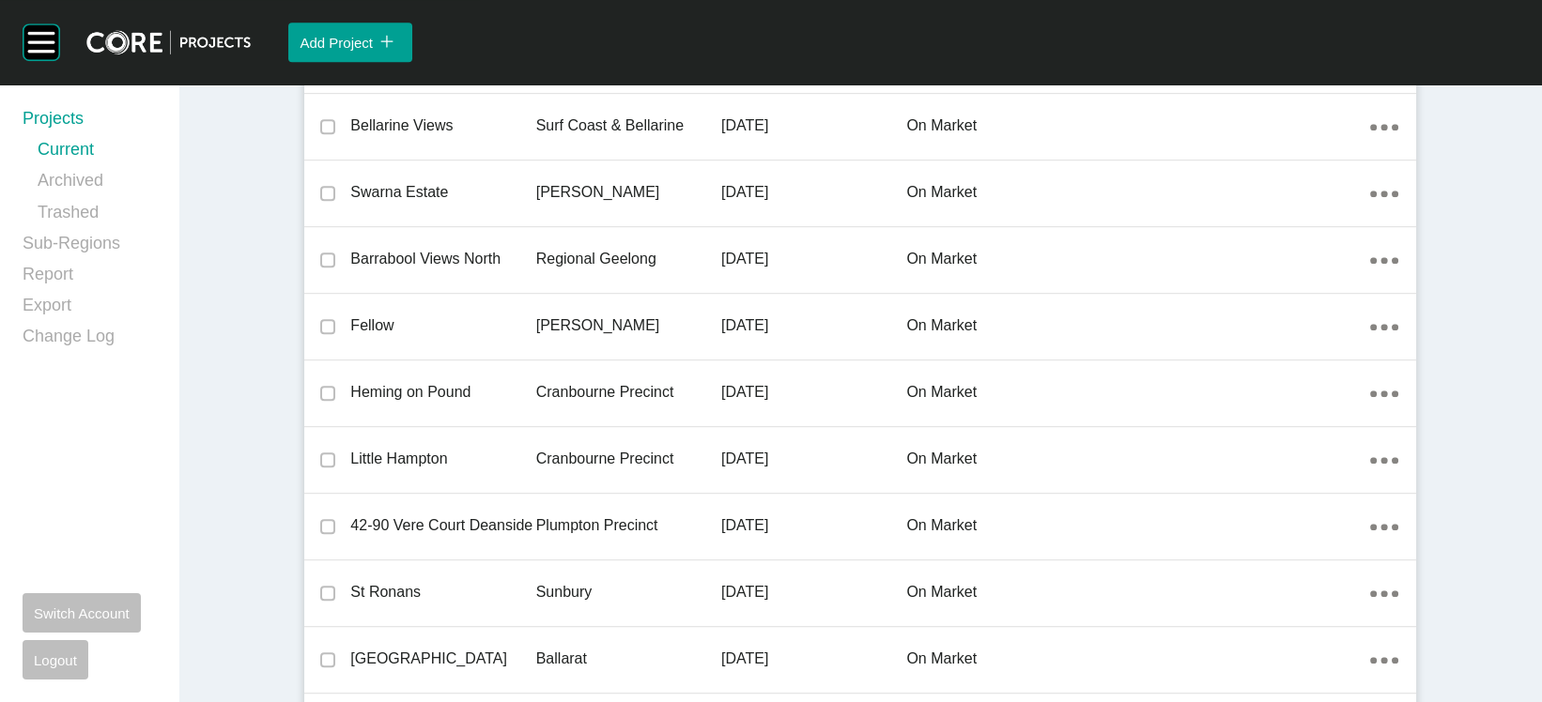
scroll to position [2121, 0]
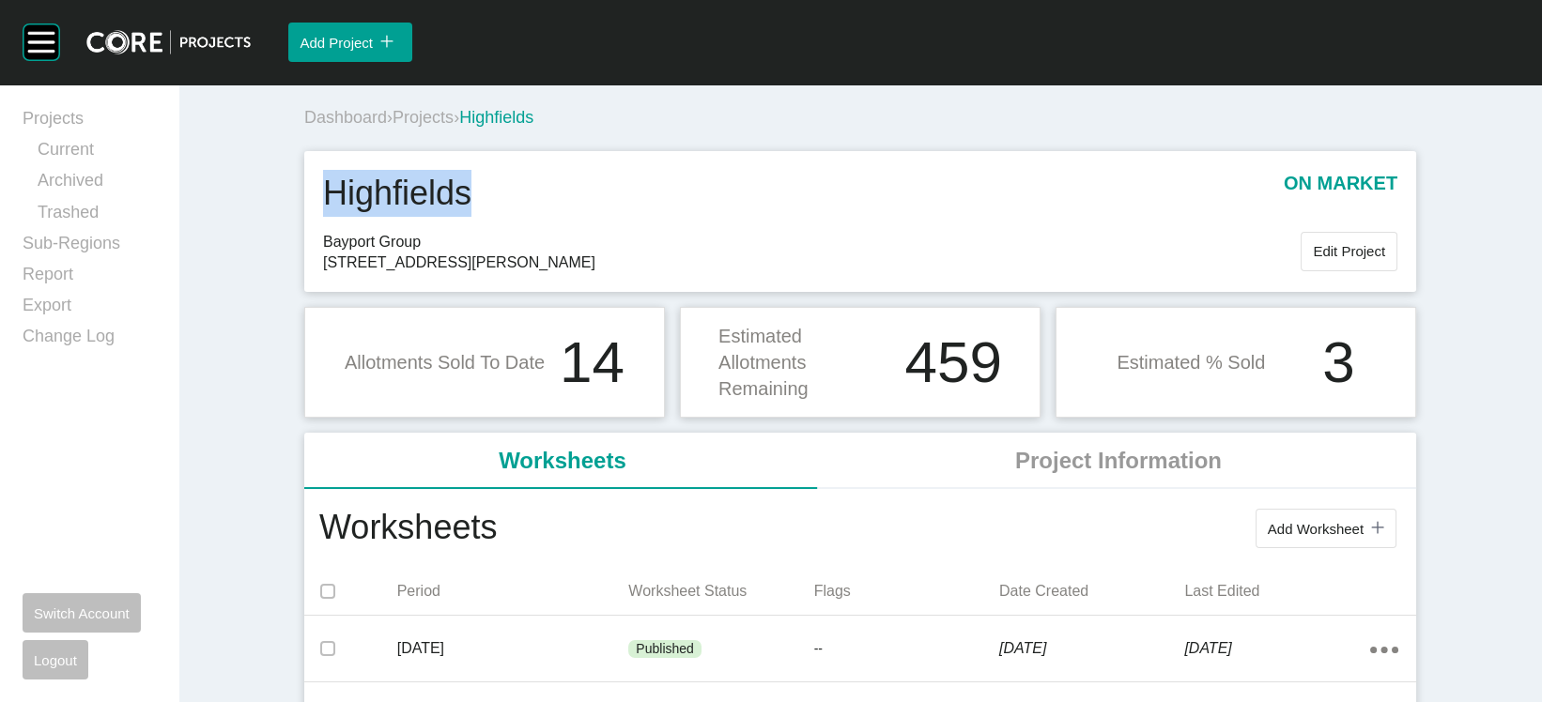
drag, startPoint x: 451, startPoint y: 263, endPoint x: 241, endPoint y: 255, distance: 209.5
click at [323, 231] on div "Highfields on market" at bounding box center [860, 200] width 1074 height 61
click at [1375, 259] on span "Edit Project" at bounding box center [1349, 251] width 72 height 16
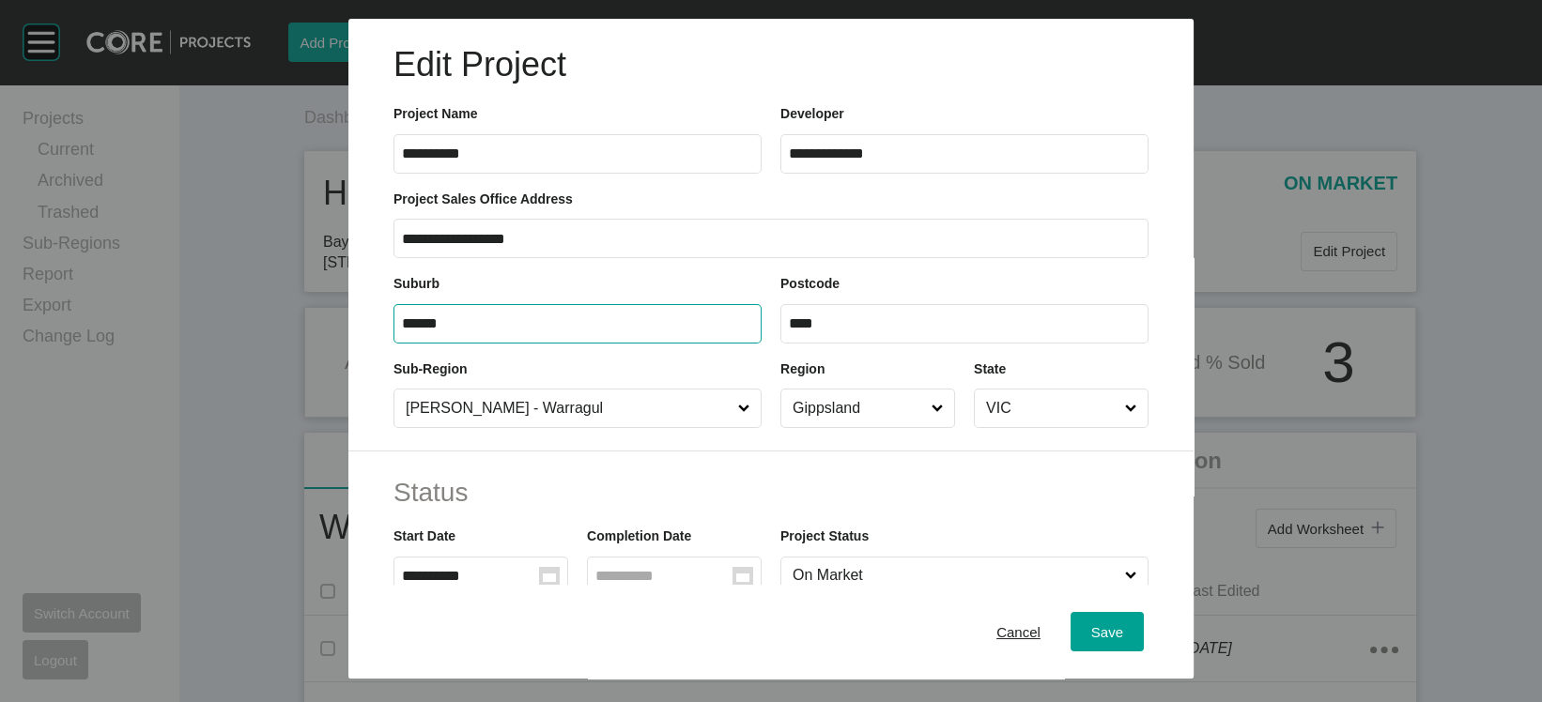
drag, startPoint x: 365, startPoint y: 395, endPoint x: 238, endPoint y: 395, distance: 127.7
click at [239, 395] on div "**********" at bounding box center [771, 339] width 1542 height 679
click at [1041, 624] on span "Cancel" at bounding box center [1018, 632] width 44 height 16
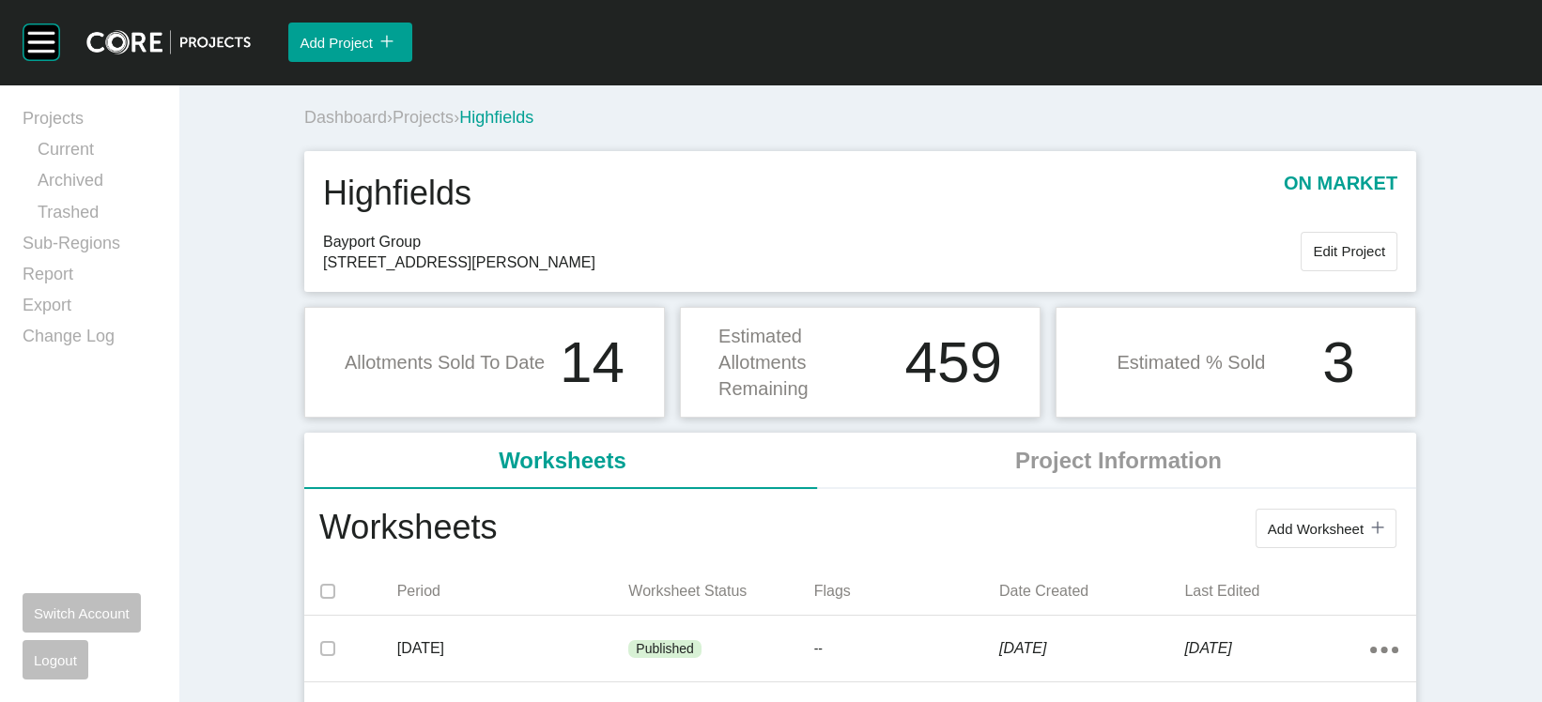
click at [393, 127] on span "Projects" at bounding box center [423, 117] width 61 height 19
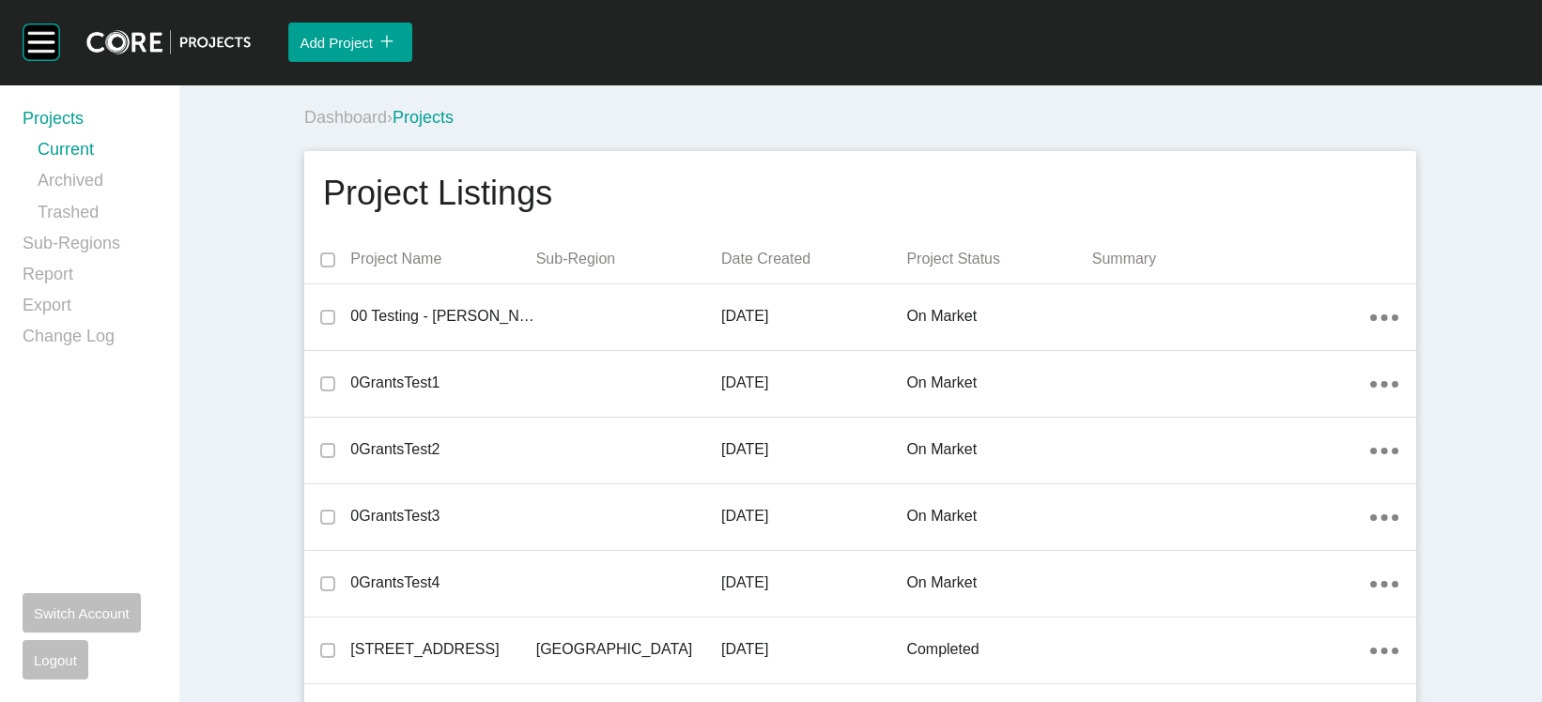
click at [765, 270] on p "Date Created" at bounding box center [813, 259] width 185 height 21
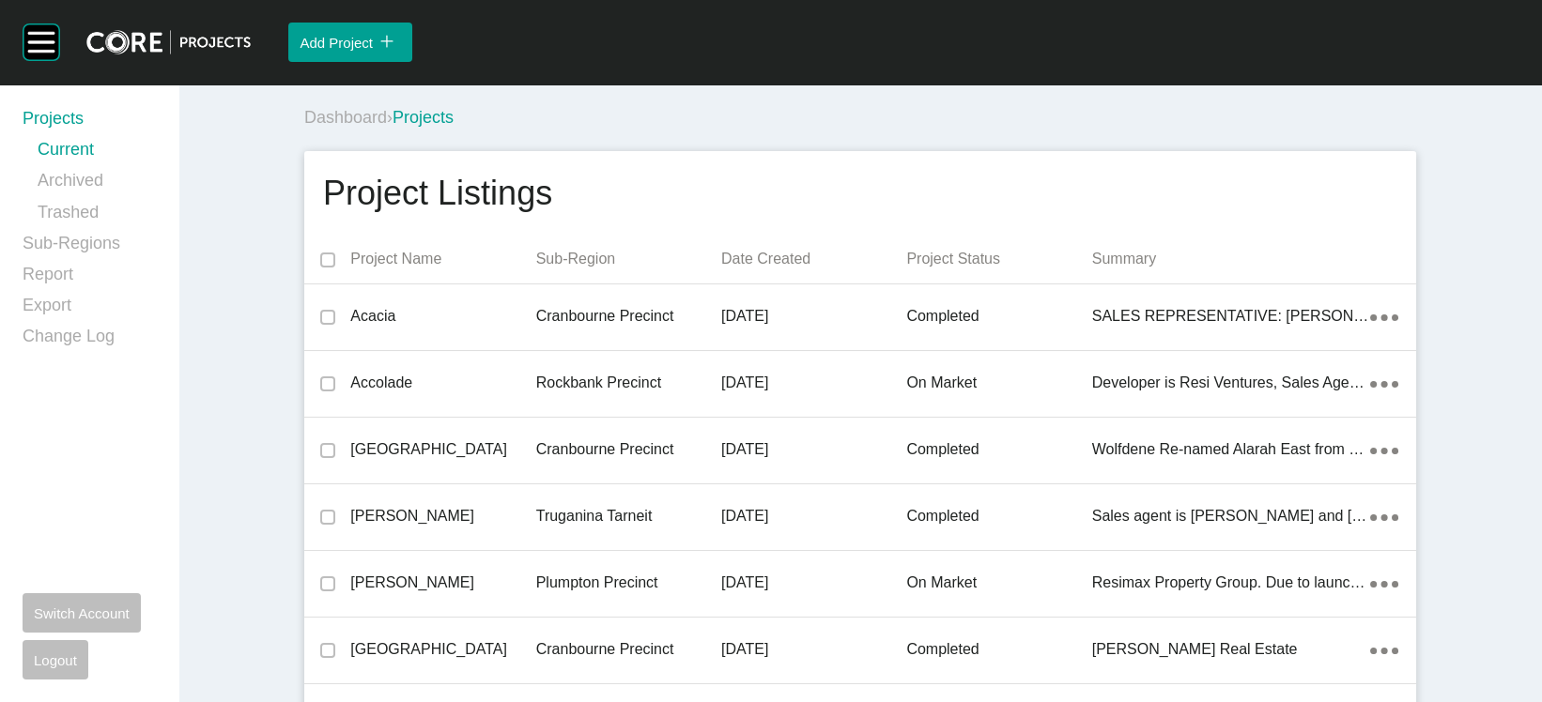
click at [764, 270] on p "Date Created" at bounding box center [813, 259] width 185 height 21
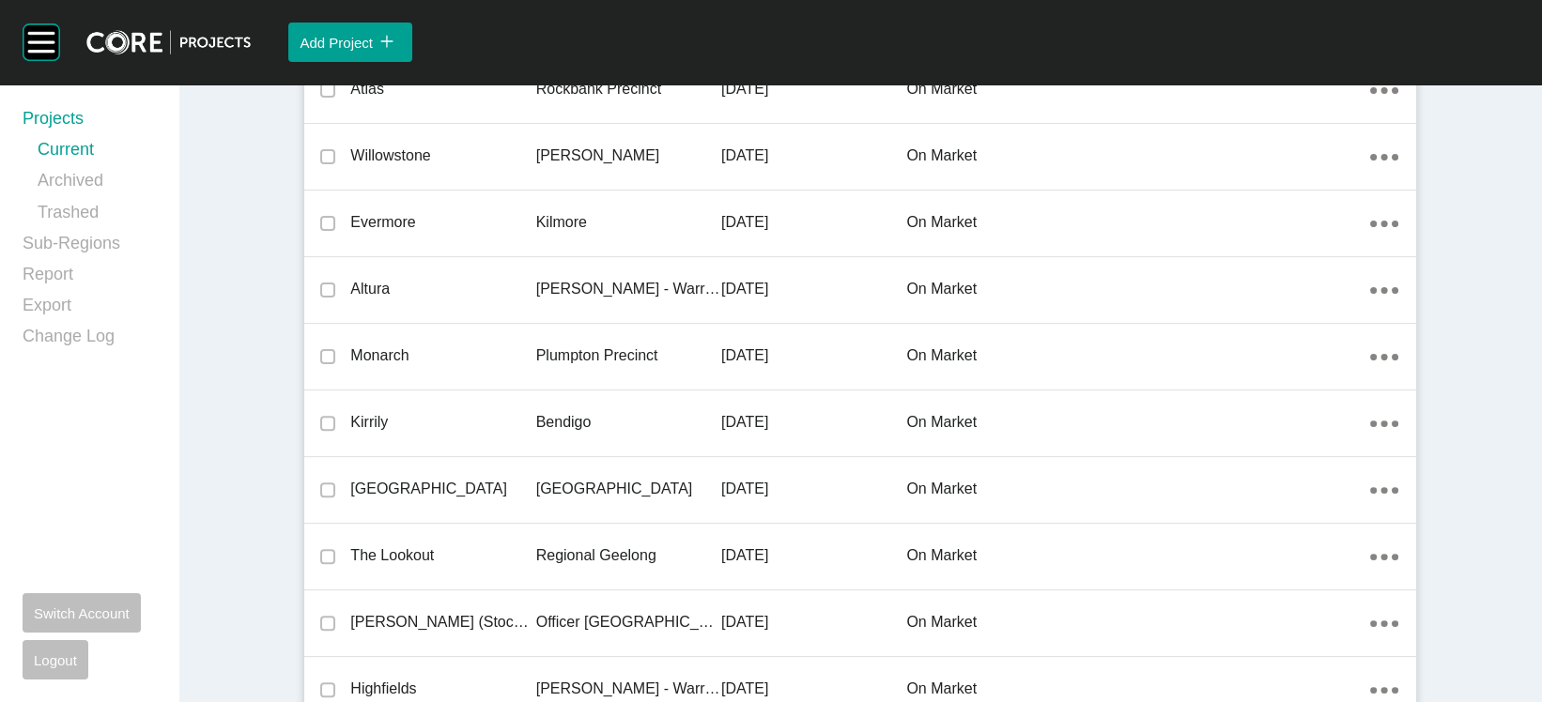
scroll to position [1842, 0]
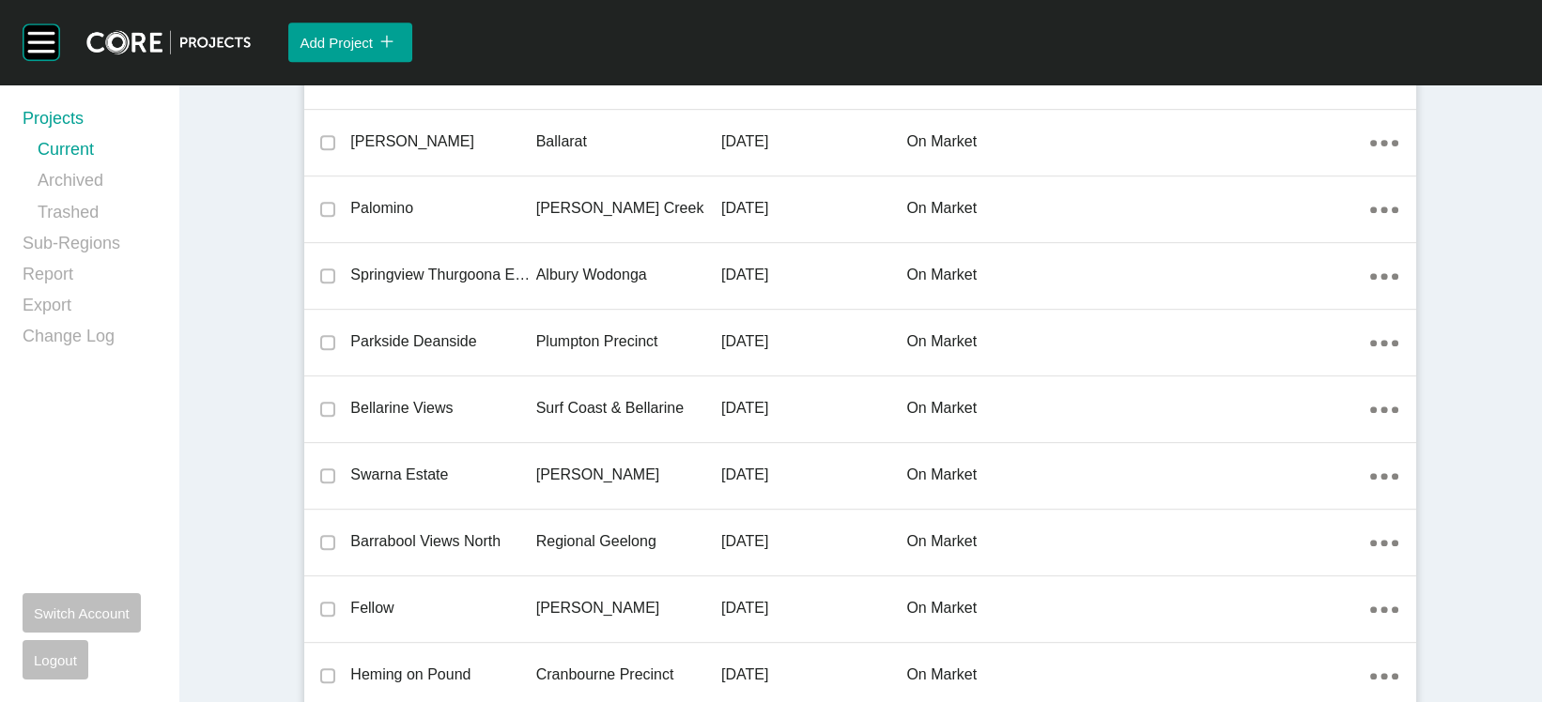
click at [474, 38] on div "[PERSON_NAME] (Stockland)" at bounding box center [442, 8] width 185 height 58
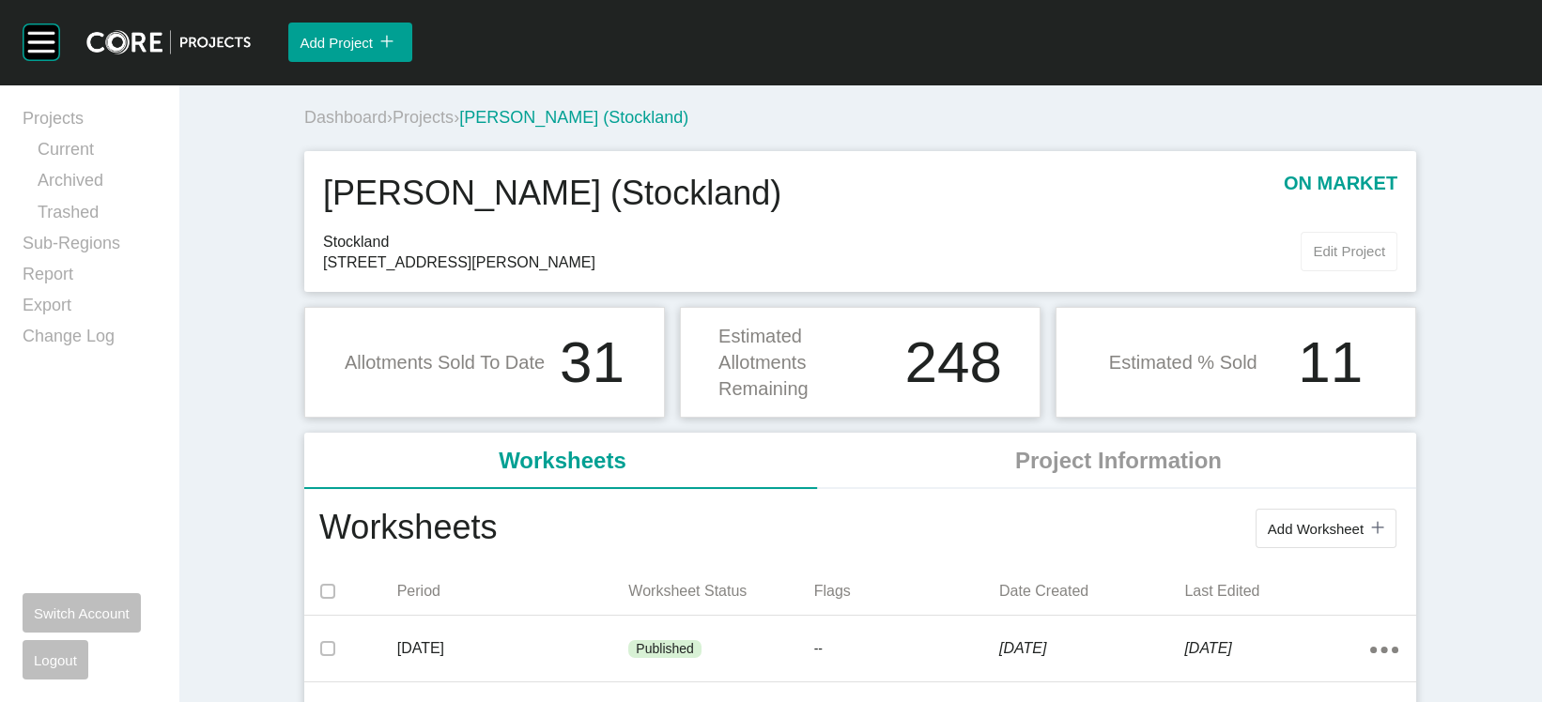
click at [1365, 271] on button "Edit Project" at bounding box center [1349, 251] width 97 height 39
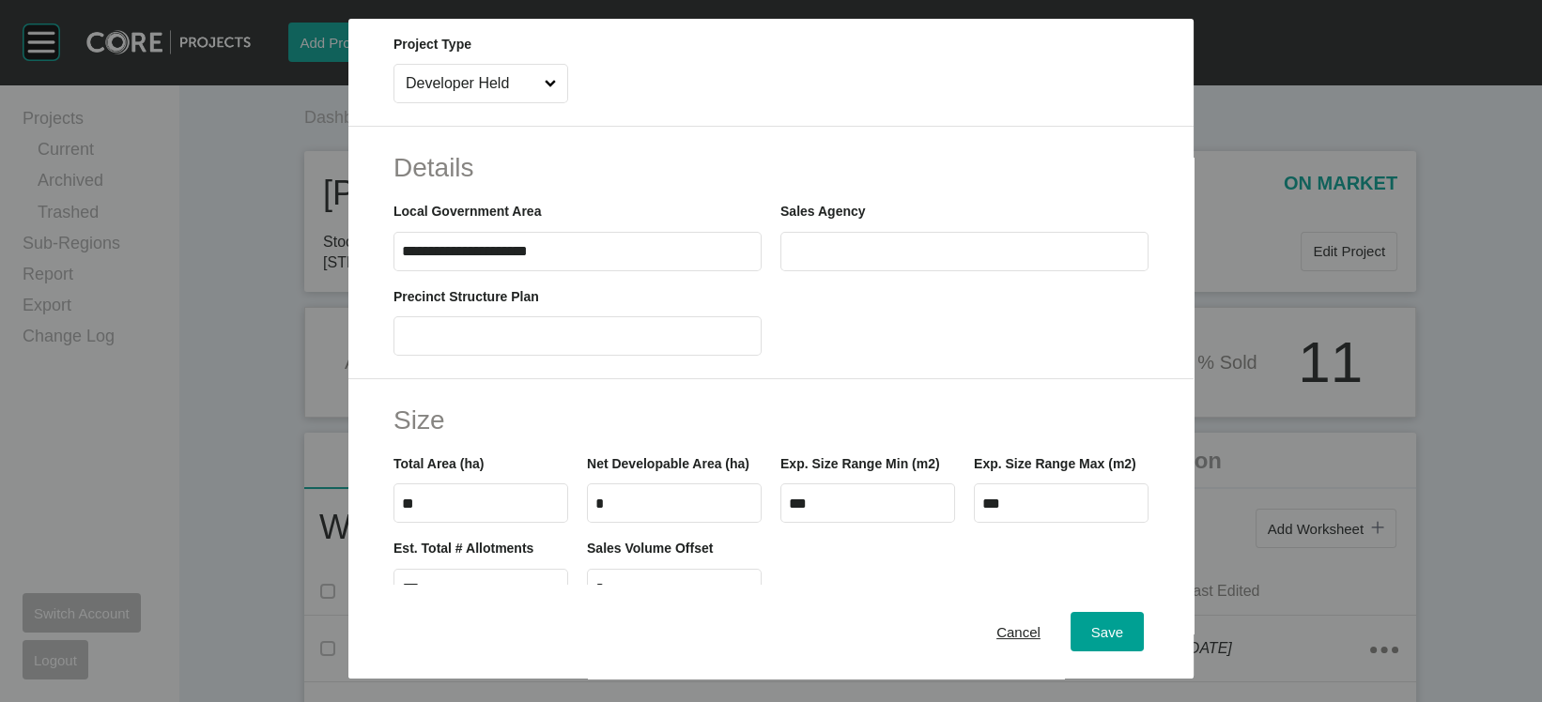
scroll to position [1155, 0]
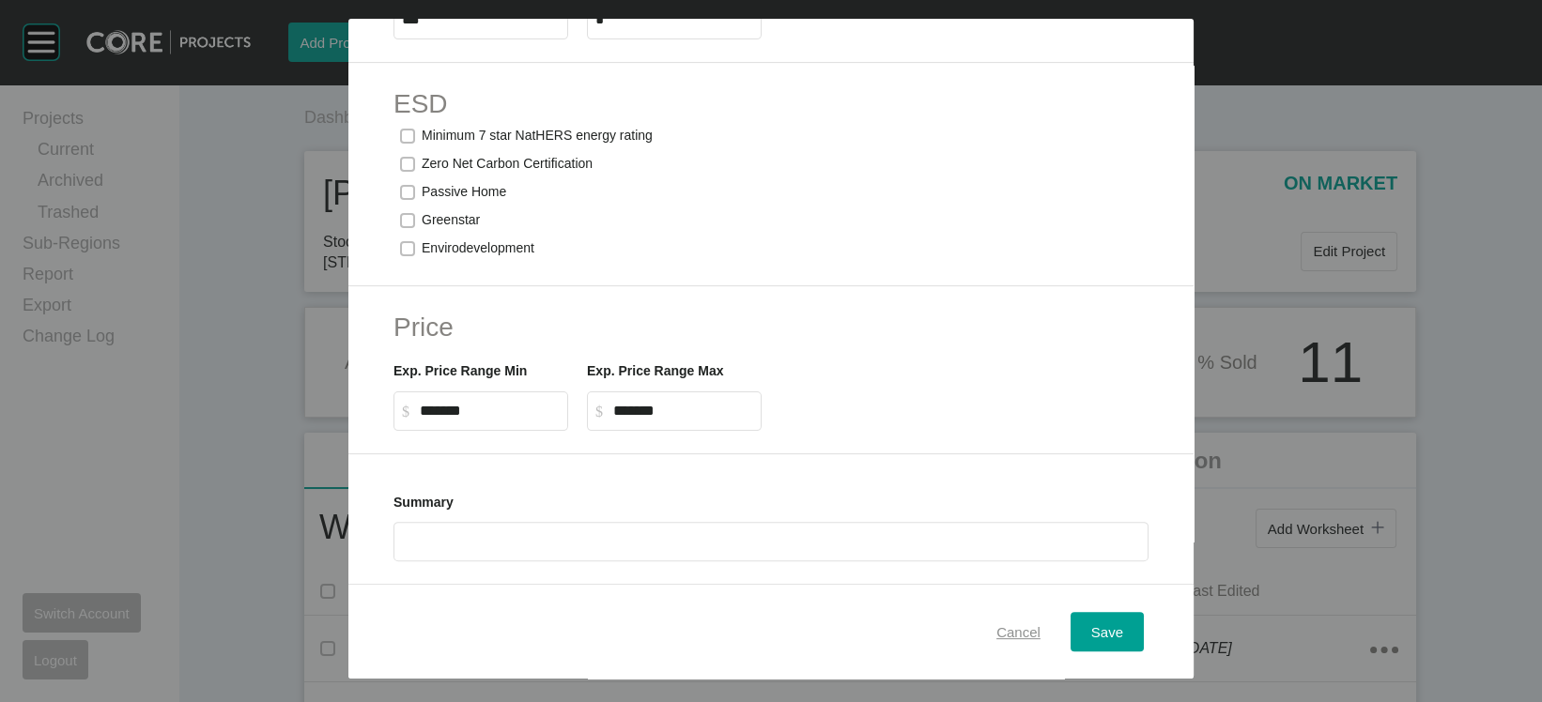
click at [1038, 624] on span "Cancel" at bounding box center [1018, 632] width 44 height 16
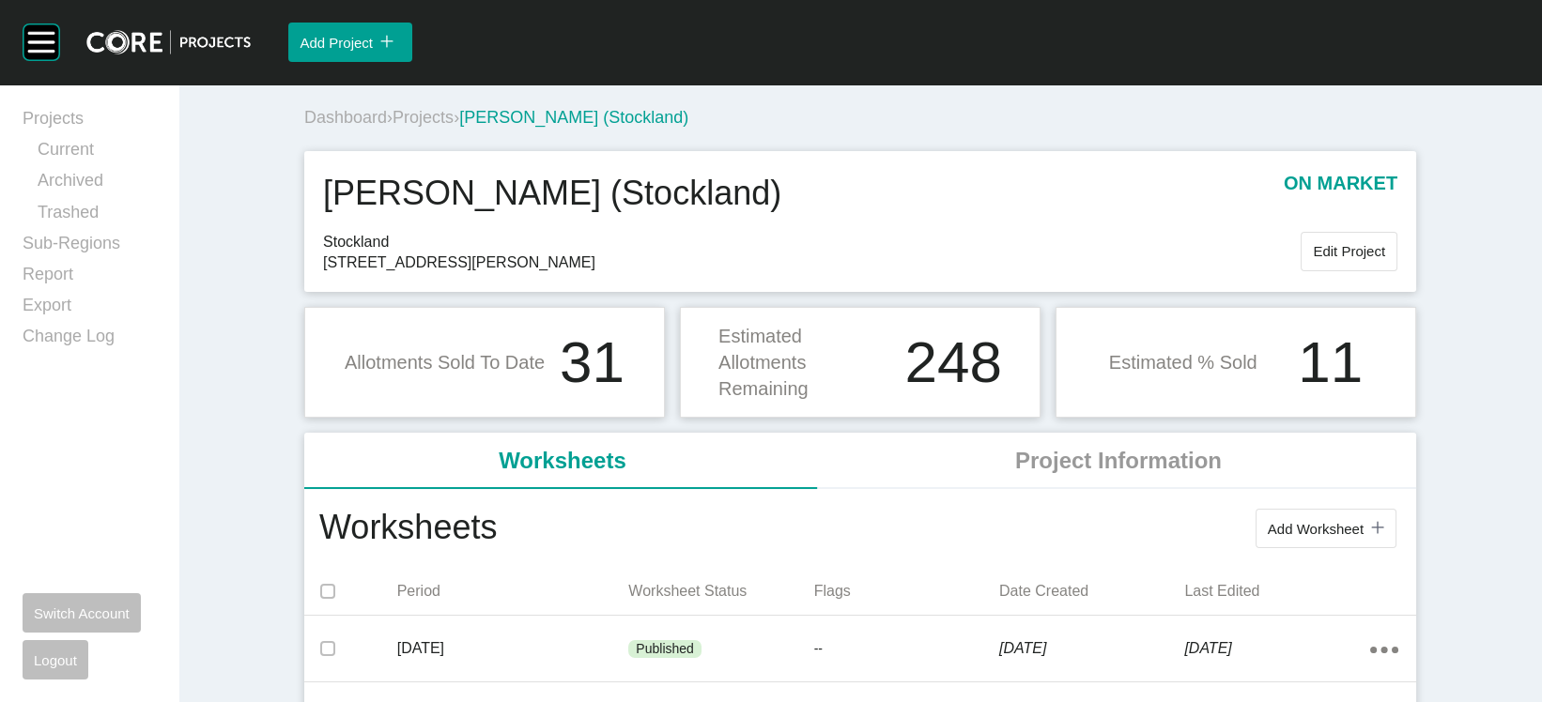
click at [393, 127] on span "Projects" at bounding box center [423, 117] width 61 height 19
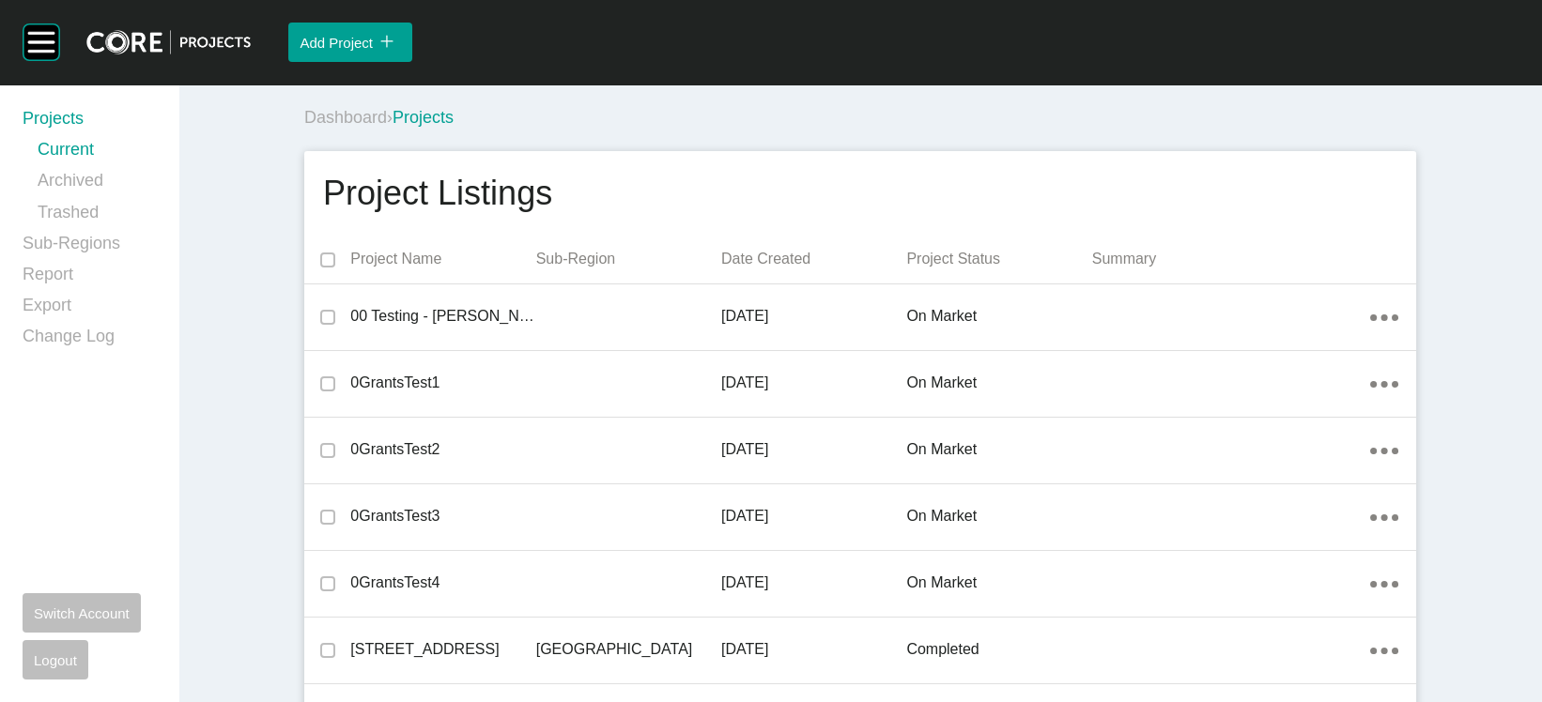
click at [732, 270] on p "Date Created" at bounding box center [813, 259] width 185 height 21
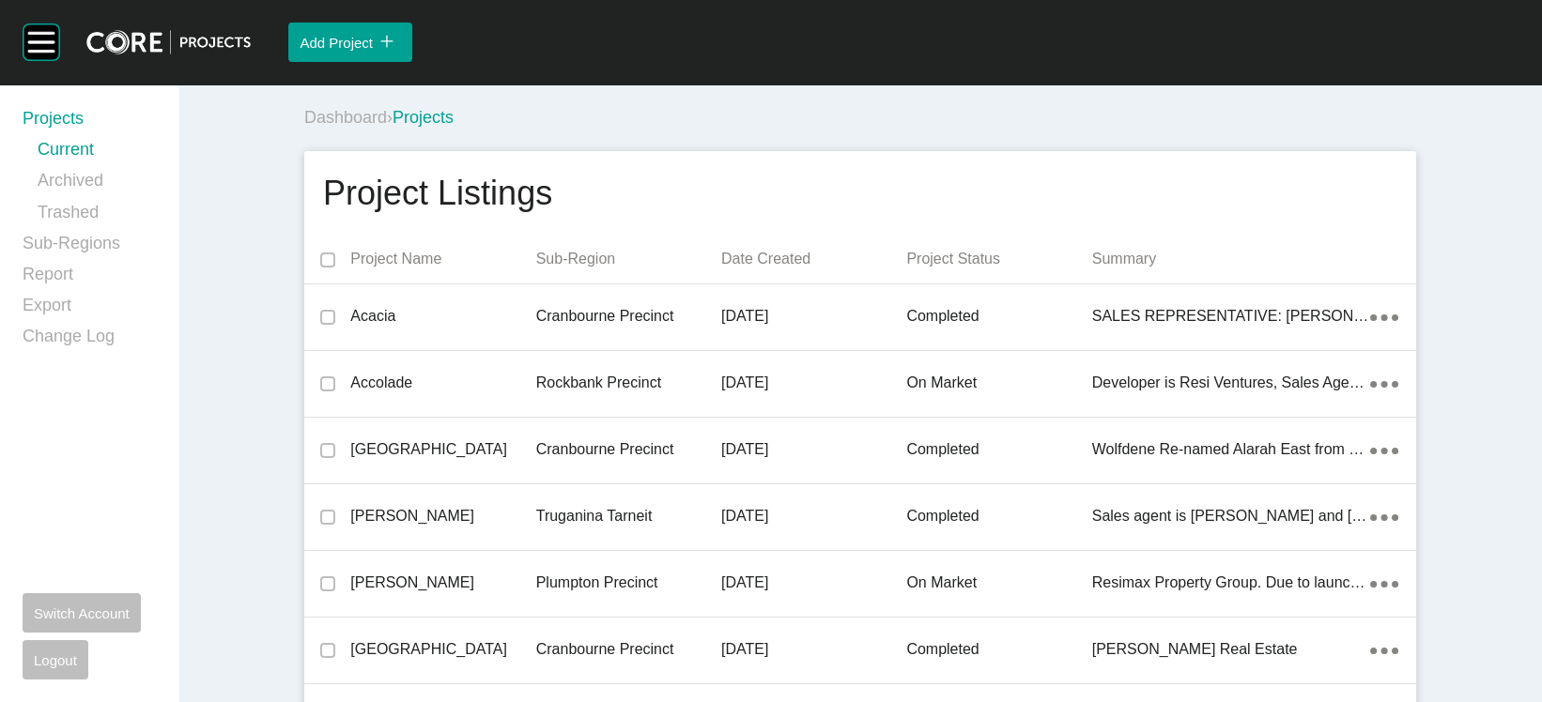
click at [753, 270] on p "Date Created" at bounding box center [813, 259] width 185 height 21
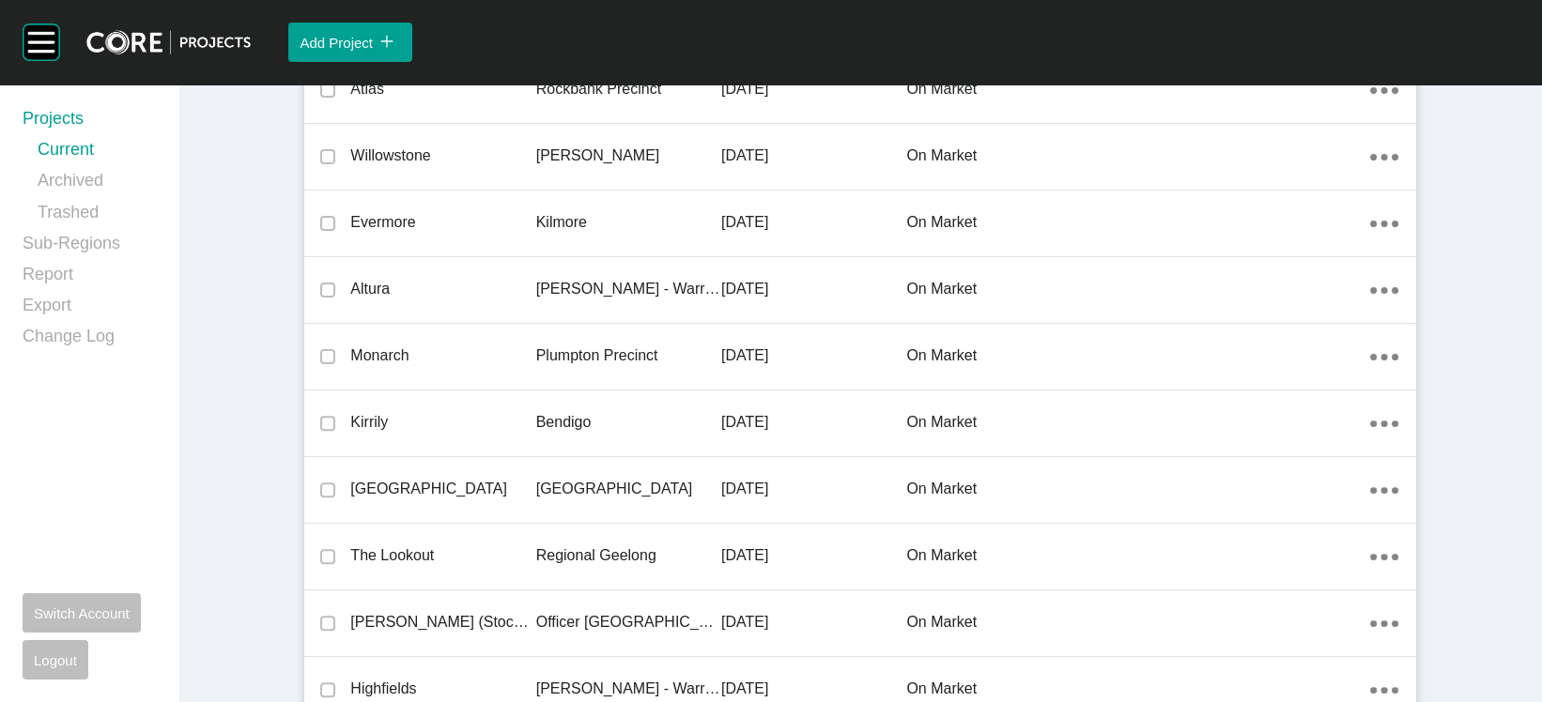
scroll to position [1842, 0]
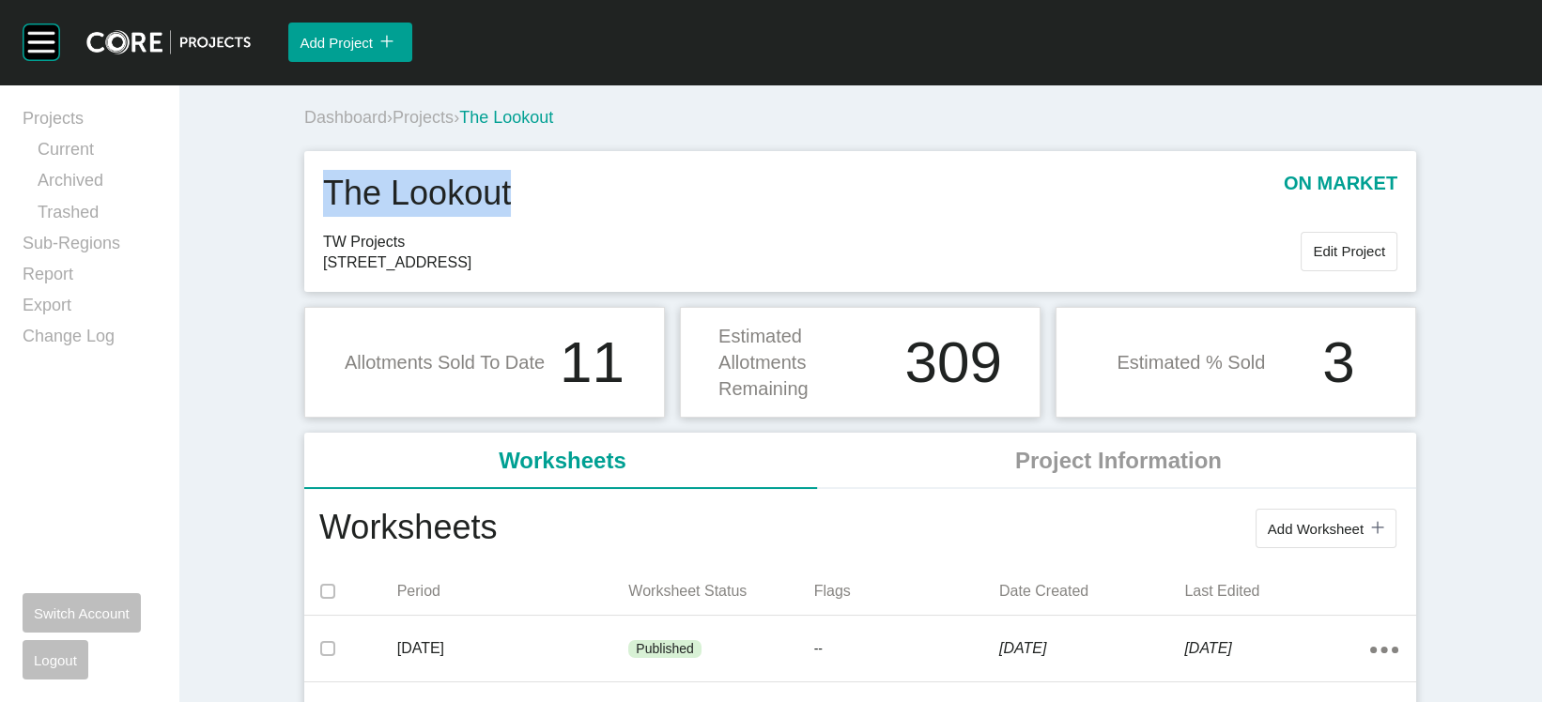
drag, startPoint x: 476, startPoint y: 257, endPoint x: 248, endPoint y: 249, distance: 228.4
click at [323, 231] on div "The Lookout on market" at bounding box center [860, 200] width 1074 height 61
drag, startPoint x: 541, startPoint y: 330, endPoint x: 470, endPoint y: 341, distance: 71.3
click at [470, 273] on span "85 Colac-Lavers Hill Road, Elliminyt 3250" at bounding box center [812, 263] width 978 height 21
click at [1385, 259] on span "Edit Project" at bounding box center [1349, 251] width 72 height 16
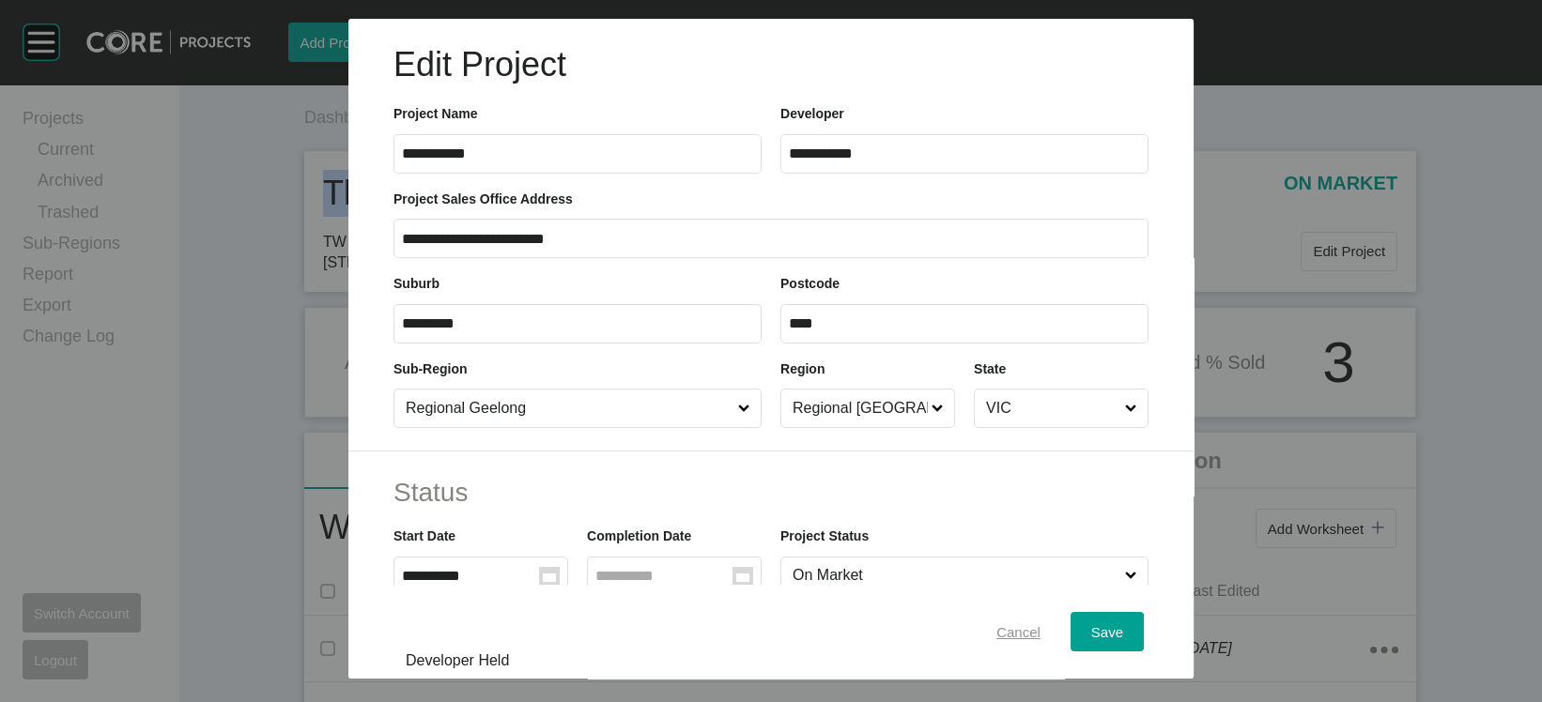
click at [1041, 624] on span "Cancel" at bounding box center [1018, 632] width 44 height 16
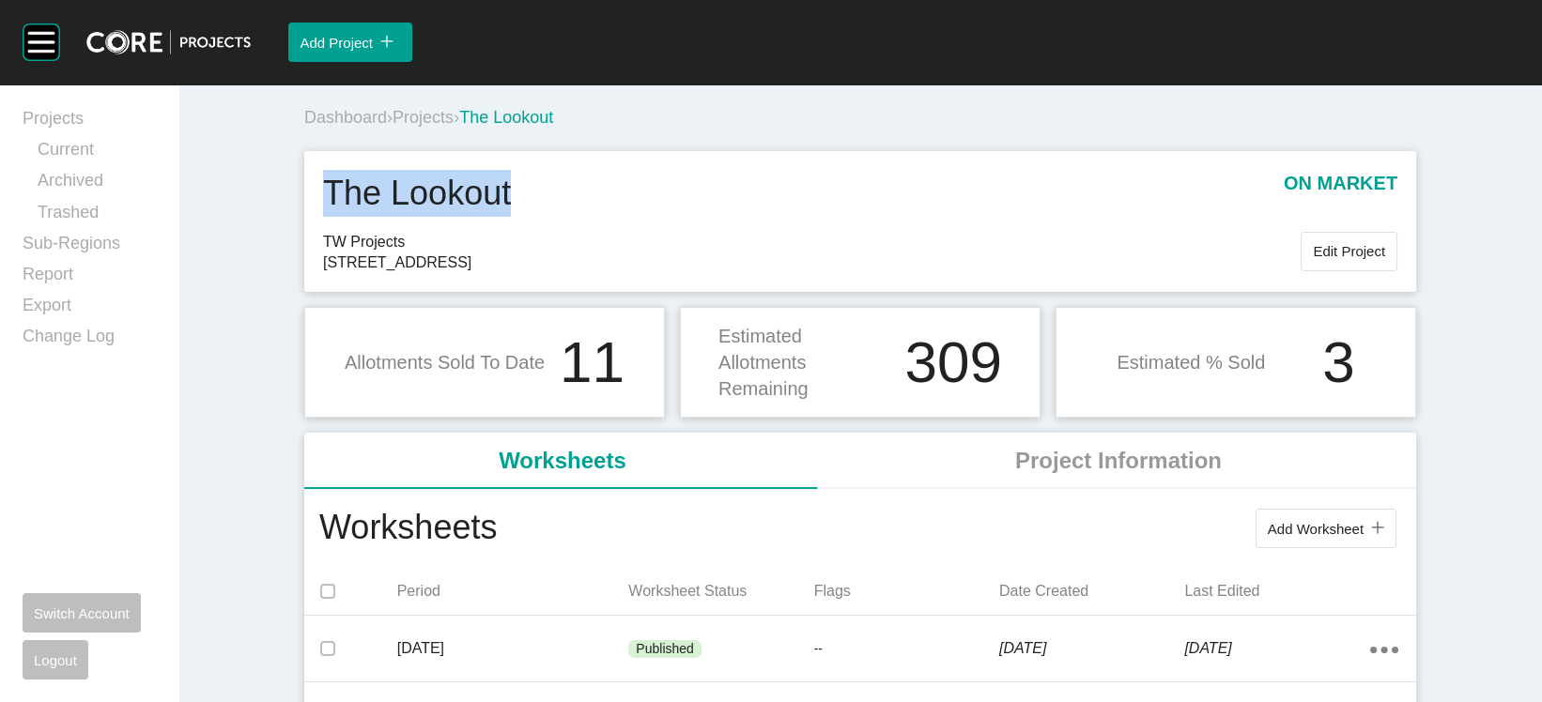
click at [393, 127] on span "Projects" at bounding box center [423, 117] width 61 height 19
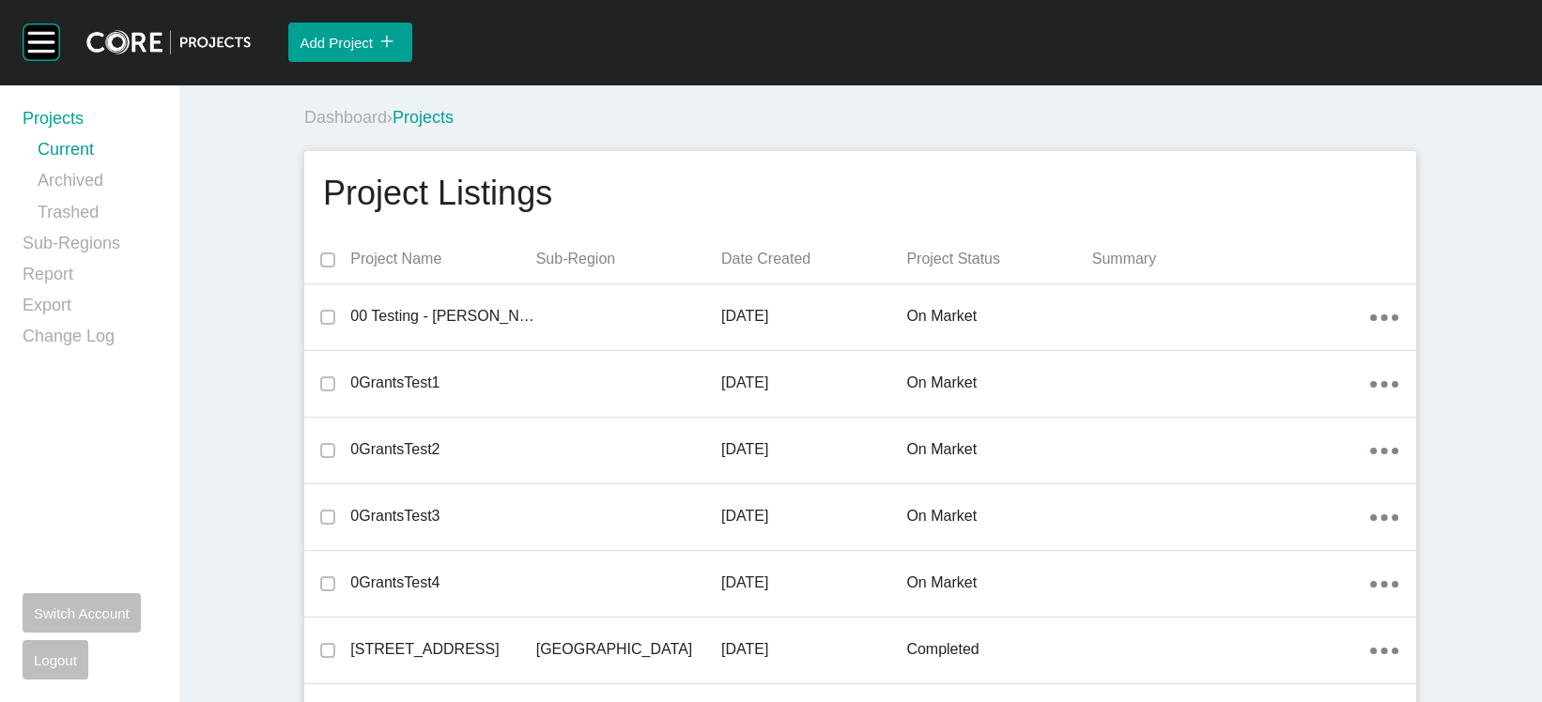
click at [746, 270] on p "Date Created" at bounding box center [813, 259] width 185 height 21
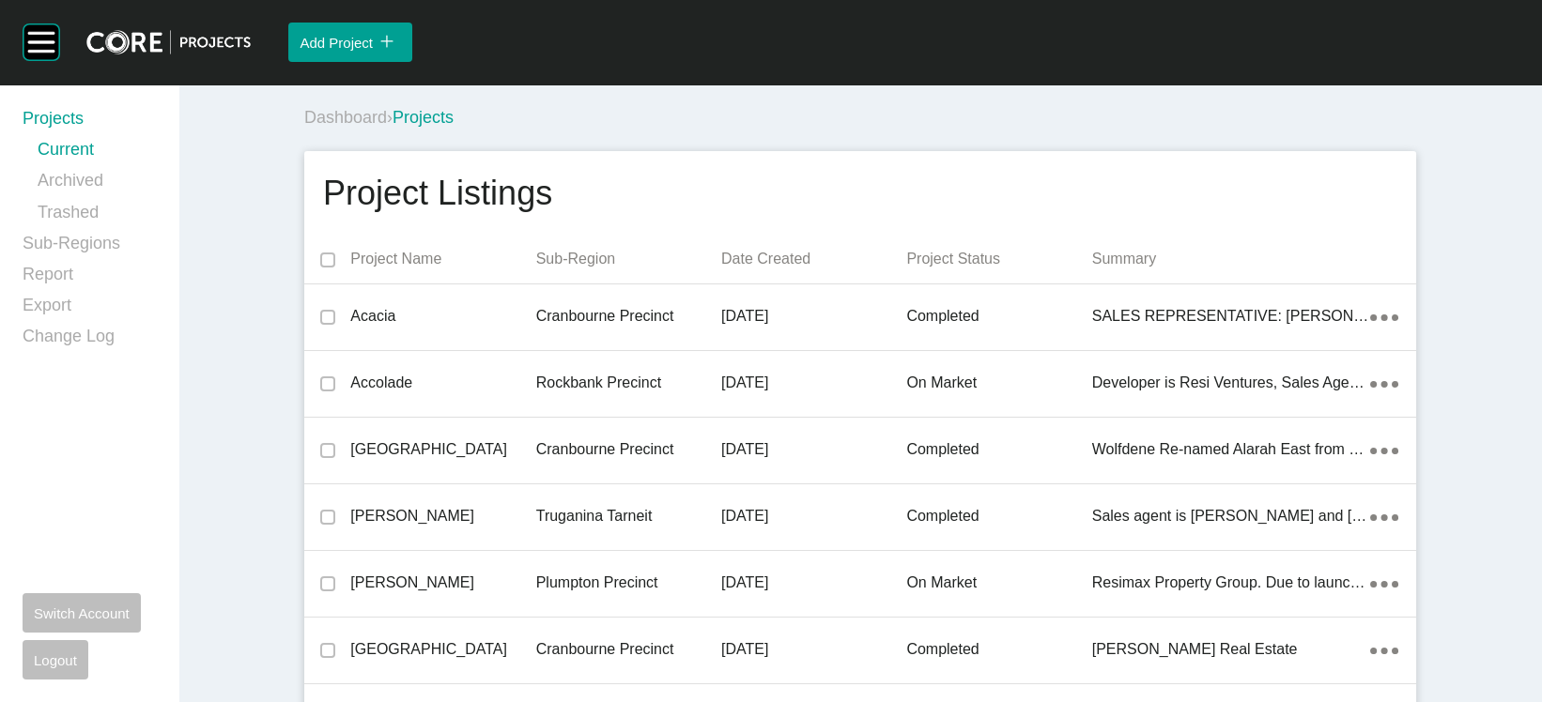
click at [747, 270] on p "Date Created" at bounding box center [813, 259] width 185 height 21
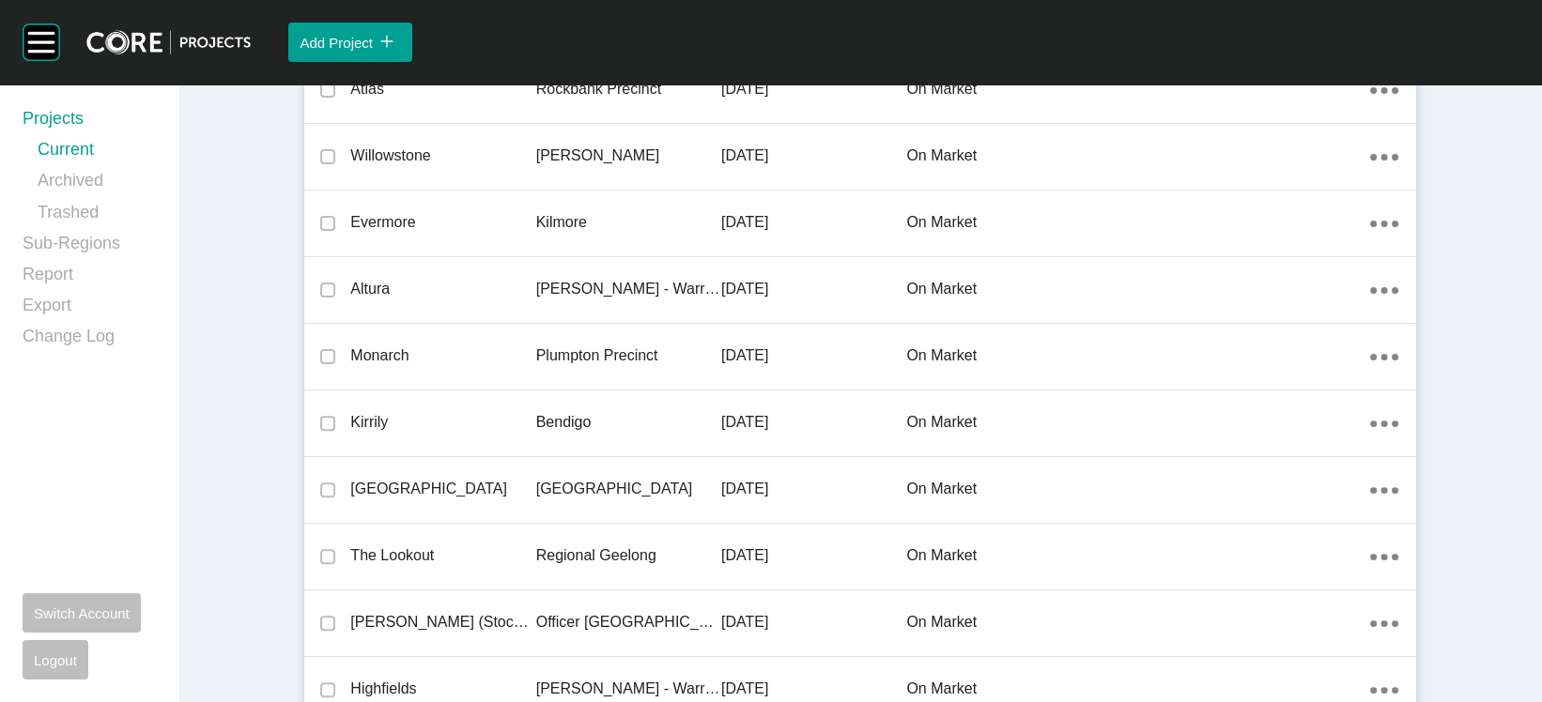
scroll to position [1842, 0]
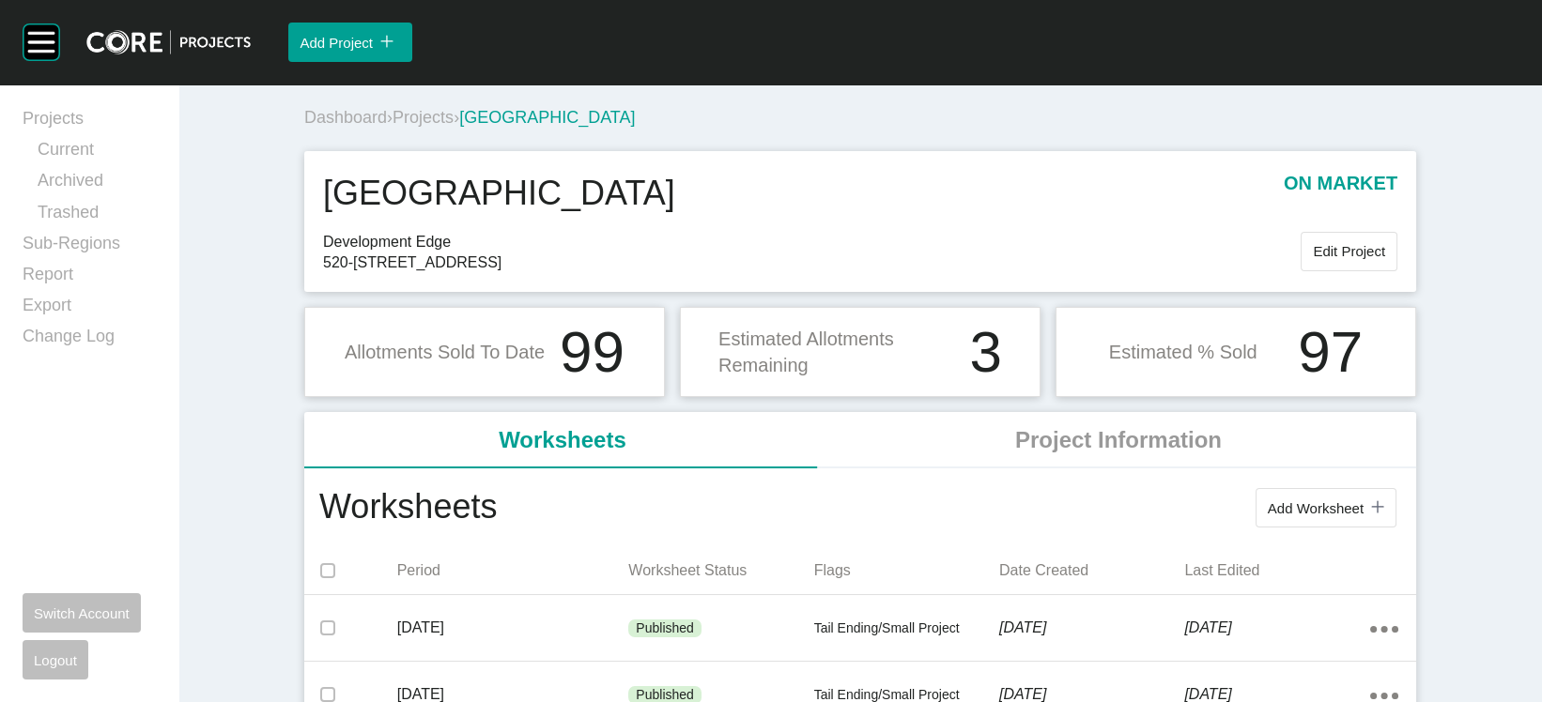
drag, startPoint x: 705, startPoint y: 243, endPoint x: 264, endPoint y: 230, distance: 441.6
click at [304, 230] on div "Grammer Park Gardens on market Development Edge 520-530 Goulburn Valley Hwy, Sh…" at bounding box center [860, 221] width 1112 height 141
drag, startPoint x: 596, startPoint y: 325, endPoint x: 501, endPoint y: 333, distance: 96.2
click at [501, 273] on span "520-530 Goulburn Valley Hwy, Shepparton 3630" at bounding box center [812, 263] width 978 height 21
click at [393, 127] on span "Projects" at bounding box center [423, 117] width 61 height 19
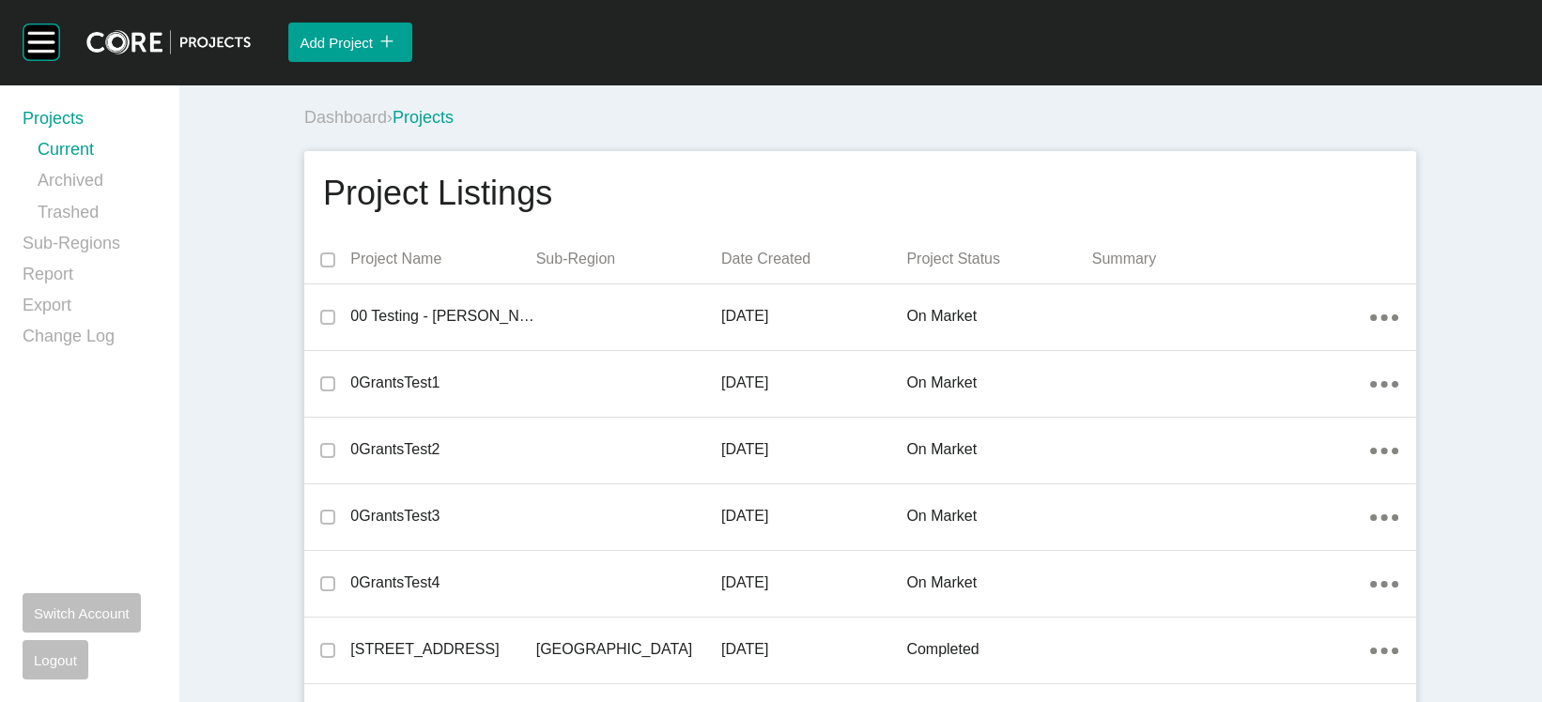
click at [809, 270] on p "Date Created" at bounding box center [813, 259] width 185 height 21
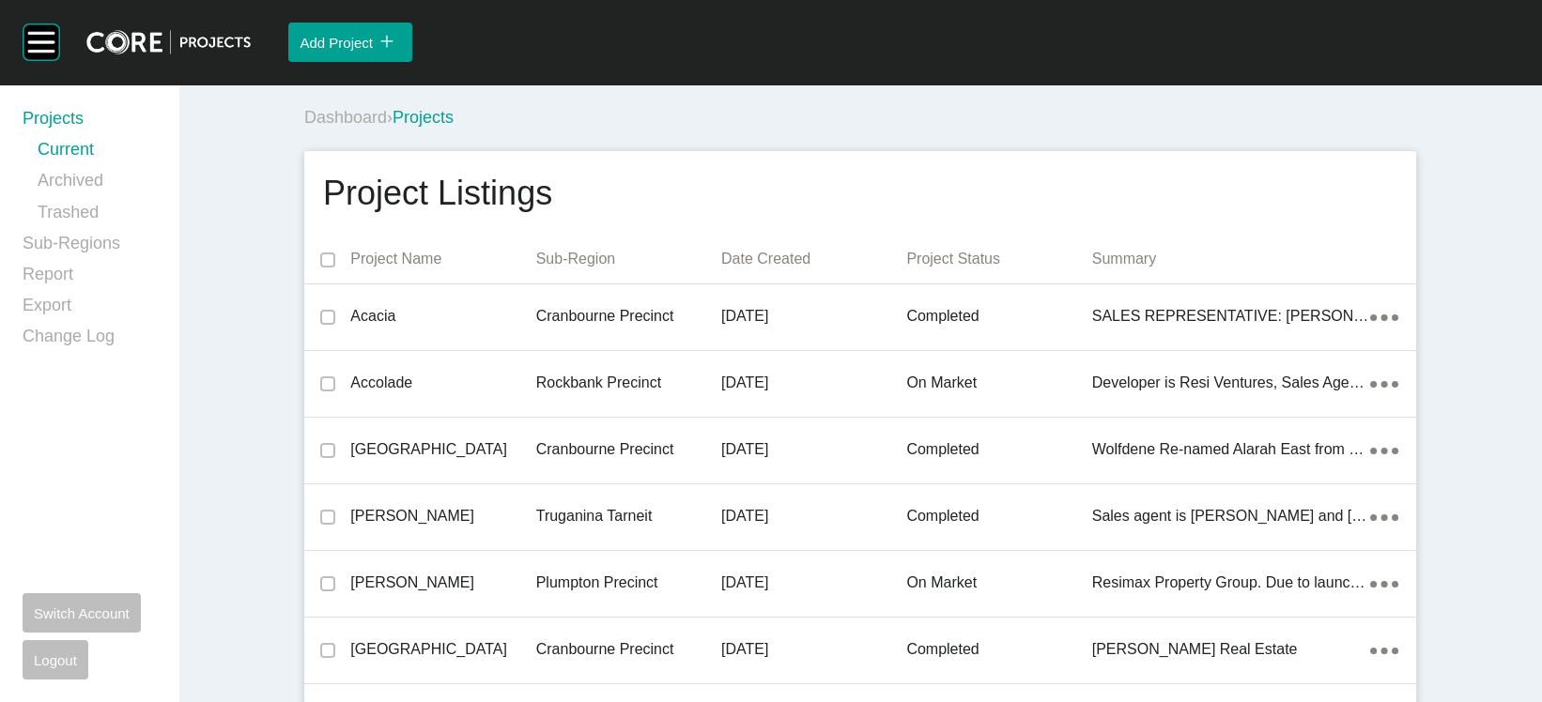
click at [794, 270] on p "Date Created" at bounding box center [813, 259] width 185 height 21
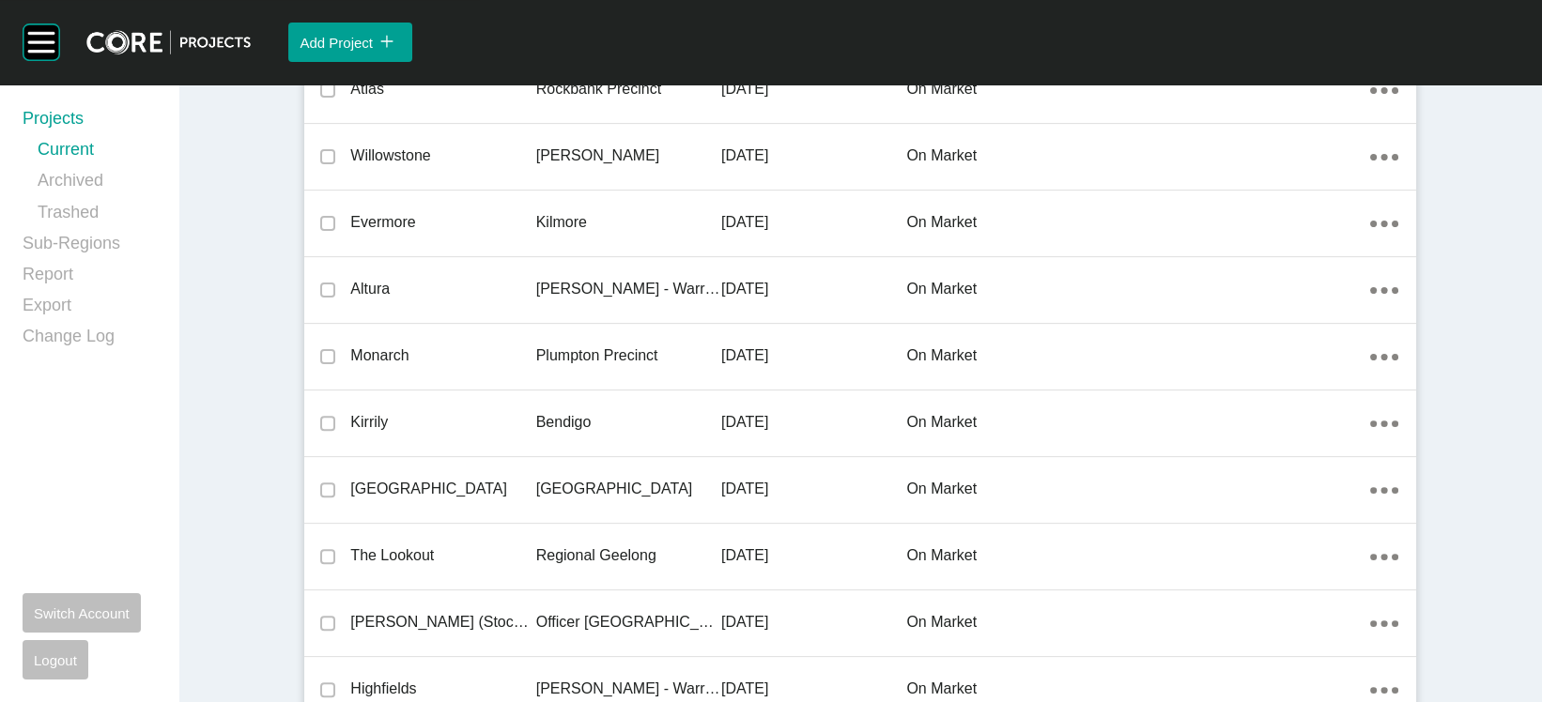
scroll to position [1842, 0]
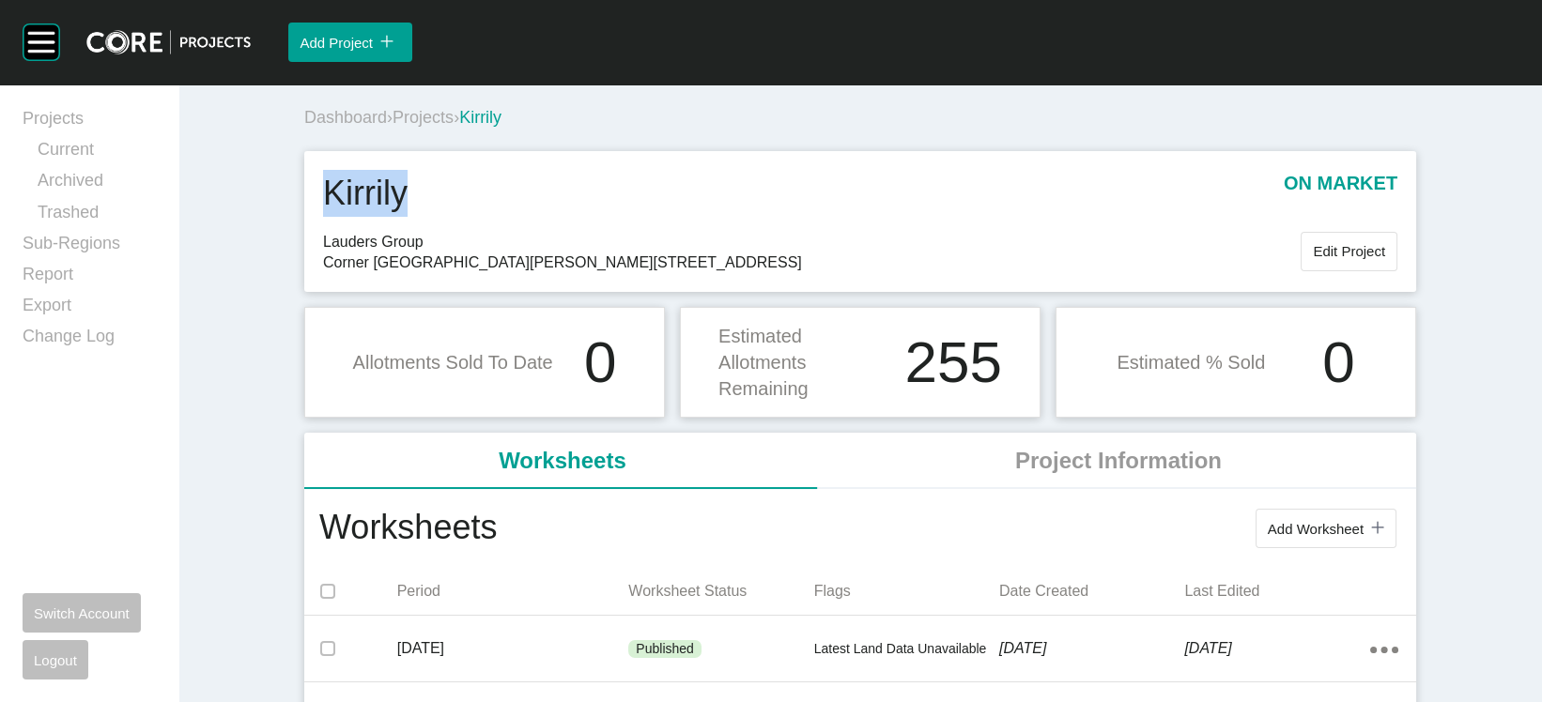
drag, startPoint x: 386, startPoint y: 249, endPoint x: 248, endPoint y: 250, distance: 138.0
click at [323, 231] on div "Kirrily on market" at bounding box center [860, 200] width 1074 height 61
drag, startPoint x: 927, startPoint y: 328, endPoint x: 810, endPoint y: 333, distance: 116.6
click at [810, 273] on span "Corner McCleans Road & Walmer Street, Strathfieldsaye VIC 3551, Strathfieldsaye…" at bounding box center [812, 263] width 978 height 21
click at [393, 127] on span "Projects" at bounding box center [423, 117] width 61 height 19
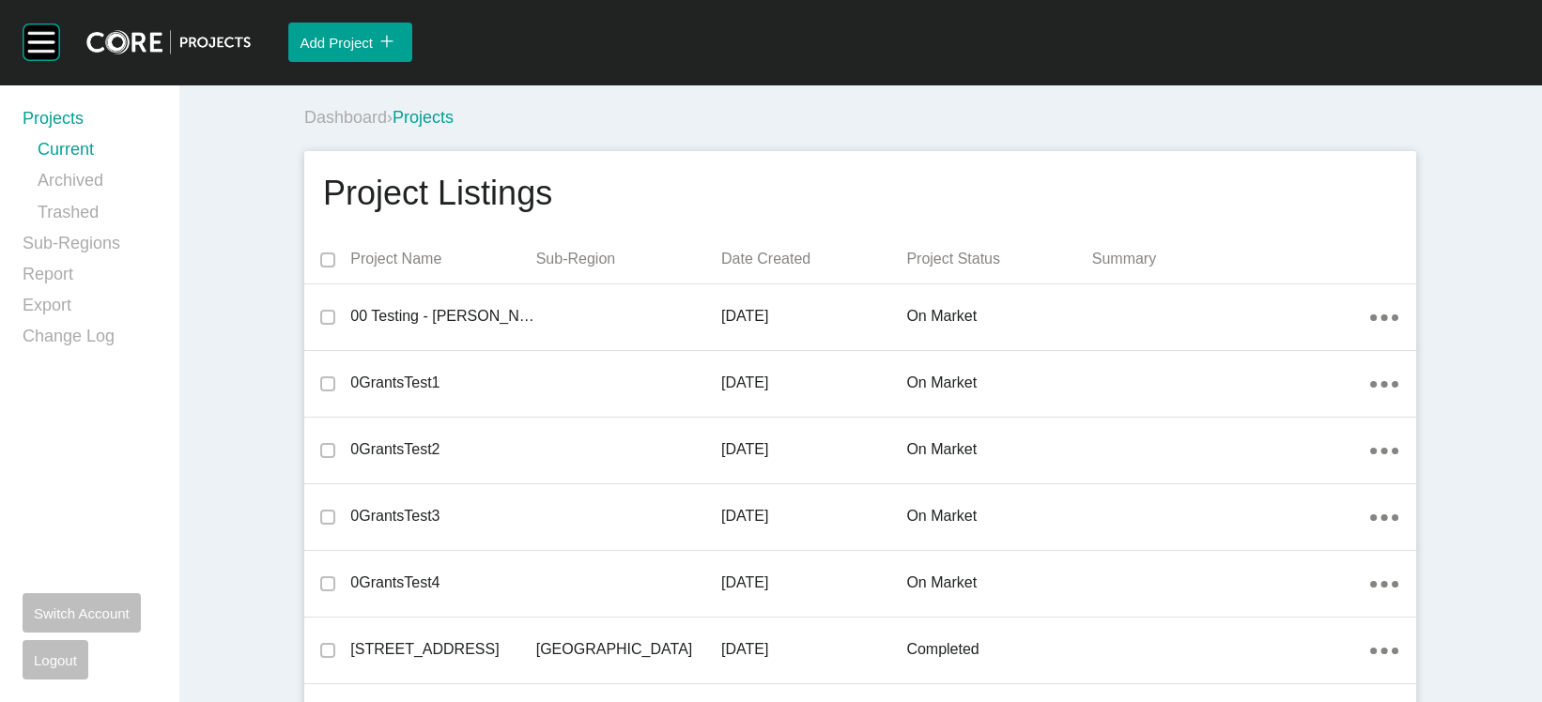
click at [745, 270] on p "Date Created" at bounding box center [813, 259] width 185 height 21
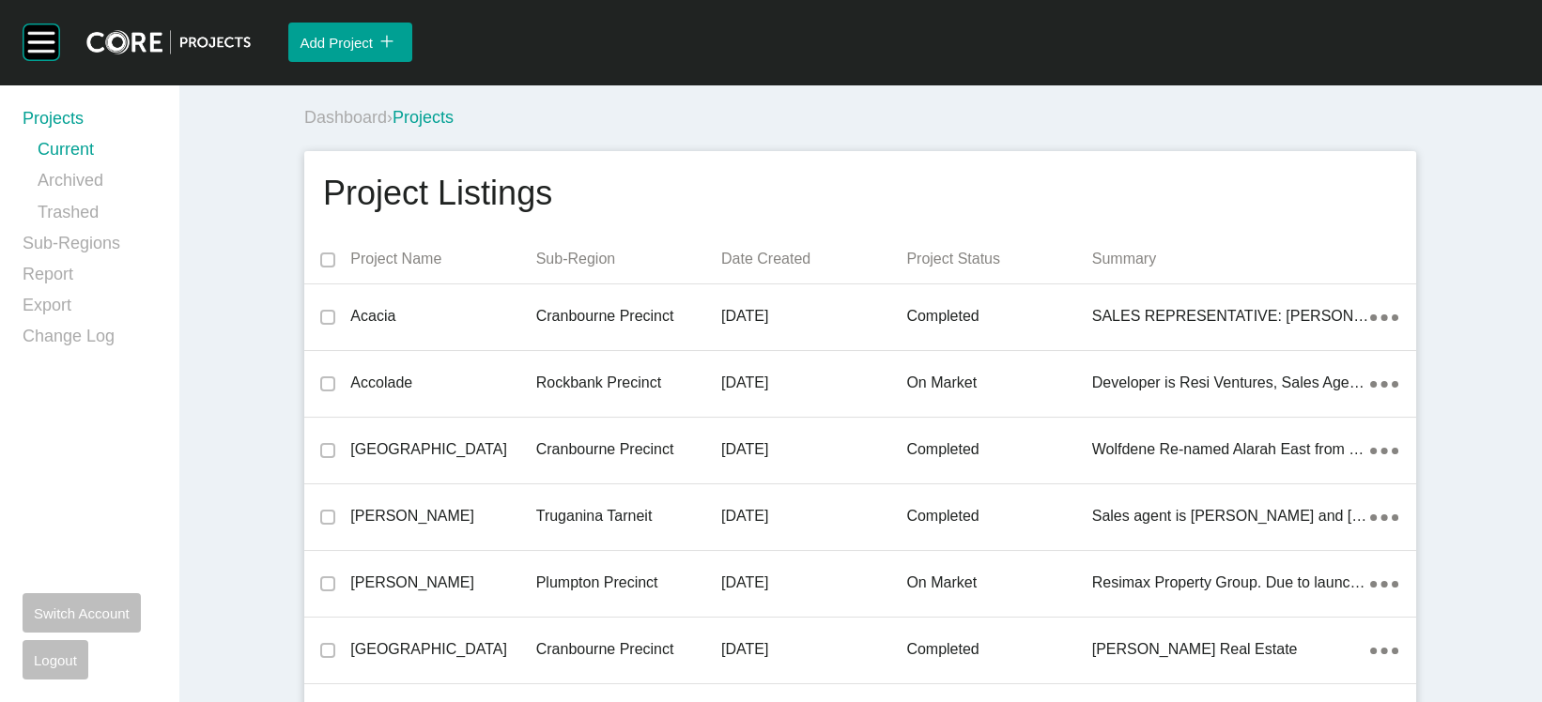
click at [745, 270] on p "Date Created" at bounding box center [813, 259] width 185 height 21
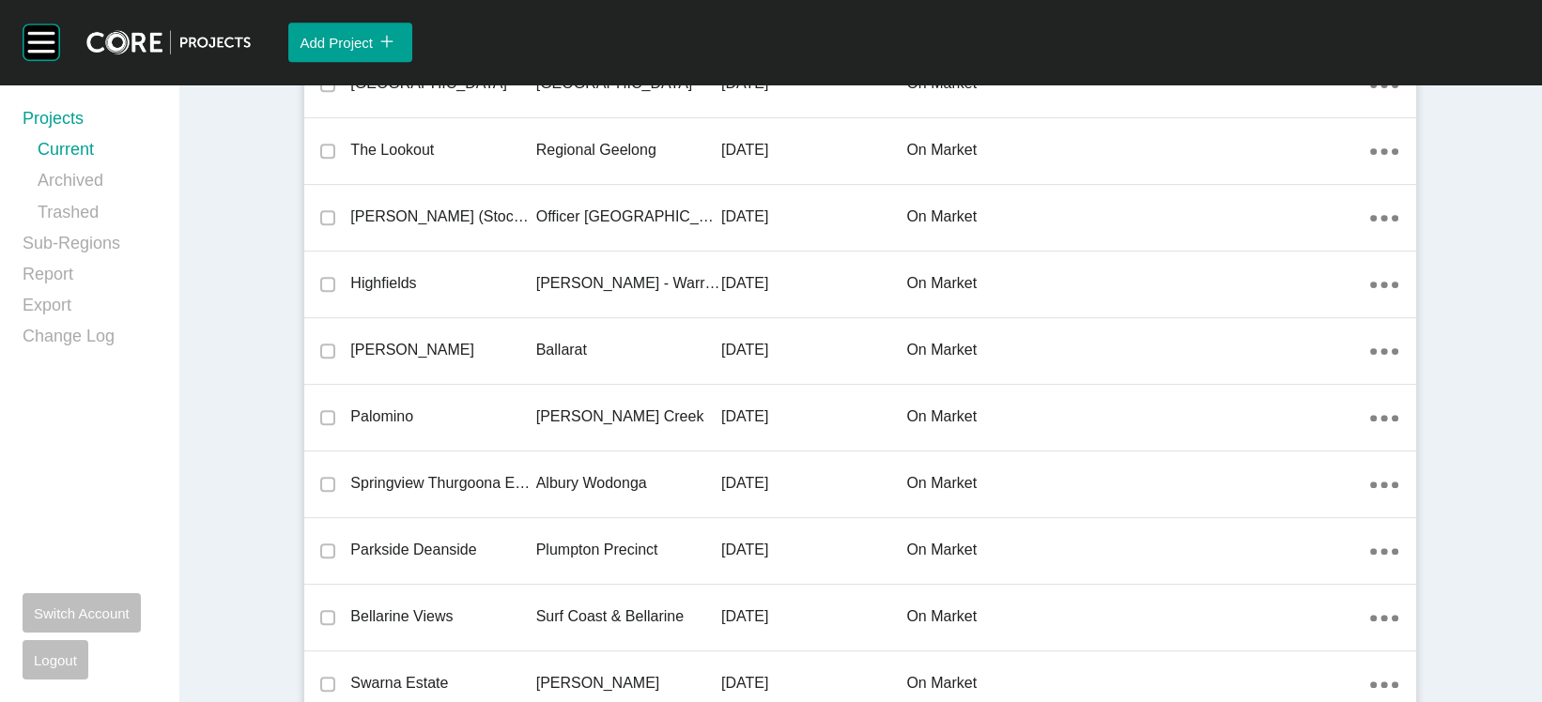
scroll to position [1591, 0]
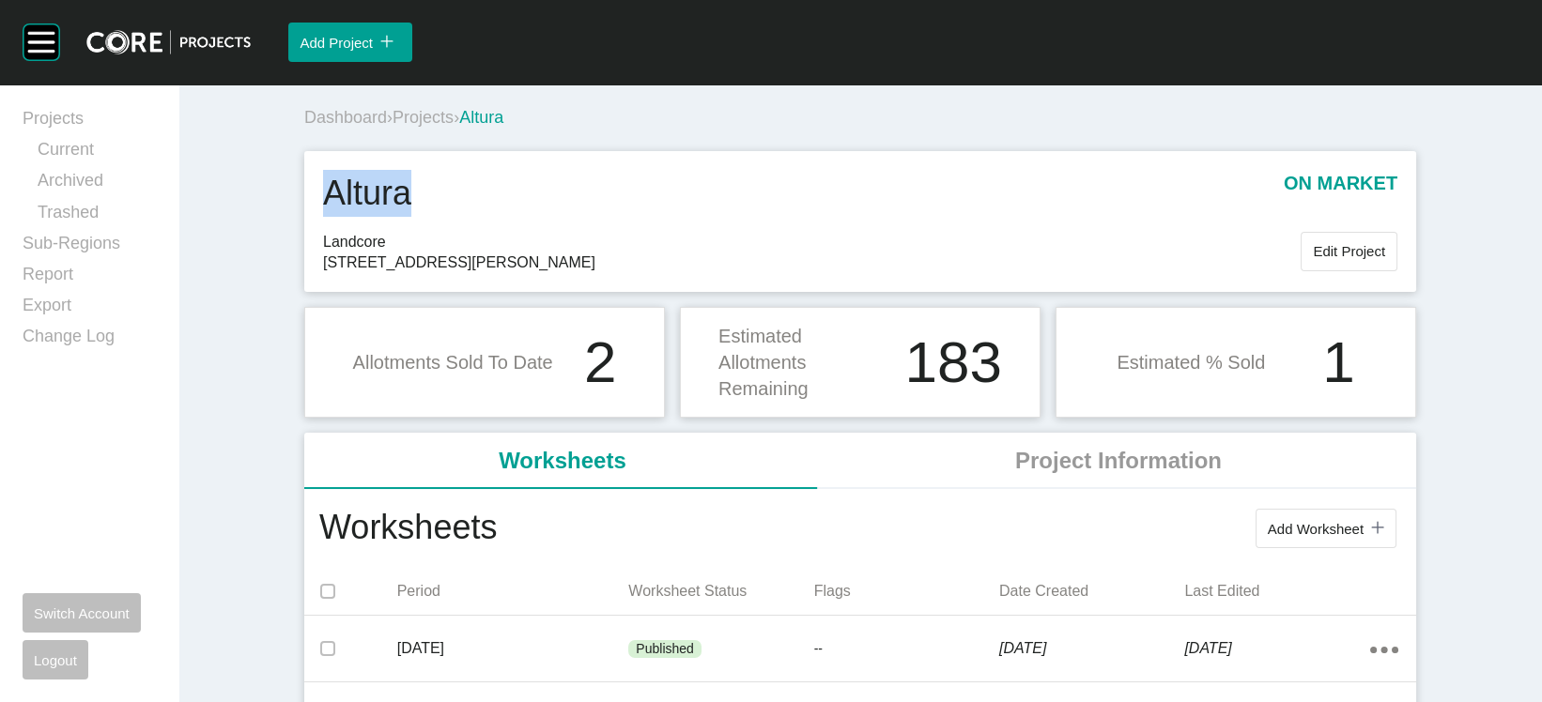
drag, startPoint x: 360, startPoint y: 254, endPoint x: 251, endPoint y: 252, distance: 109.0
click at [323, 231] on div "Altura on market" at bounding box center [860, 200] width 1074 height 61
click at [393, 127] on span "Projects" at bounding box center [423, 117] width 61 height 19
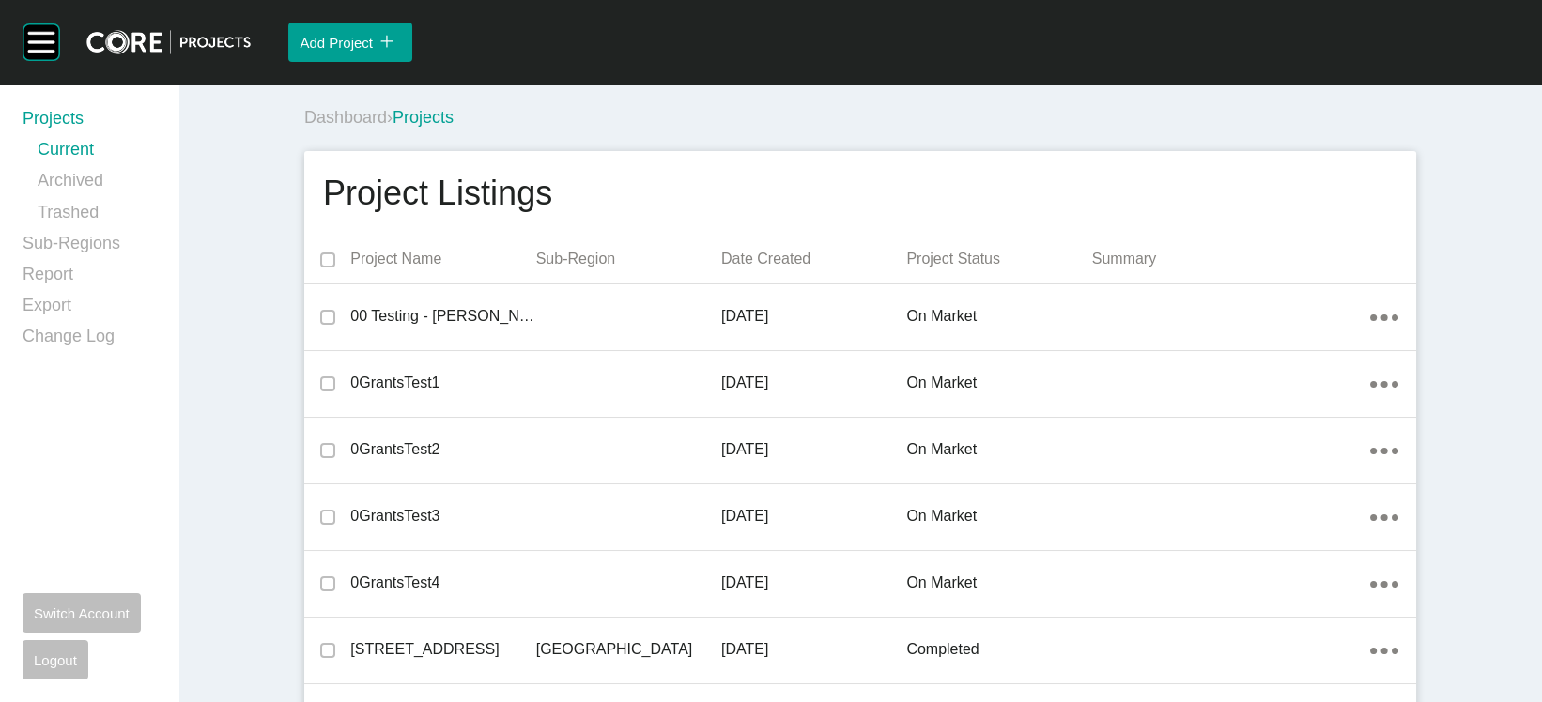
click at [781, 270] on p "Date Created" at bounding box center [813, 259] width 185 height 21
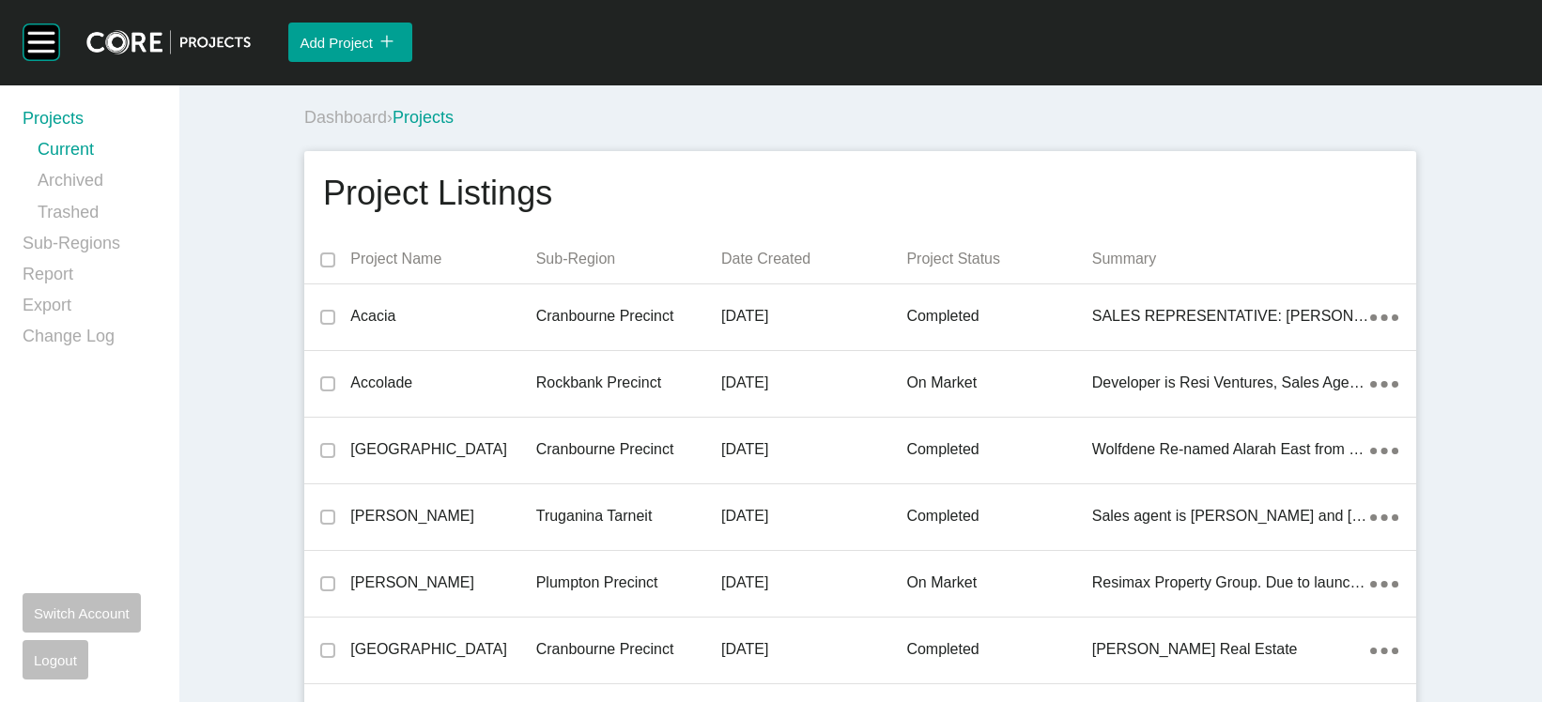
click at [781, 270] on p "Date Created" at bounding box center [813, 259] width 185 height 21
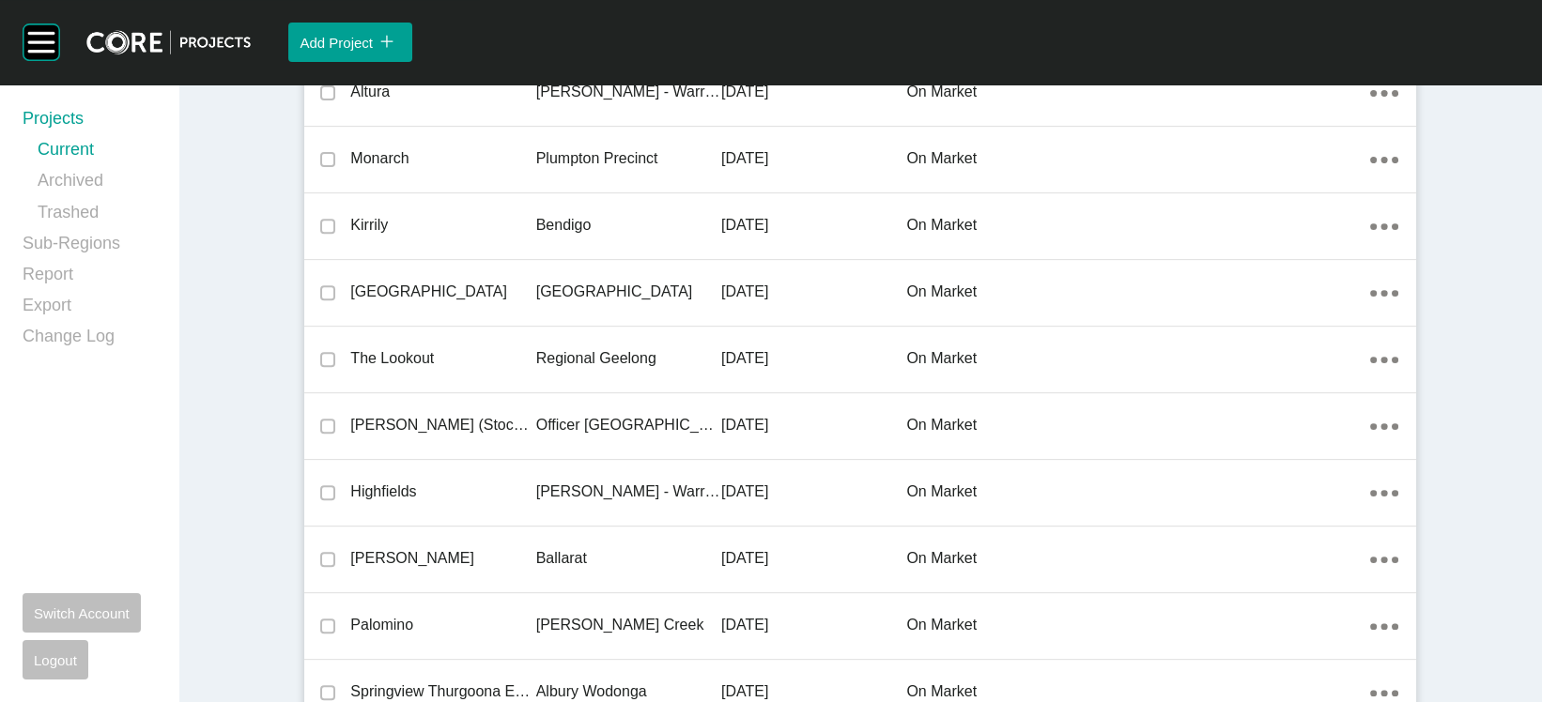
scroll to position [1382, 0]
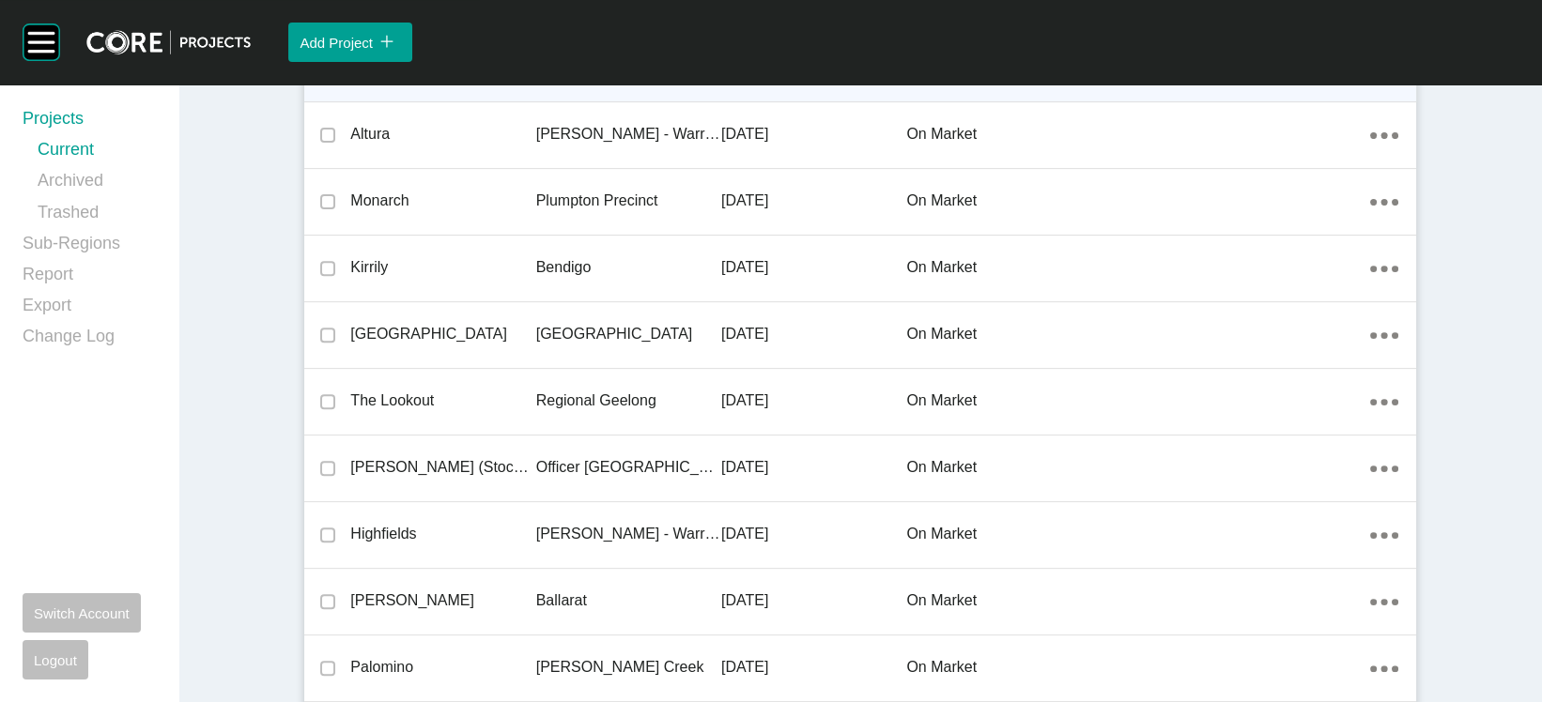
click at [574, 78] on p "Kilmore" at bounding box center [628, 67] width 185 height 21
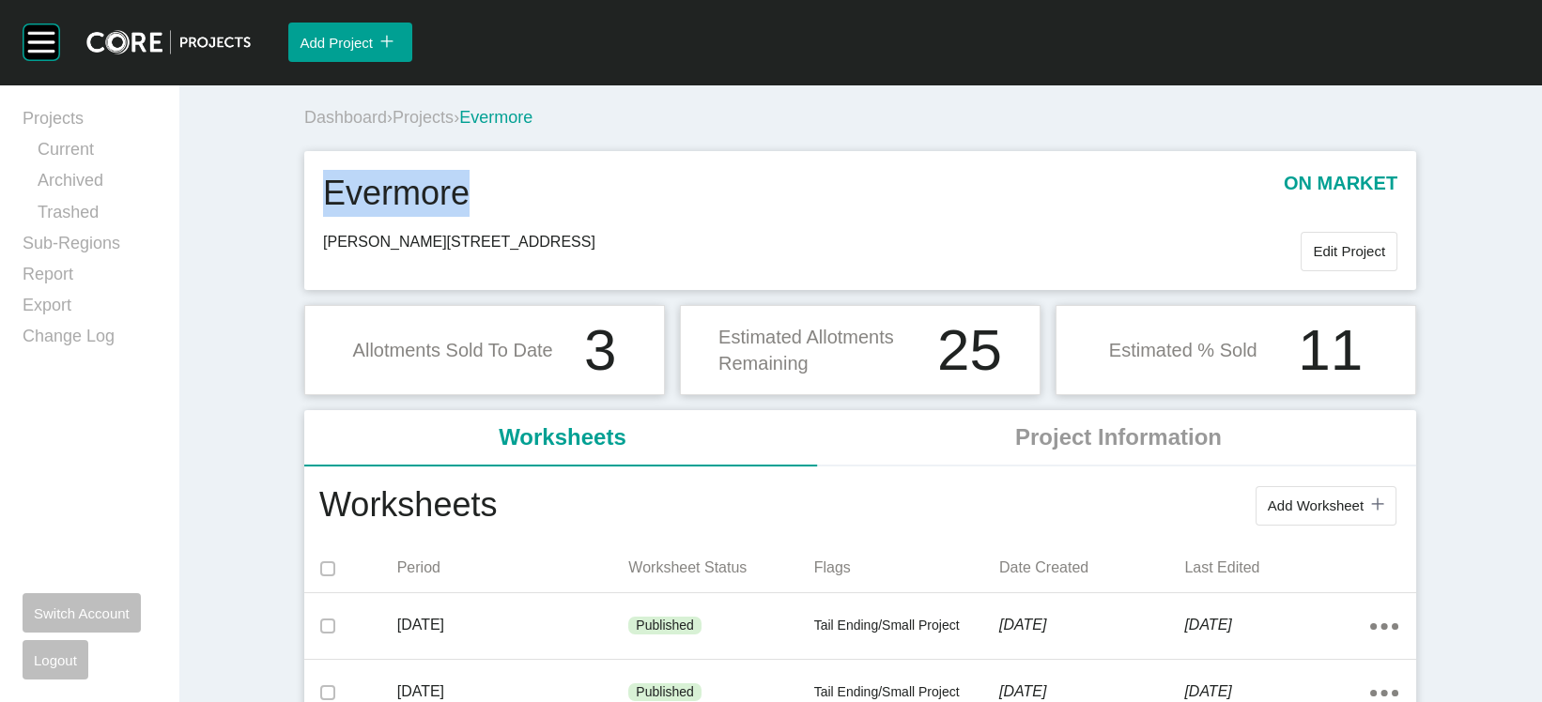
drag, startPoint x: 418, startPoint y: 255, endPoint x: 251, endPoint y: 255, distance: 167.2
click at [323, 231] on div "Evermore on market" at bounding box center [860, 200] width 1074 height 61
drag, startPoint x: 447, startPoint y: 303, endPoint x: 384, endPoint y: 298, distance: 63.2
click at [384, 253] on span "Hamilton Street, Kilmore 3764" at bounding box center [812, 242] width 978 height 21
click at [393, 127] on span "Projects" at bounding box center [423, 117] width 61 height 19
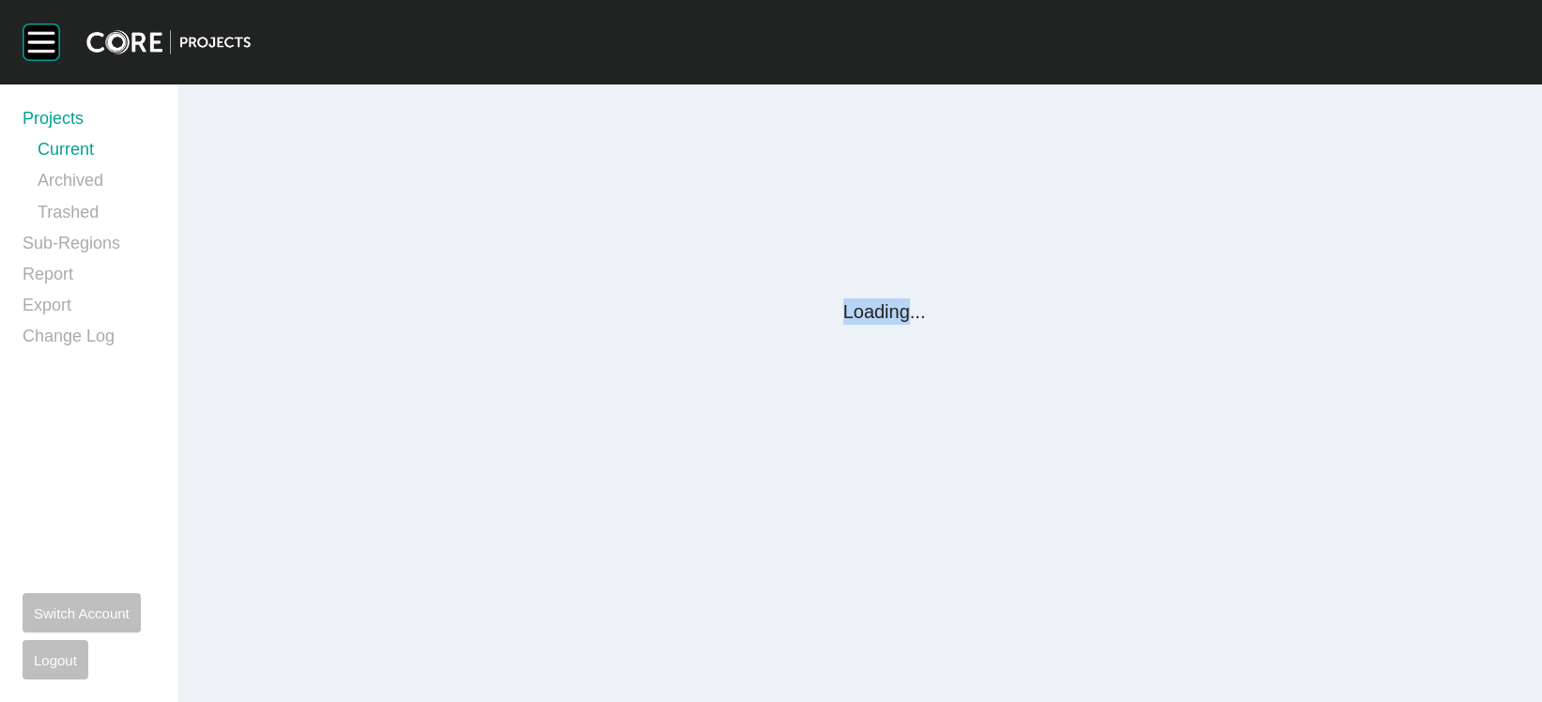
click at [392, 148] on div "Loading..." at bounding box center [860, 206] width 1127 height 243
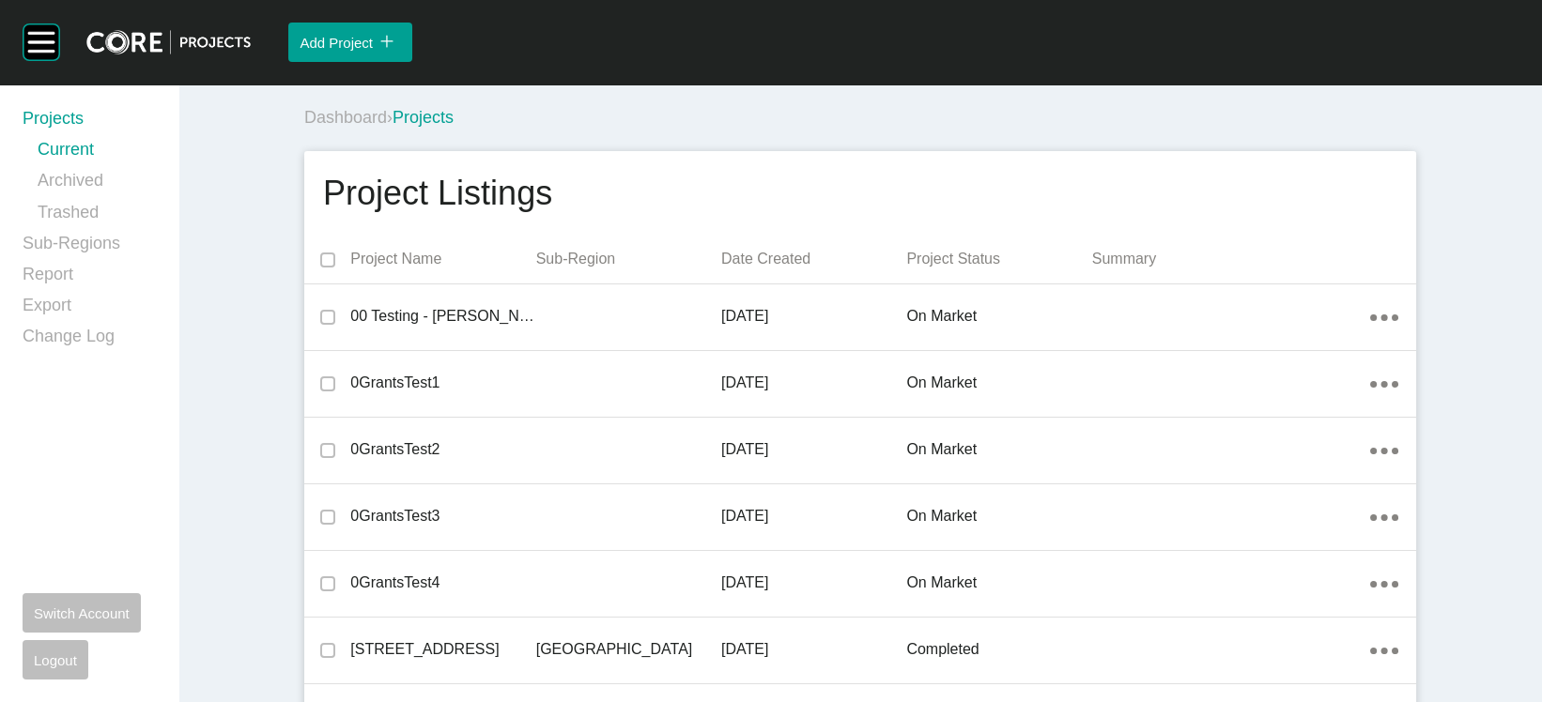
click at [721, 270] on p "Date Created" at bounding box center [813, 259] width 185 height 21
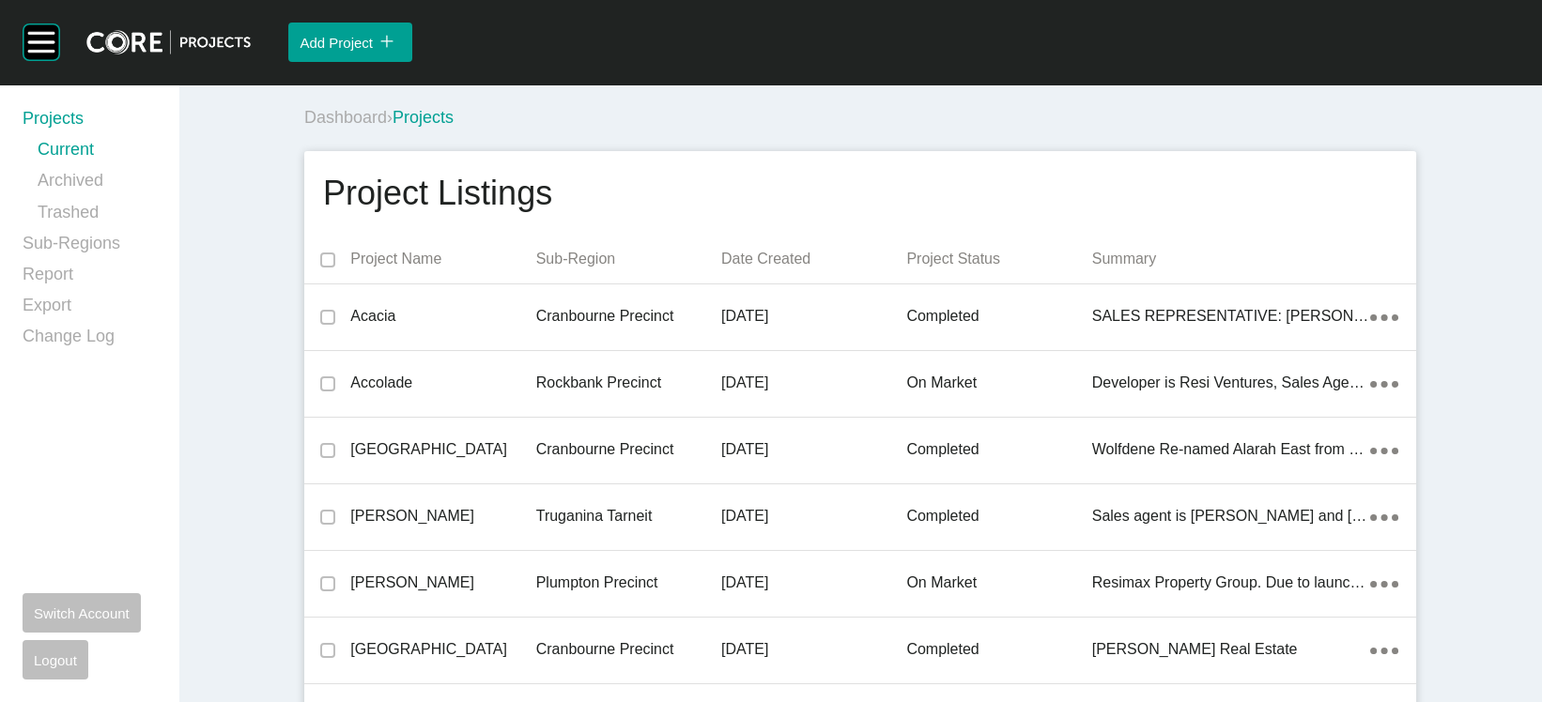
click at [790, 270] on p "Date Created" at bounding box center [813, 259] width 185 height 21
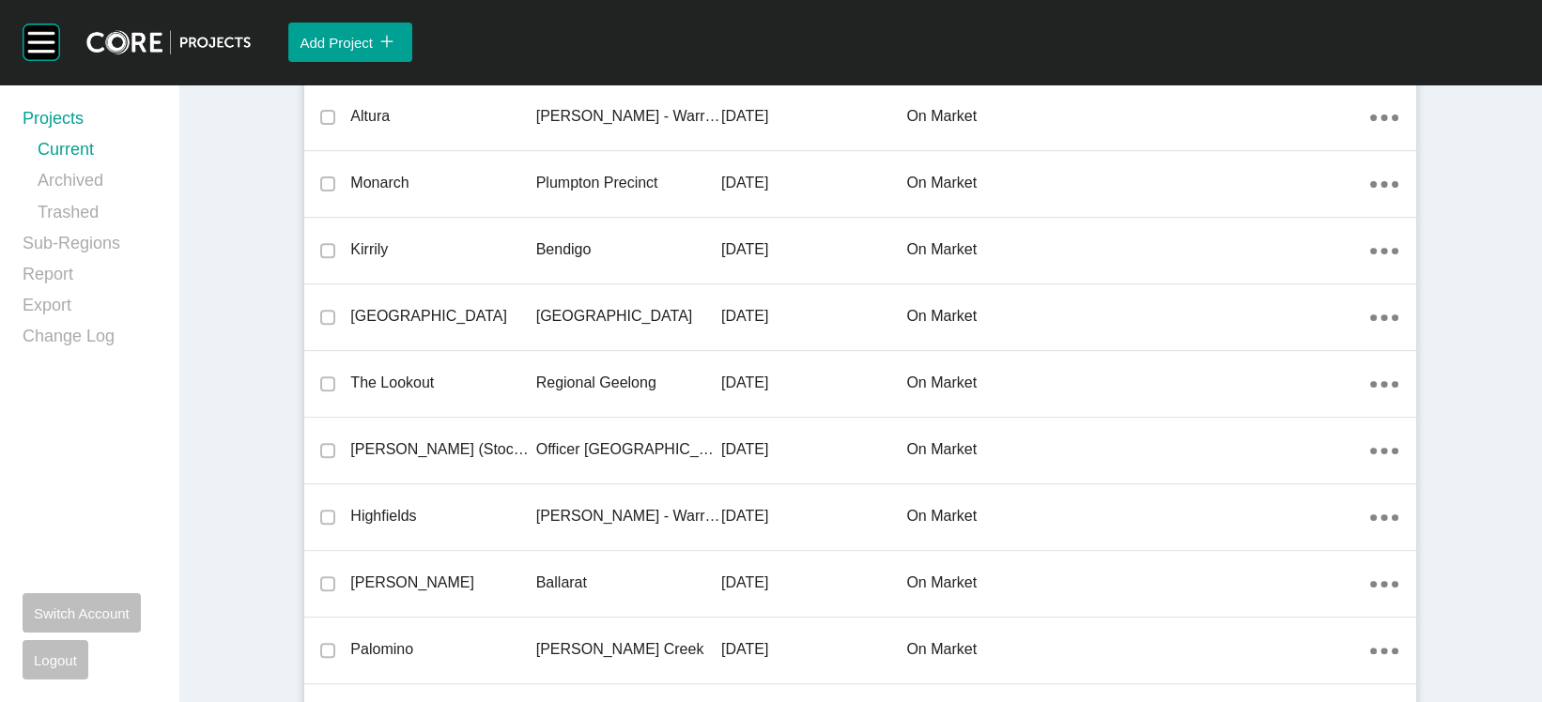
scroll to position [1382, 0]
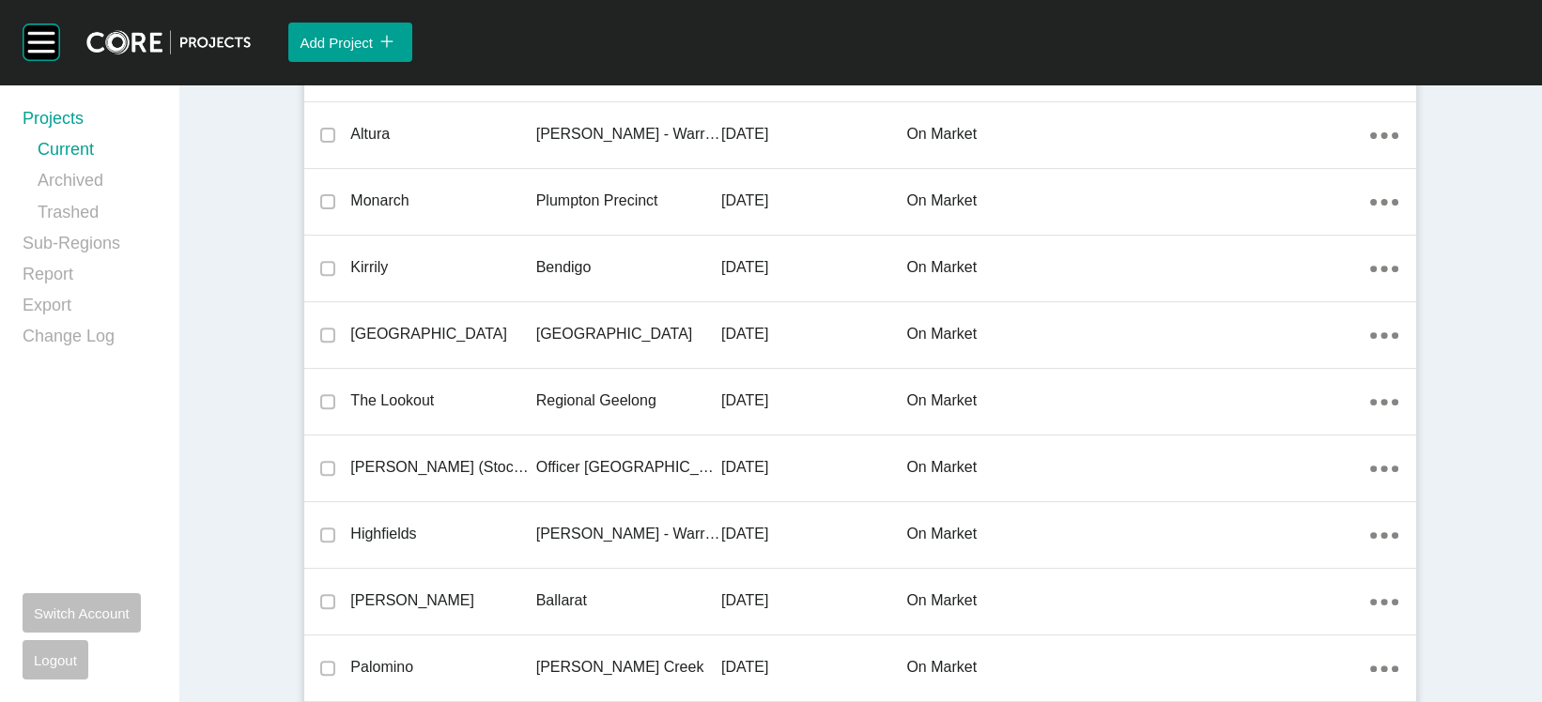
click at [600, 30] on div "[PERSON_NAME]" at bounding box center [628, 1] width 185 height 58
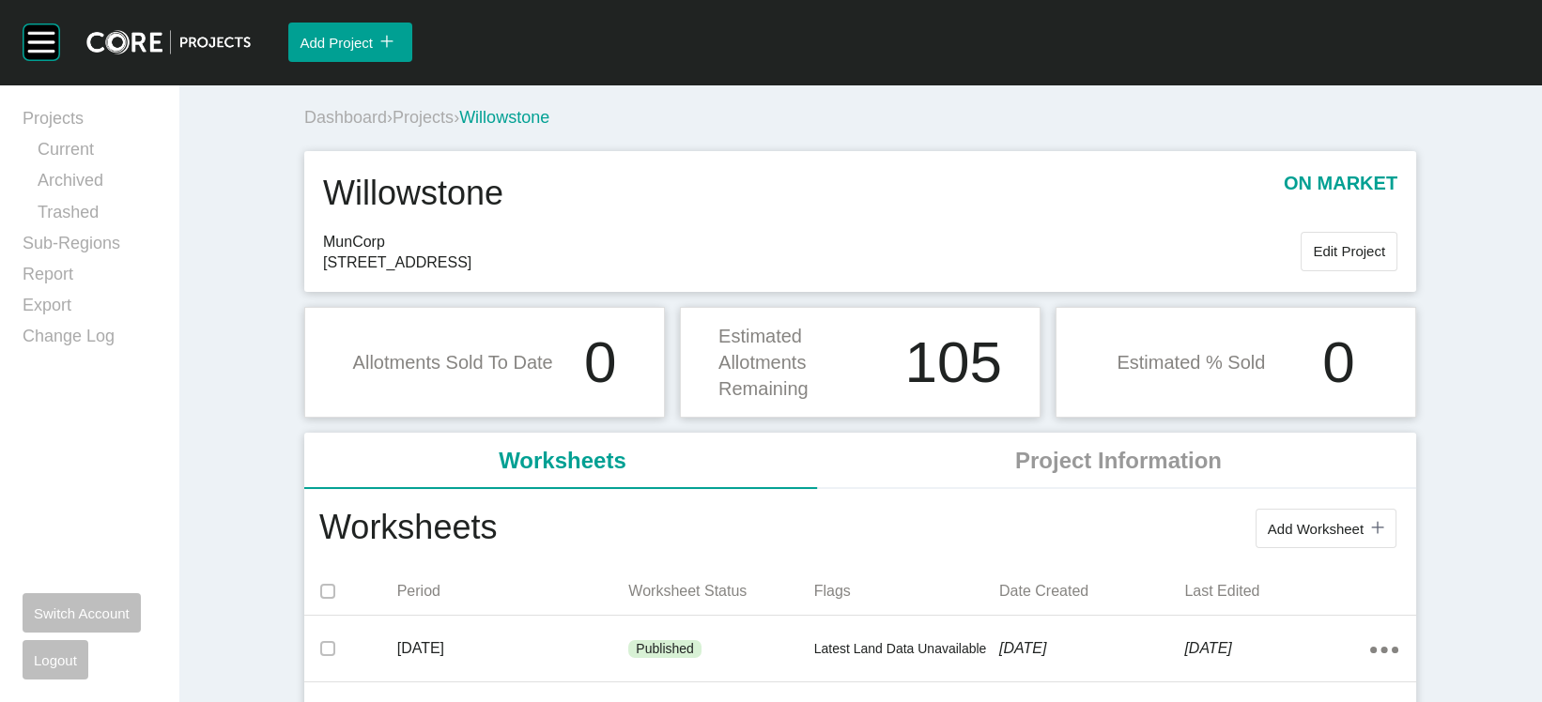
drag, startPoint x: 454, startPoint y: 325, endPoint x: 357, endPoint y: 329, distance: 96.8
click at [357, 273] on span "Bridge Road, Cobblebank 3338" at bounding box center [812, 263] width 978 height 21
click at [393, 127] on span "Projects" at bounding box center [423, 117] width 61 height 19
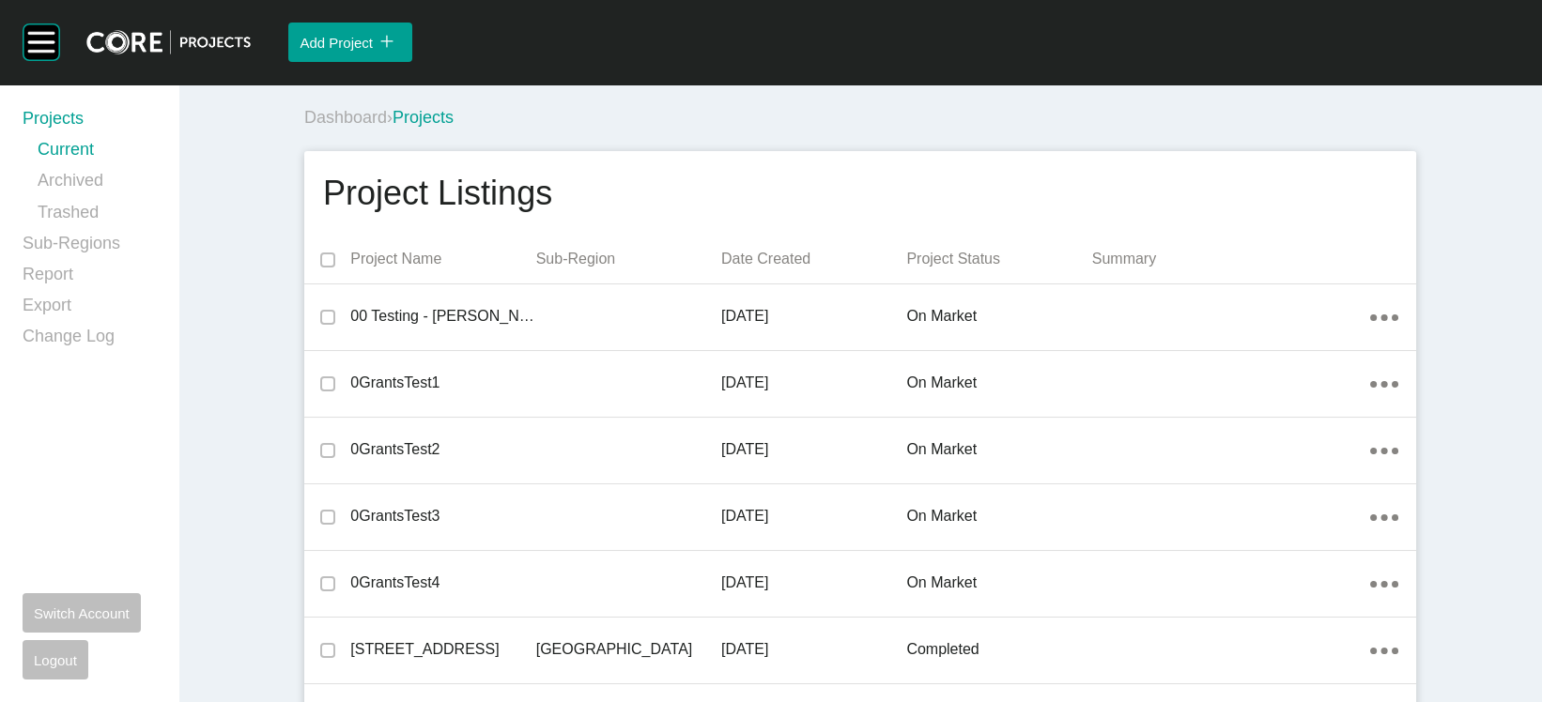
click at [721, 270] on p "Date Created" at bounding box center [813, 259] width 185 height 21
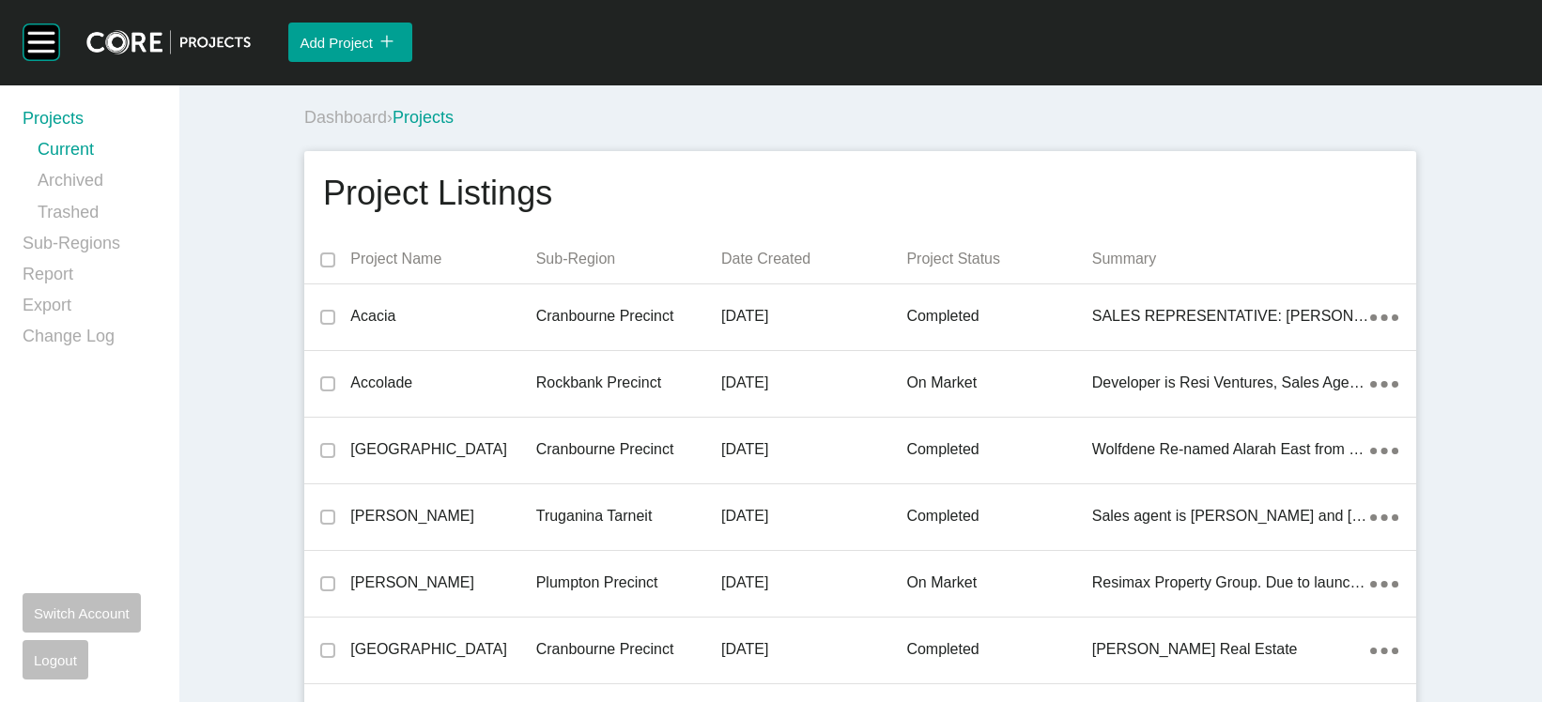
click at [721, 270] on p "Date Created" at bounding box center [813, 259] width 185 height 21
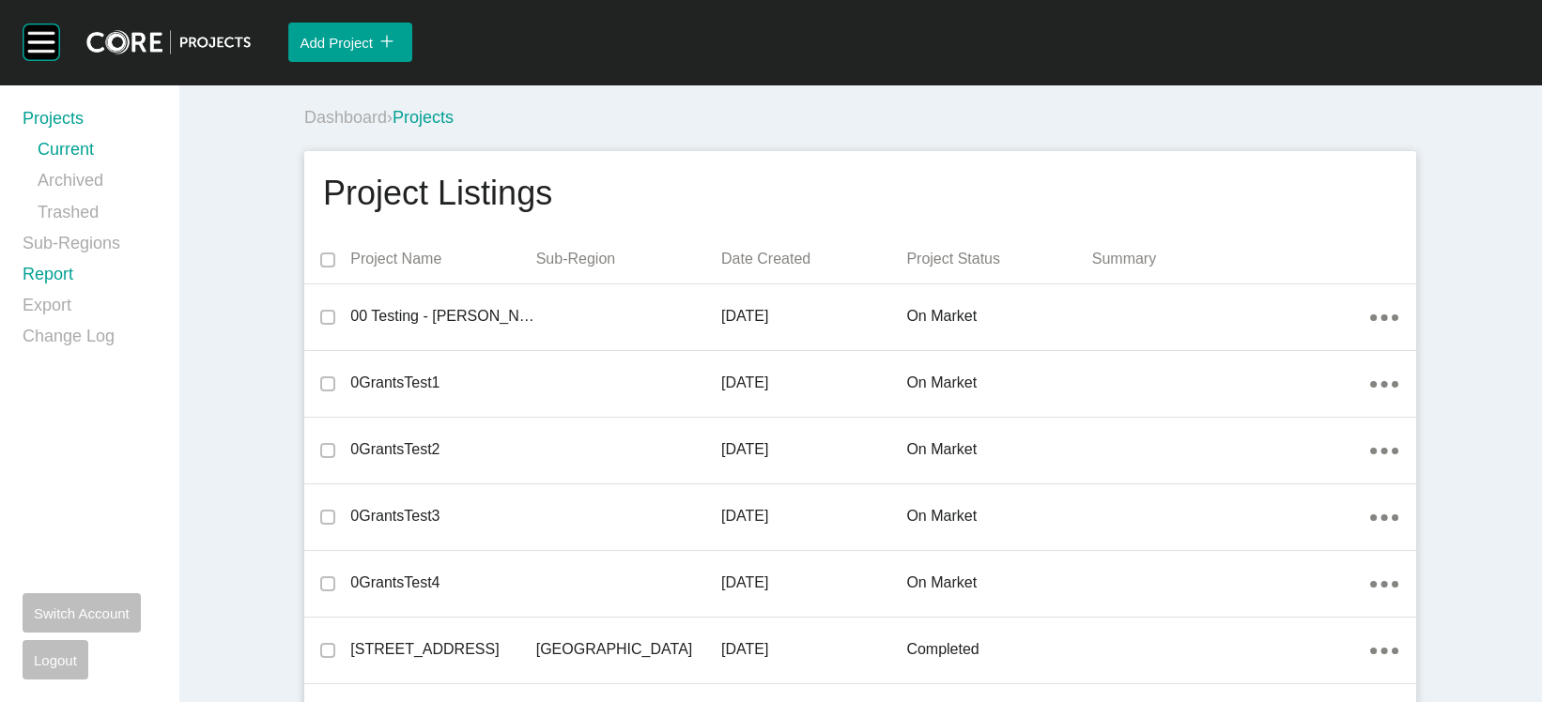
click at [70, 294] on link "Report" at bounding box center [89, 278] width 133 height 31
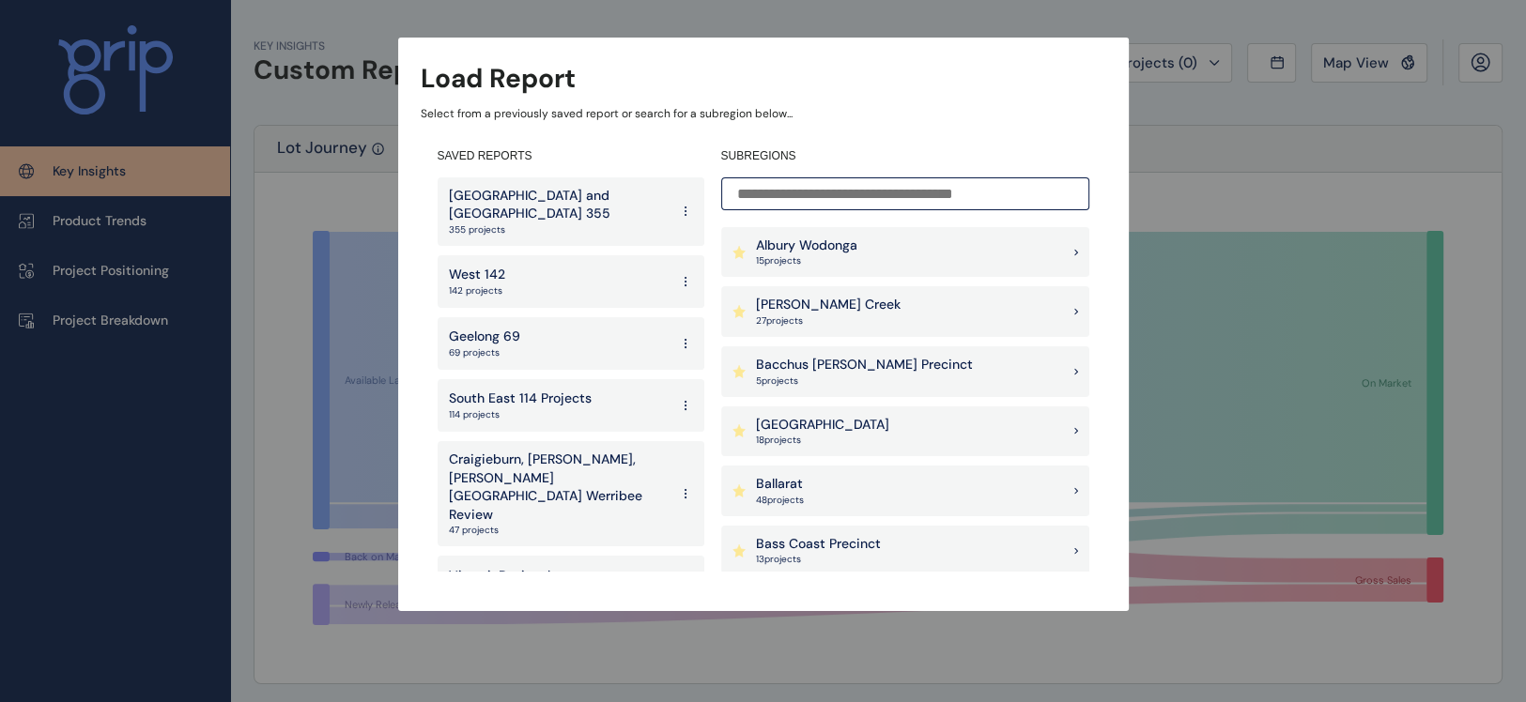
click at [822, 193] on input at bounding box center [905, 193] width 368 height 33
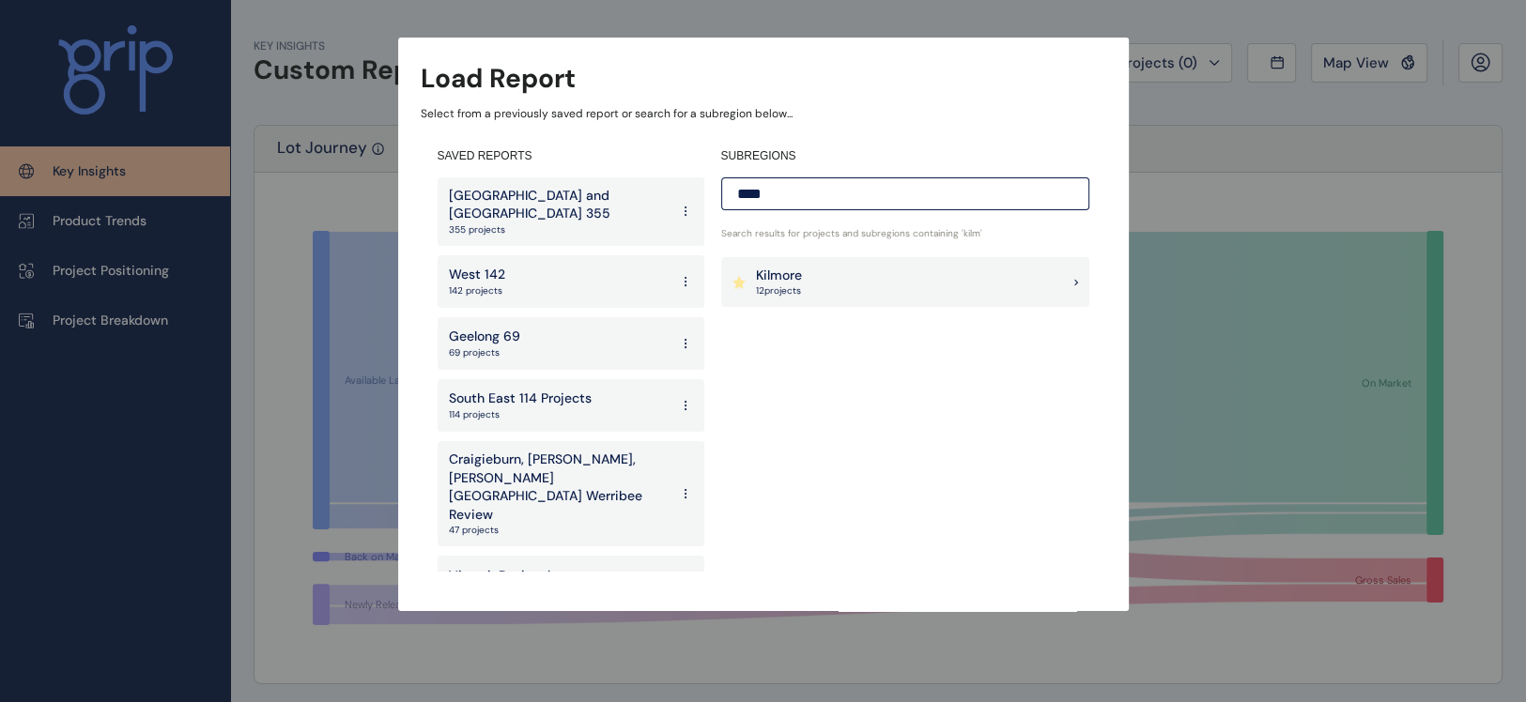
type input "****"
click at [817, 285] on div "Kilmore 12 project s" at bounding box center [905, 282] width 368 height 51
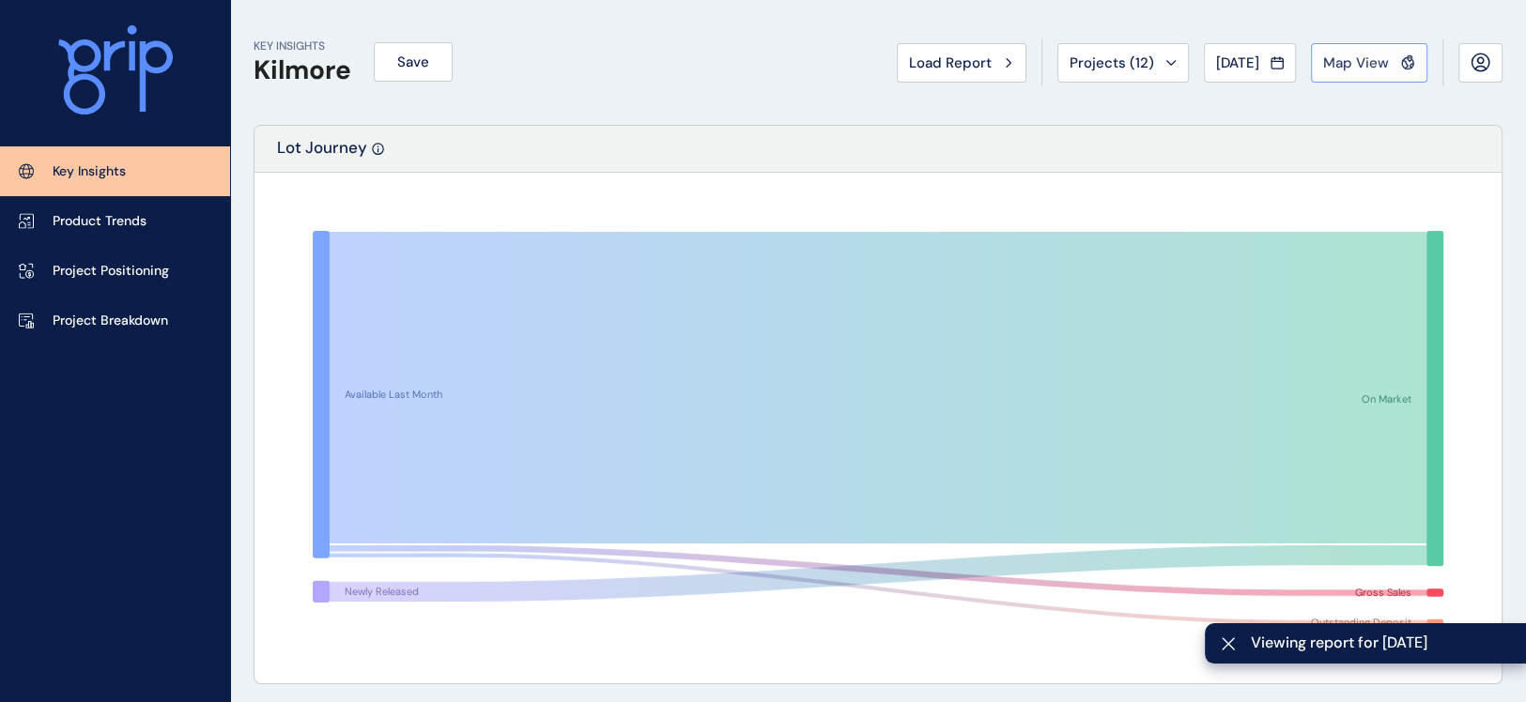
click at [1331, 59] on span "Map View" at bounding box center [1356, 63] width 66 height 19
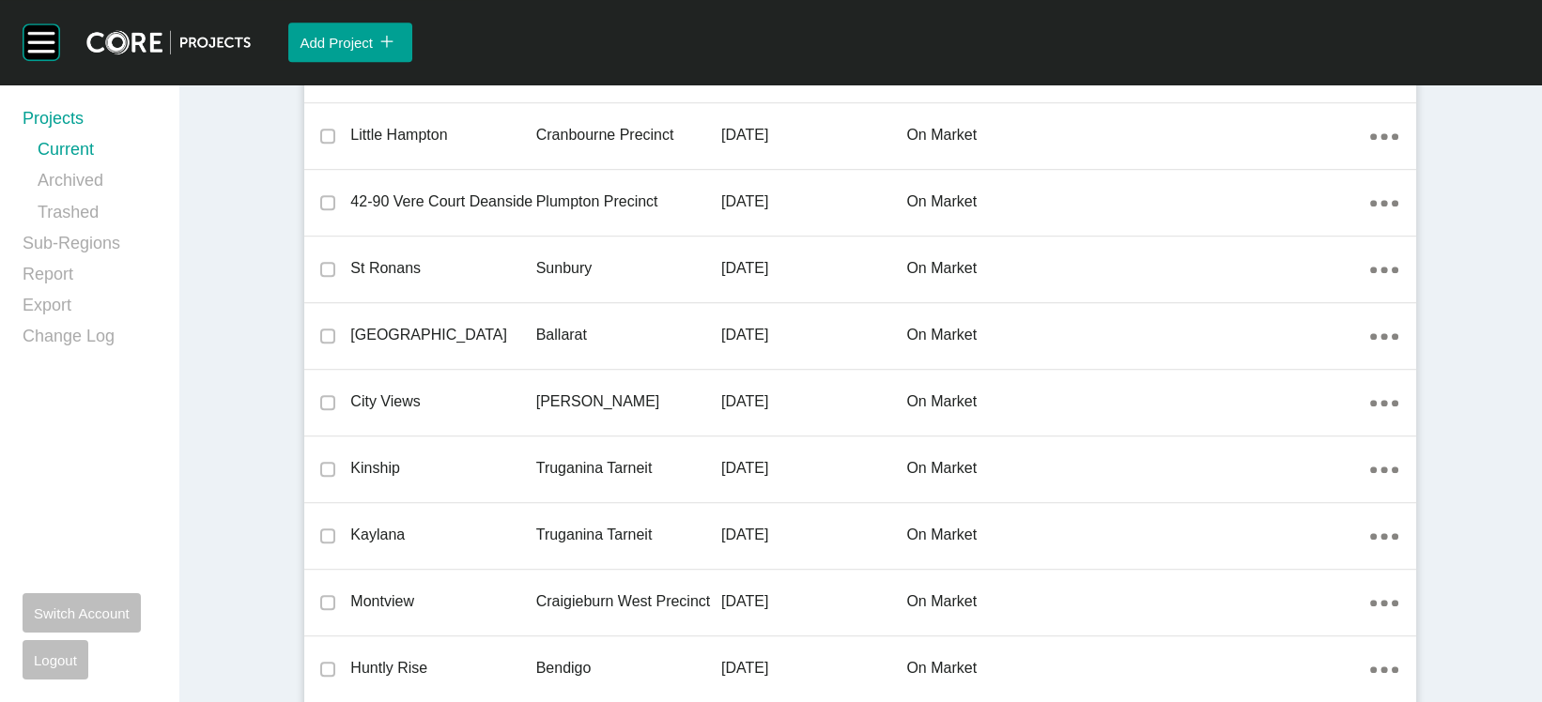
scroll to position [10427, 0]
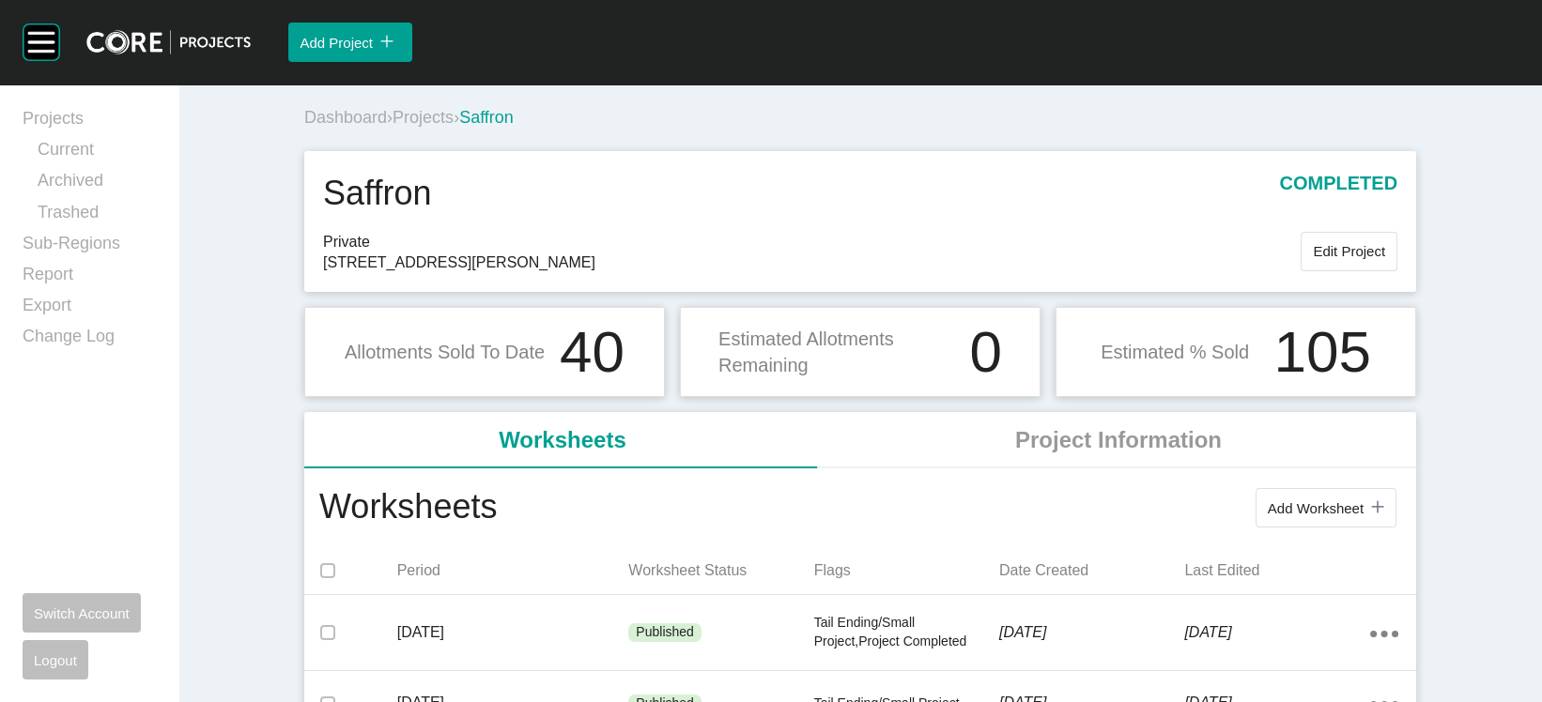
click at [393, 127] on span "Projects" at bounding box center [423, 117] width 61 height 19
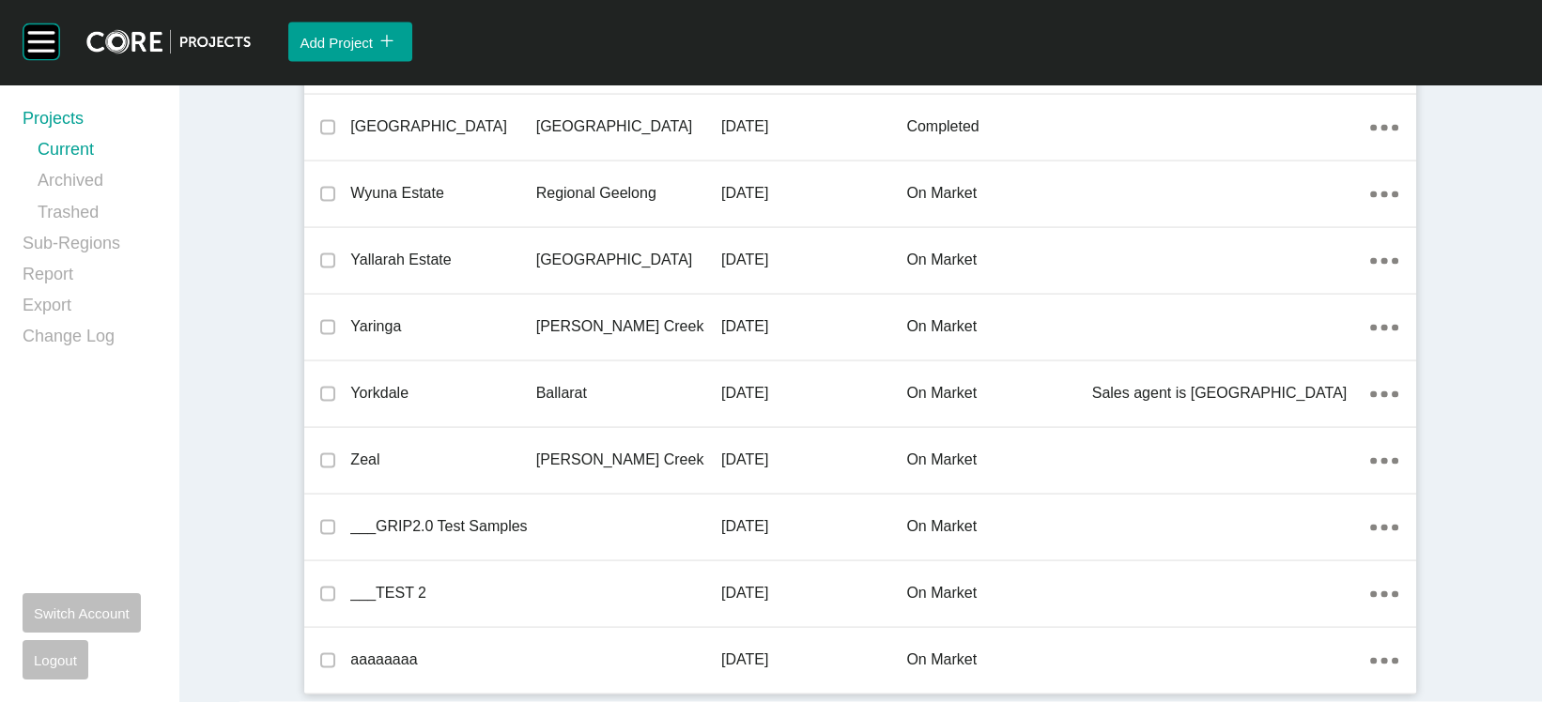
scroll to position [49464, 0]
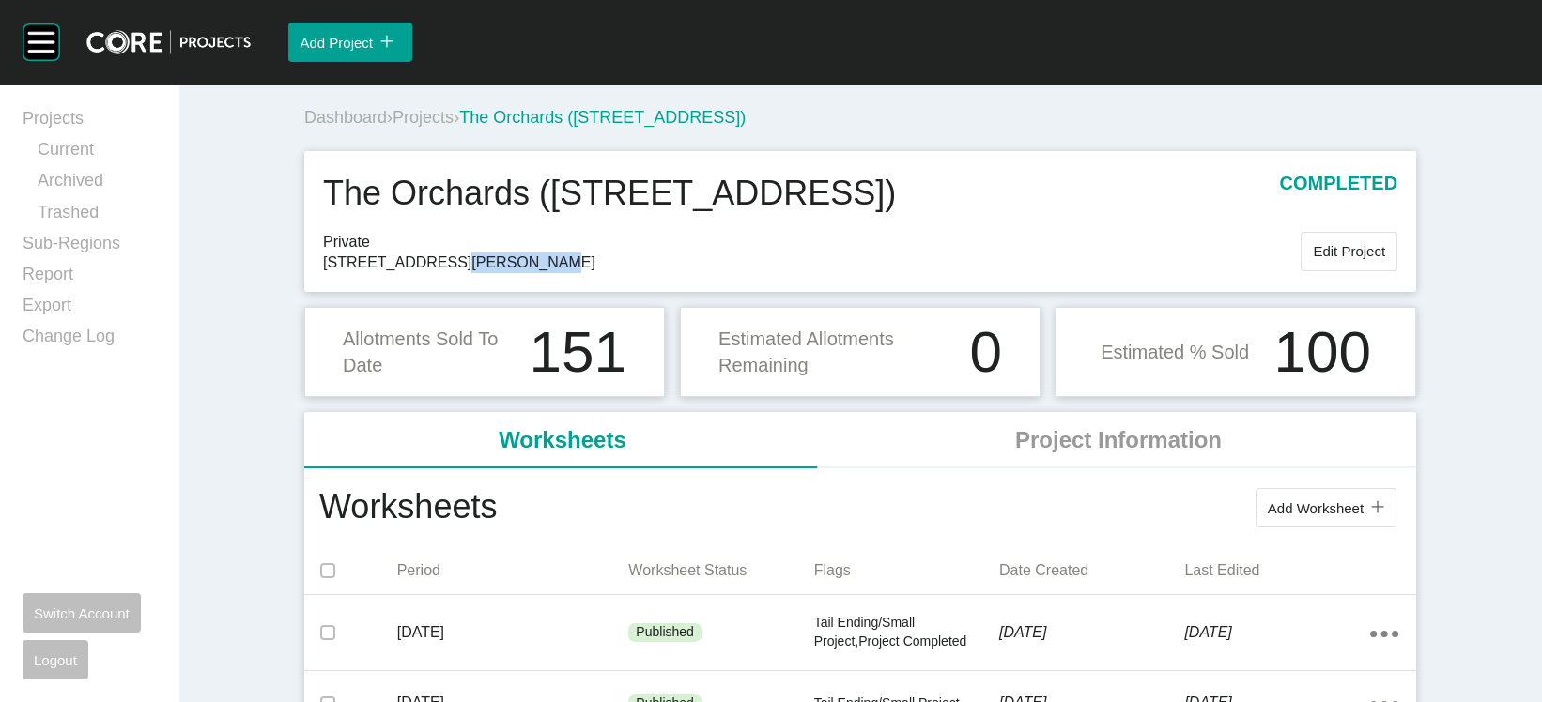
drag, startPoint x: 486, startPoint y: 334, endPoint x: 391, endPoint y: 334, distance: 94.8
click at [391, 273] on span "[STREET_ADDRESS][PERSON_NAME]" at bounding box center [812, 263] width 978 height 21
copy span "[PERSON_NAME]"
click at [393, 127] on span "Projects" at bounding box center [423, 117] width 61 height 19
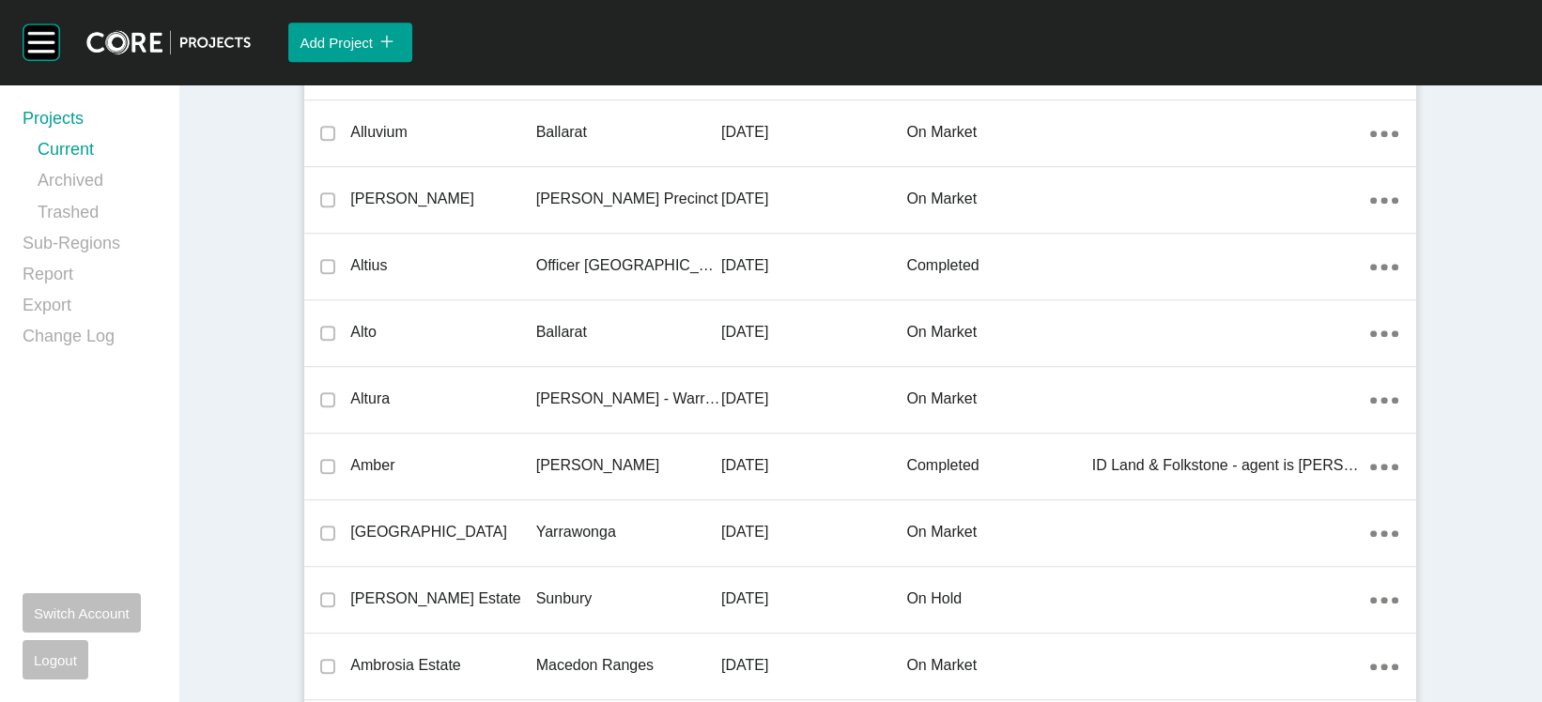
scroll to position [50046, 0]
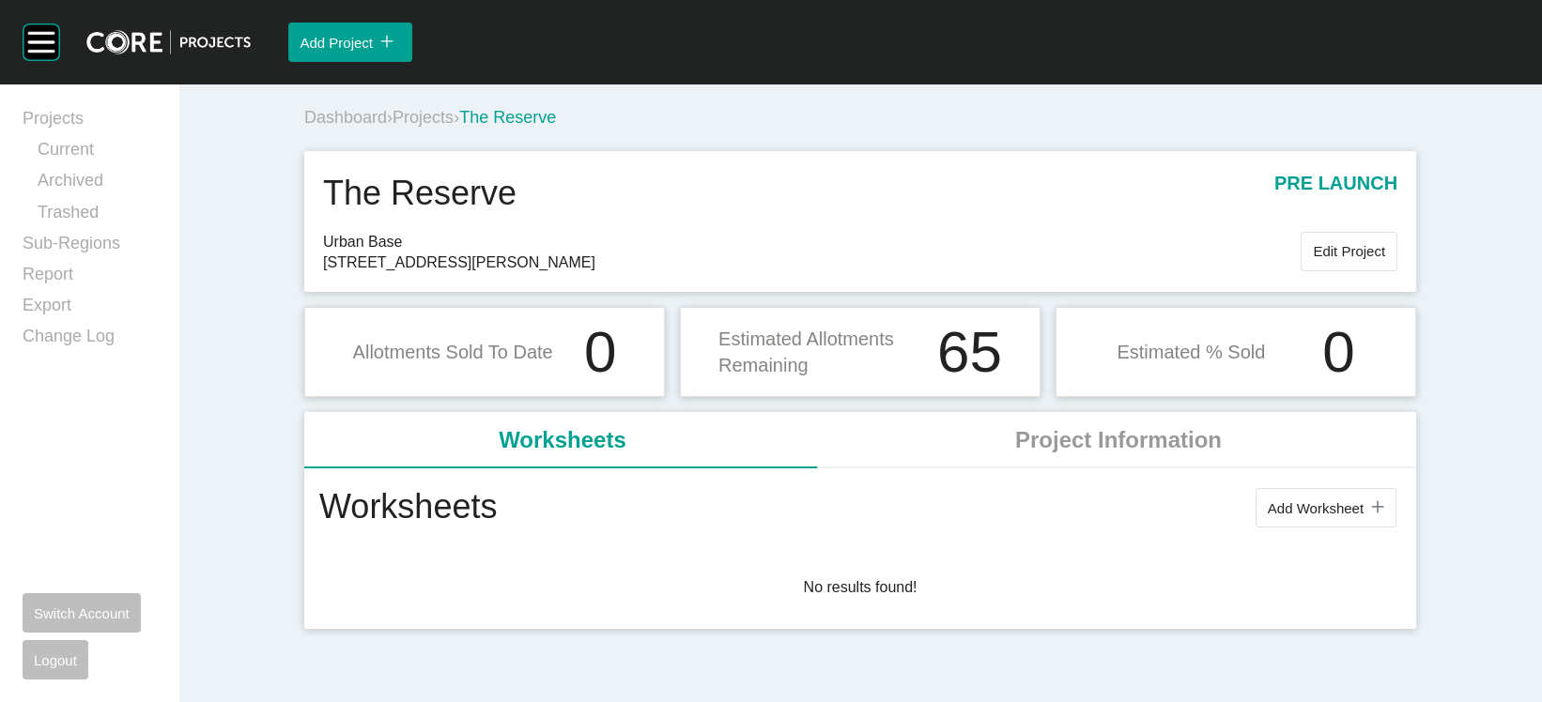
scroll to position [92, 0]
click at [79, 167] on link "Current" at bounding box center [97, 153] width 118 height 31
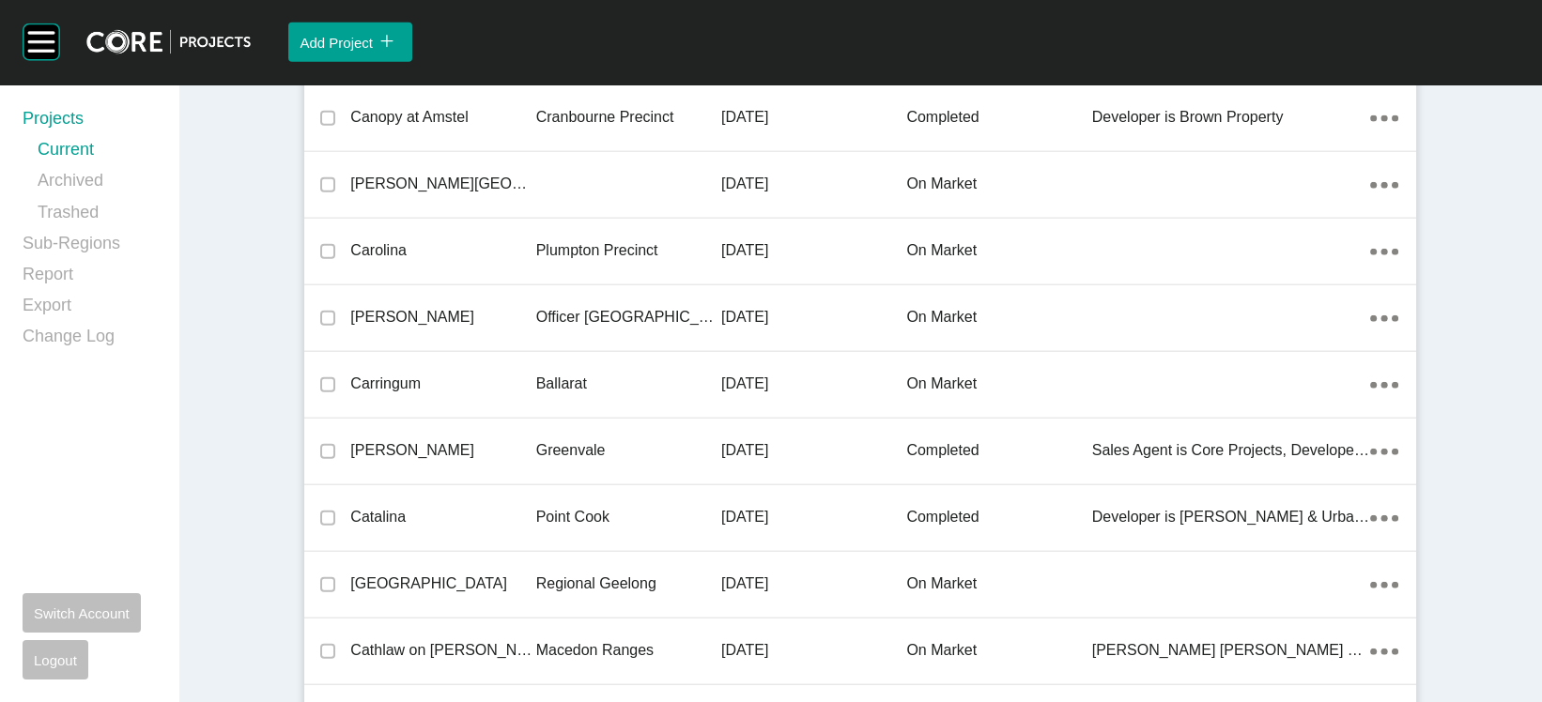
scroll to position [28783, 0]
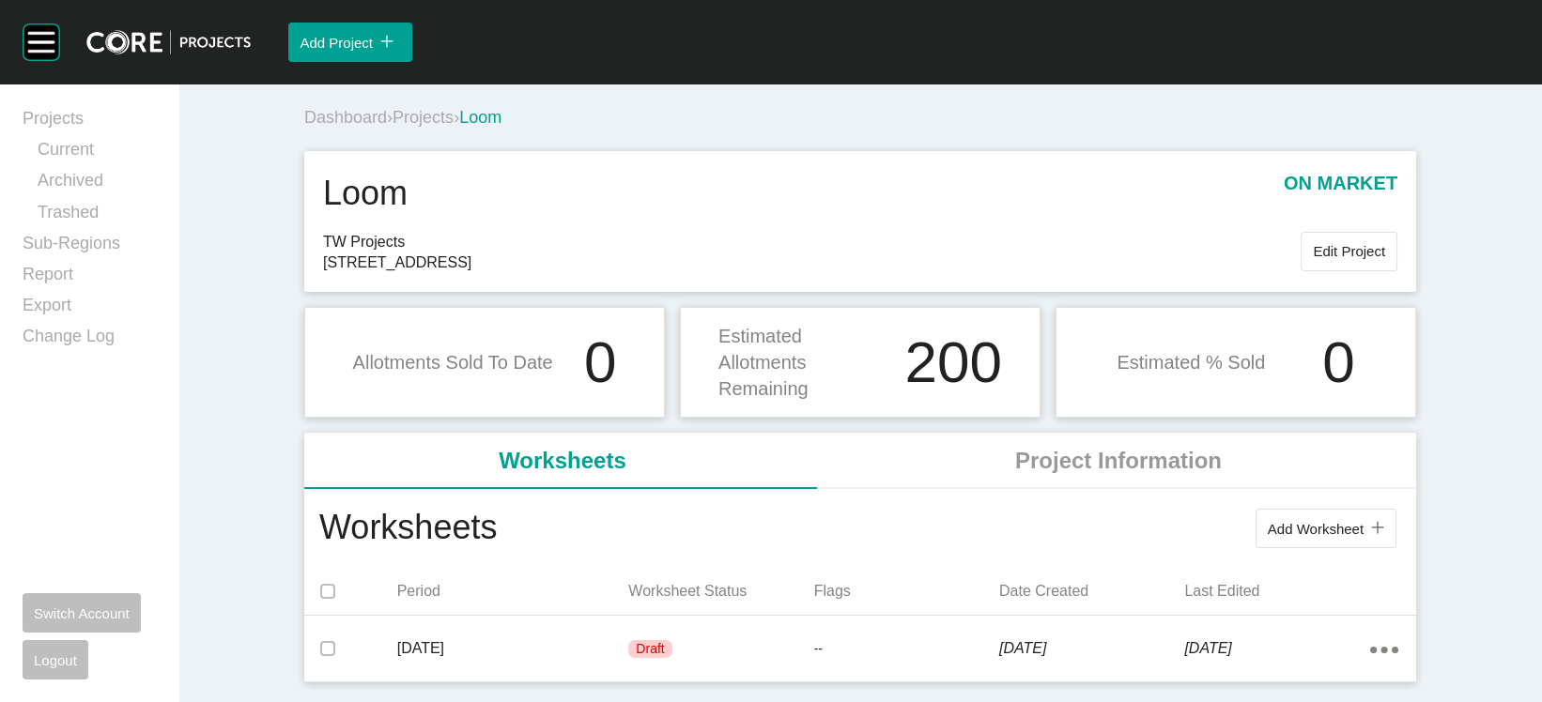
scroll to position [159, 0]
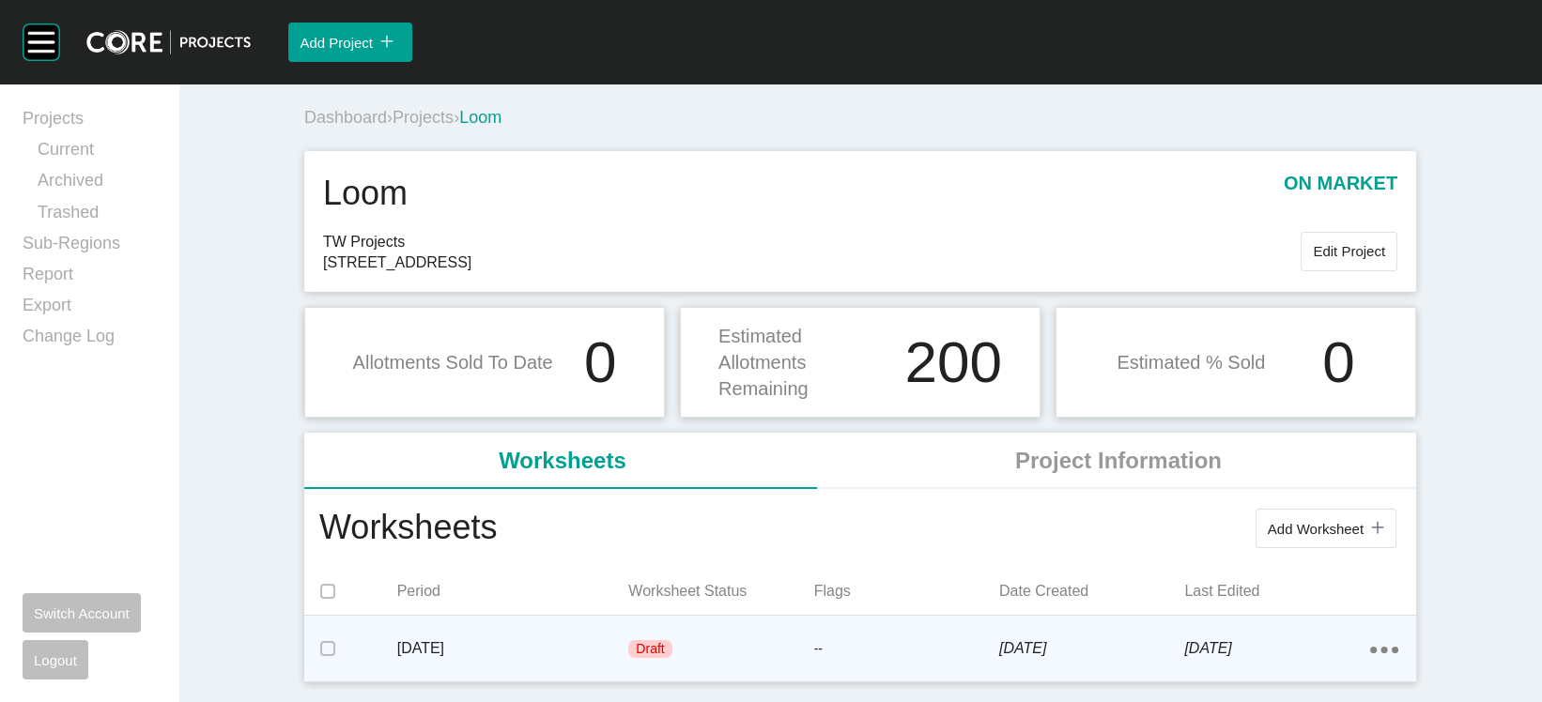
click at [1176, 632] on div "[DATE]" at bounding box center [1091, 649] width 185 height 58
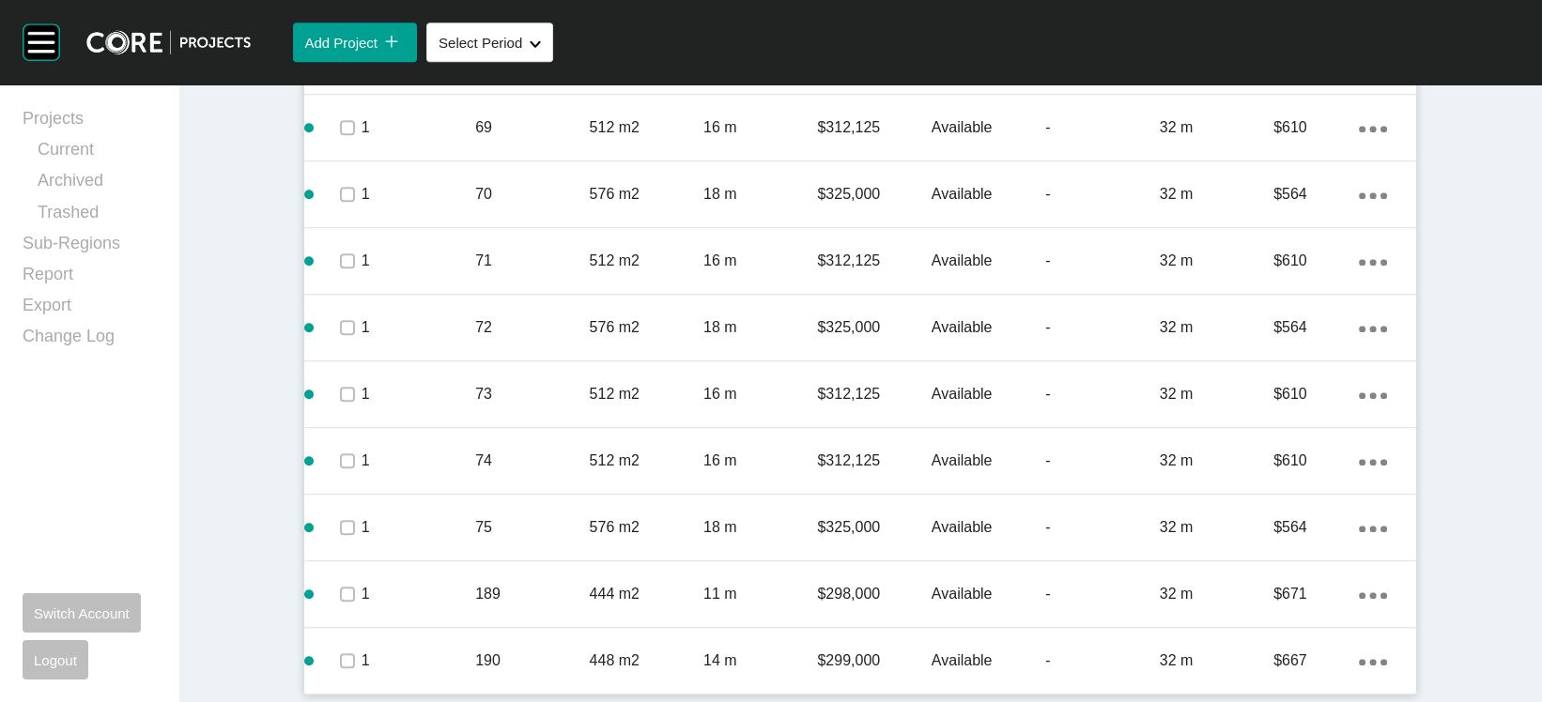
scroll to position [3262, 0]
